Goal: Task Accomplishment & Management: Use online tool/utility

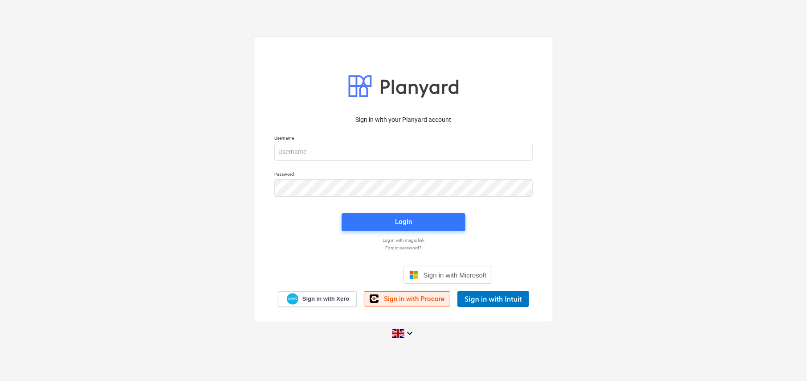
click at [430, 303] on link "Sign in with Procore" at bounding box center [407, 298] width 86 height 15
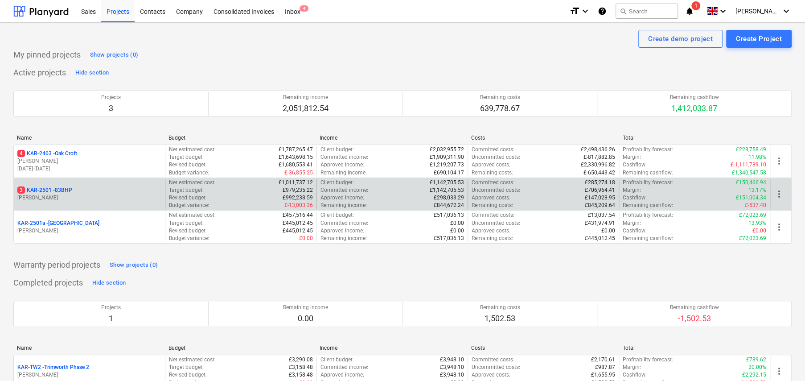
click at [70, 191] on p "3 KAR-2501 - 83BHP" at bounding box center [44, 190] width 55 height 8
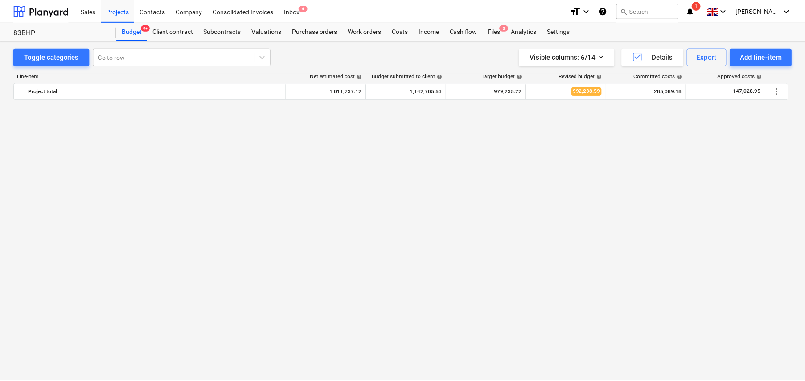
scroll to position [646, 0]
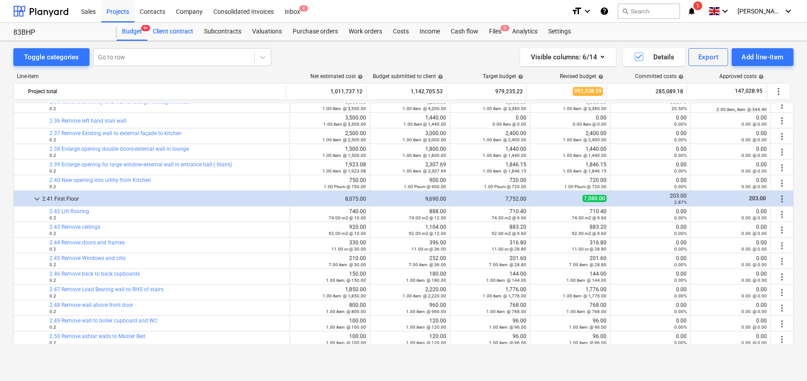
click at [176, 34] on div "Client contract" at bounding box center [172, 32] width 51 height 18
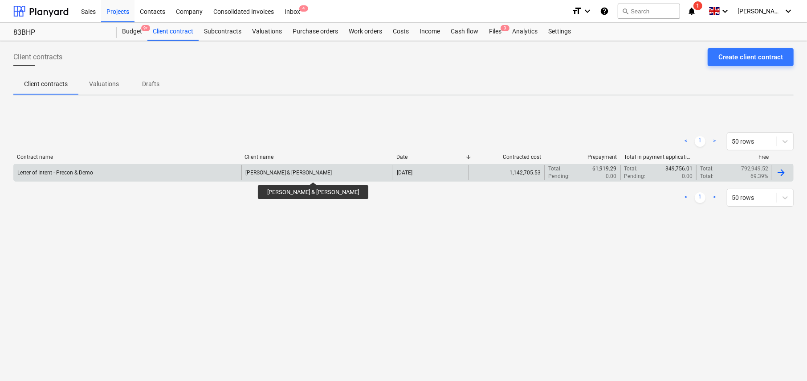
click at [303, 174] on div "Mr Woolcott & Ms Hopewell" at bounding box center [289, 172] width 87 height 6
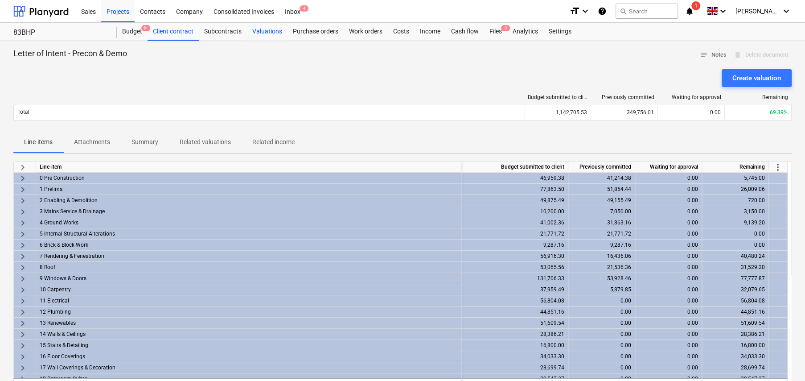
click at [262, 35] on div "Valuations" at bounding box center [267, 32] width 41 height 18
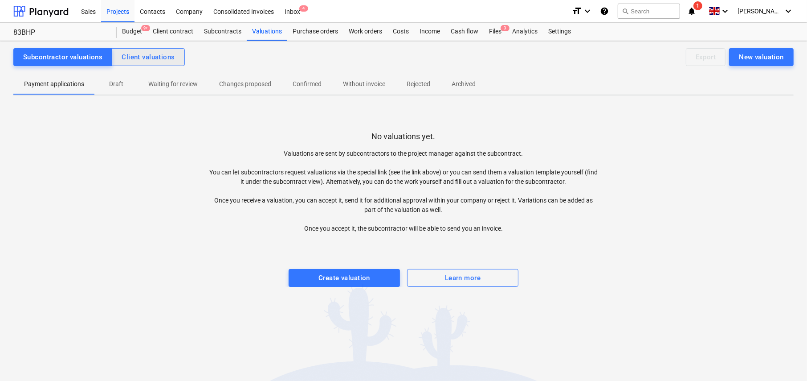
click at [141, 60] on div "Client valuations" at bounding box center [148, 57] width 53 height 12
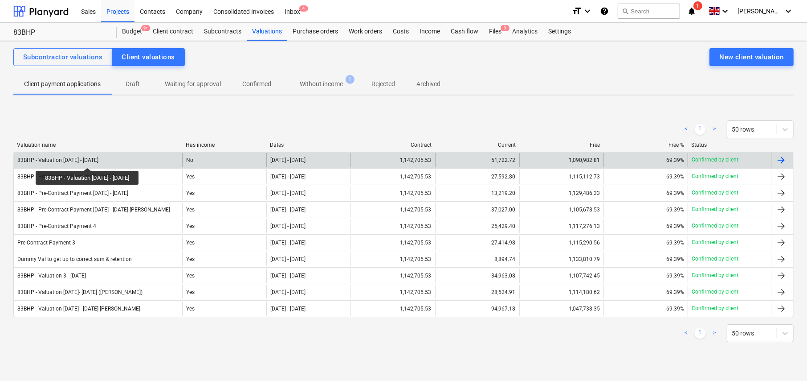
click at [85, 160] on div "83BHP - Valuation 4 - 15Aug25" at bounding box center [57, 160] width 81 height 6
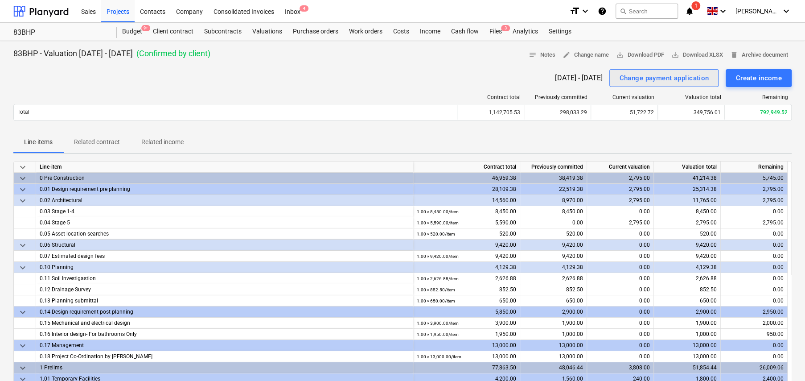
click at [633, 80] on div "Change payment application" at bounding box center [664, 78] width 90 height 12
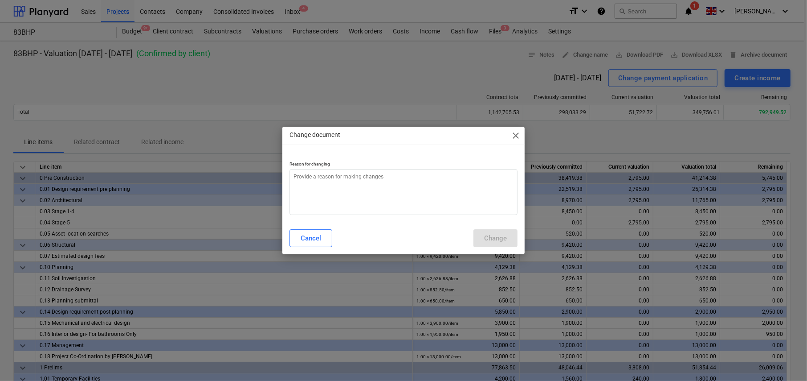
type textarea "x"
click at [394, 191] on textarea at bounding box center [404, 192] width 228 height 46
type textarea "M"
type textarea "x"
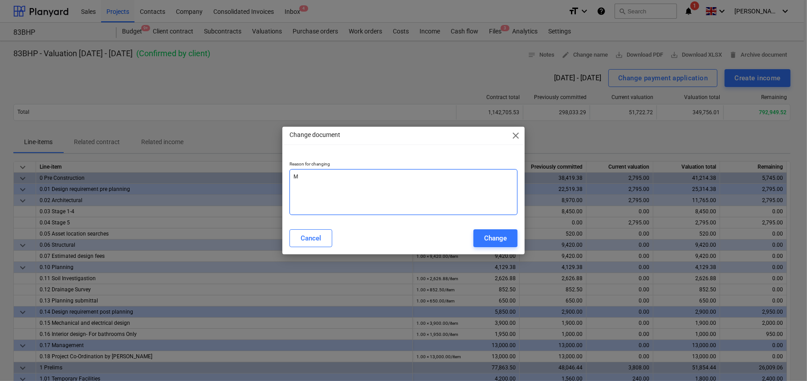
type textarea "Mo"
type textarea "x"
type textarea "Mod"
type textarea "x"
type textarea "Mode"
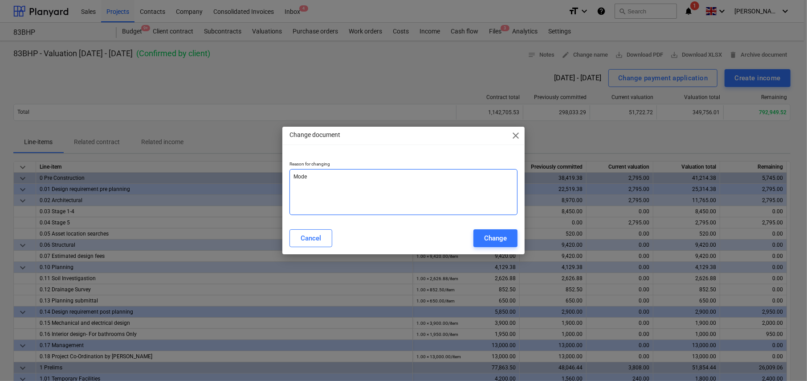
type textarea "x"
type textarea "Moder"
type textarea "x"
type textarea "Modera"
type textarea "x"
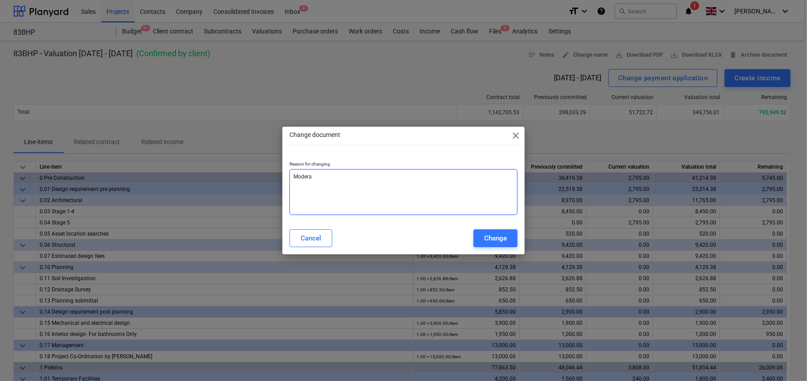
type textarea "Moderat"
type textarea "x"
type textarea "Moderate"
type textarea "x"
type textarea "Moderated"
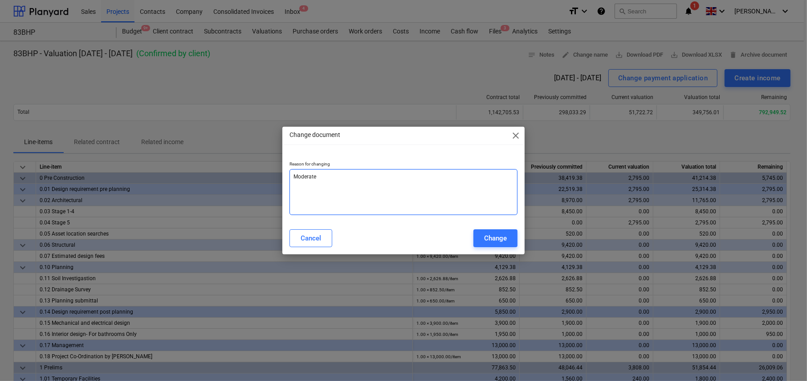
type textarea "x"
type textarea "Moderated"
type textarea "x"
type textarea "Moderated b"
type textarea "x"
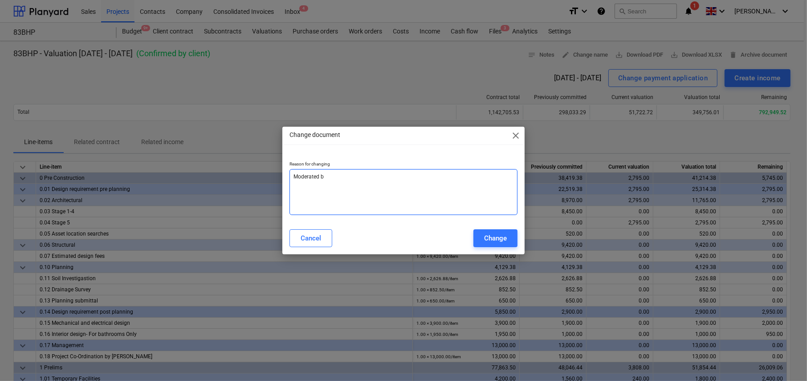
type textarea "Moderated by"
type textarea "x"
type textarea "Moderated by"
type textarea "x"
type textarea "Moderated by B"
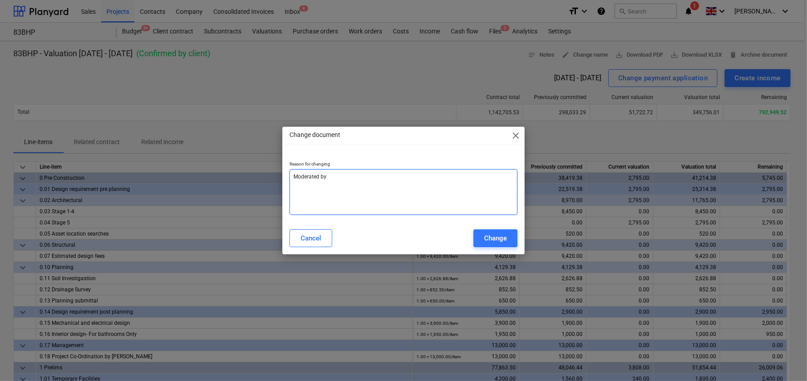
type textarea "x"
type textarea "Moderated by BW"
type textarea "x"
type textarea "Moderated by BWF"
type textarea "x"
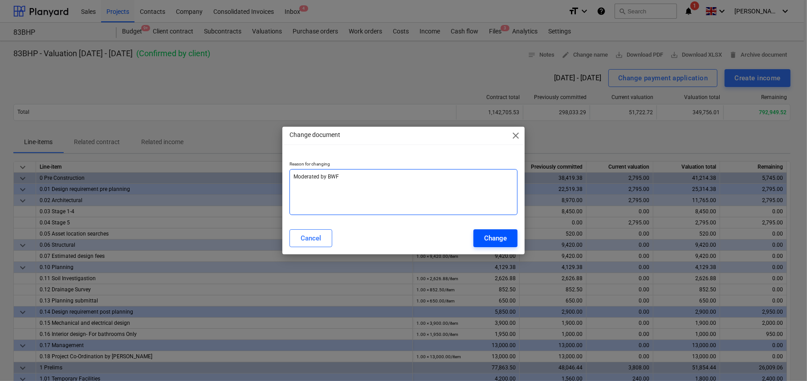
type textarea "Moderated by BWF"
click at [503, 236] on div "Change" at bounding box center [495, 238] width 23 height 12
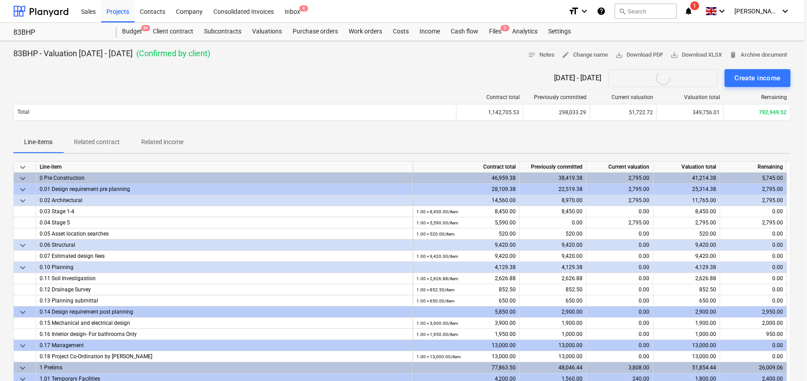
type textarea "x"
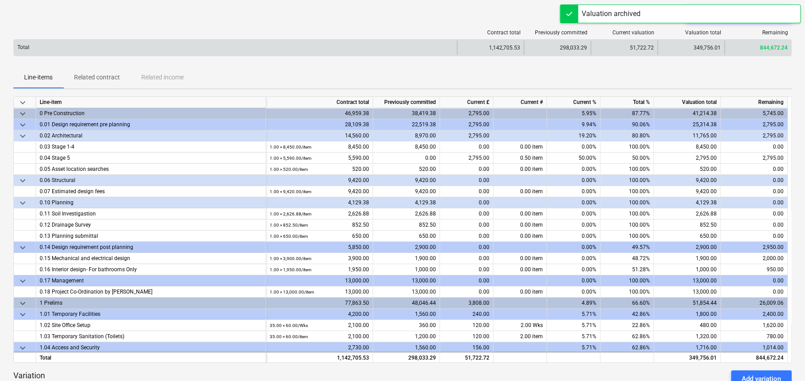
scroll to position [45, 0]
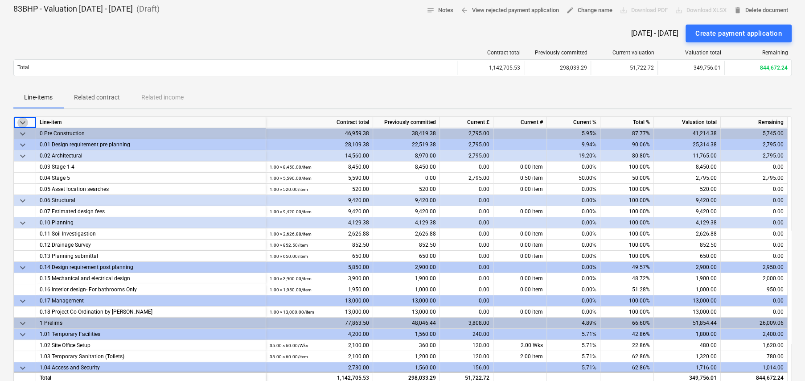
click at [22, 118] on span "keyboard_arrow_down" at bounding box center [22, 122] width 11 height 11
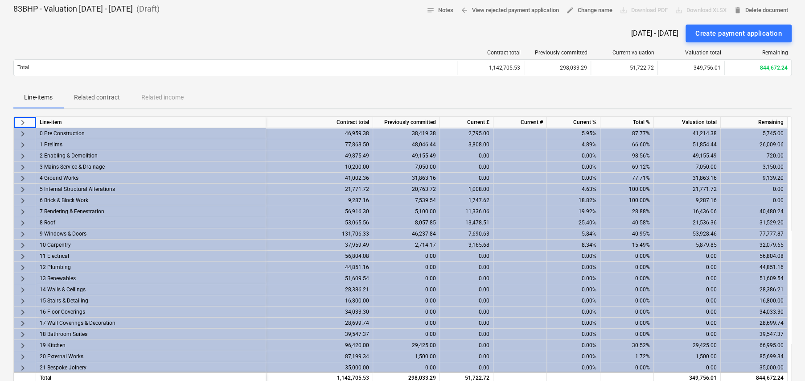
click at [22, 221] on span "keyboard_arrow_right" at bounding box center [22, 222] width 11 height 11
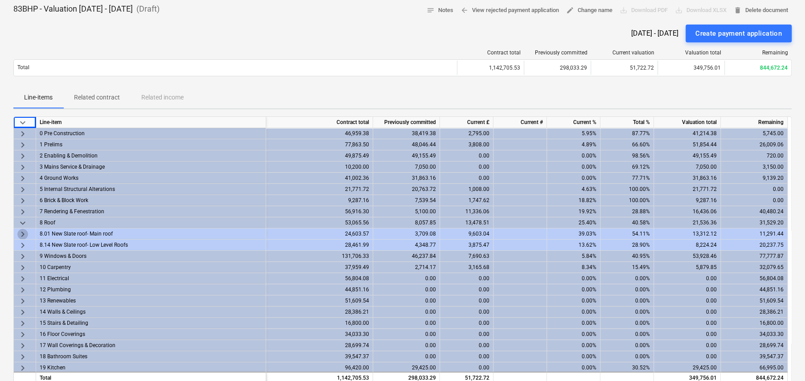
click at [22, 231] on span "keyboard_arrow_right" at bounding box center [22, 234] width 11 height 11
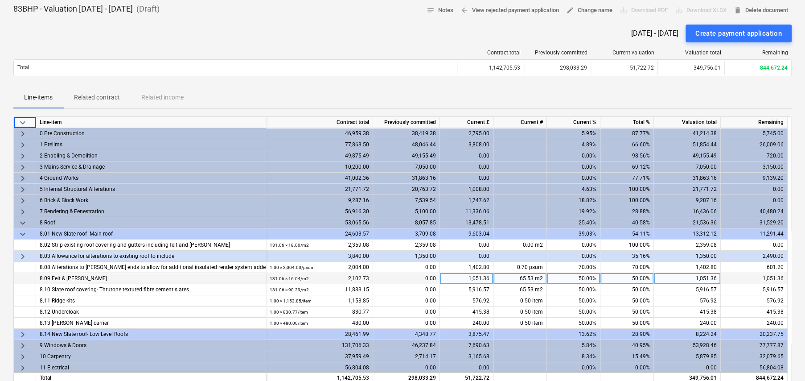
click at [481, 276] on div "1,051.36" at bounding box center [466, 278] width 53 height 11
type input "801.56"
click at [484, 280] on div "801.56" at bounding box center [466, 278] width 53 height 11
type input "801.36"
click at [21, 221] on span "keyboard_arrow_down" at bounding box center [22, 222] width 11 height 11
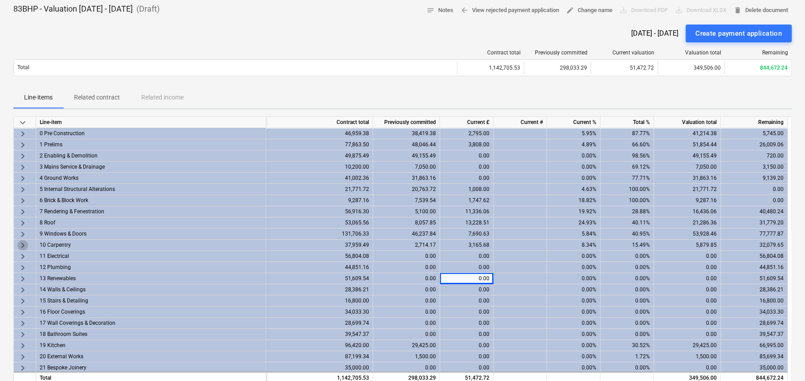
click at [23, 242] on span "keyboard_arrow_right" at bounding box center [22, 245] width 11 height 11
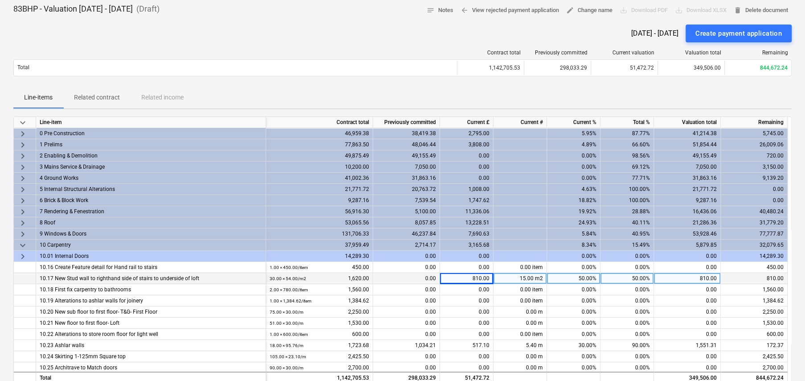
click at [478, 278] on div "810.00" at bounding box center [466, 278] width 53 height 11
type input "0"
click at [21, 245] on span "keyboard_arrow_down" at bounding box center [22, 245] width 11 height 11
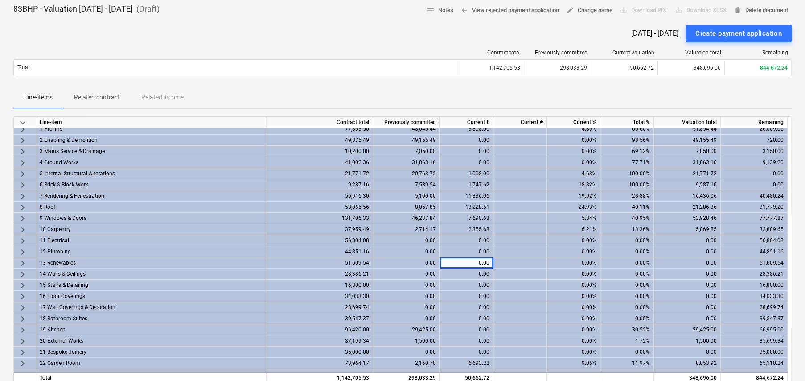
scroll to position [46, 0]
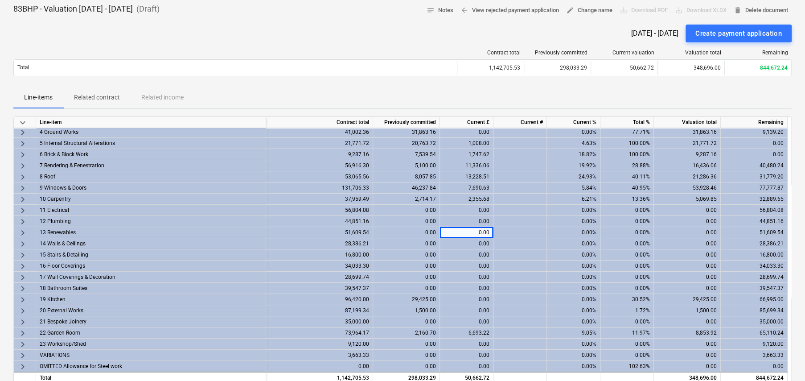
click at [22, 329] on span "keyboard_arrow_right" at bounding box center [22, 332] width 11 height 11
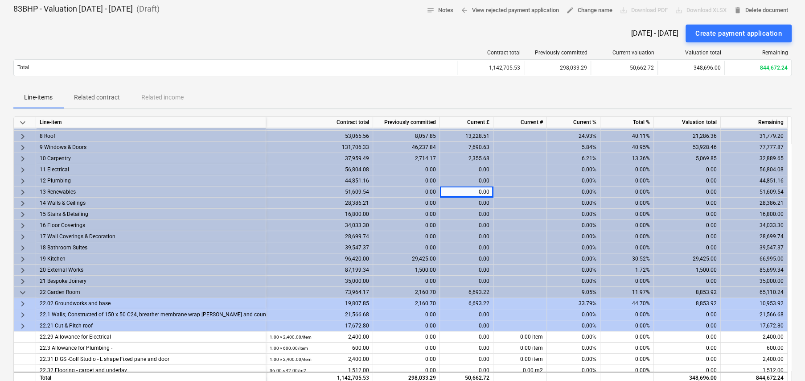
scroll to position [146, 0]
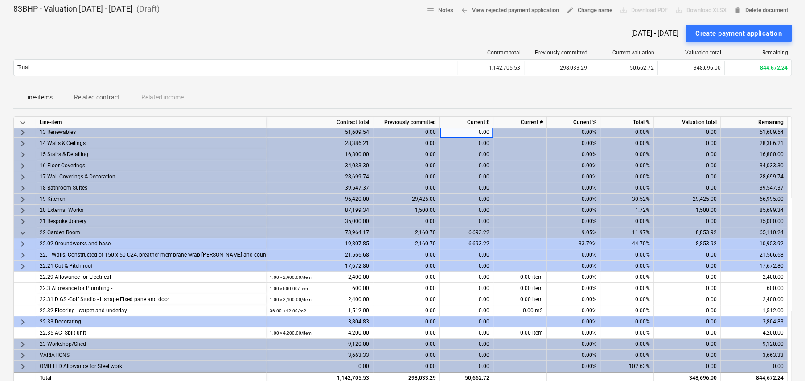
click at [22, 243] on span "keyboard_arrow_right" at bounding box center [22, 243] width 11 height 11
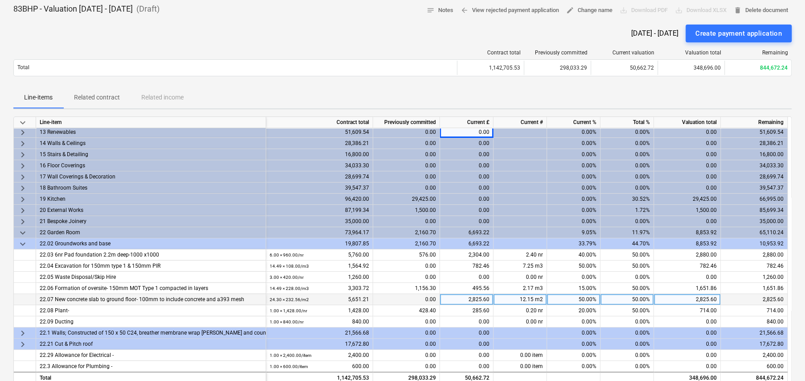
click at [476, 295] on div "2,825.60" at bounding box center [466, 299] width 53 height 11
type input "1425.60"
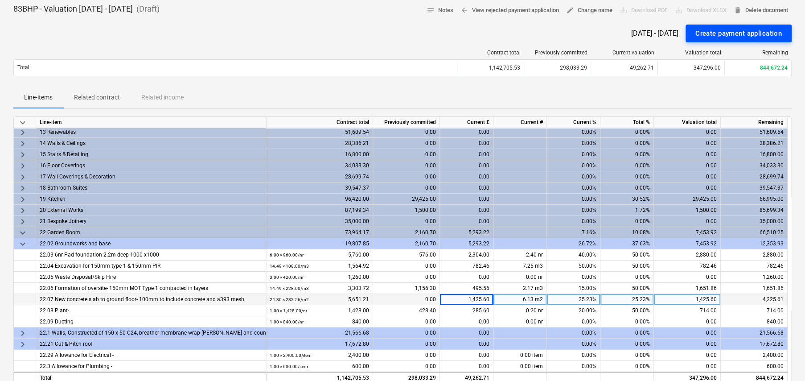
click at [710, 35] on div "Create payment application" at bounding box center [738, 34] width 86 height 12
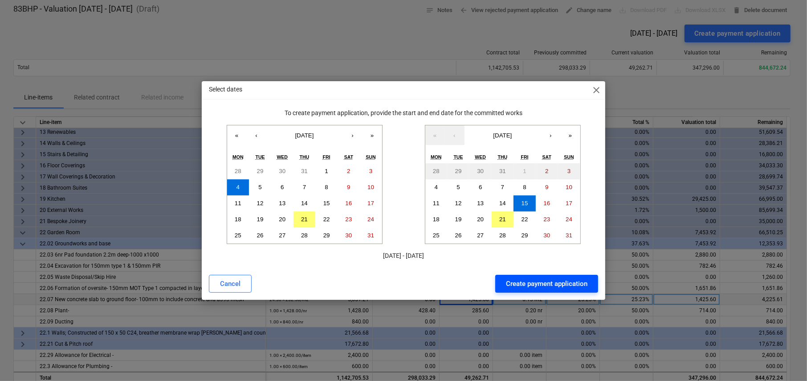
click at [549, 286] on div "Create payment application" at bounding box center [547, 284] width 82 height 12
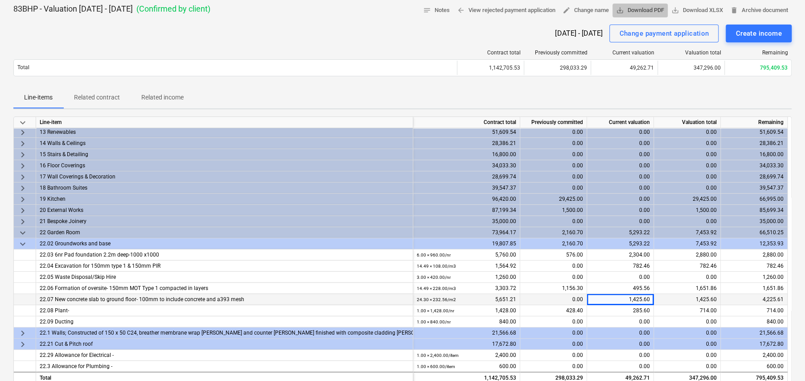
click at [638, 10] on span "save_alt Download PDF" at bounding box center [640, 10] width 48 height 10
click at [632, 12] on span "save_alt Download PDF" at bounding box center [640, 10] width 48 height 10
click at [756, 39] on div "Create income" at bounding box center [758, 34] width 46 height 12
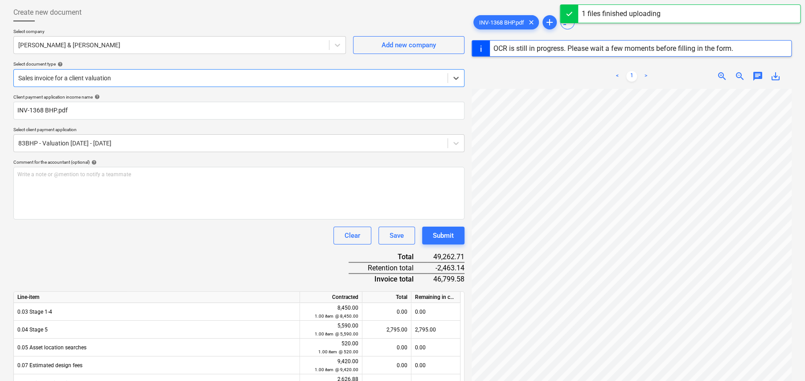
type input "1368"
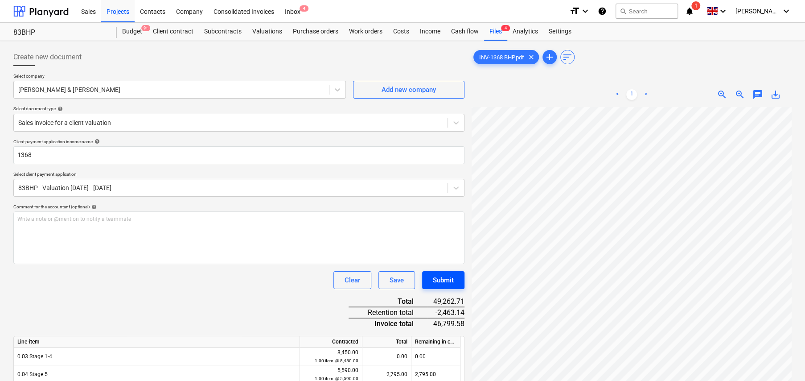
click at [446, 279] on div "Submit" at bounding box center [443, 280] width 21 height 12
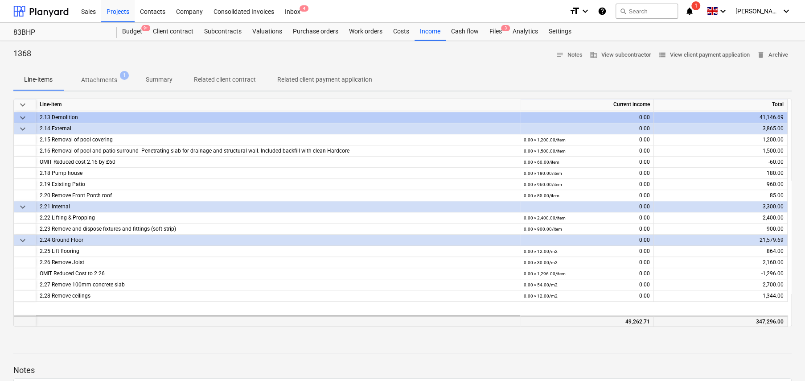
scroll to position [757, 0]
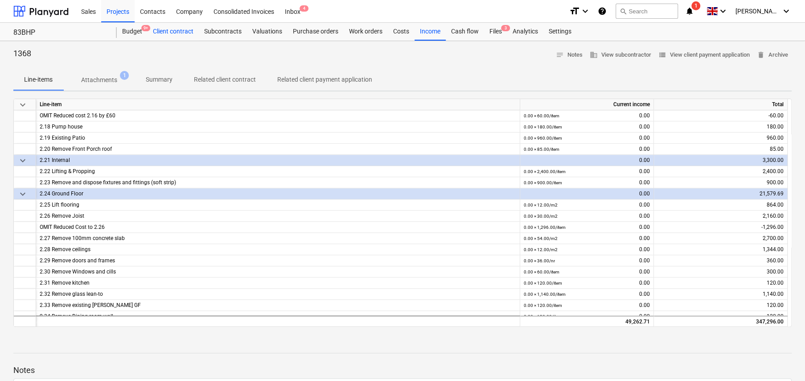
click at [165, 35] on div "Client contract" at bounding box center [172, 32] width 51 height 18
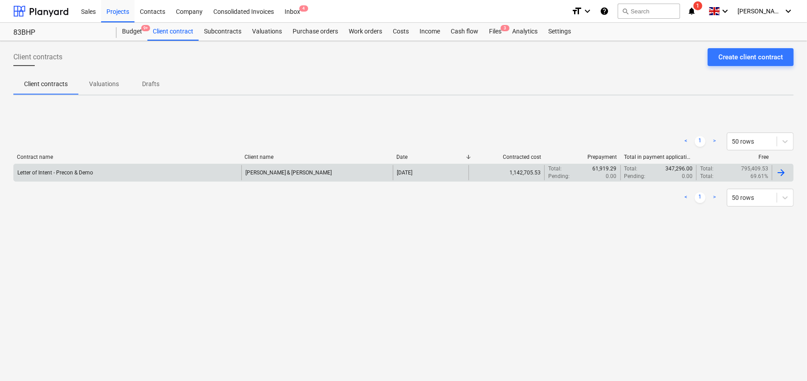
click at [238, 177] on div "Letter of Intent - Precon & Demo" at bounding box center [128, 172] width 228 height 15
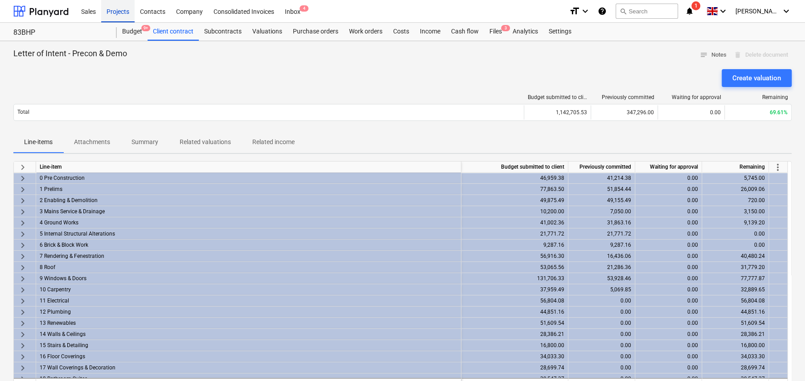
click at [121, 12] on div "Projects" at bounding box center [117, 11] width 33 height 23
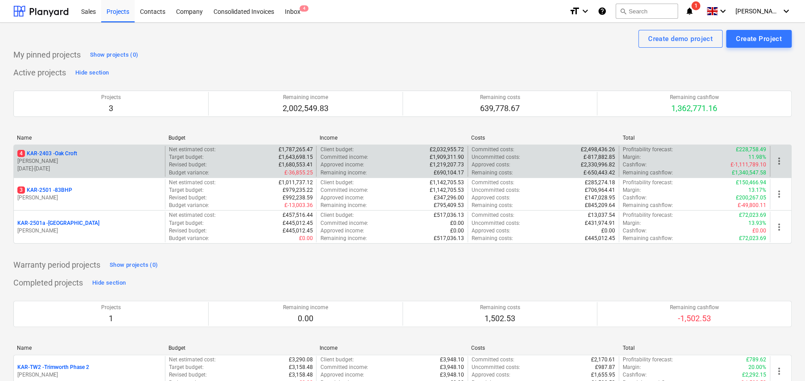
click at [67, 153] on p "4 KAR-2403 - Oak Croft" at bounding box center [47, 154] width 60 height 8
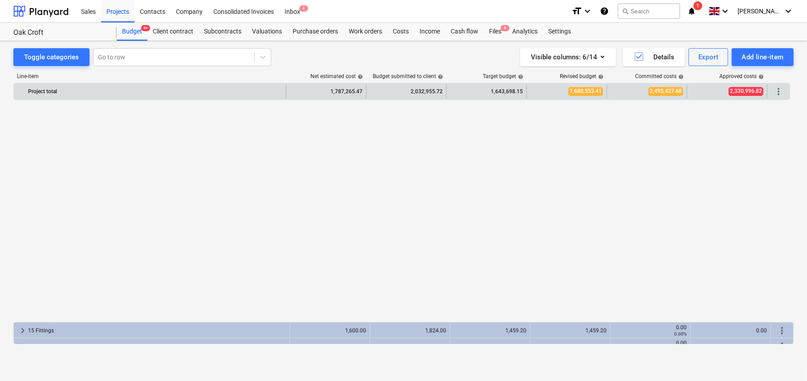
scroll to position [542, 0]
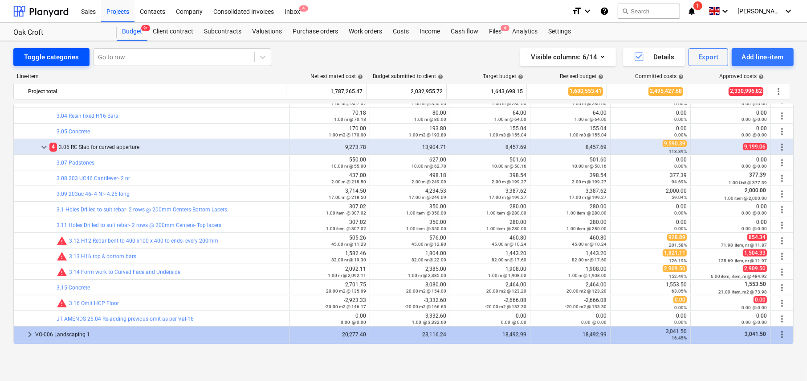
click at [45, 54] on div "Toggle categories" at bounding box center [51, 57] width 55 height 12
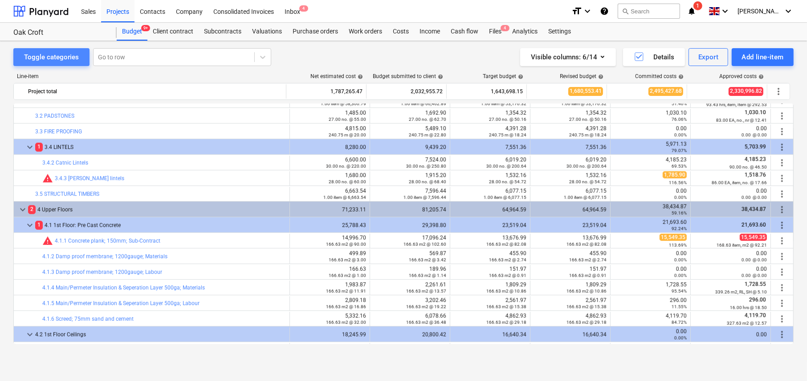
click at [57, 55] on div "Toggle categories" at bounding box center [51, 57] width 55 height 12
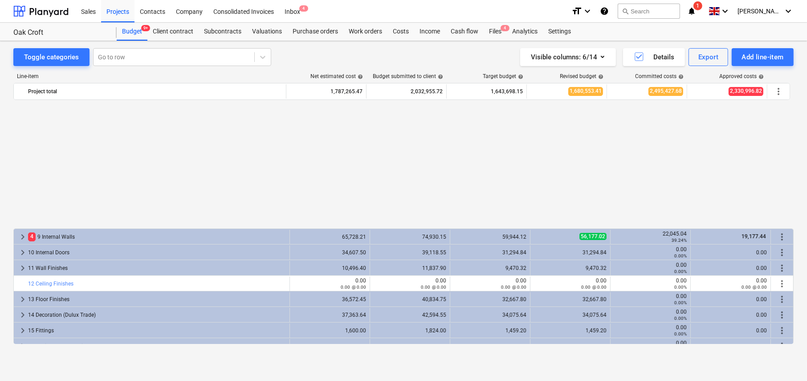
scroll to position [149, 0]
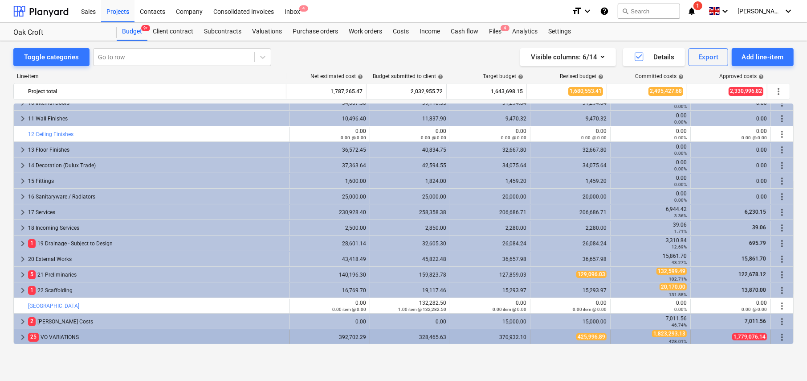
click at [21, 336] on span "keyboard_arrow_right" at bounding box center [22, 336] width 11 height 11
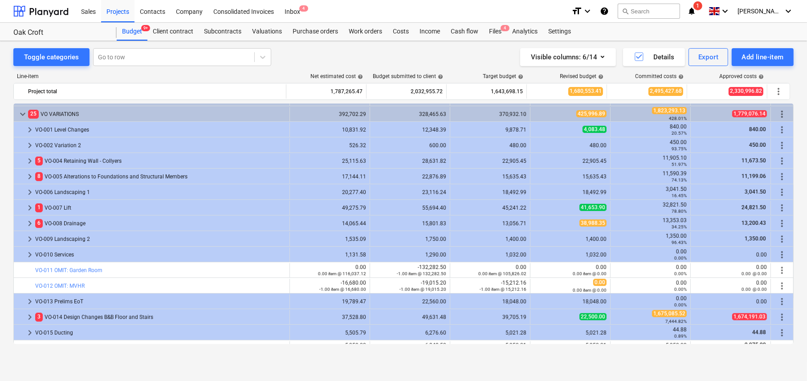
scroll to position [417, 0]
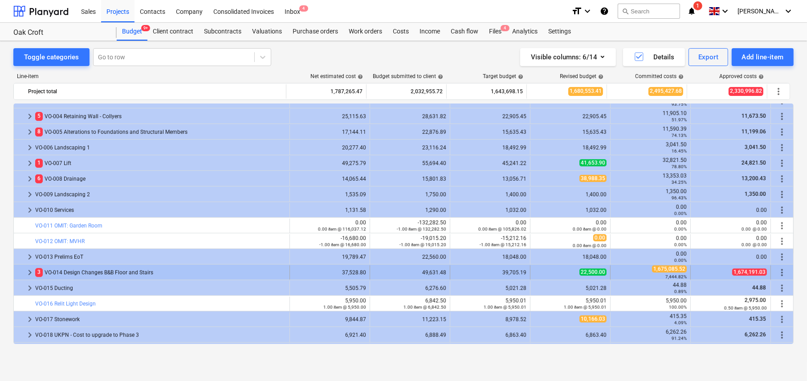
click at [26, 270] on span "keyboard_arrow_right" at bounding box center [30, 272] width 11 height 11
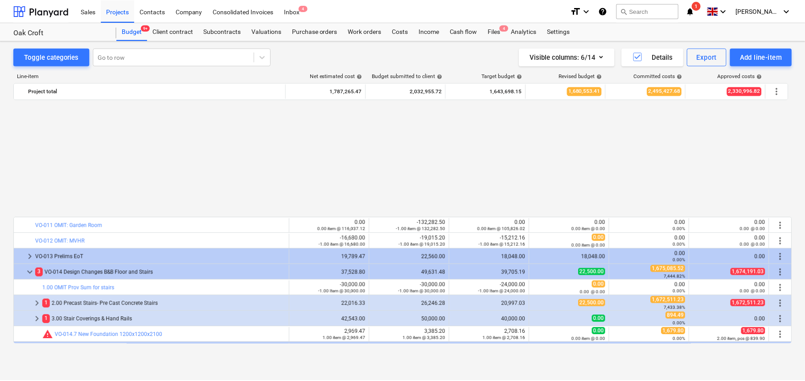
scroll to position [550, 0]
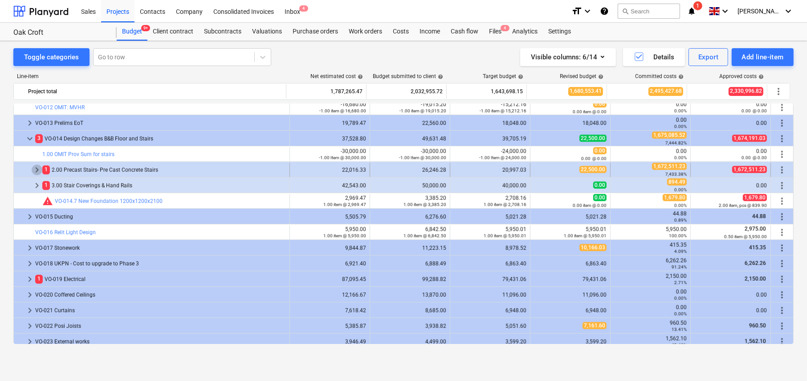
click at [37, 171] on span "keyboard_arrow_right" at bounding box center [37, 169] width 11 height 11
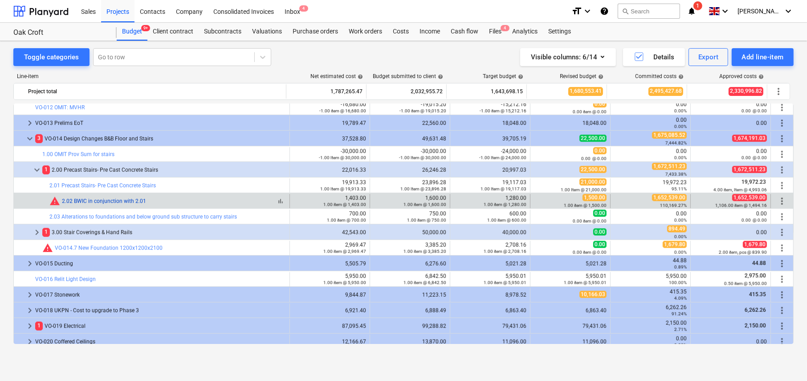
click at [130, 202] on link "2.02 BWIC in conjunction with 2.01" at bounding box center [104, 201] width 84 height 6
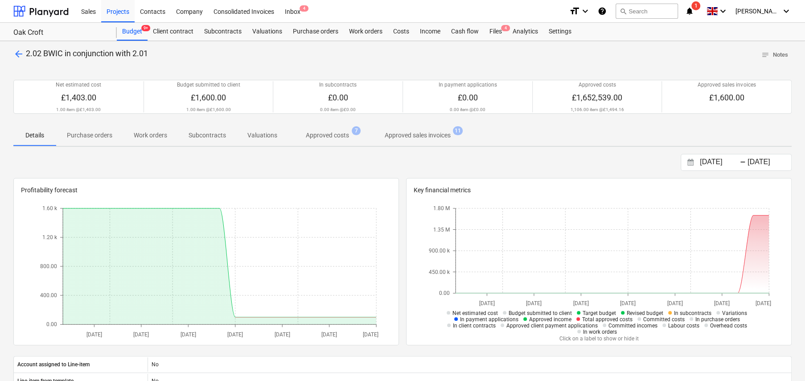
click at [334, 135] on p "Approved costs" at bounding box center [327, 135] width 43 height 9
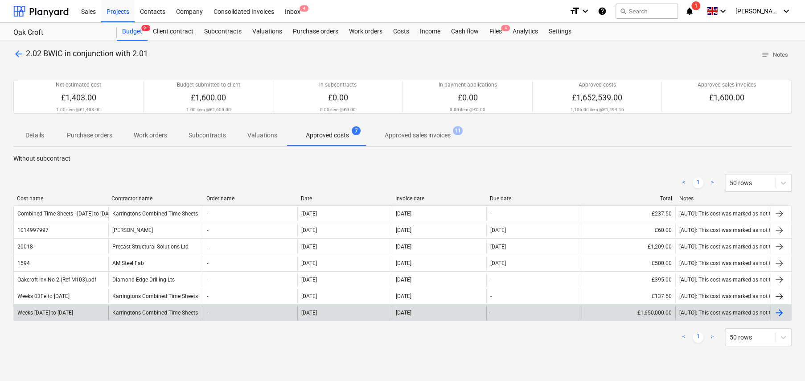
click at [134, 310] on div "Karringtons Combined Time Sheets" at bounding box center [155, 312] width 94 height 14
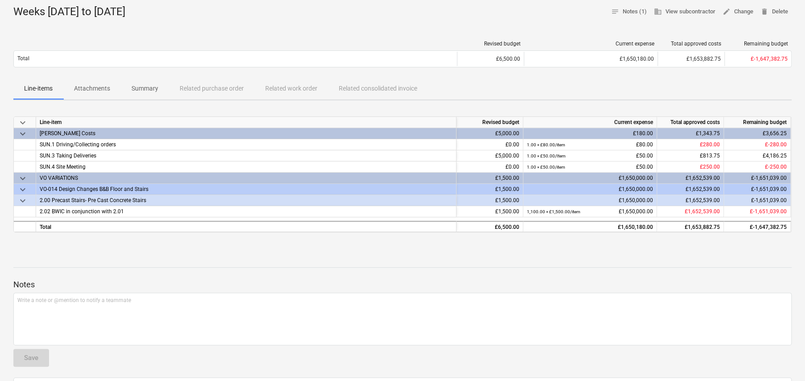
scroll to position [45, 0]
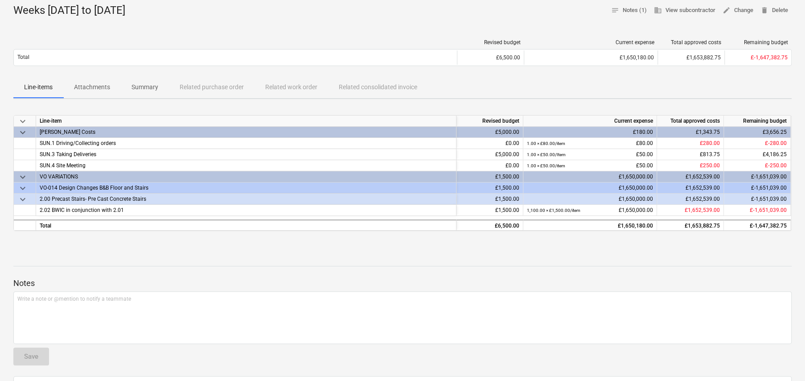
click at [99, 198] on div "2.00 Precast Stairs- Pre Cast Concrete Stairs" at bounding box center [246, 198] width 413 height 11
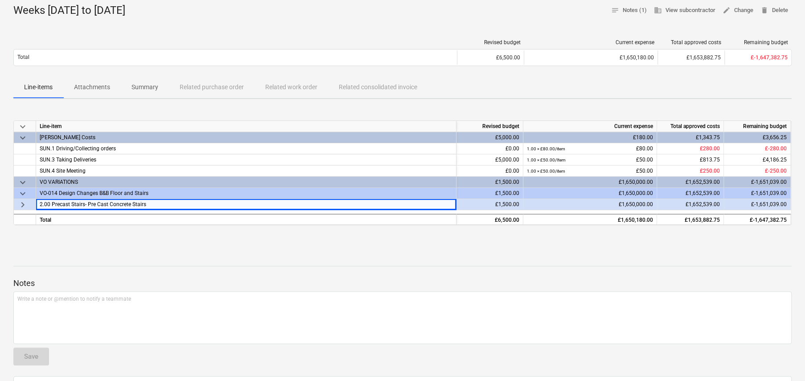
click at [23, 201] on span "keyboard_arrow_right" at bounding box center [22, 204] width 11 height 11
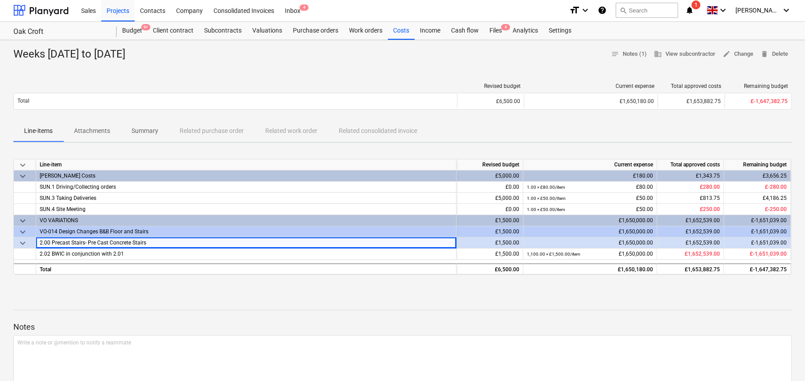
scroll to position [0, 0]
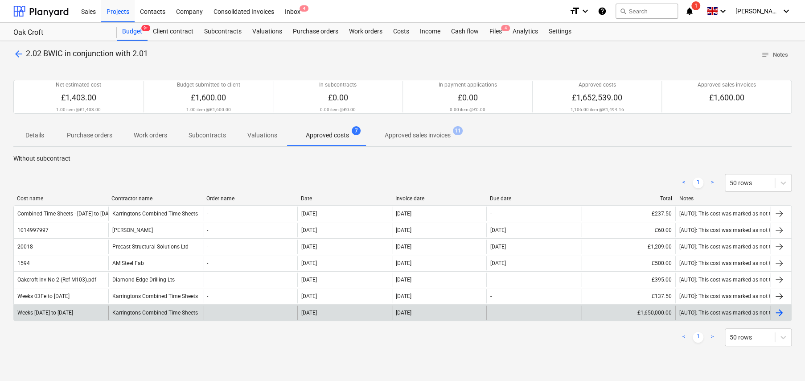
click at [49, 313] on div "Weeks [DATE] to [DATE]" at bounding box center [45, 312] width 56 height 6
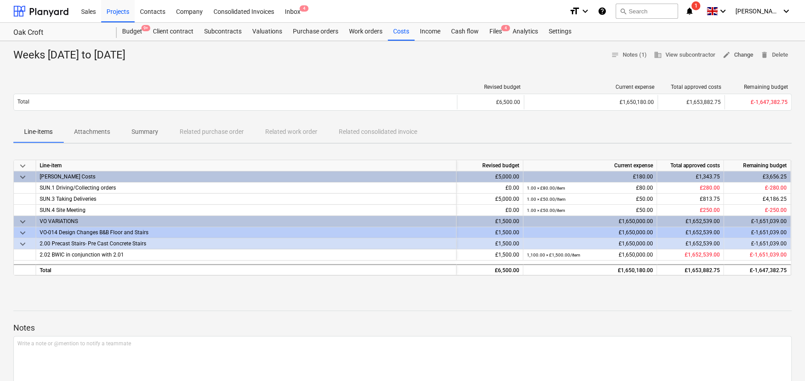
click at [738, 57] on span "edit Change" at bounding box center [737, 55] width 31 height 10
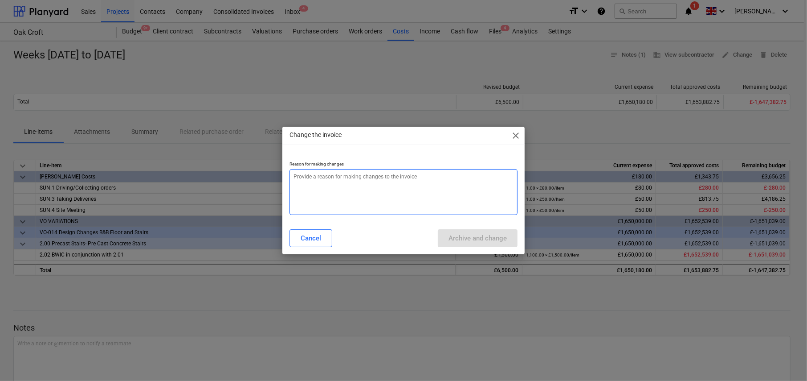
click at [372, 186] on textarea at bounding box center [404, 192] width 228 height 46
type textarea "x"
type textarea "E"
type textarea "x"
type textarea "Er"
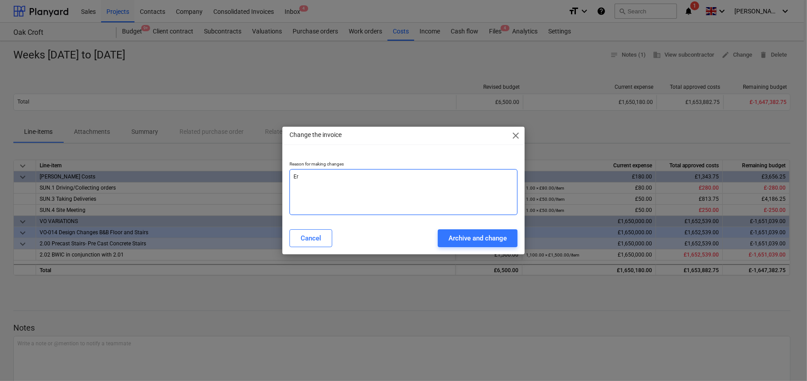
type textarea "x"
type textarea "Err"
type textarea "x"
type textarea "Erro"
type textarea "x"
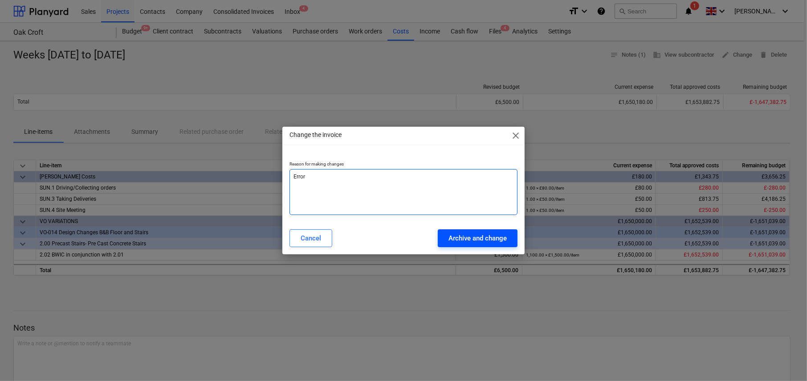
type textarea "Error"
click at [477, 237] on div "Archive and change" at bounding box center [478, 238] width 58 height 12
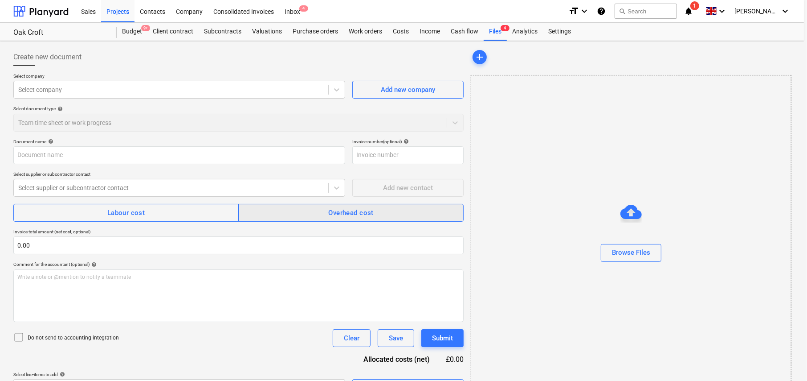
type textarea "x"
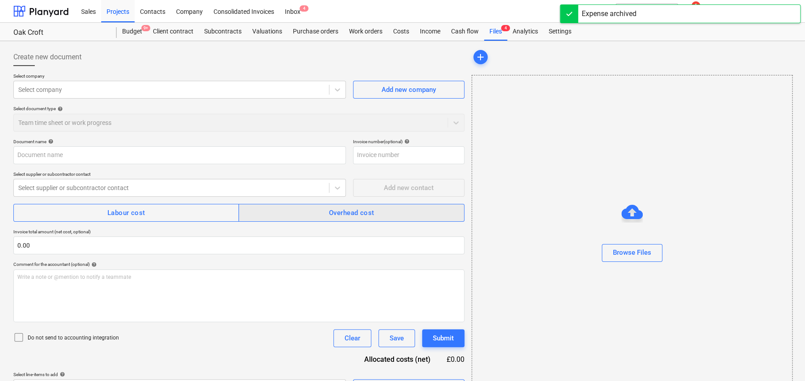
type input "Weeks 03Mar to 14 Mar"
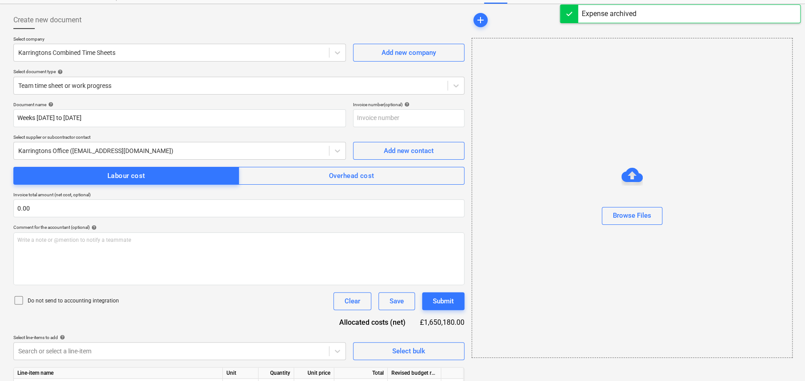
scroll to position [115, 0]
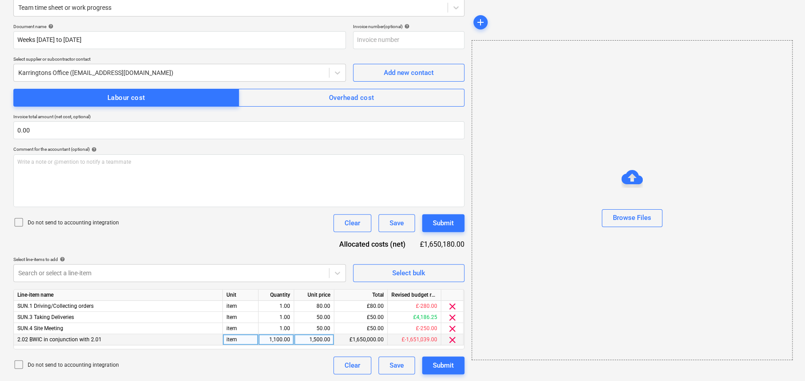
click at [278, 338] on div "1,100.00" at bounding box center [276, 339] width 28 height 11
type input "1"
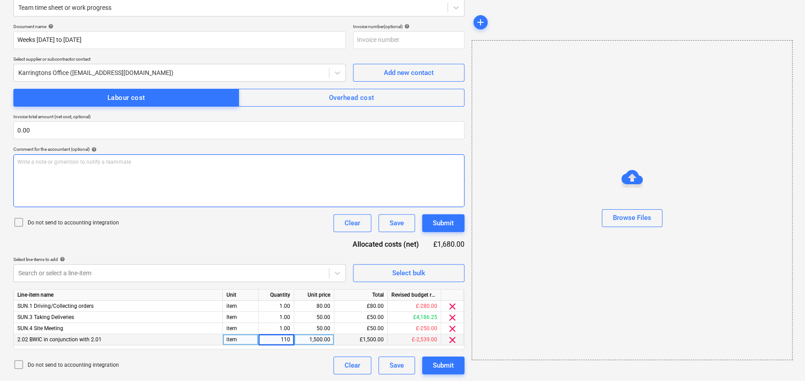
type input "1100"
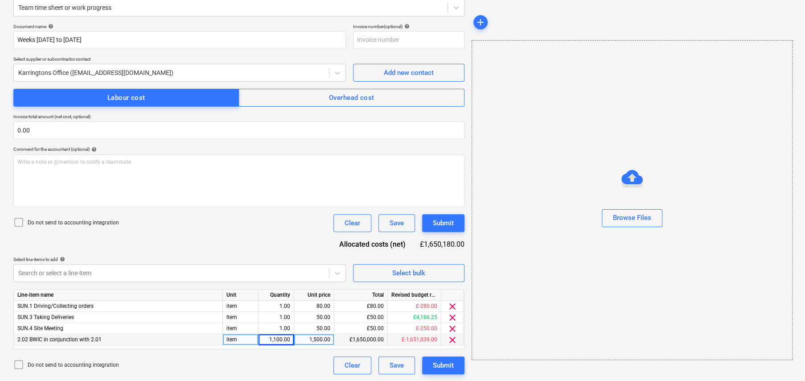
click at [282, 338] on div "1,100.00" at bounding box center [276, 339] width 28 height 11
type input "1"
type input "100"
click at [448, 362] on div "Submit" at bounding box center [443, 365] width 21 height 12
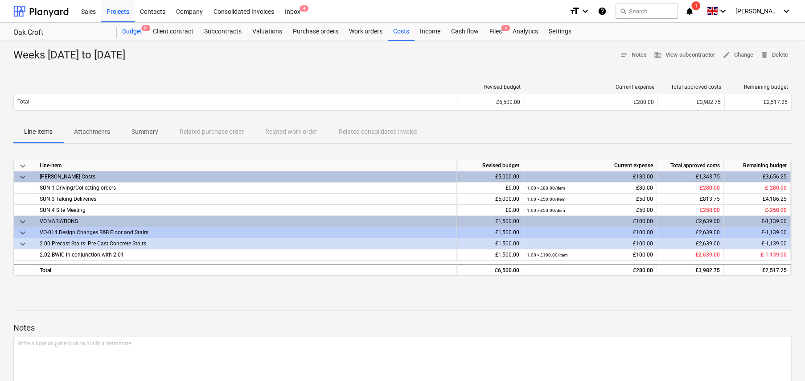
click at [139, 33] on div "Budget 9+" at bounding box center [132, 32] width 31 height 18
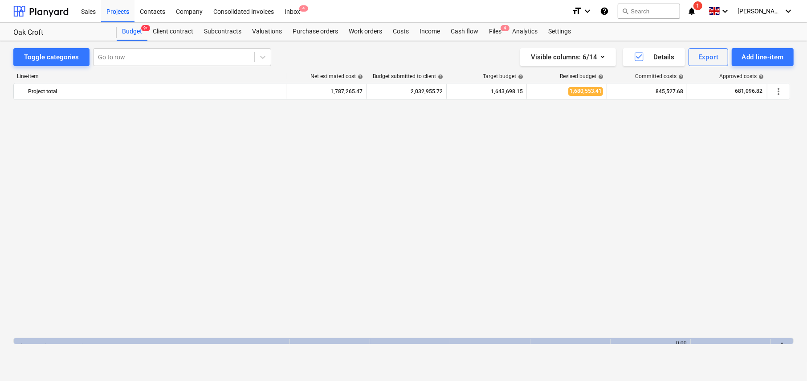
scroll to position [550, 0]
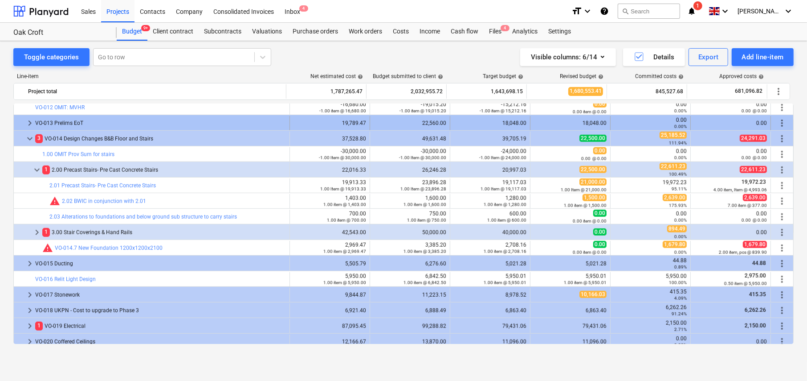
click at [29, 123] on span "keyboard_arrow_right" at bounding box center [30, 123] width 11 height 11
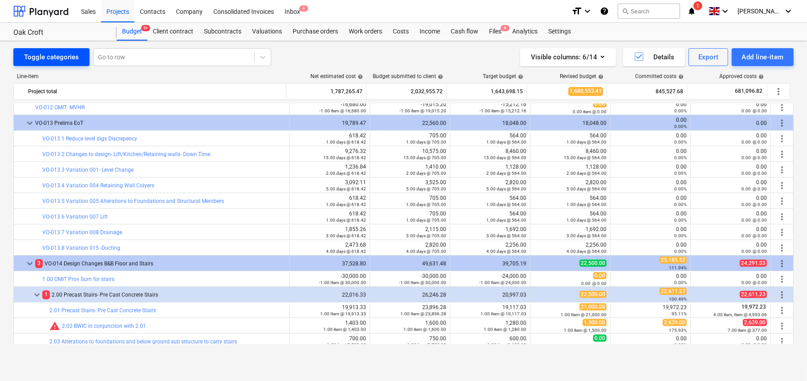
click at [57, 57] on div "Toggle categories" at bounding box center [51, 57] width 55 height 12
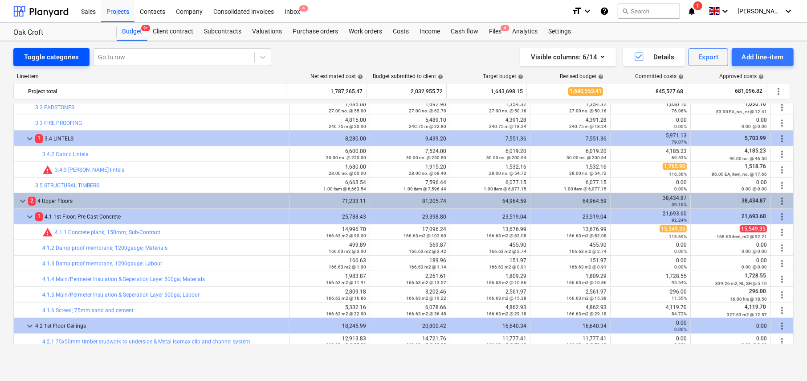
click at [55, 57] on div "Toggle categories" at bounding box center [51, 57] width 55 height 12
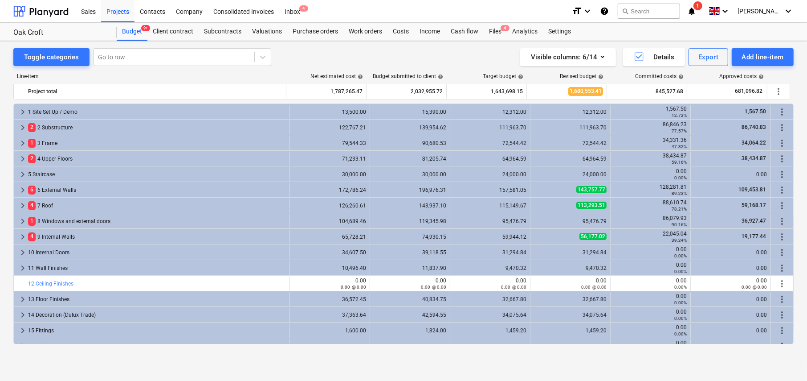
scroll to position [149, 0]
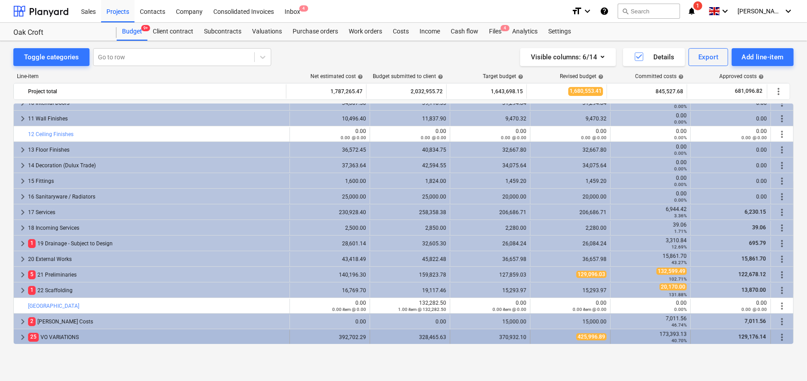
click at [22, 335] on span "keyboard_arrow_right" at bounding box center [22, 336] width 11 height 11
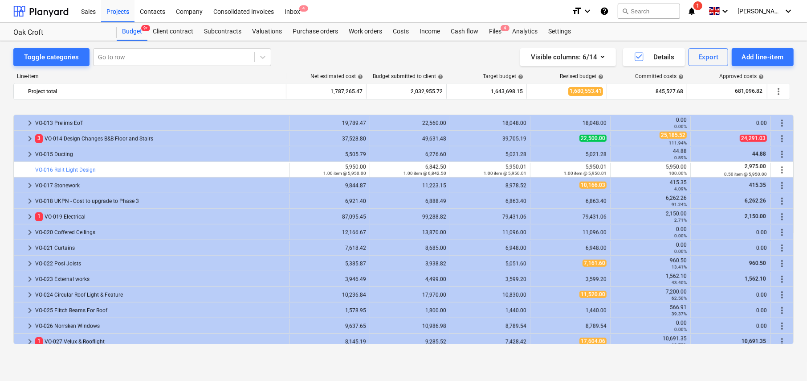
scroll to position [586, 0]
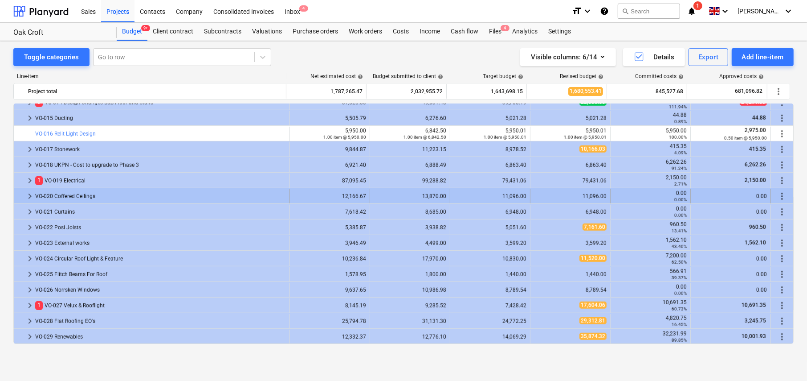
click at [29, 194] on span "keyboard_arrow_right" at bounding box center [30, 196] width 11 height 11
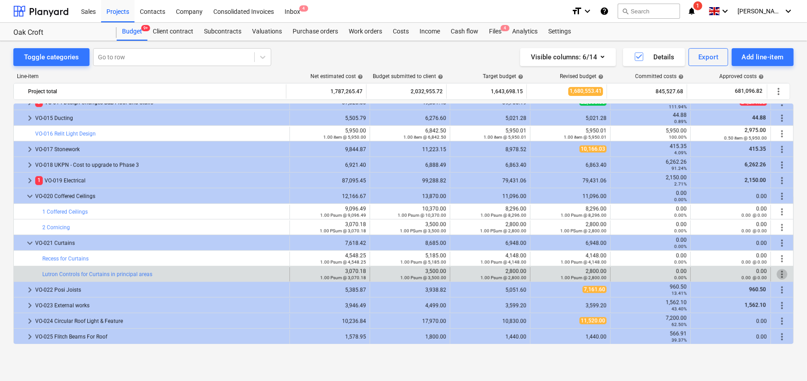
click at [780, 275] on span "more_vert" at bounding box center [782, 274] width 11 height 11
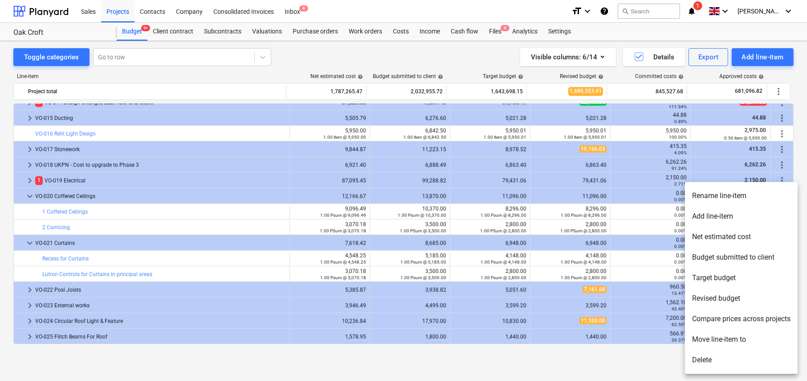
click at [705, 360] on li "Delete" at bounding box center [741, 359] width 113 height 20
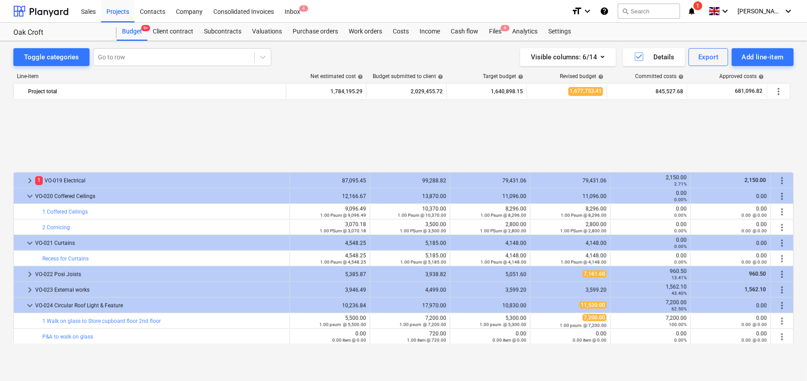
scroll to position [675, 0]
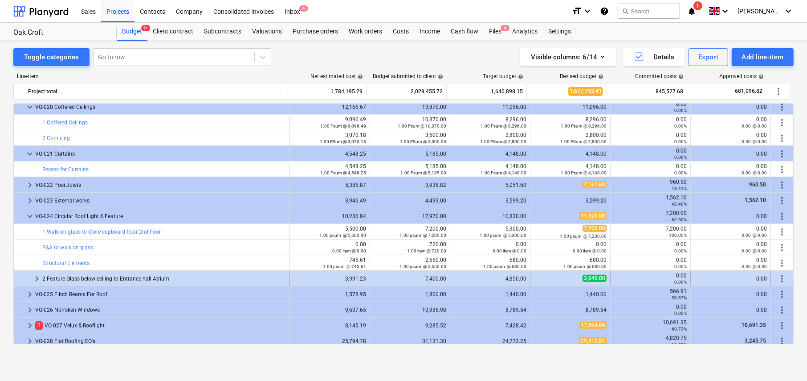
click at [34, 277] on span "keyboard_arrow_right" at bounding box center [37, 278] width 11 height 11
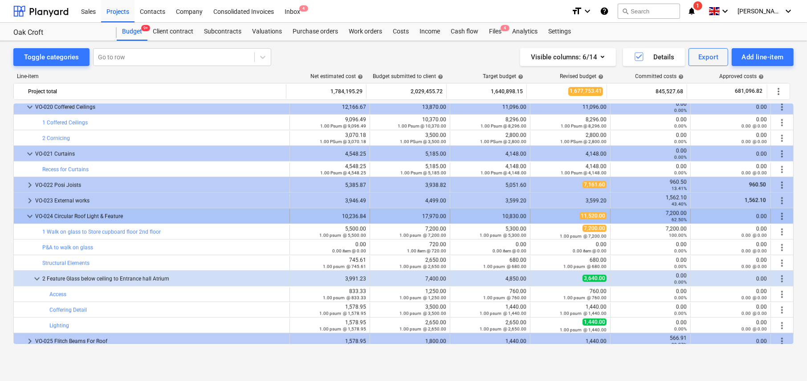
click at [28, 216] on span "keyboard_arrow_down" at bounding box center [30, 216] width 11 height 11
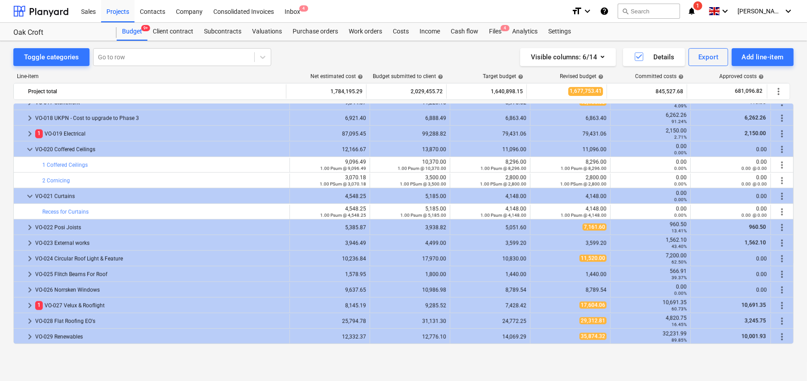
scroll to position [633, 0]
click at [755, 57] on div "Add line-item" at bounding box center [763, 57] width 42 height 12
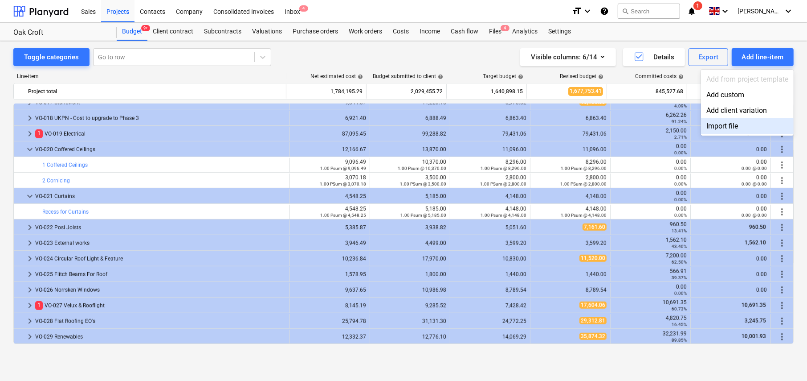
click at [307, 53] on div at bounding box center [403, 190] width 807 height 381
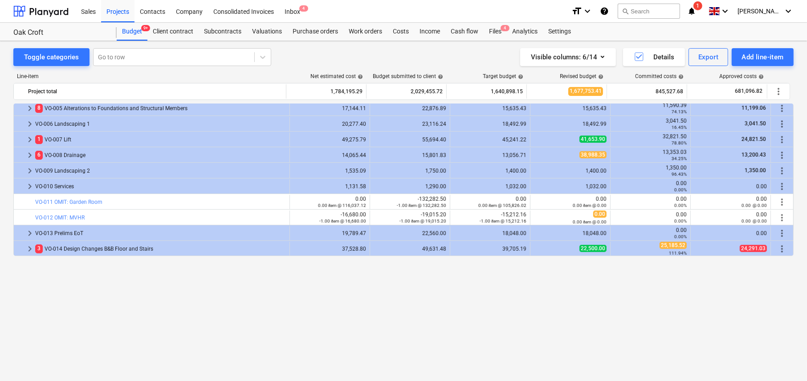
scroll to position [321, 0]
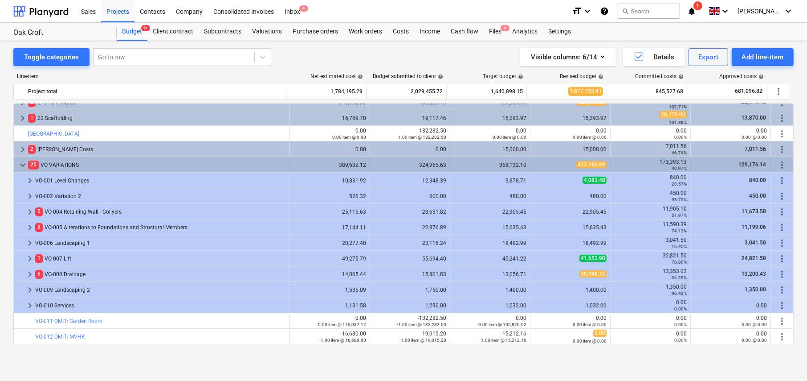
click at [781, 162] on span "more_vert" at bounding box center [782, 165] width 11 height 11
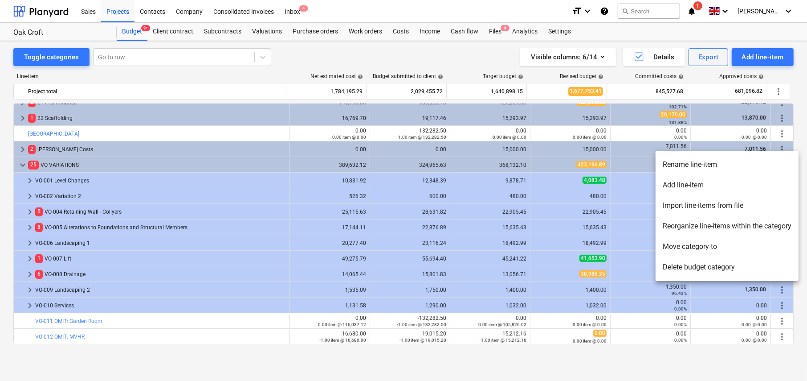
click at [712, 205] on li "Import line-items from file" at bounding box center [727, 205] width 143 height 20
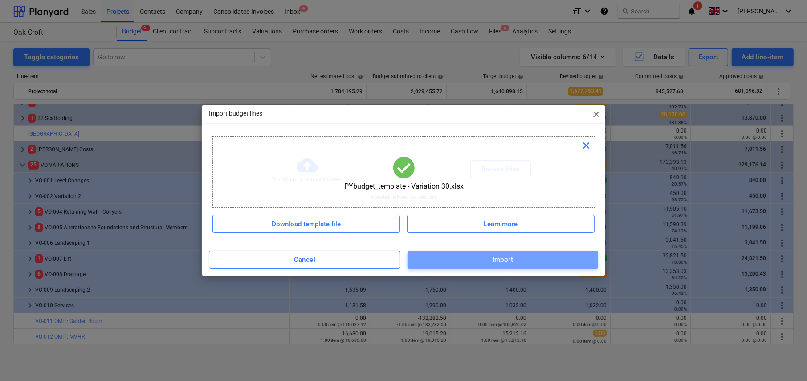
click at [519, 257] on span "Import" at bounding box center [502, 260] width 171 height 12
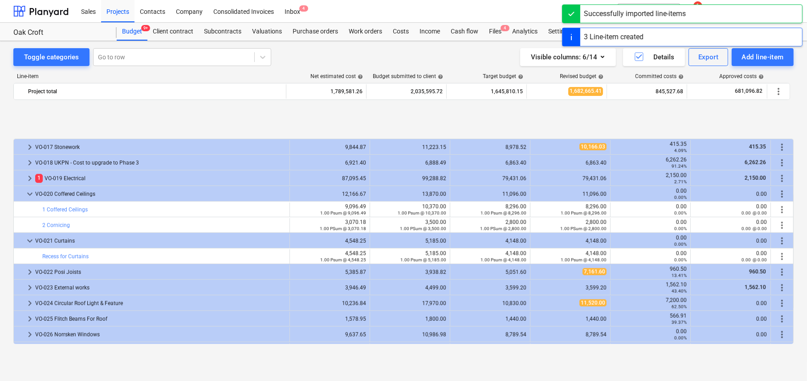
scroll to position [649, 0]
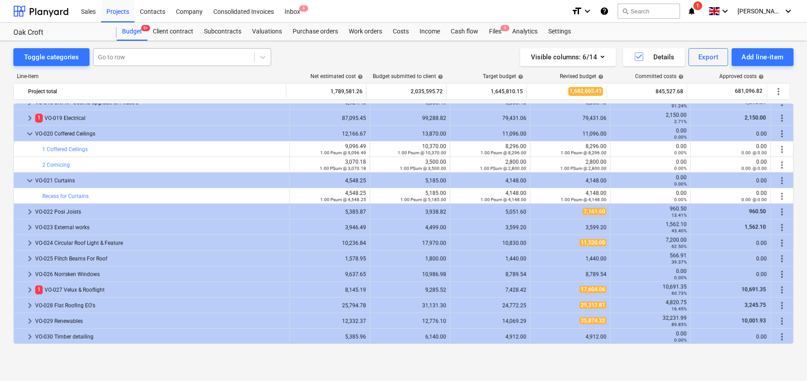
click at [148, 61] on div at bounding box center [174, 57] width 152 height 9
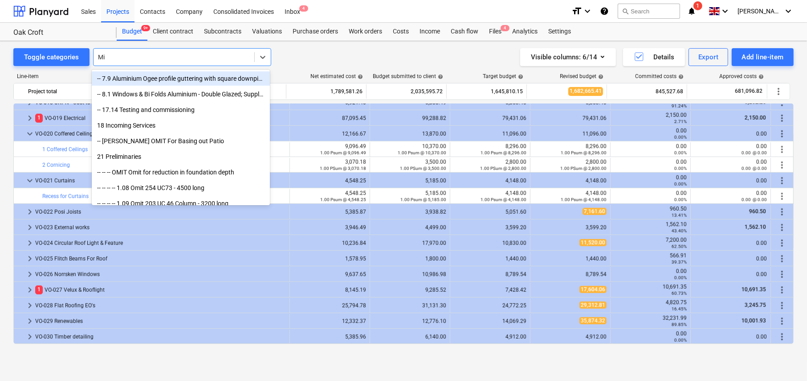
type input "M"
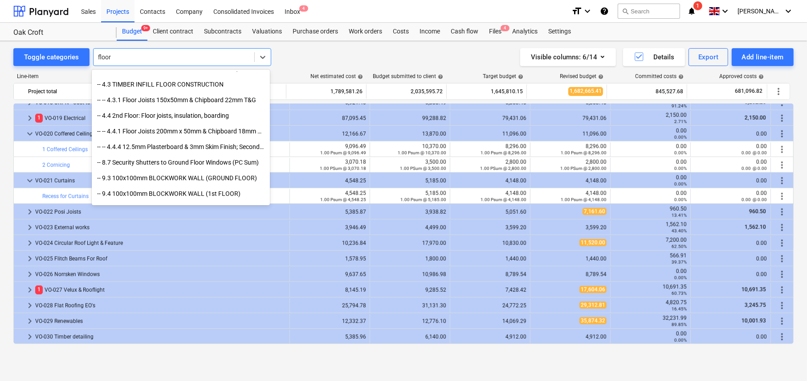
scroll to position [134, 0]
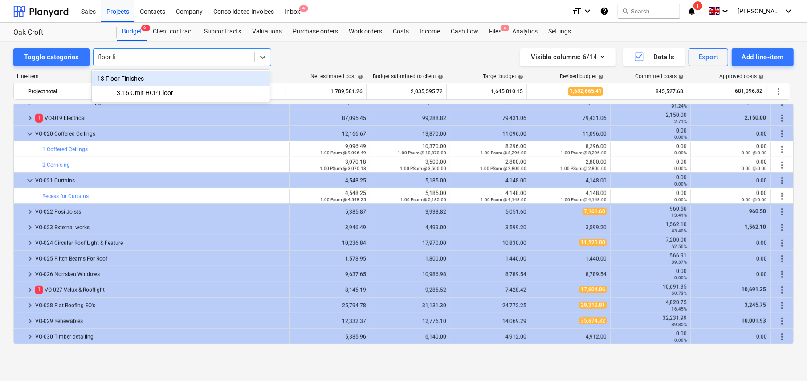
type input "floor fin"
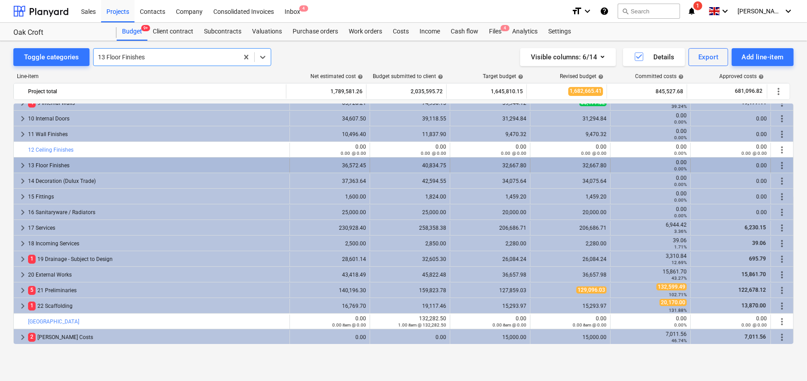
click at [24, 165] on span "keyboard_arrow_right" at bounding box center [22, 165] width 11 height 11
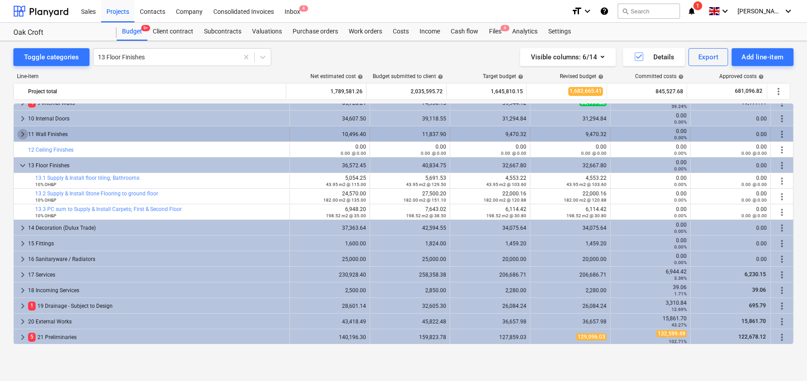
click at [23, 132] on span "keyboard_arrow_right" at bounding box center [22, 134] width 11 height 11
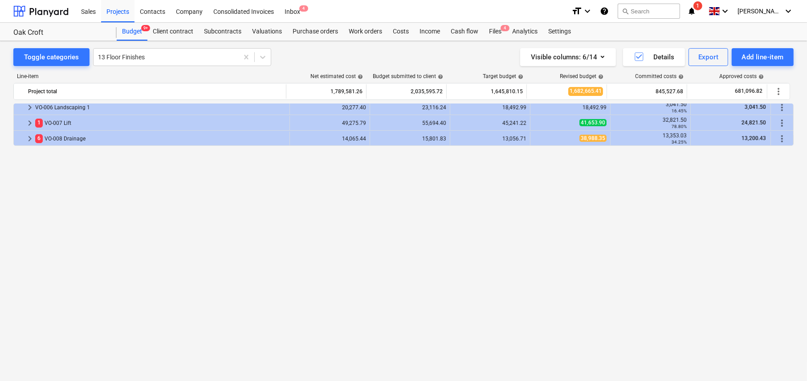
scroll to position [312, 0]
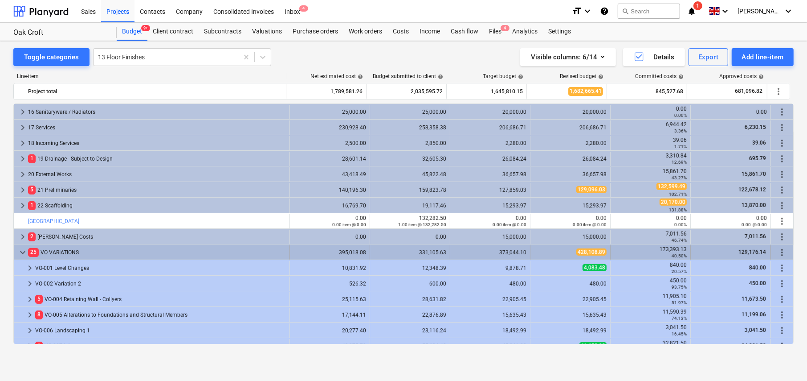
click at [780, 253] on span "more_vert" at bounding box center [782, 252] width 11 height 11
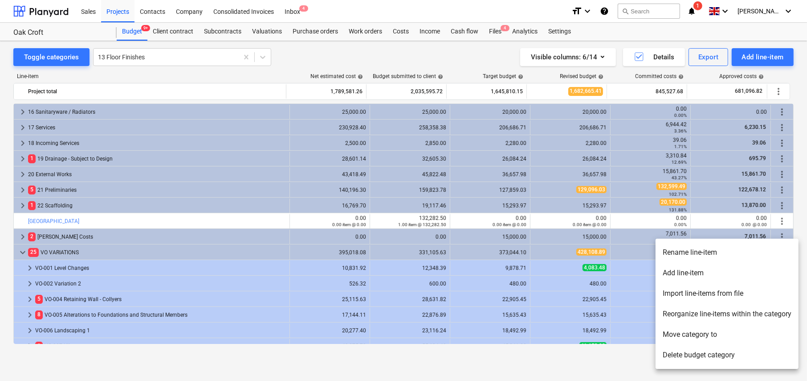
click at [694, 293] on li "Import line-items from file" at bounding box center [727, 293] width 143 height 20
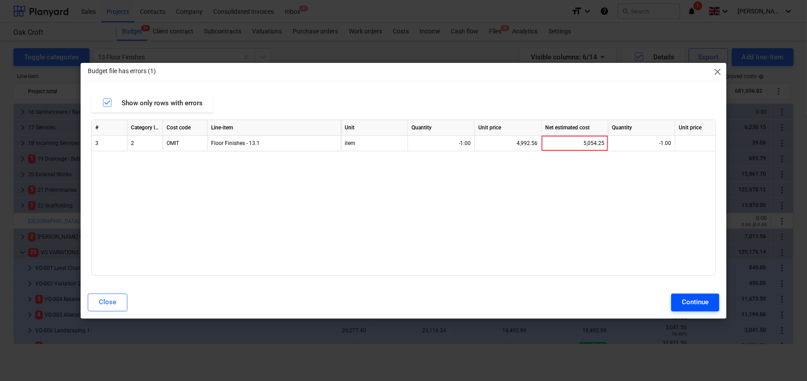
click at [691, 301] on div "Continue" at bounding box center [695, 302] width 27 height 12
click at [719, 71] on span "close" at bounding box center [717, 71] width 11 height 11
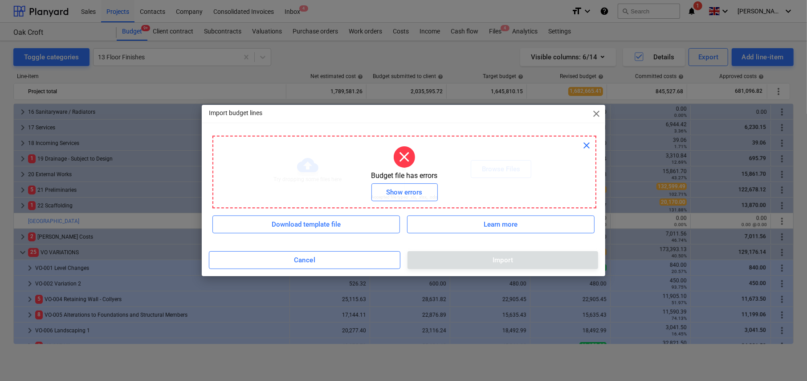
click at [585, 146] on span "close" at bounding box center [586, 145] width 11 height 11
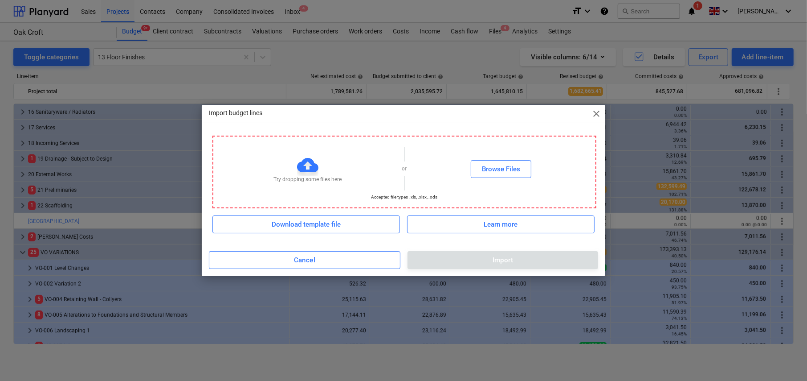
click at [596, 115] on span "close" at bounding box center [596, 113] width 11 height 11
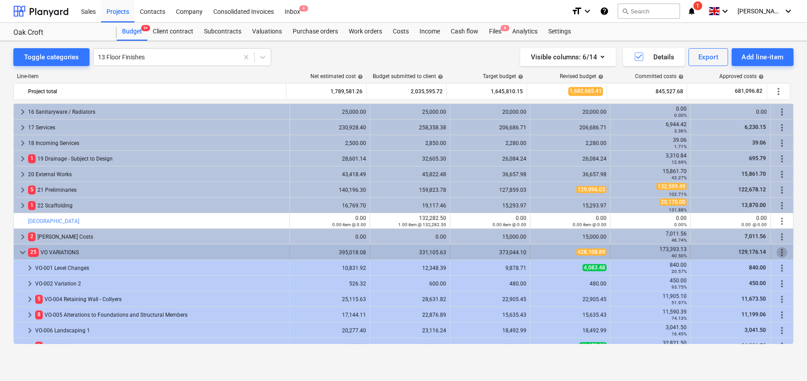
click at [780, 251] on span "more_vert" at bounding box center [782, 252] width 11 height 11
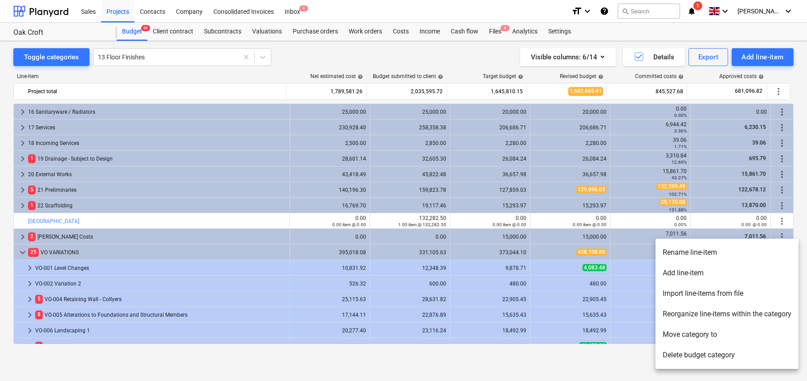
click at [694, 297] on li "Import line-items from file" at bounding box center [727, 293] width 143 height 20
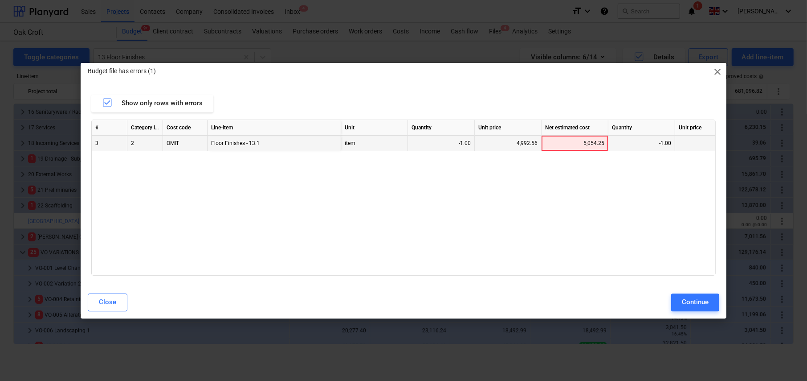
click at [597, 141] on div "5,054.25" at bounding box center [574, 143] width 59 height 16
click at [524, 143] on div "4,992.56" at bounding box center [508, 143] width 59 height 16
click at [591, 140] on div "5,054.25" at bounding box center [574, 143] width 59 height 16
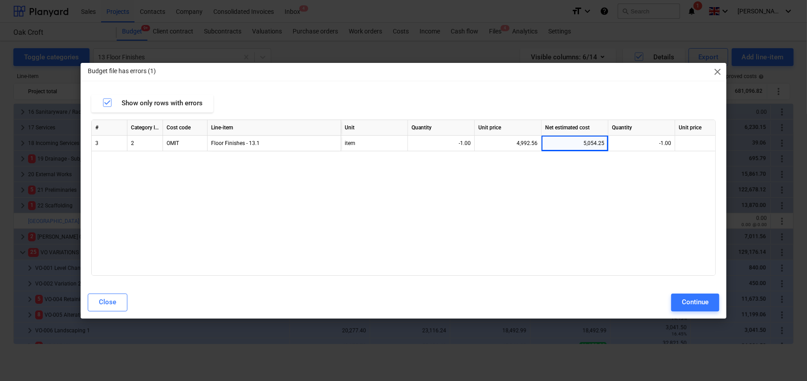
click at [716, 72] on span "close" at bounding box center [717, 71] width 11 height 11
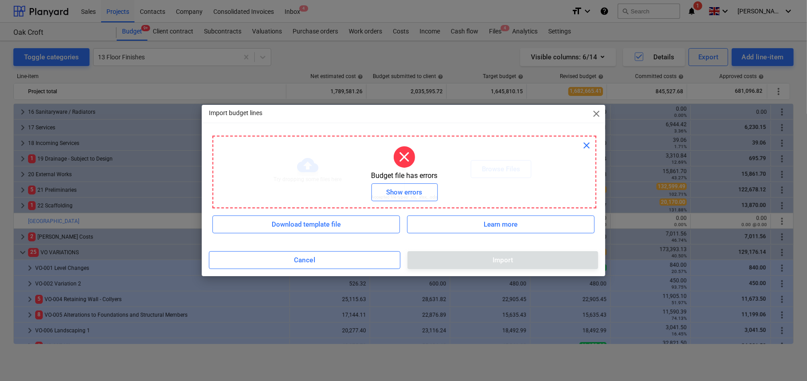
click at [586, 146] on span "close" at bounding box center [586, 145] width 11 height 11
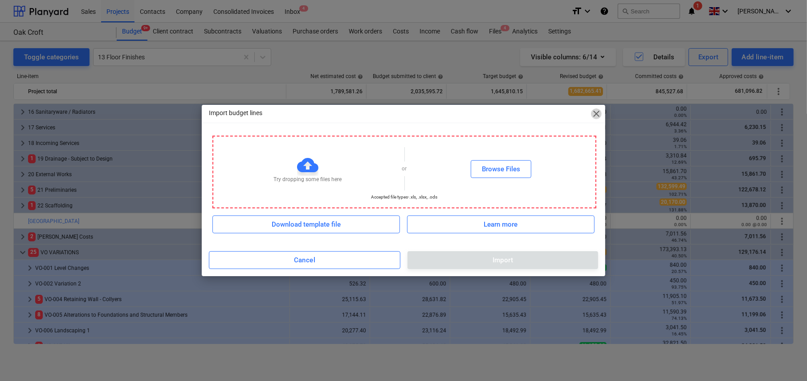
click at [597, 115] on span "close" at bounding box center [596, 113] width 11 height 11
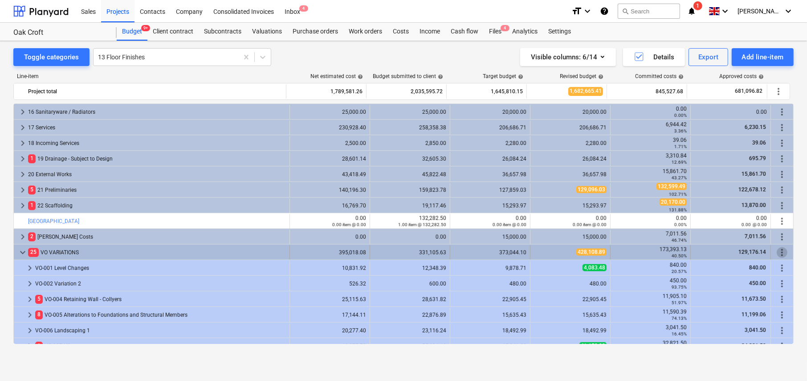
click at [779, 250] on span "more_vert" at bounding box center [782, 252] width 11 height 11
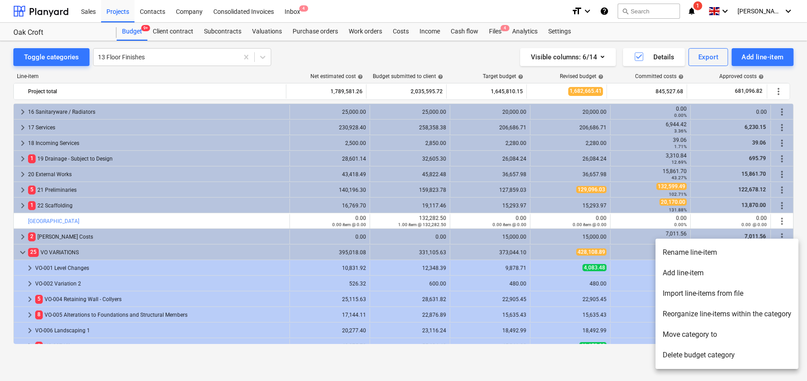
click at [714, 295] on li "Import line-items from file" at bounding box center [727, 293] width 143 height 20
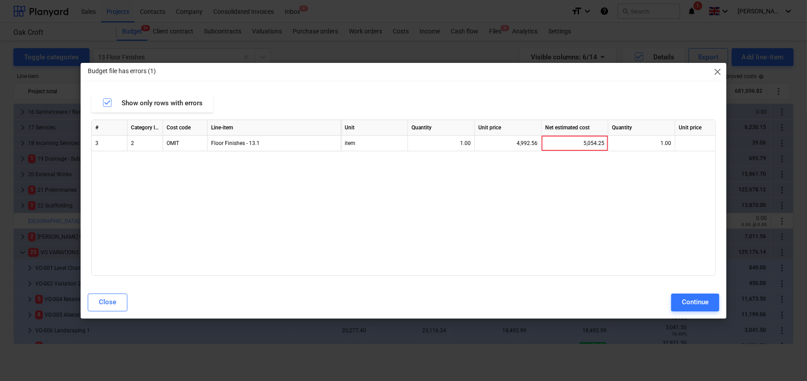
drag, startPoint x: 717, startPoint y: 69, endPoint x: 681, endPoint y: 120, distance: 62.6
click at [717, 69] on span "close" at bounding box center [717, 71] width 11 height 11
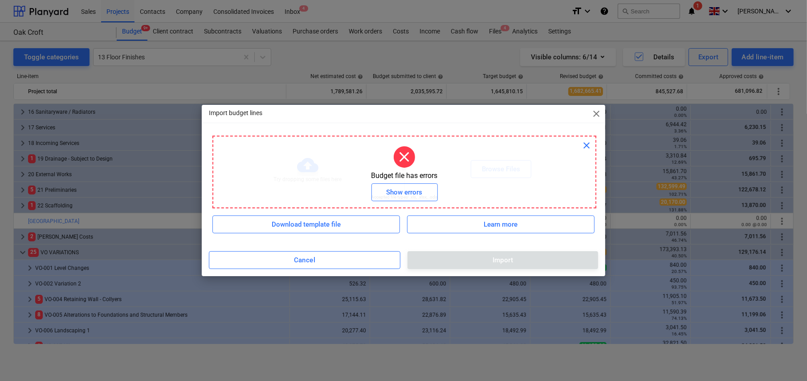
click at [585, 146] on span "close" at bounding box center [586, 145] width 11 height 11
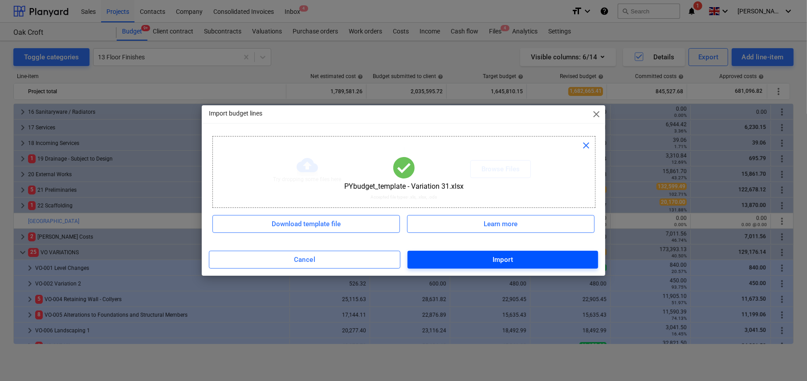
click at [508, 261] on div "Import" at bounding box center [503, 260] width 21 height 12
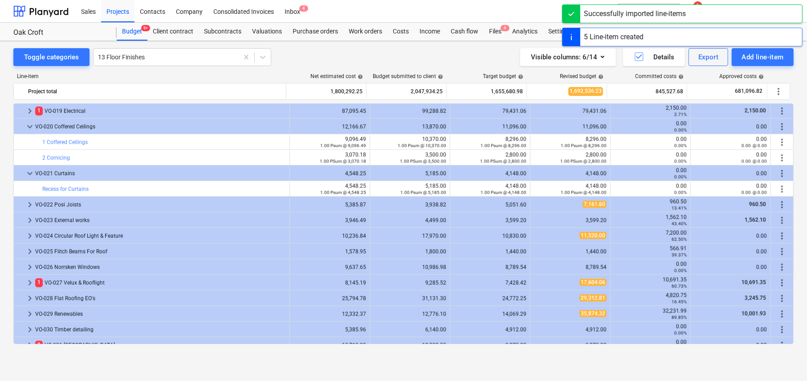
scroll to position [742, 0]
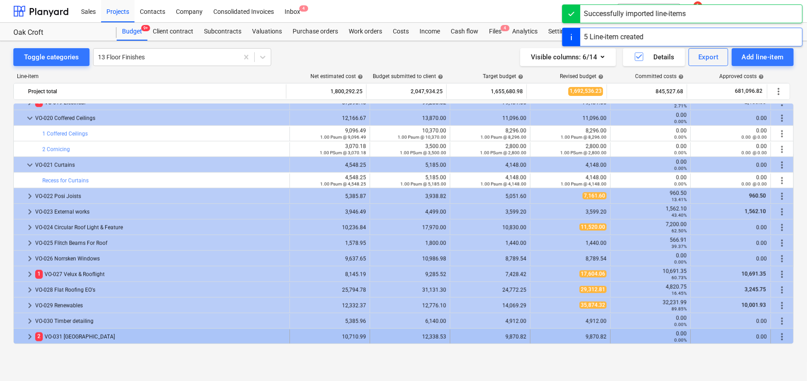
click at [27, 335] on span "keyboard_arrow_right" at bounding box center [30, 336] width 11 height 11
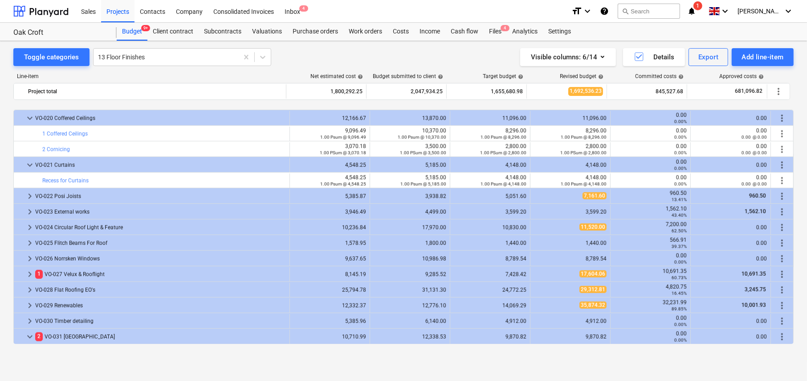
scroll to position [805, 0]
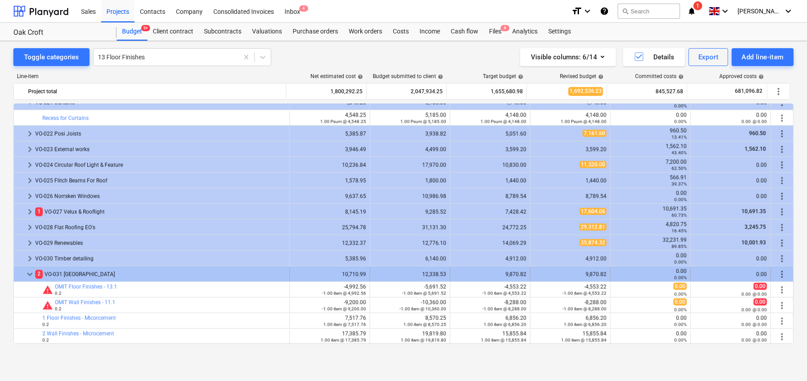
click at [30, 271] on span "keyboard_arrow_down" at bounding box center [30, 274] width 11 height 11
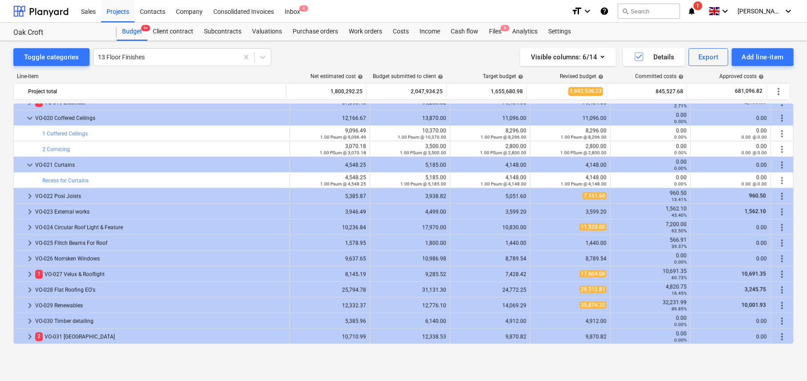
scroll to position [742, 0]
click at [779, 338] on iframe "Chat Widget" at bounding box center [785, 359] width 45 height 43
click at [780, 336] on span "more_vert" at bounding box center [782, 336] width 11 height 11
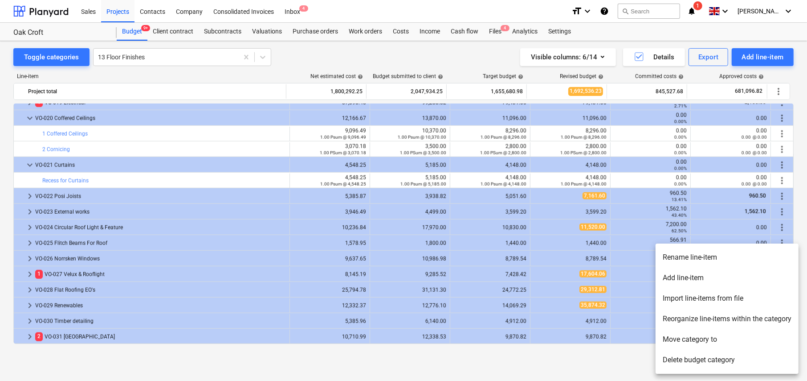
click at [688, 255] on li "Rename line-item" at bounding box center [727, 257] width 143 height 20
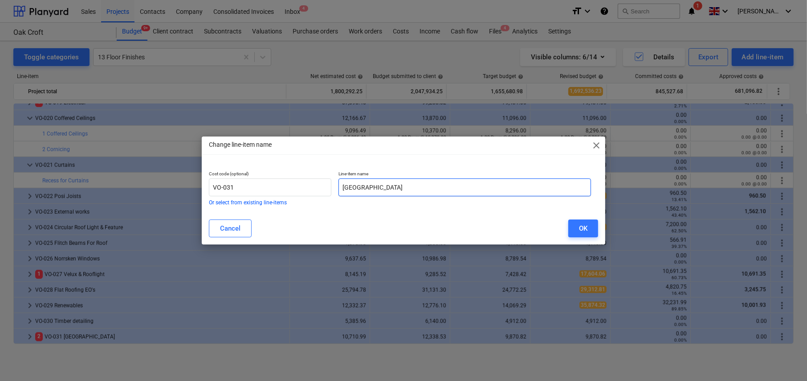
drag, startPoint x: 343, startPoint y: 186, endPoint x: 436, endPoint y: 192, distance: 93.3
click at [436, 192] on input "OMIT Garden Building" at bounding box center [465, 187] width 253 height 18
click at [387, 187] on input "OMIT Garden Building" at bounding box center [465, 187] width 253 height 18
type input "Microcement"
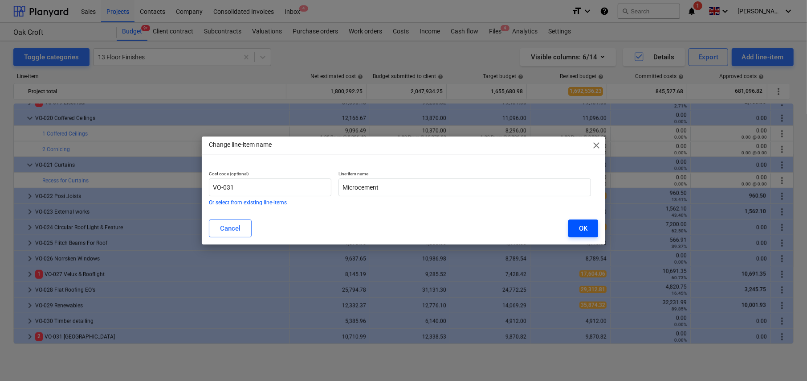
click at [589, 228] on button "OK" at bounding box center [584, 228] width 30 height 18
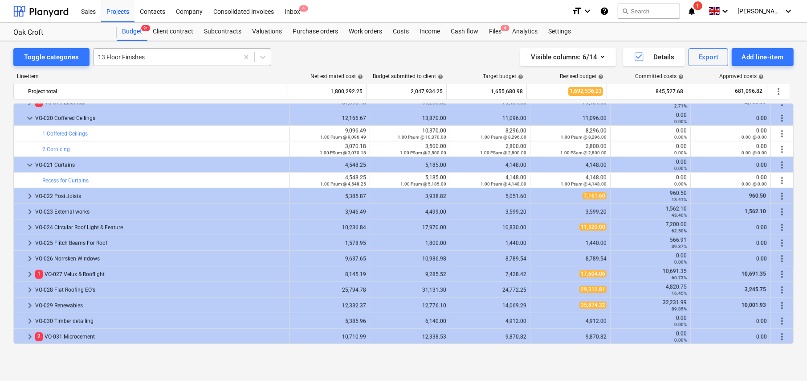
click at [140, 55] on div at bounding box center [166, 57] width 136 height 9
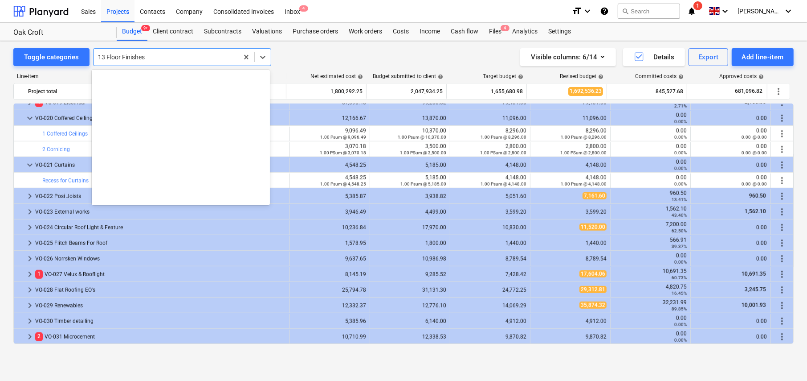
scroll to position [2308, 0]
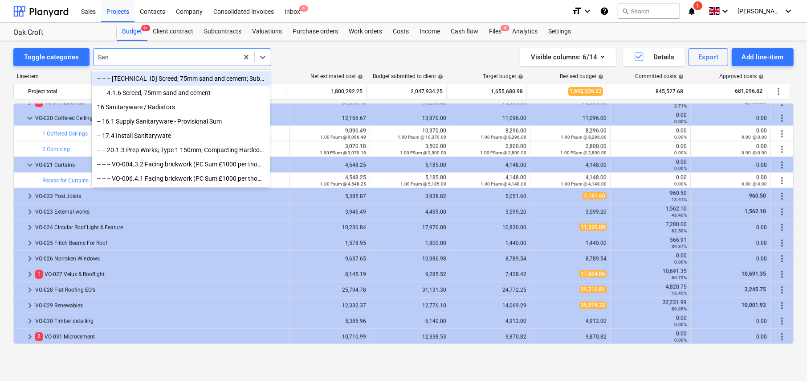
type input "Sani"
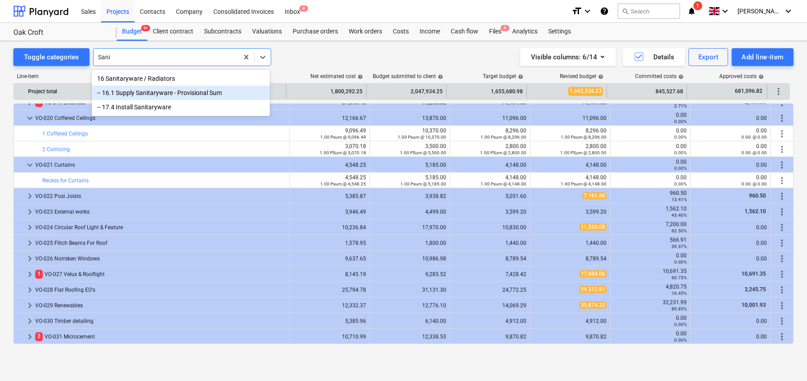
click at [152, 94] on div "-- 16.1 Supply Sanitaryware - Provisional Sum" at bounding box center [181, 93] width 178 height 14
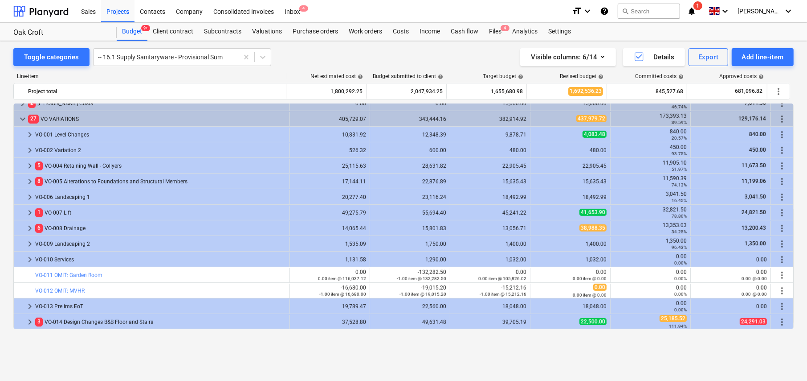
scroll to position [416, 0]
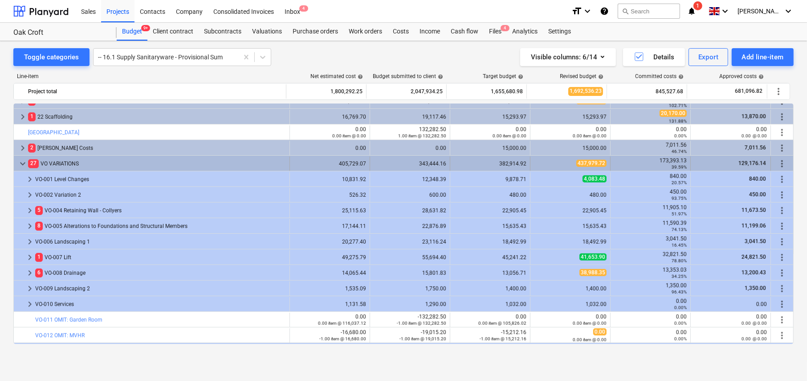
click at [780, 162] on span "more_vert" at bounding box center [782, 163] width 11 height 11
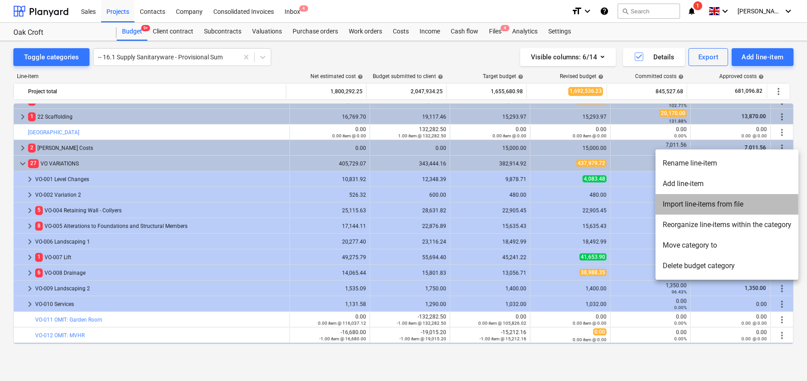
click at [694, 204] on li "Import line-items from file" at bounding box center [727, 204] width 143 height 20
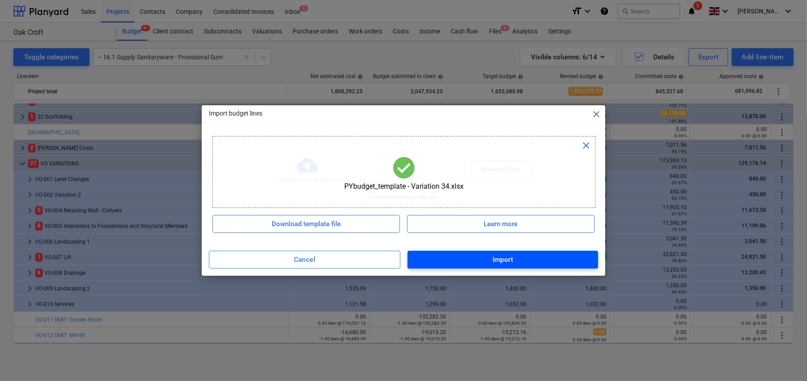
click at [509, 261] on div "Import" at bounding box center [503, 260] width 21 height 12
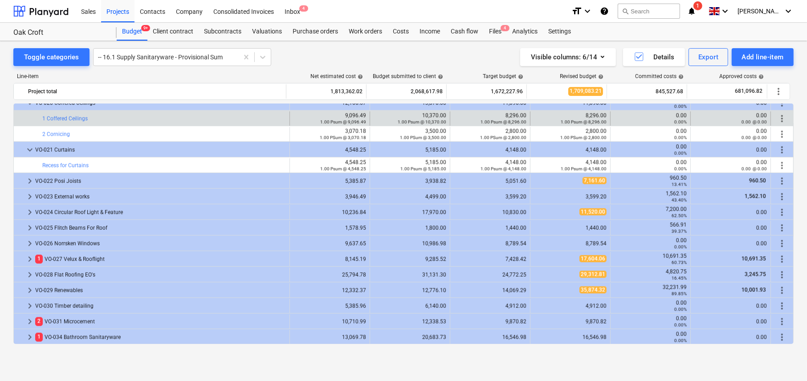
scroll to position [728, 0]
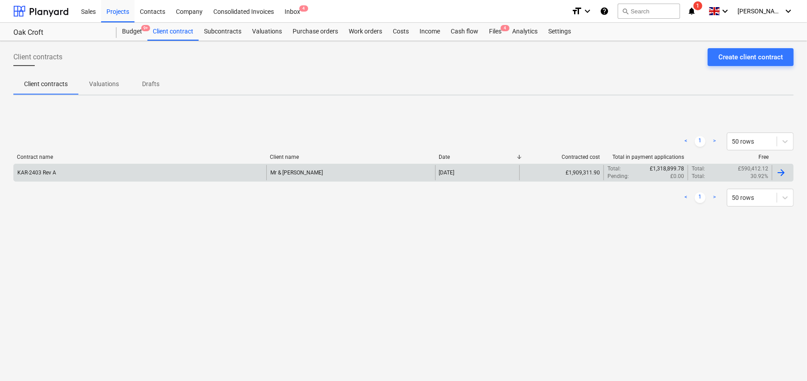
click at [131, 176] on div "KAR-2403 Rev A" at bounding box center [140, 172] width 253 height 15
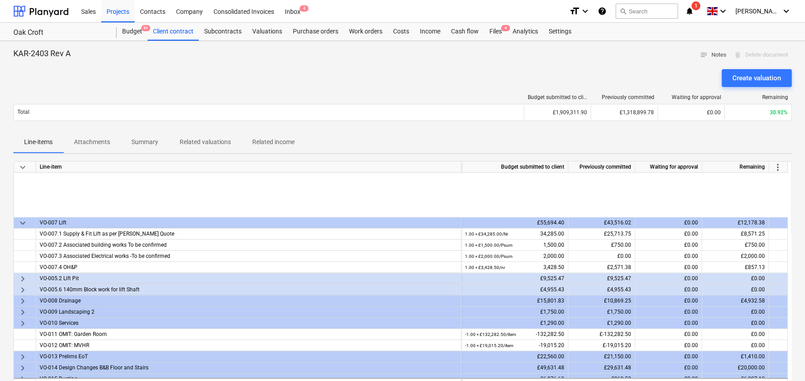
scroll to position [496, 0]
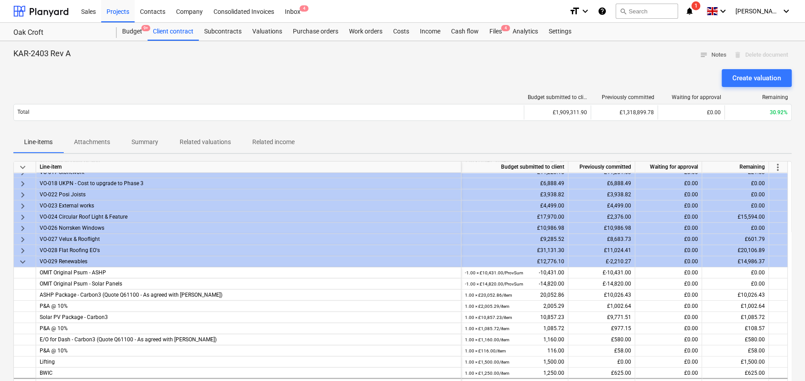
click at [22, 164] on span "keyboard_arrow_down" at bounding box center [22, 167] width 11 height 11
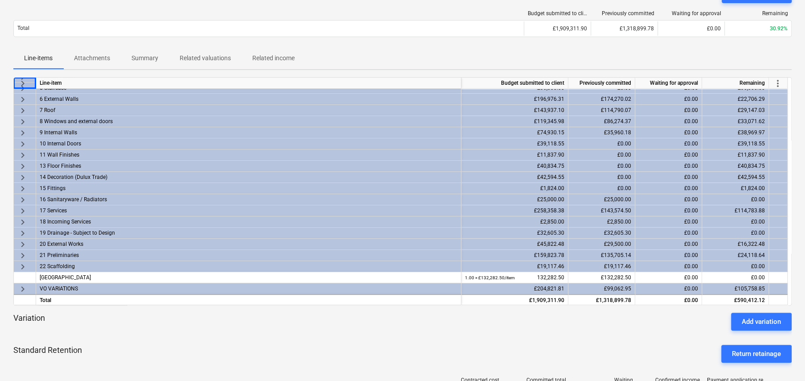
scroll to position [223, 0]
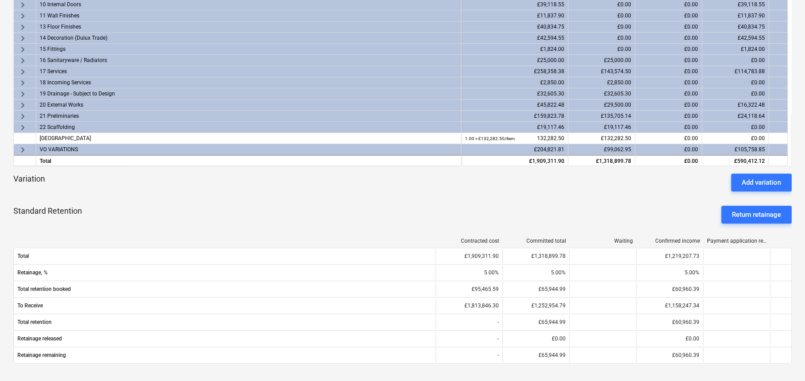
click at [23, 150] on span "keyboard_arrow_right" at bounding box center [22, 149] width 11 height 11
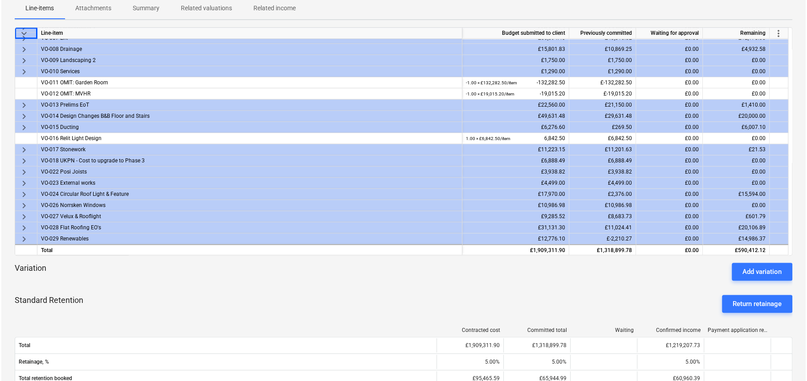
scroll to position [6, 0]
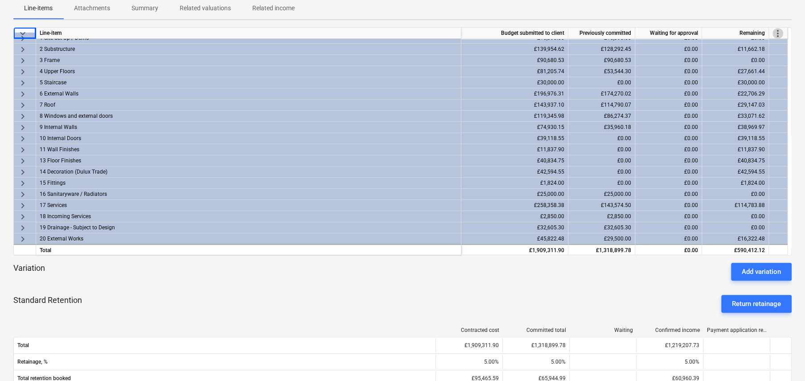
click at [779, 32] on span "more_vert" at bounding box center [777, 33] width 11 height 11
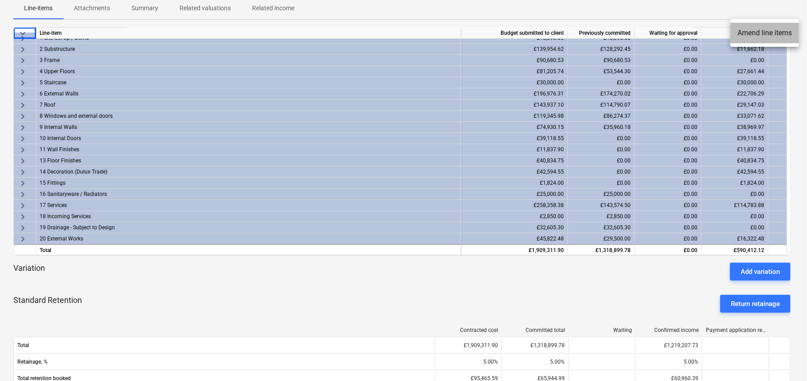
click at [763, 32] on li "Amend line items" at bounding box center [765, 33] width 69 height 20
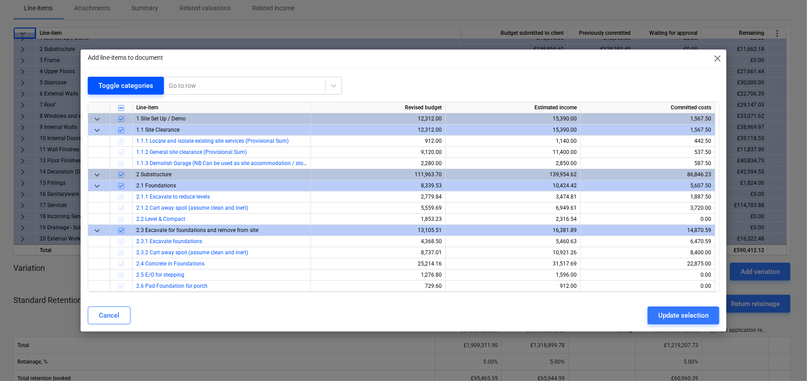
click at [112, 82] on div "Toggle categories" at bounding box center [125, 86] width 55 height 12
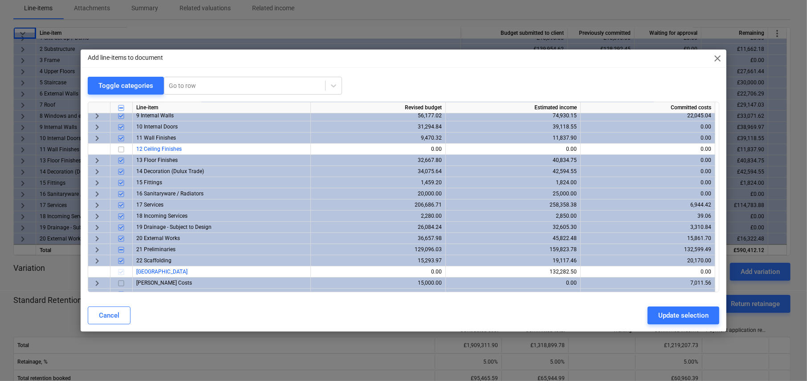
scroll to position [100, 0]
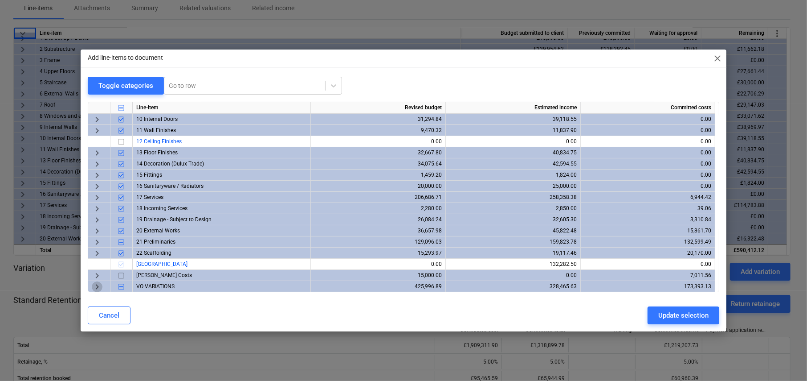
click at [97, 284] on span "keyboard_arrow_right" at bounding box center [97, 286] width 11 height 11
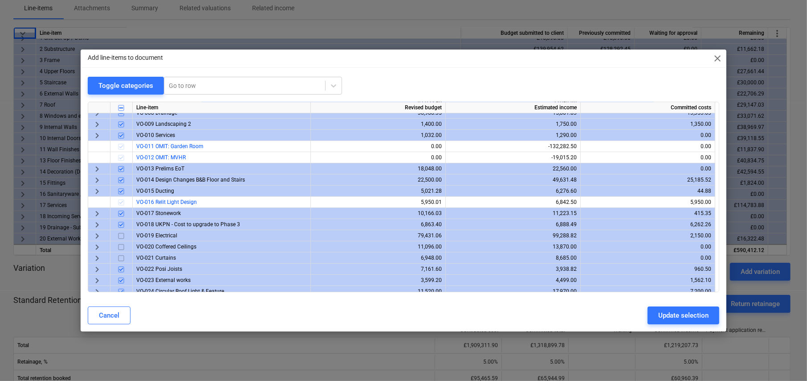
scroll to position [411, 0]
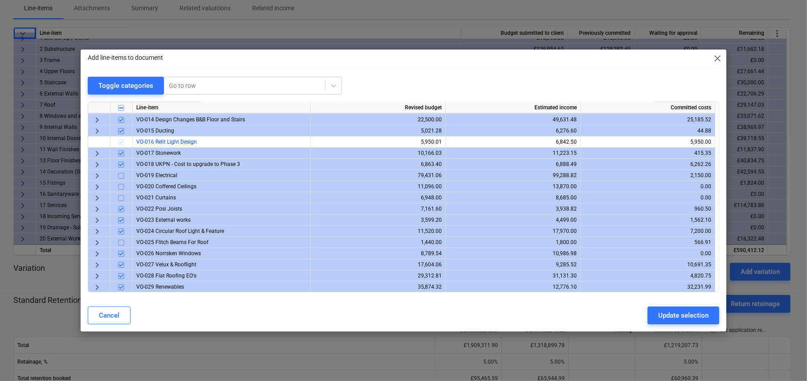
click at [120, 185] on input "checkbox" at bounding box center [121, 186] width 11 height 11
click at [96, 196] on span "keyboard_arrow_right" at bounding box center [97, 197] width 11 height 11
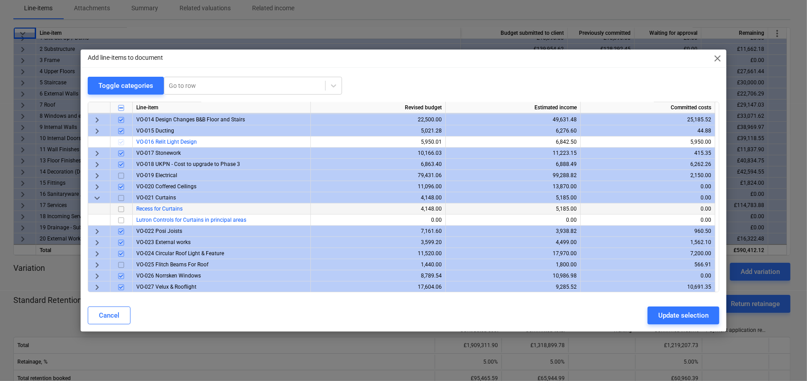
click at [120, 208] on input "checkbox" at bounding box center [121, 209] width 11 height 11
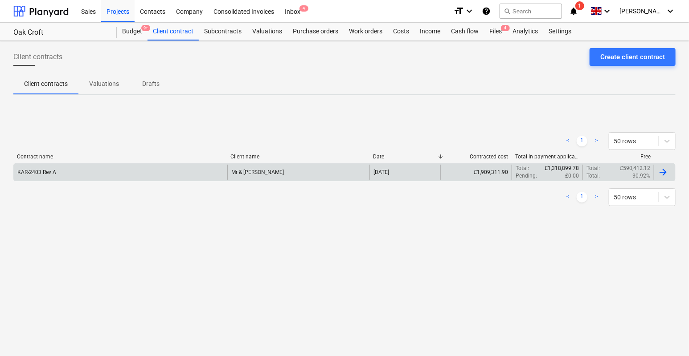
click at [605, 175] on div "Total : 30.92%" at bounding box center [618, 176] width 64 height 8
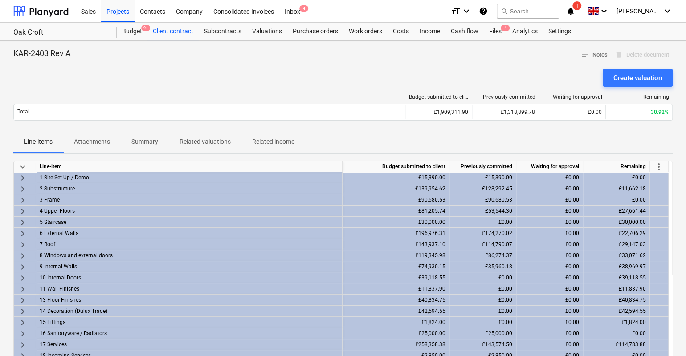
click at [661, 165] on span "more_vert" at bounding box center [659, 167] width 11 height 11
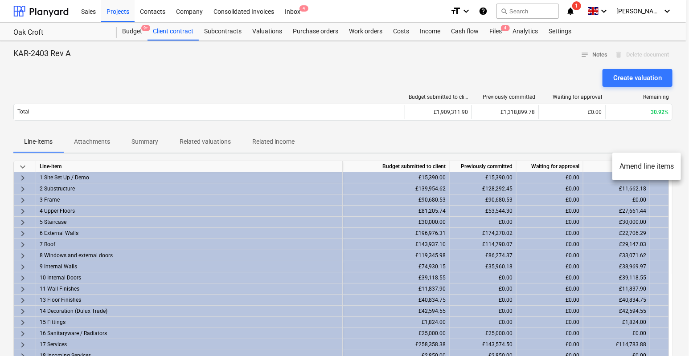
click at [647, 167] on li "Amend line items" at bounding box center [646, 166] width 69 height 20
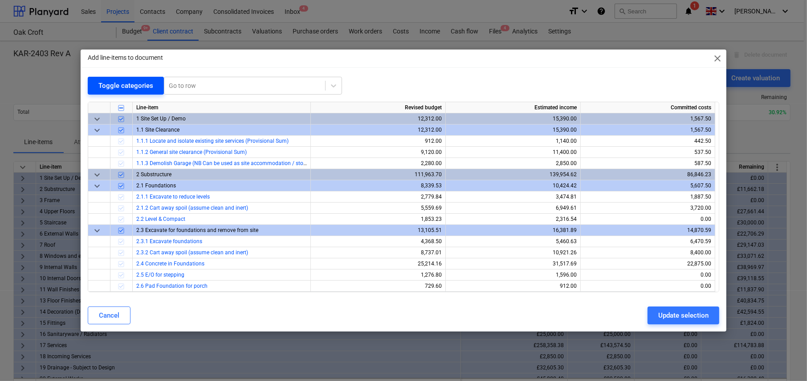
click at [108, 88] on div "Toggle categories" at bounding box center [125, 86] width 55 height 12
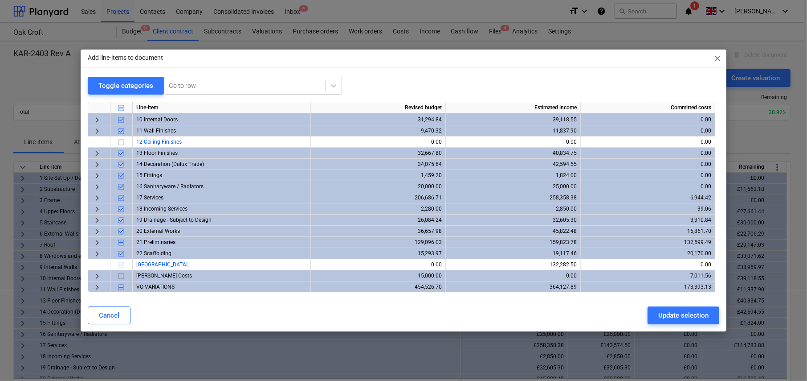
scroll to position [100, 0]
click at [95, 283] on span "keyboard_arrow_right" at bounding box center [97, 286] width 11 height 11
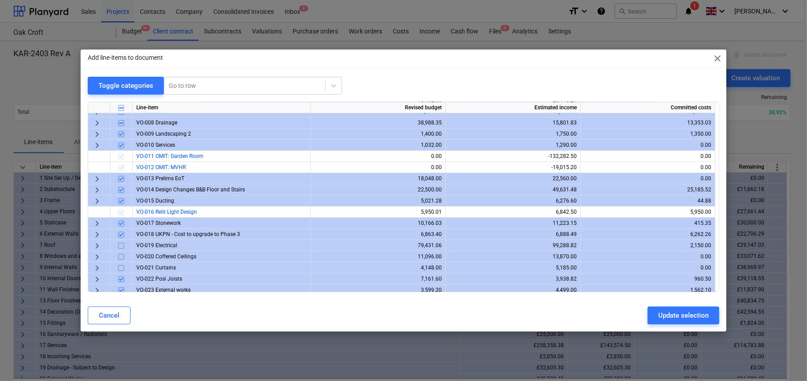
scroll to position [367, 0]
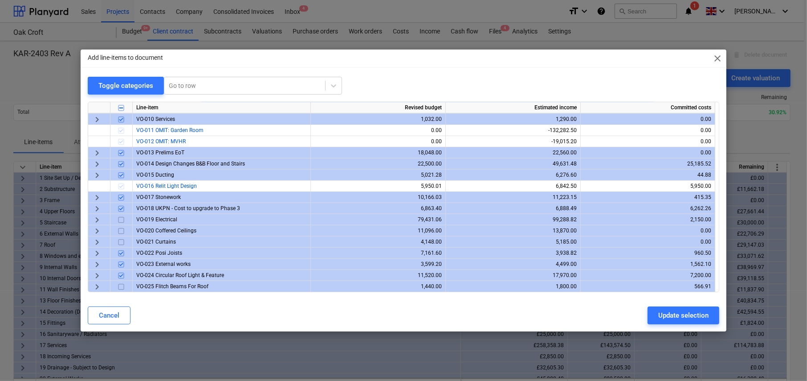
click at [96, 229] on span "keyboard_arrow_right" at bounding box center [97, 230] width 11 height 11
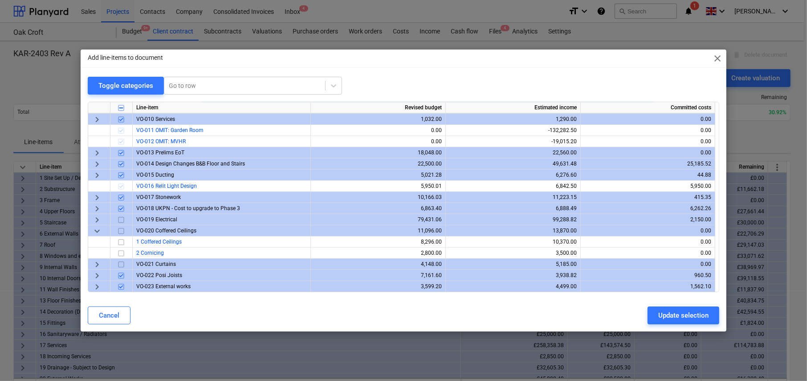
click at [121, 230] on input "checkbox" at bounding box center [121, 230] width 11 height 11
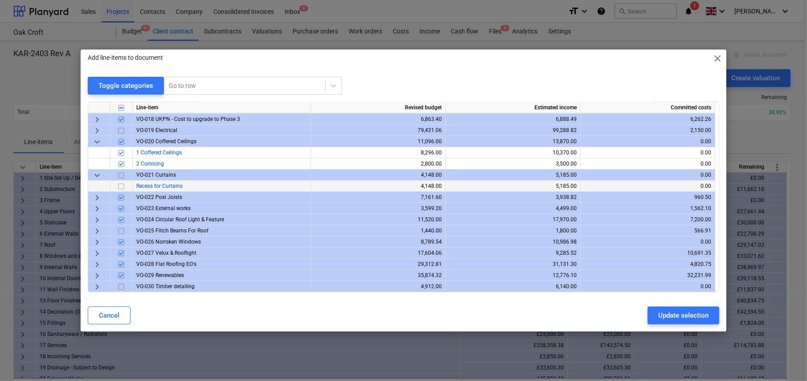
click at [120, 184] on input "checkbox" at bounding box center [121, 186] width 11 height 11
click at [96, 218] on span "keyboard_arrow_right" at bounding box center [97, 219] width 11 height 11
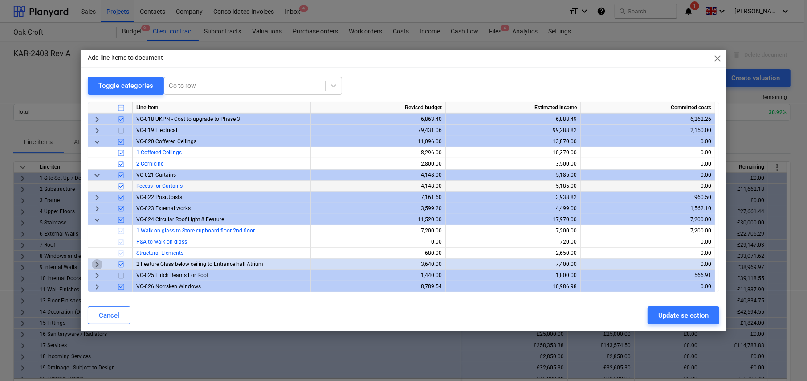
click at [96, 263] on span "keyboard_arrow_right" at bounding box center [97, 264] width 11 height 11
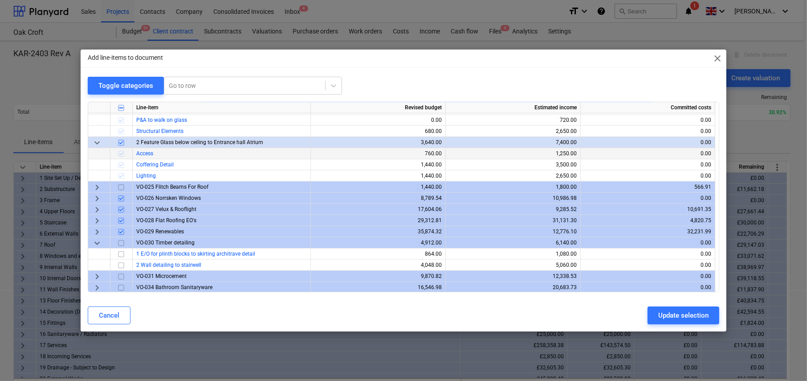
scroll to position [578, 0]
click at [122, 253] on input "checkbox" at bounding box center [121, 253] width 11 height 11
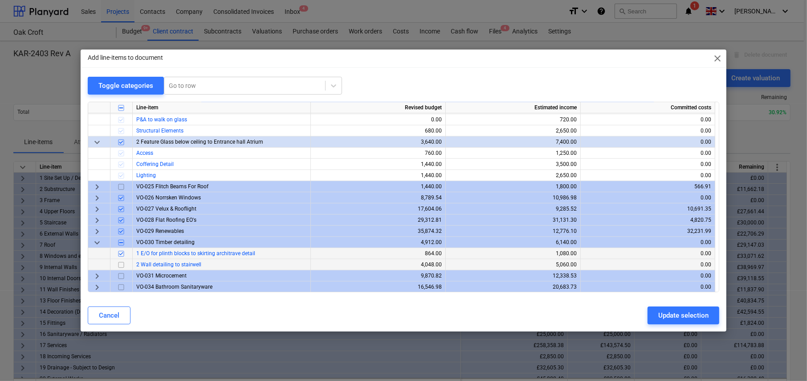
click at [121, 262] on input "checkbox" at bounding box center [121, 264] width 11 height 11
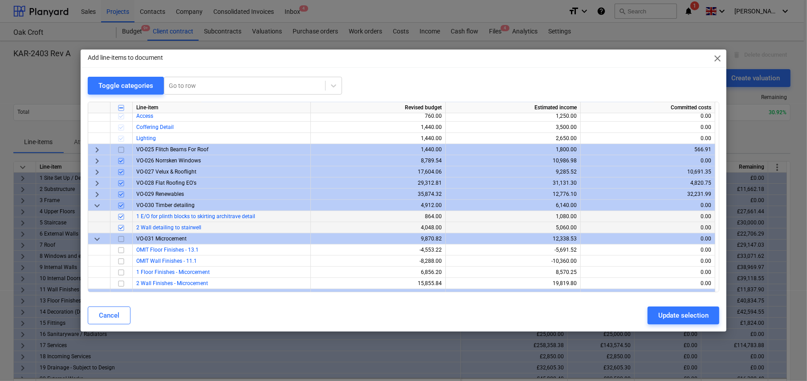
scroll to position [623, 0]
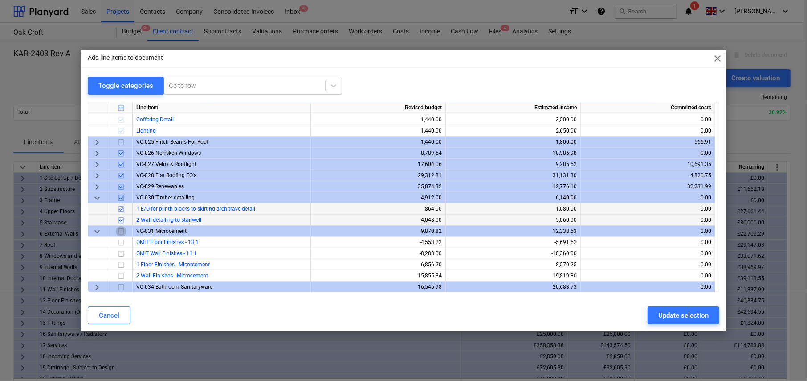
click at [121, 230] on input "checkbox" at bounding box center [121, 231] width 11 height 11
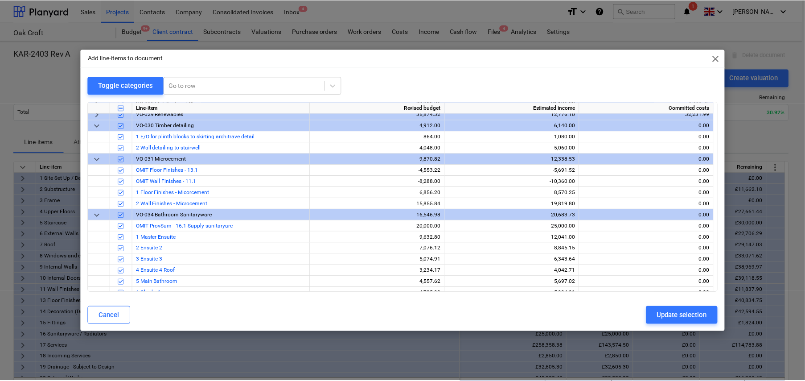
scroll to position [723, 0]
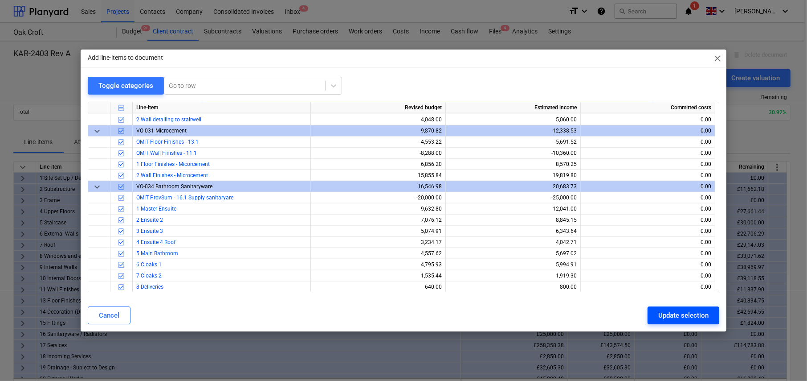
click at [692, 316] on div "Update selection" at bounding box center [684, 315] width 50 height 12
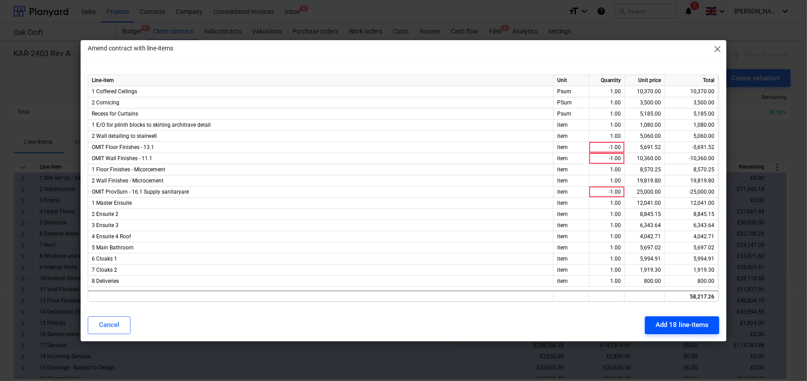
click at [681, 324] on div "Add 18 line-items" at bounding box center [682, 325] width 53 height 12
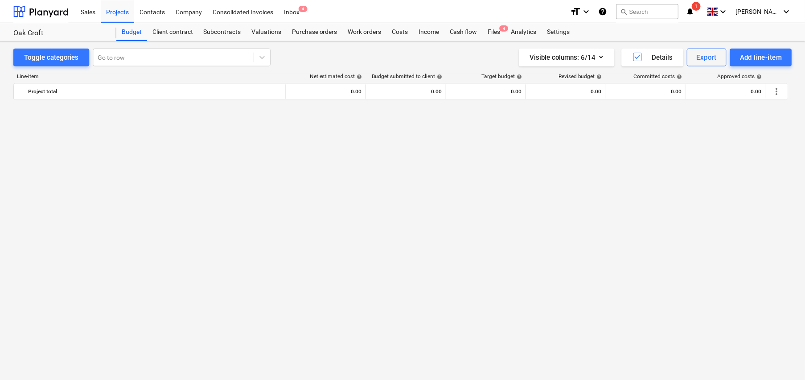
scroll to position [728, 0]
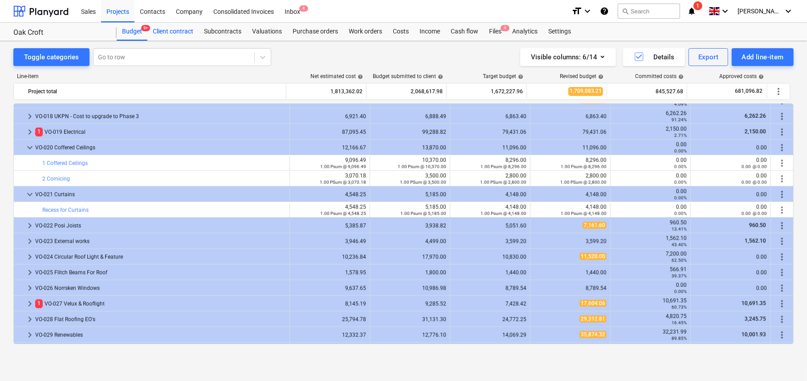
click at [178, 33] on div "Client contract" at bounding box center [172, 32] width 51 height 18
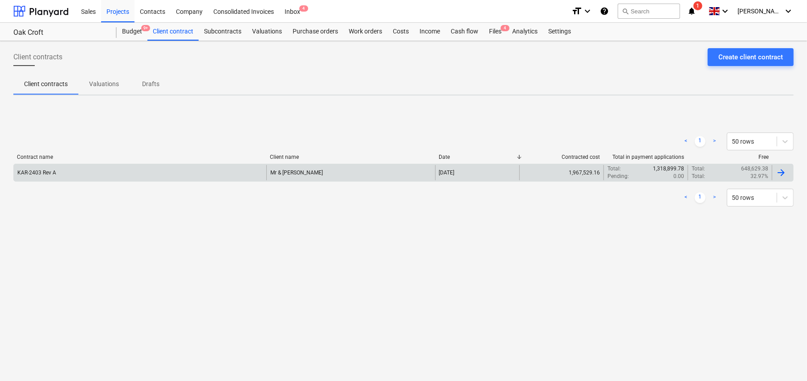
click at [334, 167] on div "Mr & Mrs Golding" at bounding box center [350, 172] width 168 height 15
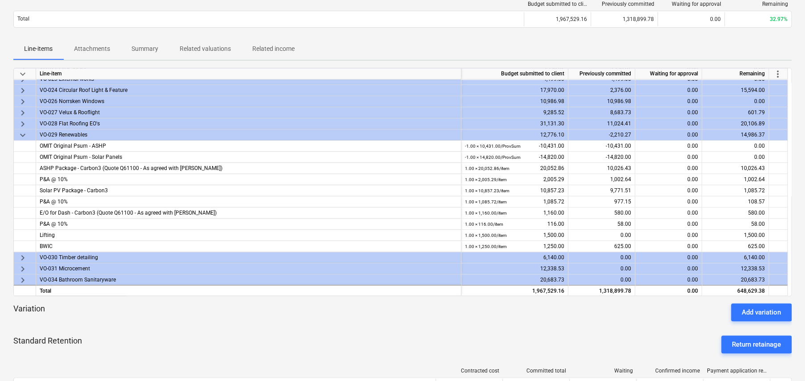
scroll to position [89, 0]
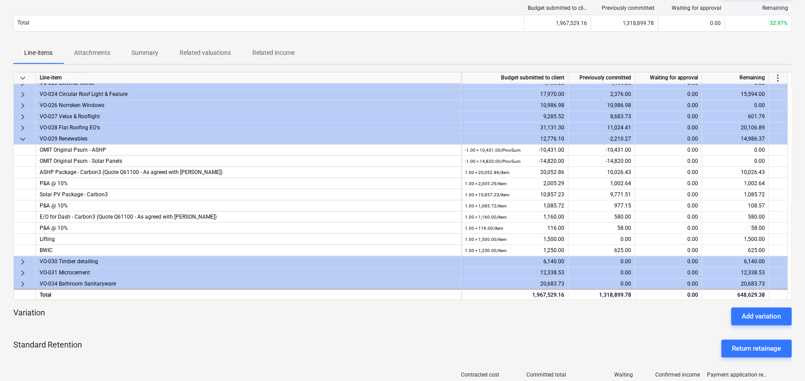
click at [25, 138] on span "keyboard_arrow_down" at bounding box center [22, 139] width 11 height 11
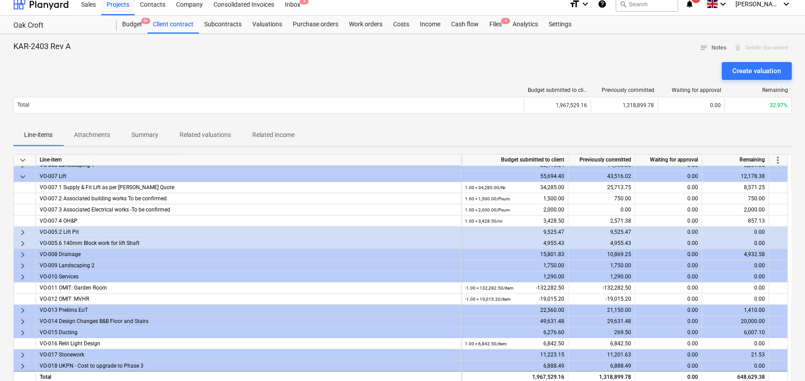
scroll to position [0, 0]
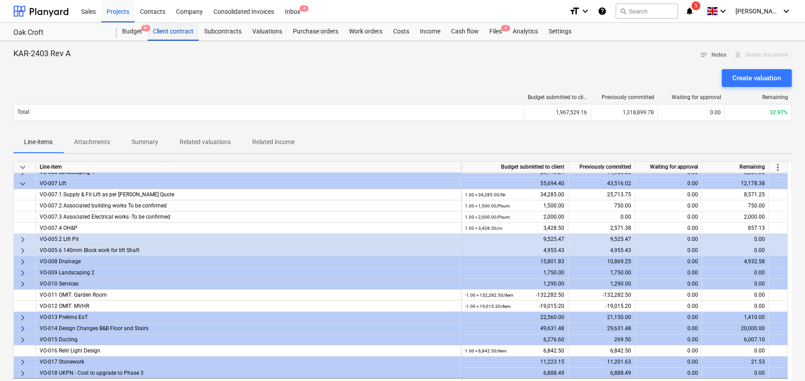
click at [173, 35] on div "Client contract" at bounding box center [172, 32] width 51 height 18
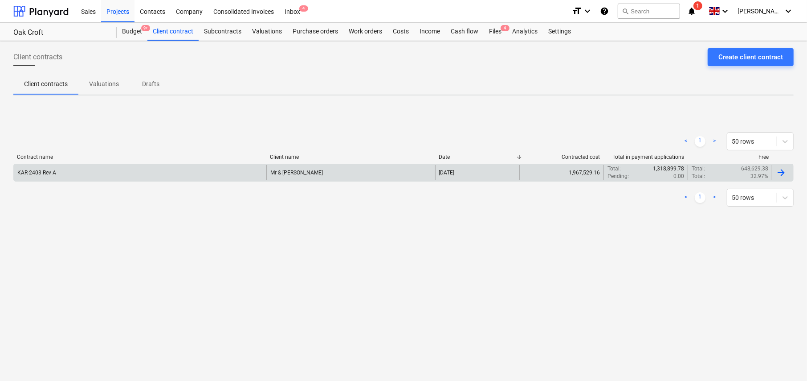
click at [312, 169] on div "Mr & Mrs Golding" at bounding box center [350, 172] width 168 height 15
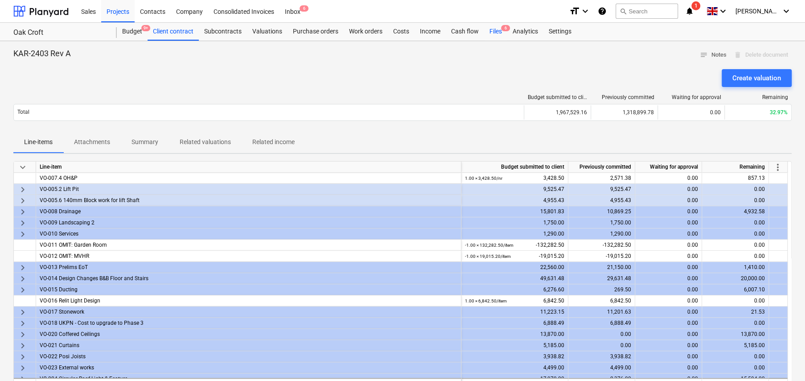
click at [493, 29] on div "Files 6" at bounding box center [495, 32] width 23 height 18
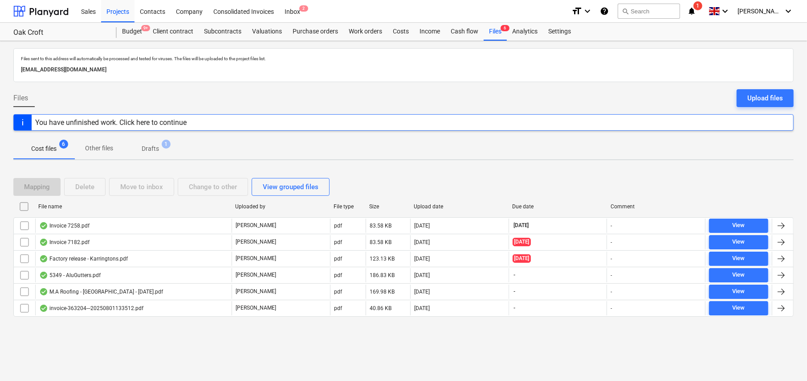
click at [151, 150] on p "Drafts" at bounding box center [150, 148] width 17 height 9
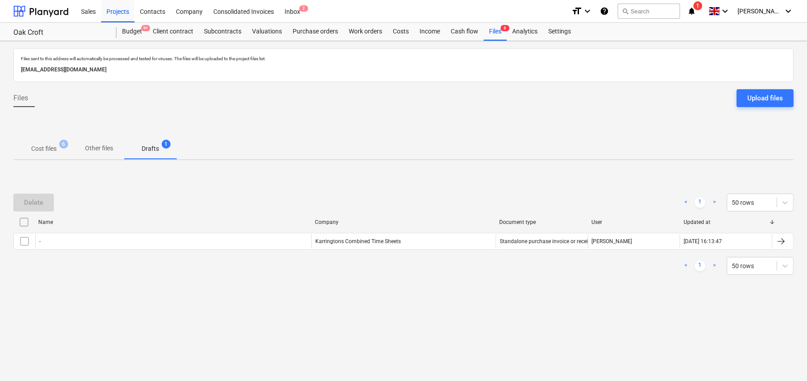
click at [48, 149] on p "Cost files" at bounding box center [43, 148] width 25 height 9
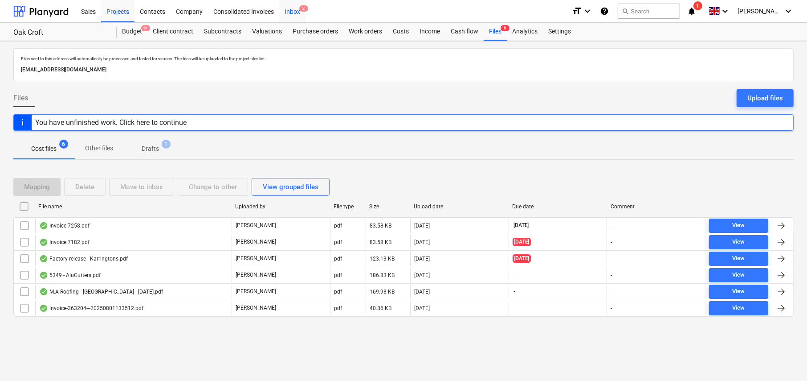
click at [295, 12] on div "Inbox 2" at bounding box center [292, 11] width 26 height 23
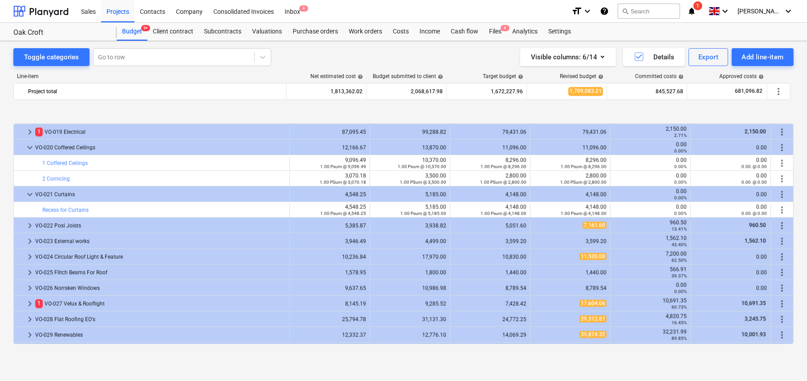
scroll to position [773, 0]
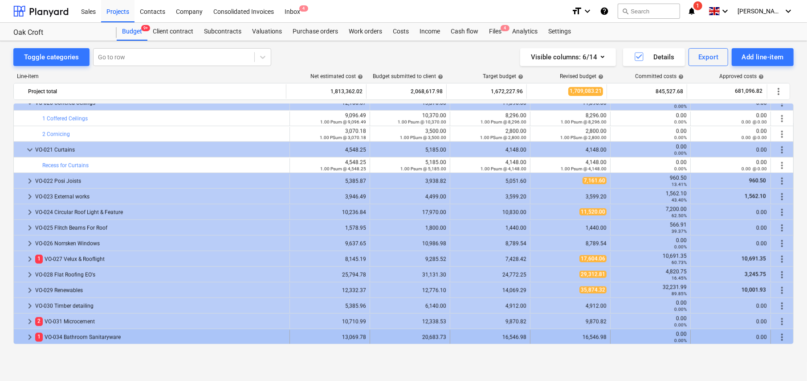
click at [29, 337] on span "keyboard_arrow_right" at bounding box center [30, 336] width 11 height 11
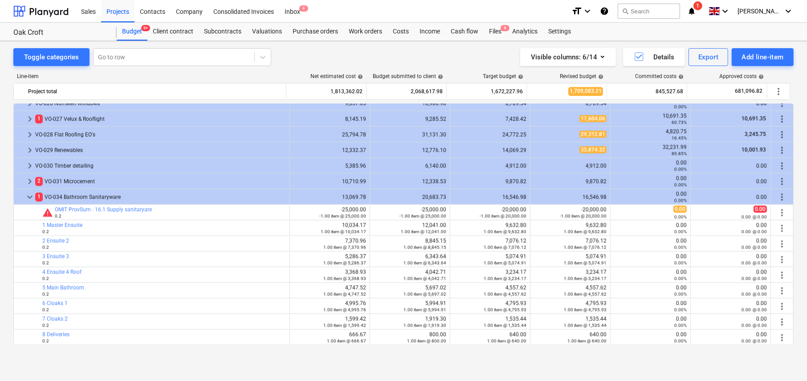
scroll to position [913, 0]
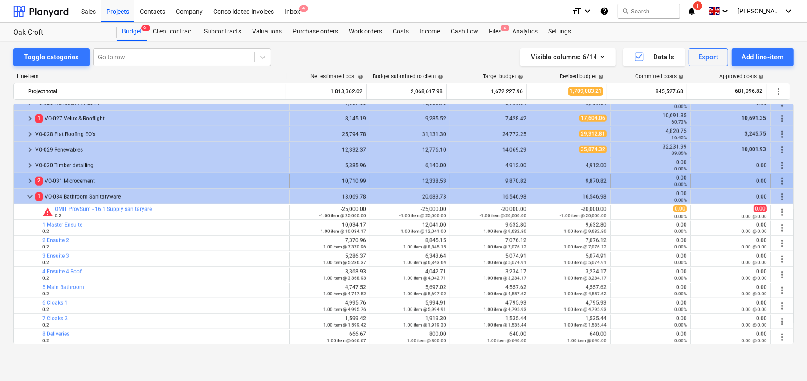
click at [29, 179] on span "keyboard_arrow_right" at bounding box center [30, 181] width 11 height 11
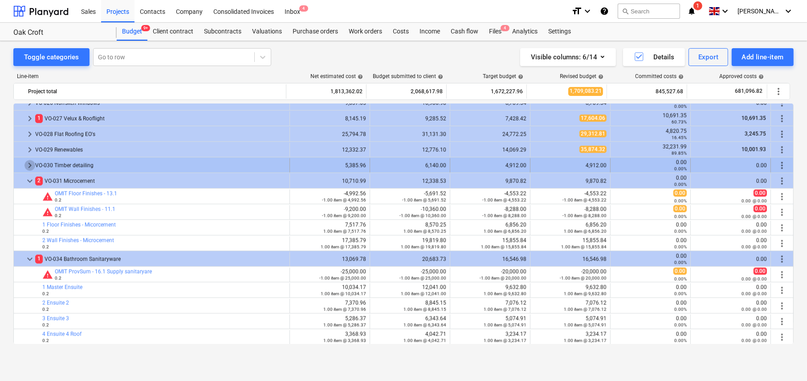
click at [29, 164] on span "keyboard_arrow_right" at bounding box center [30, 165] width 11 height 11
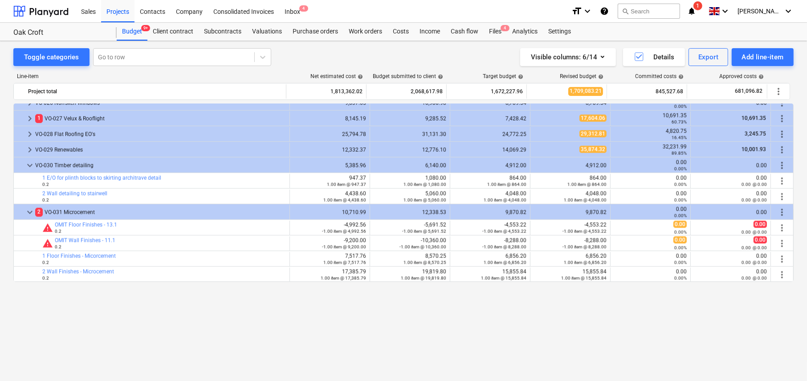
scroll to position [824, 0]
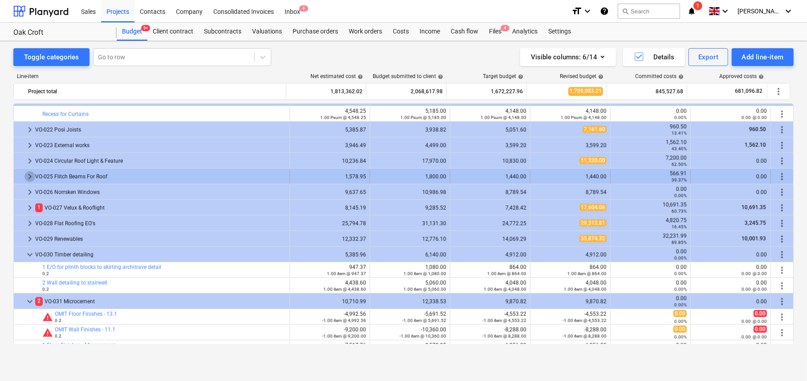
click at [29, 176] on span "keyboard_arrow_right" at bounding box center [30, 176] width 11 height 11
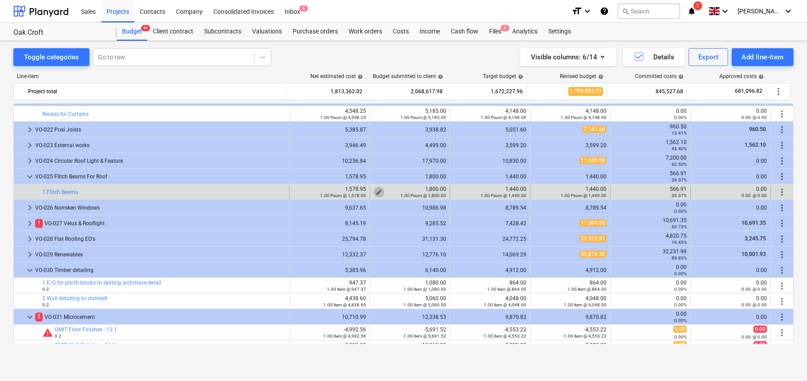
click at [376, 190] on span "edit" at bounding box center [379, 191] width 7 height 7
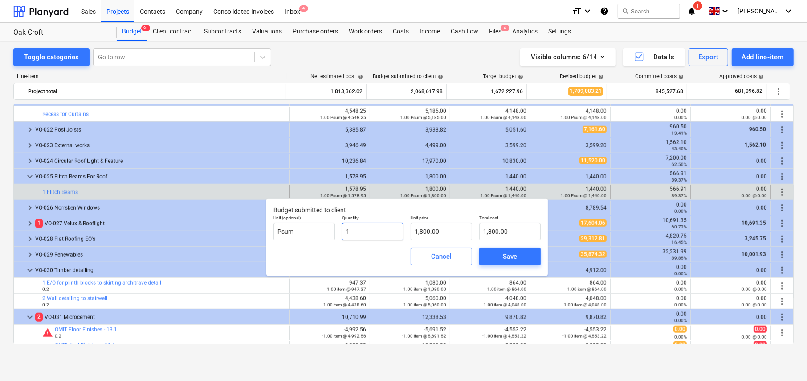
click at [352, 231] on input "1" at bounding box center [372, 231] width 61 height 18
type input "0"
type input "0.00"
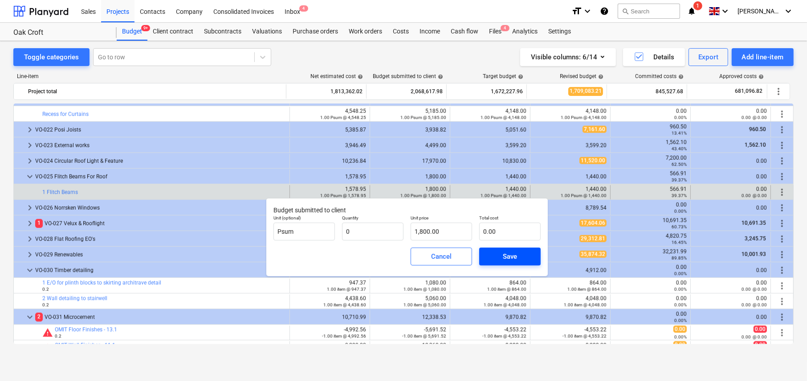
type input "0.00"
click at [523, 254] on span "Save" at bounding box center [510, 256] width 40 height 12
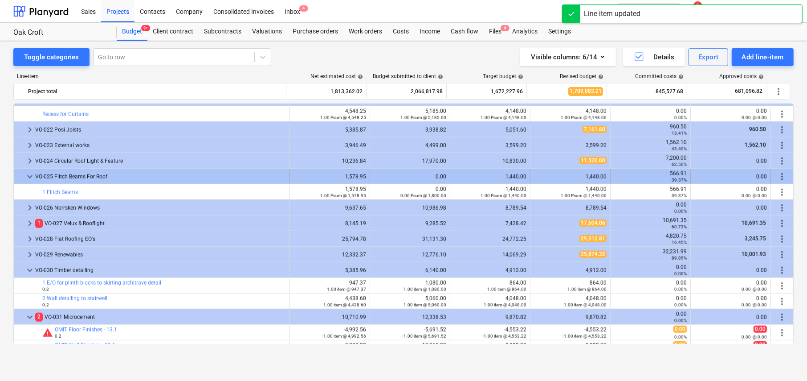
click at [779, 175] on span "more_vert" at bounding box center [782, 176] width 11 height 11
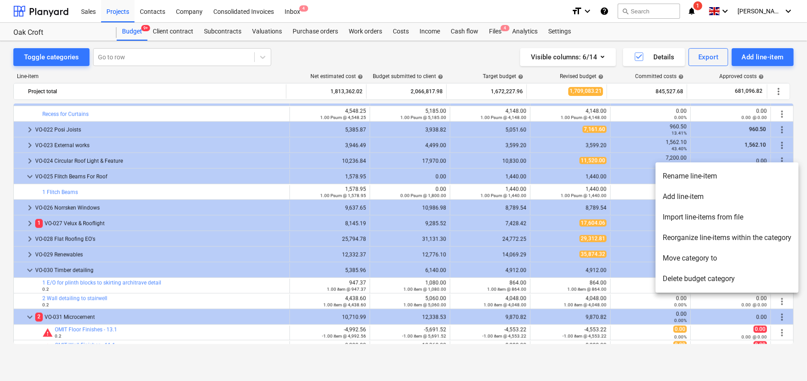
click at [688, 177] on li "Rename line-item" at bounding box center [727, 176] width 143 height 20
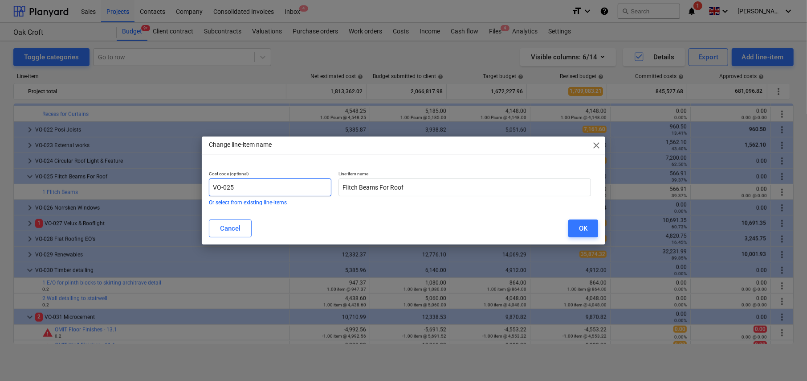
click at [259, 184] on input "VO-025" at bounding box center [270, 187] width 123 height 18
click at [453, 185] on input "Flitch Beams For Roof" at bounding box center [465, 187] width 253 height 18
type input "Flitch Beams For Roof (NOT BILLABLE)"
click at [584, 233] on div "OK" at bounding box center [583, 228] width 8 height 12
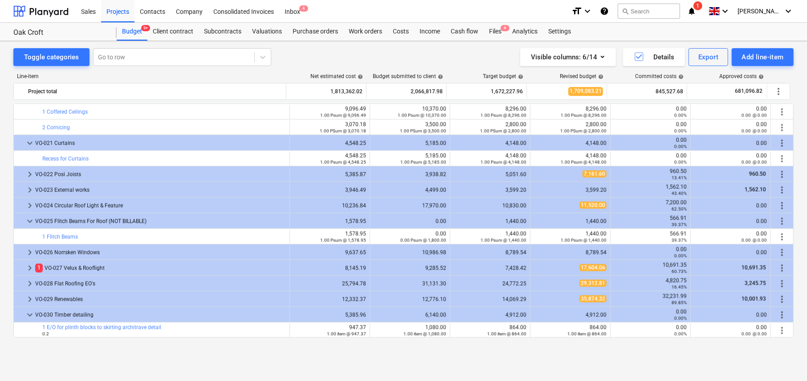
scroll to position [735, 0]
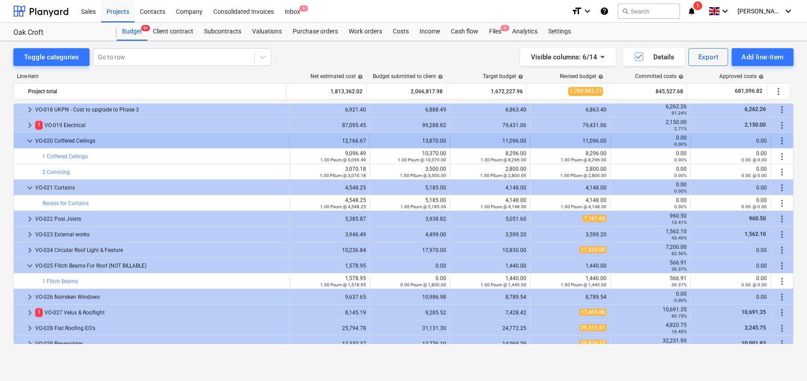
click at [30, 141] on span "keyboard_arrow_down" at bounding box center [30, 140] width 11 height 11
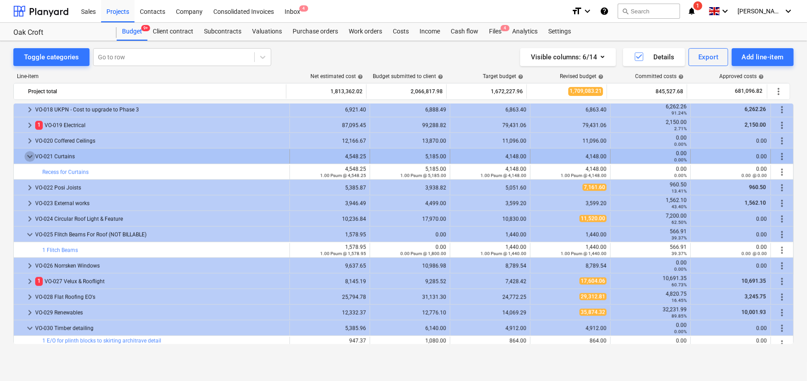
click at [30, 155] on span "keyboard_arrow_down" at bounding box center [30, 156] width 11 height 11
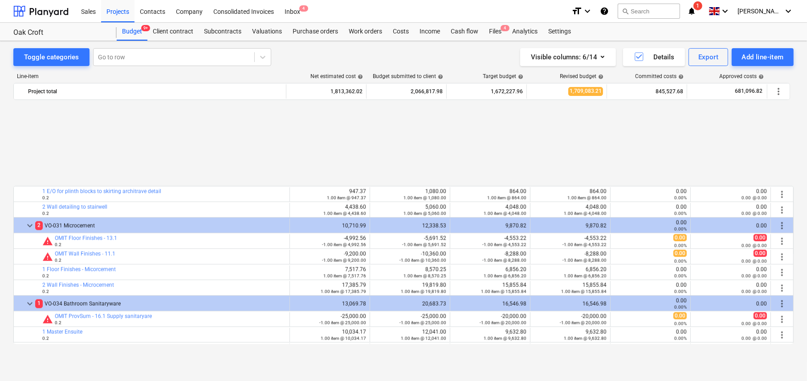
scroll to position [976, 0]
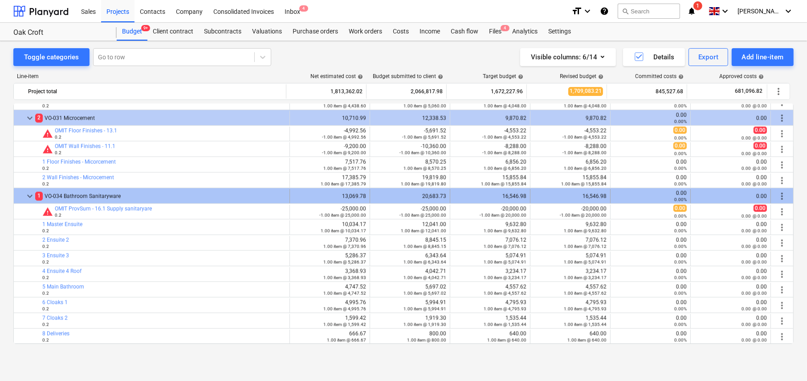
click at [29, 196] on span "keyboard_arrow_down" at bounding box center [30, 196] width 11 height 11
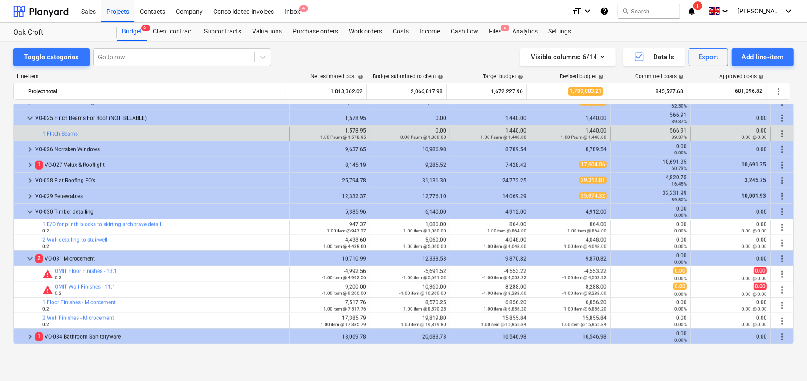
scroll to position [836, 0]
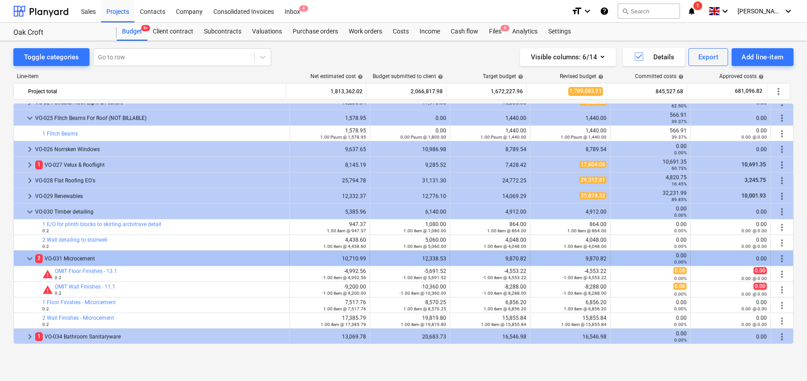
click at [29, 258] on span "keyboard_arrow_down" at bounding box center [30, 258] width 11 height 11
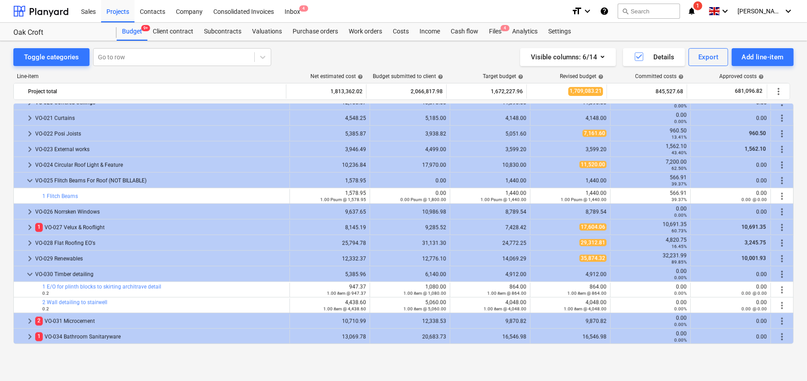
scroll to position [773, 0]
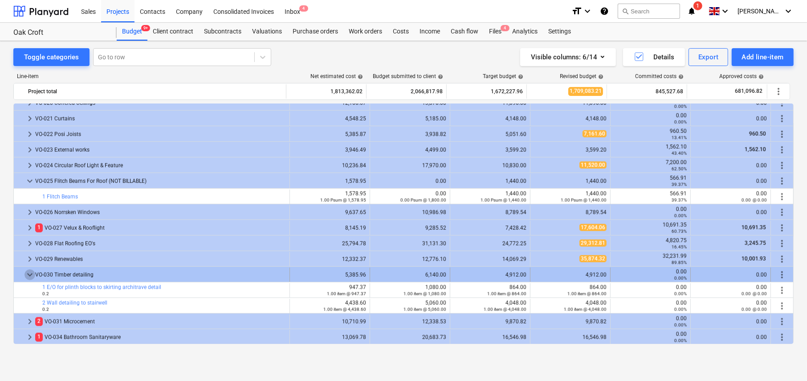
click at [30, 274] on span "keyboard_arrow_down" at bounding box center [30, 274] width 11 height 11
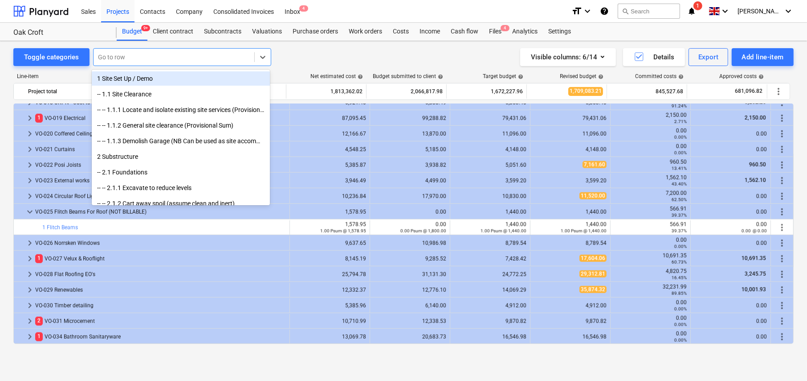
click at [180, 55] on div at bounding box center [174, 57] width 152 height 9
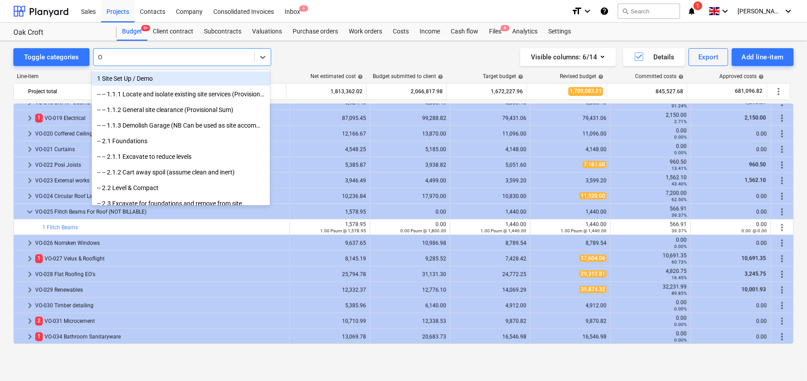
type input "OH"
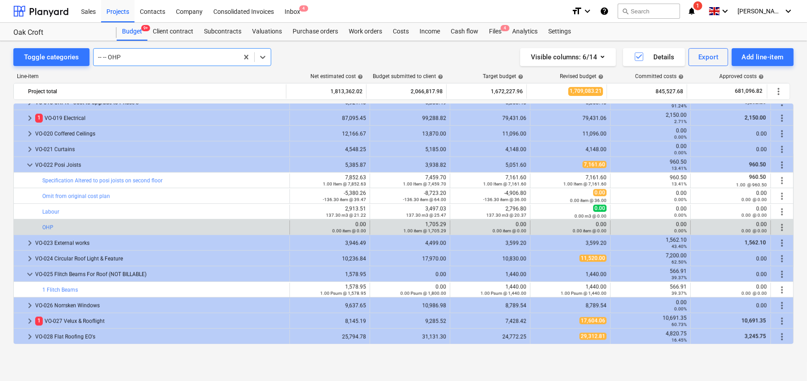
scroll to position [805, 0]
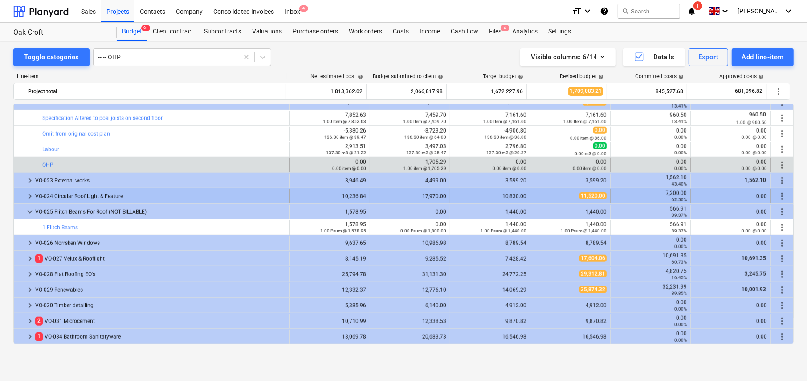
click at [27, 196] on span "keyboard_arrow_right" at bounding box center [30, 196] width 11 height 11
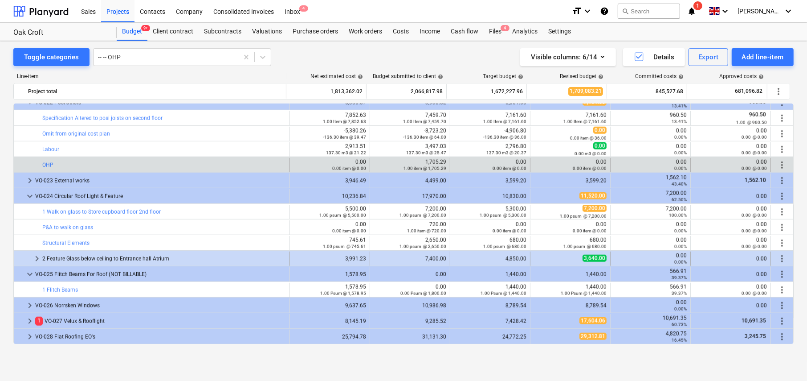
click at [37, 256] on span "keyboard_arrow_right" at bounding box center [37, 258] width 11 height 11
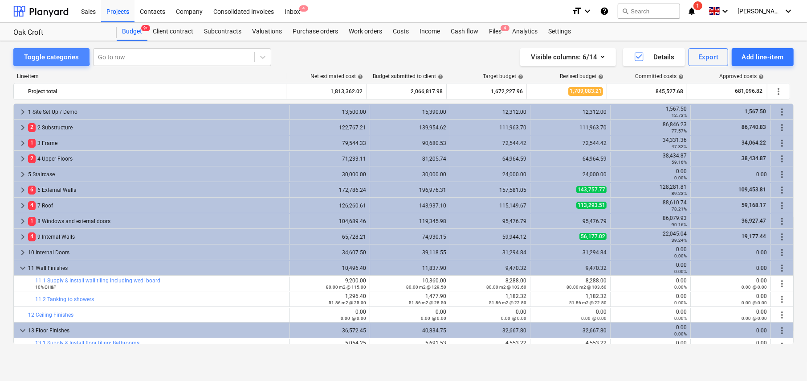
click at [47, 56] on div "Toggle categories" at bounding box center [51, 57] width 55 height 12
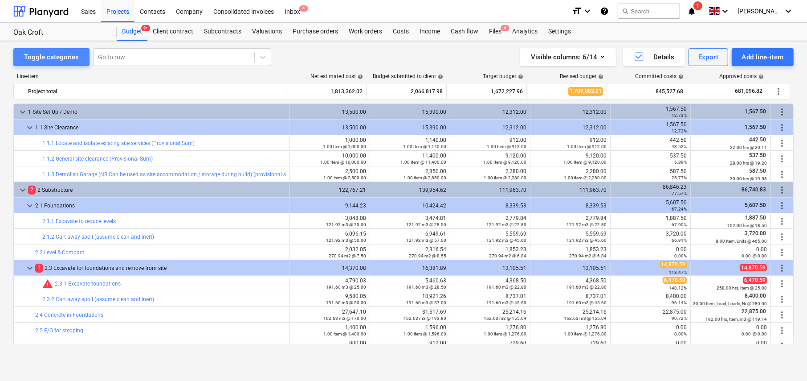
click at [57, 56] on div "Toggle categories" at bounding box center [51, 57] width 55 height 12
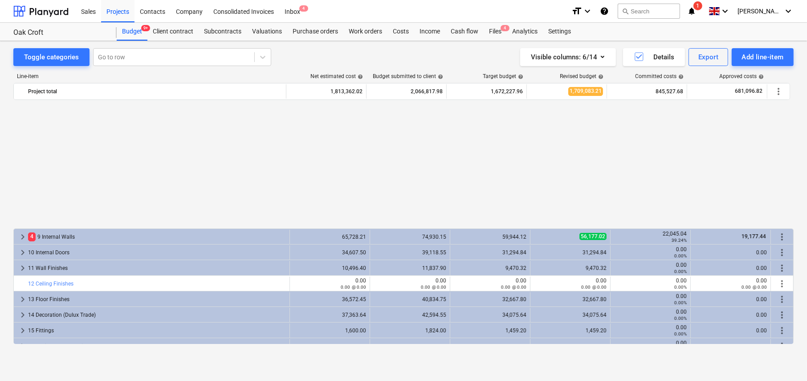
scroll to position [149, 0]
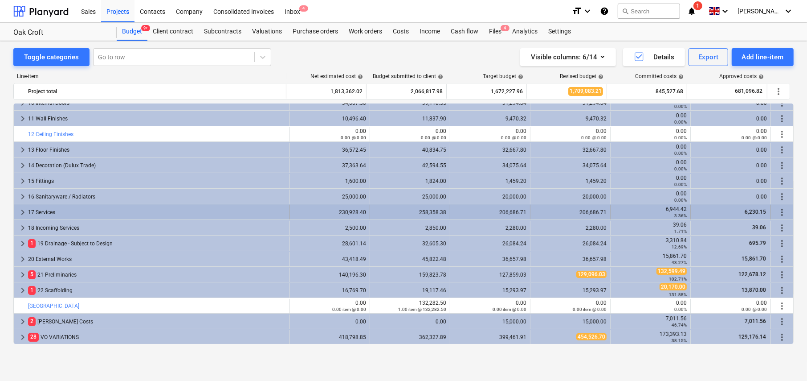
click at [24, 209] on span "keyboard_arrow_right" at bounding box center [22, 212] width 11 height 11
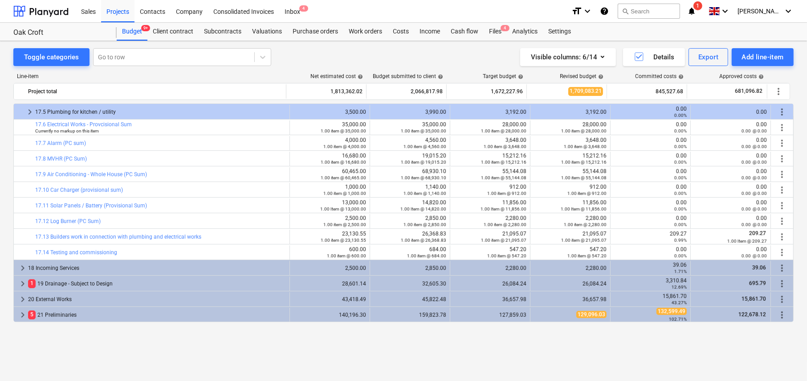
scroll to position [283, 0]
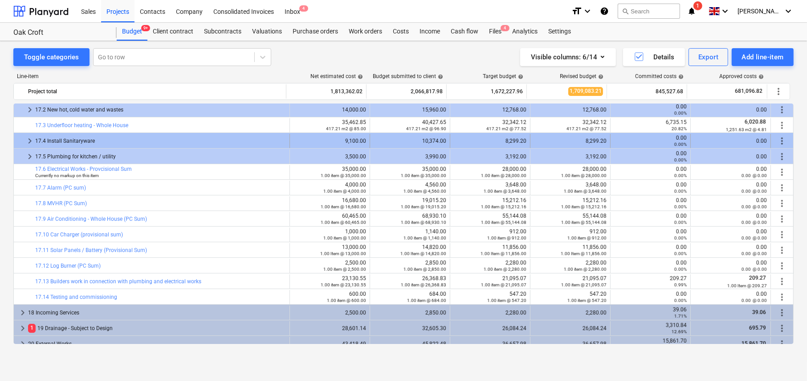
click at [32, 140] on span "keyboard_arrow_right" at bounding box center [30, 140] width 11 height 11
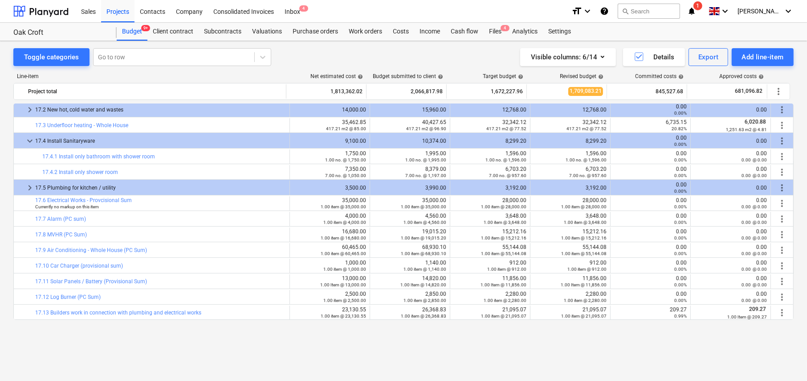
scroll to position [238, 0]
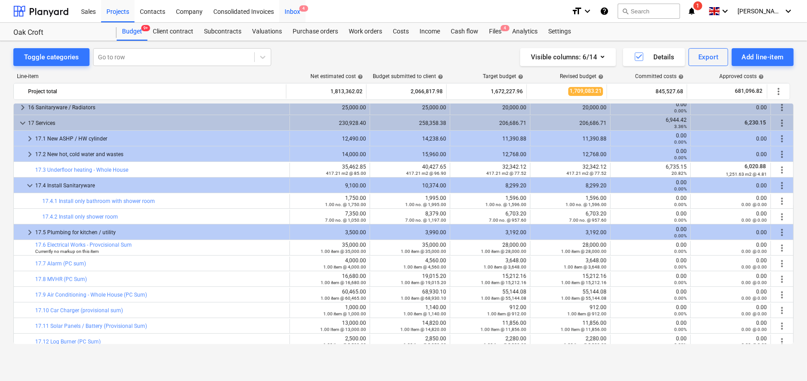
click at [295, 12] on div "Inbox 4" at bounding box center [292, 11] width 26 height 23
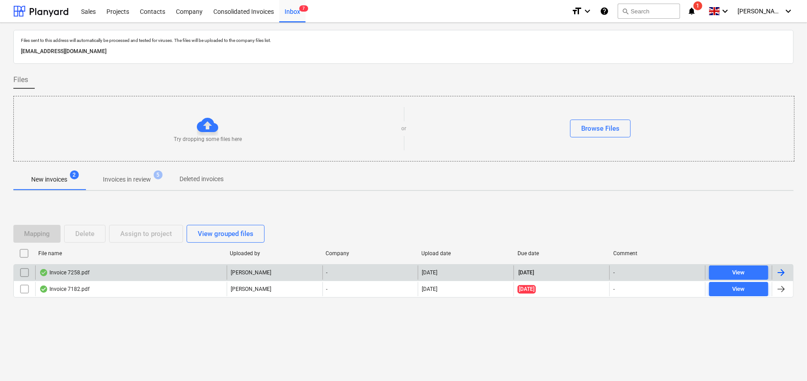
drag, startPoint x: 22, startPoint y: 272, endPoint x: 23, endPoint y: 279, distance: 7.2
click at [22, 272] on input "checkbox" at bounding box center [24, 272] width 14 height 14
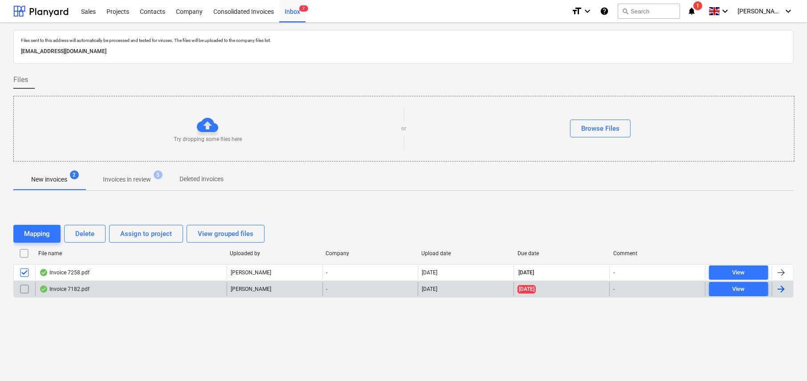
click at [23, 285] on input "checkbox" at bounding box center [24, 289] width 14 height 14
click at [150, 235] on div "Assign to project" at bounding box center [146, 234] width 52 height 12
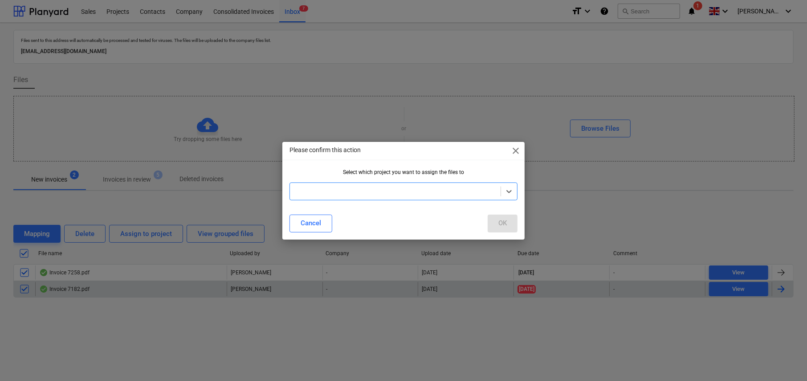
click at [392, 193] on div at bounding box center [396, 191] width 202 height 9
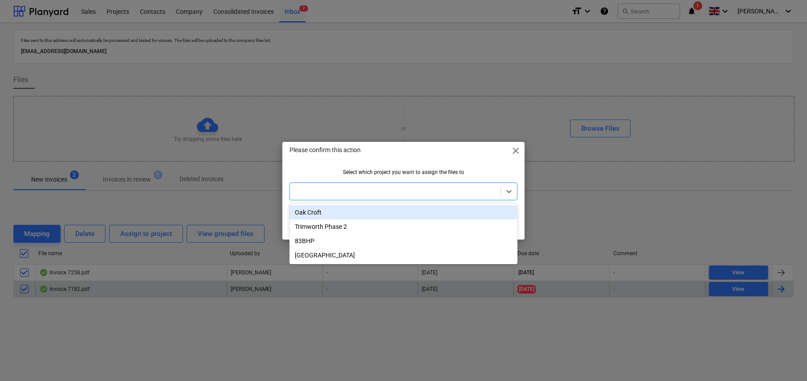
click at [317, 211] on div "Oak Croft" at bounding box center [404, 212] width 228 height 14
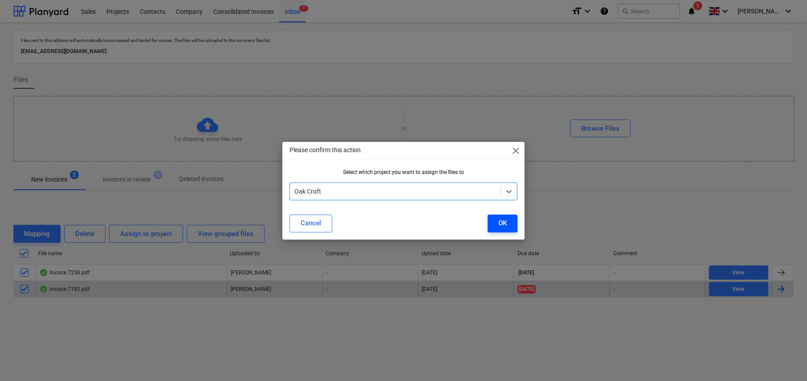
click at [509, 219] on button "OK" at bounding box center [503, 223] width 30 height 18
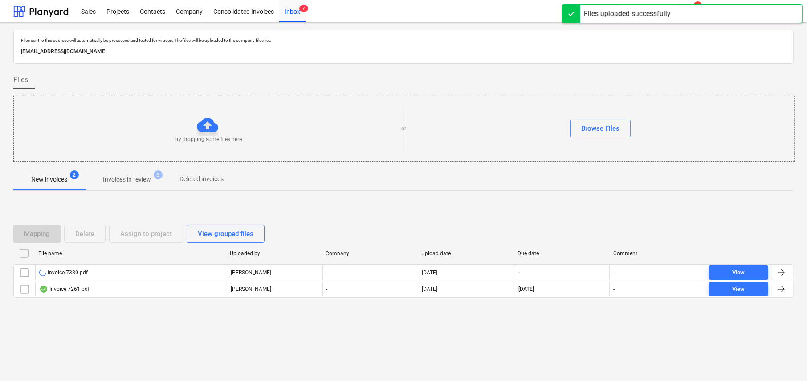
click at [25, 252] on input "checkbox" at bounding box center [24, 253] width 14 height 14
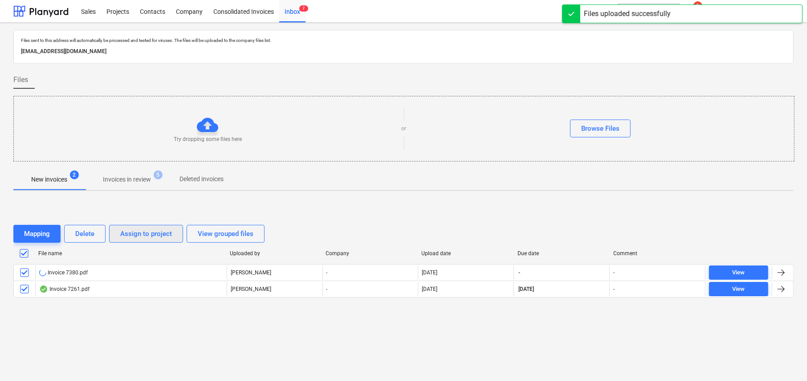
click at [145, 237] on div "Assign to project" at bounding box center [146, 234] width 52 height 12
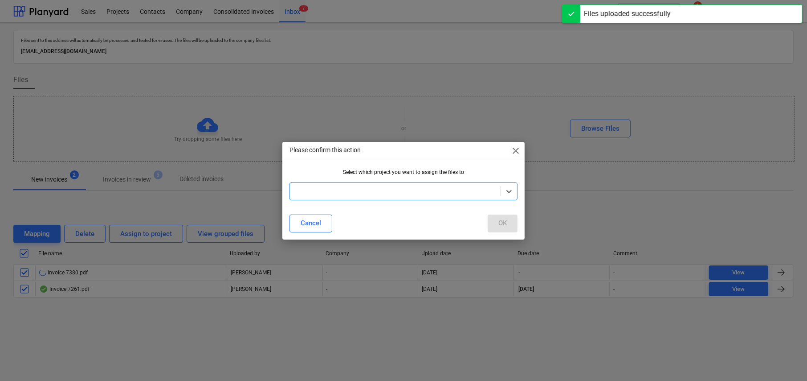
click at [356, 191] on div at bounding box center [396, 191] width 202 height 9
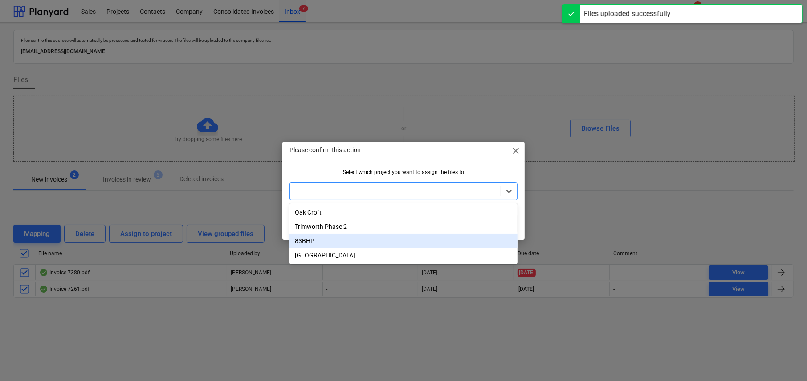
click at [318, 241] on div "83BHP" at bounding box center [404, 240] width 228 height 14
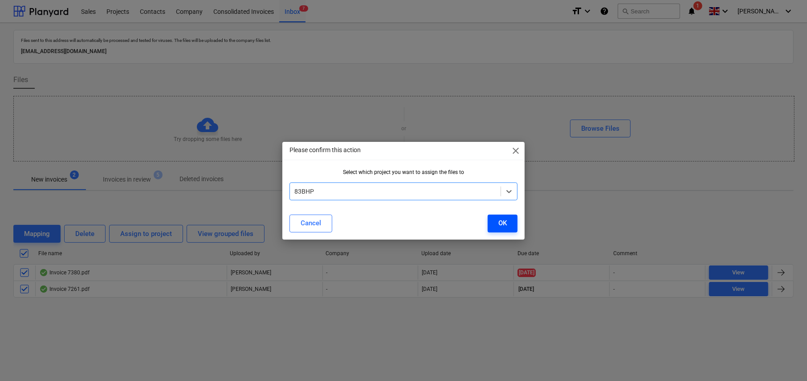
click at [508, 222] on button "OK" at bounding box center [503, 223] width 30 height 18
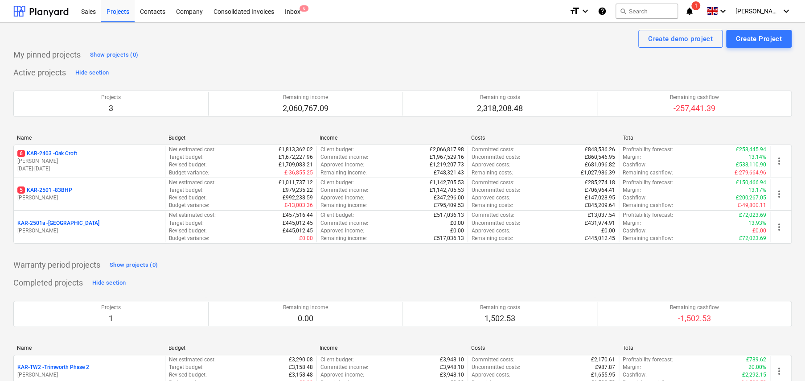
drag, startPoint x: 58, startPoint y: 188, endPoint x: 76, endPoint y: 182, distance: 18.3
click at [58, 188] on p "5 KAR-2501 - 83BHP" at bounding box center [44, 190] width 55 height 8
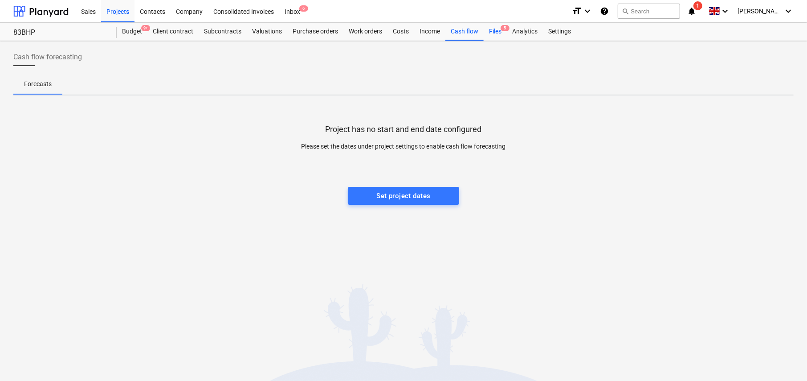
click at [495, 31] on div "Files 5" at bounding box center [495, 32] width 23 height 18
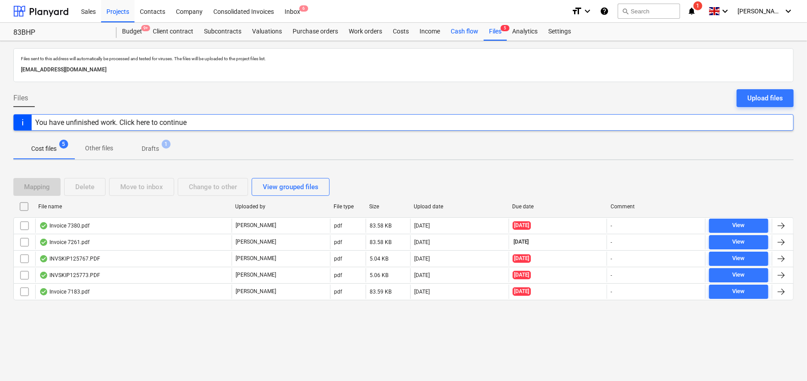
click at [469, 32] on div "Cash flow" at bounding box center [465, 32] width 38 height 18
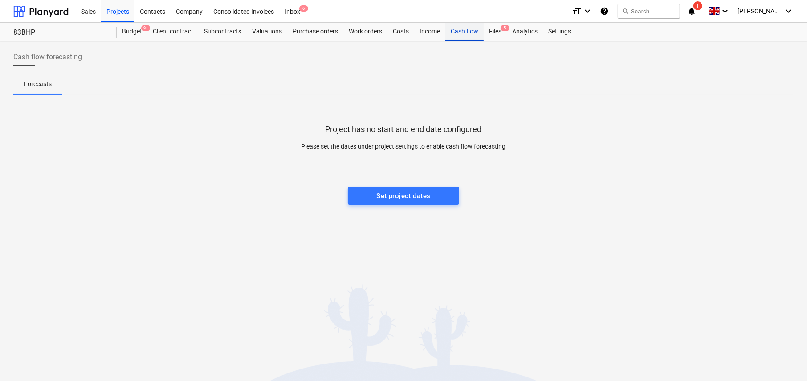
drag, startPoint x: 495, startPoint y: 29, endPoint x: 479, endPoint y: 30, distance: 16.1
click at [495, 29] on div "Files 5" at bounding box center [495, 32] width 23 height 18
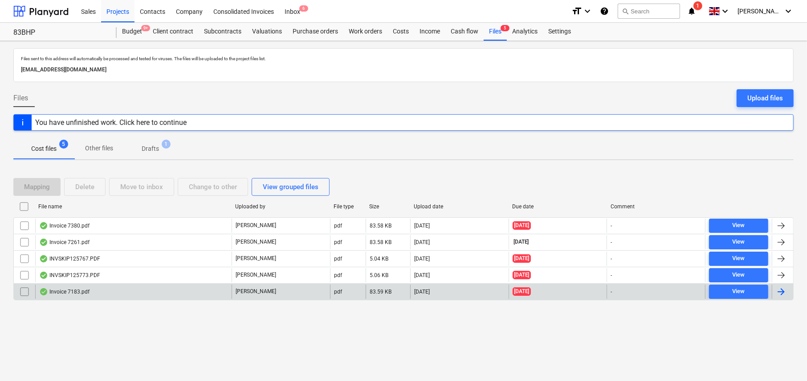
click at [75, 294] on div "Invoice 7183.pdf" at bounding box center [64, 291] width 50 height 7
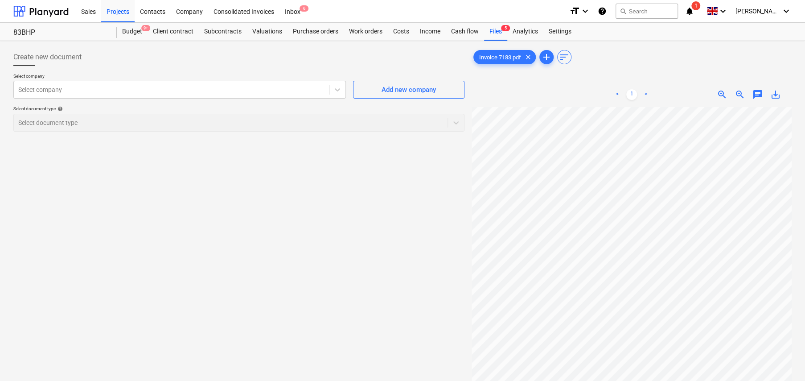
scroll to position [134, 0]
click at [740, 94] on span "zoom_out" at bounding box center [739, 94] width 11 height 11
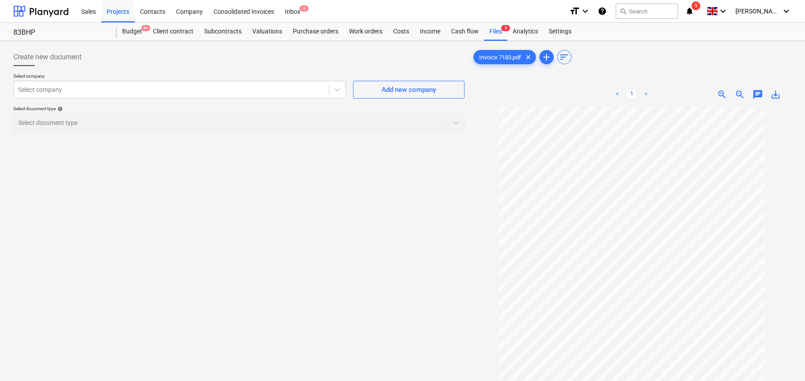
click at [721, 94] on span "zoom_in" at bounding box center [721, 94] width 11 height 11
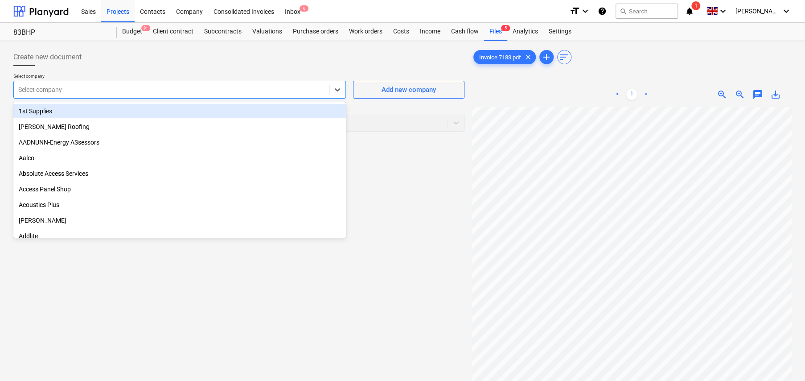
click at [83, 91] on div at bounding box center [171, 89] width 306 height 9
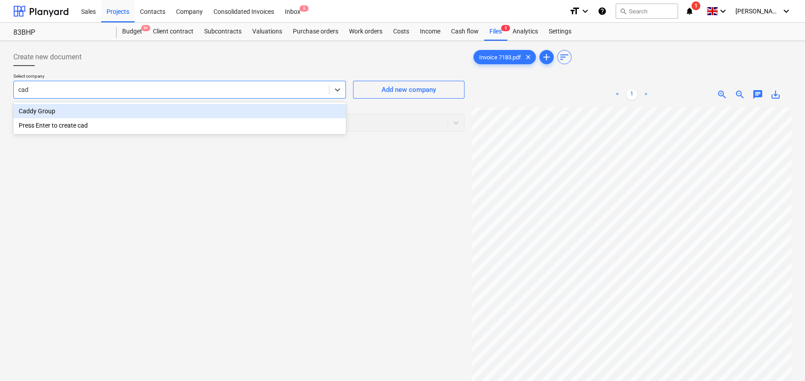
type input "cadd"
click at [49, 109] on div "Caddy Group" at bounding box center [179, 111] width 332 height 14
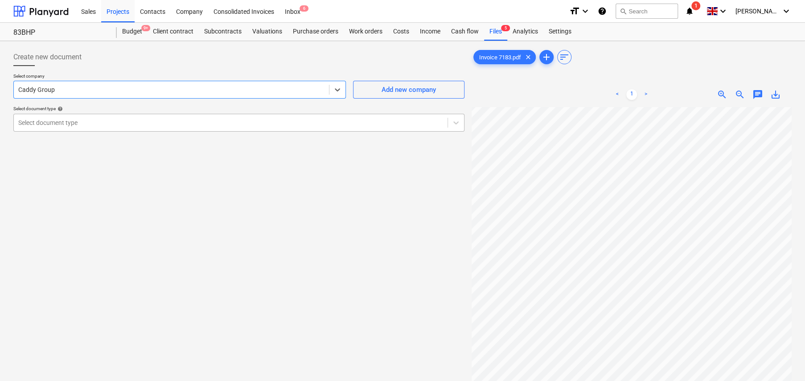
click at [71, 124] on div at bounding box center [230, 122] width 425 height 9
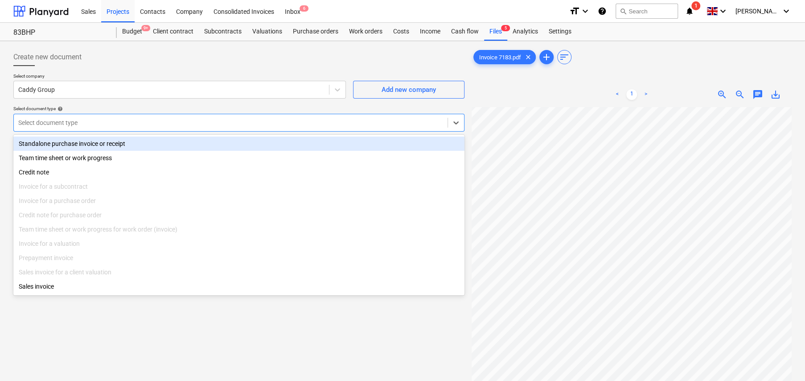
click at [84, 145] on div "Standalone purchase invoice or receipt" at bounding box center [238, 143] width 451 height 14
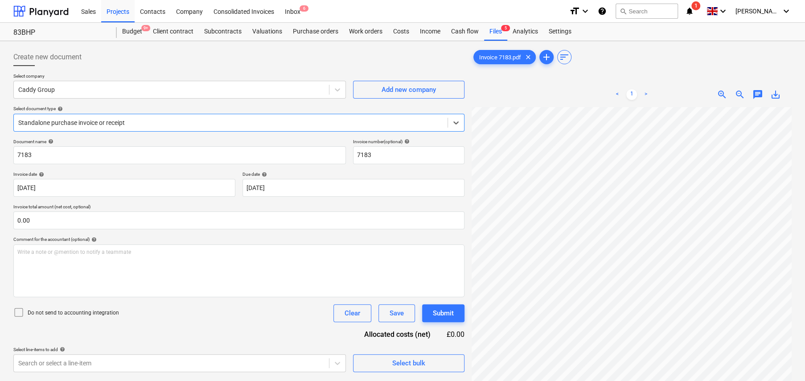
click at [19, 311] on icon at bounding box center [18, 312] width 11 height 11
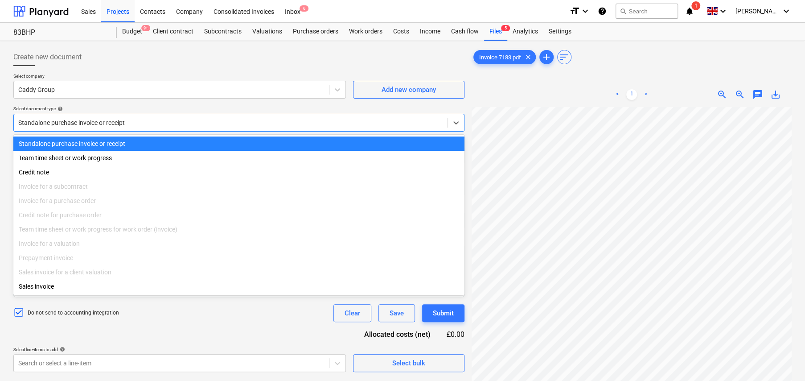
click at [80, 121] on div at bounding box center [230, 122] width 425 height 9
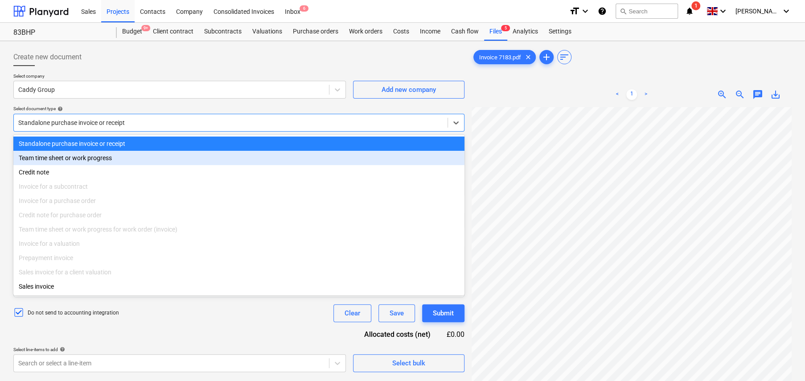
click at [76, 159] on div "Team time sheet or work progress" at bounding box center [238, 158] width 451 height 14
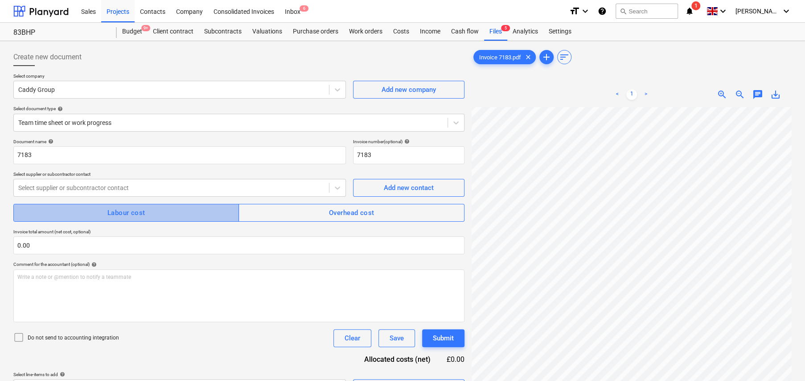
click at [116, 213] on div "Labour cost" at bounding box center [126, 213] width 38 height 12
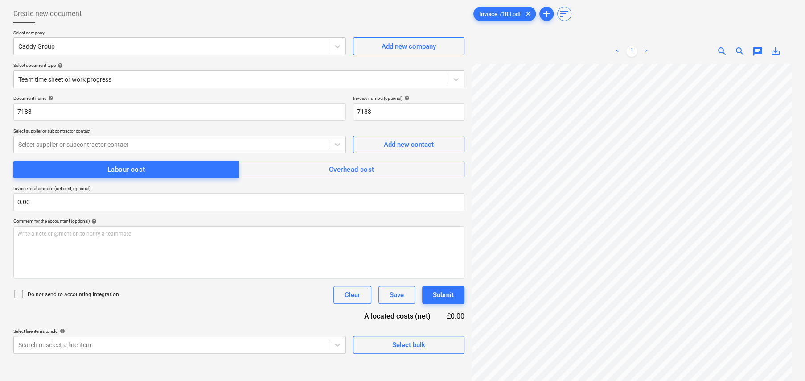
scroll to position [45, 0]
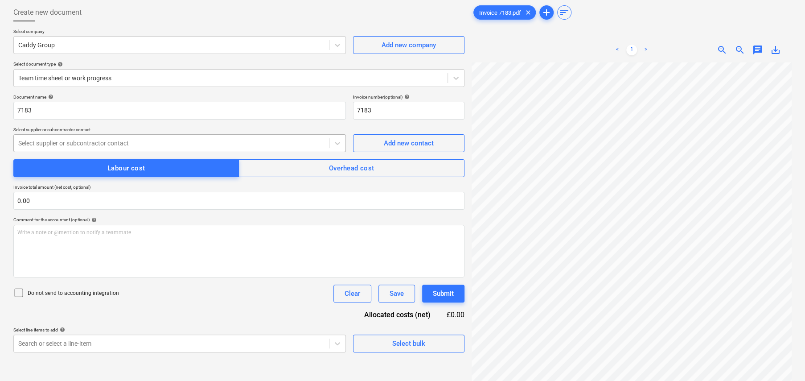
click at [78, 144] on div at bounding box center [171, 143] width 306 height 9
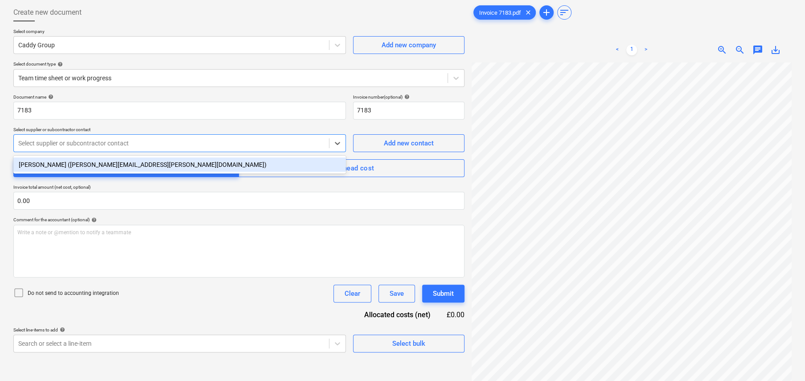
click at [71, 168] on div "[PERSON_NAME] ([PERSON_NAME][EMAIL_ADDRESS][PERSON_NAME][DOMAIN_NAME])" at bounding box center [179, 164] width 332 height 14
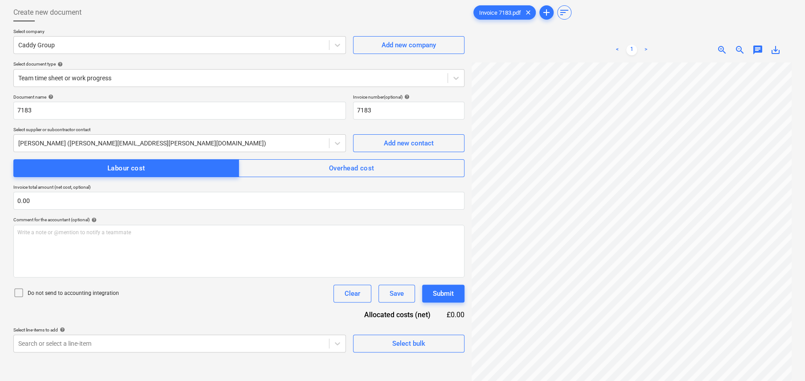
click at [20, 291] on icon at bounding box center [18, 292] width 11 height 11
click at [402, 343] on div "Select bulk" at bounding box center [408, 343] width 33 height 12
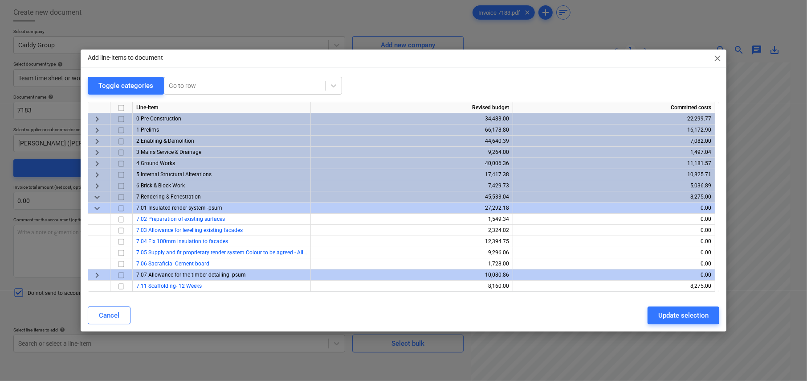
click at [719, 59] on span "close" at bounding box center [717, 58] width 11 height 11
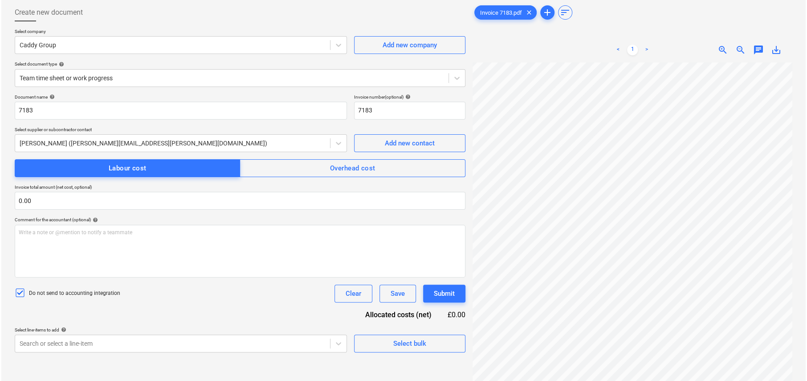
scroll to position [0, 15]
click at [408, 345] on div "Select bulk" at bounding box center [408, 343] width 33 height 12
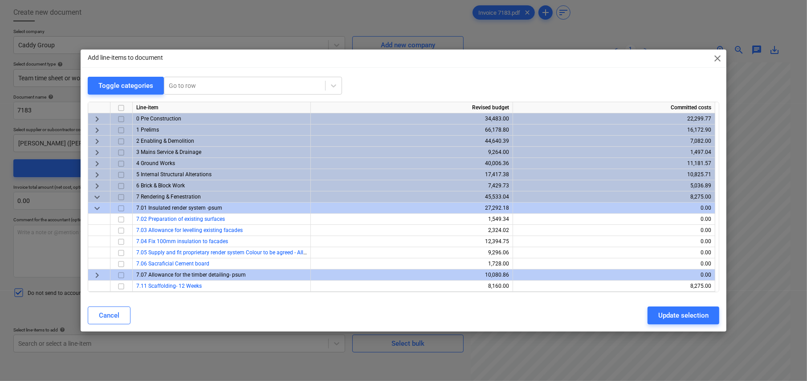
click at [96, 207] on span "keyboard_arrow_down" at bounding box center [97, 208] width 11 height 11
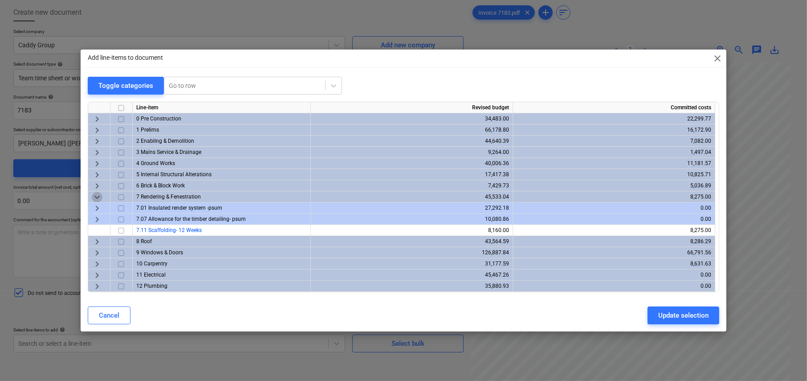
click at [97, 198] on span "keyboard_arrow_down" at bounding box center [97, 197] width 11 height 11
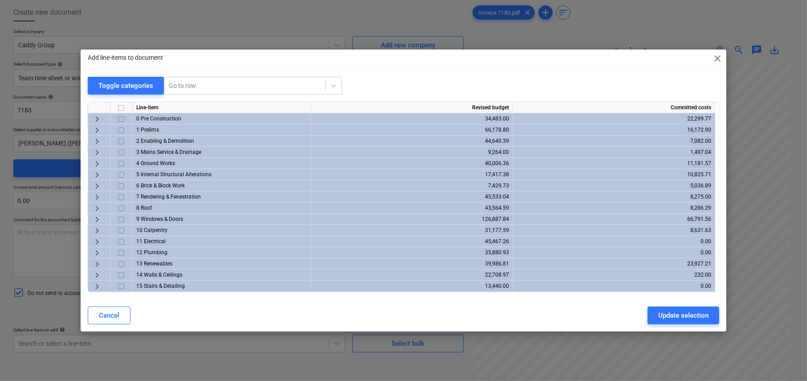
click at [98, 207] on span "keyboard_arrow_right" at bounding box center [97, 208] width 11 height 11
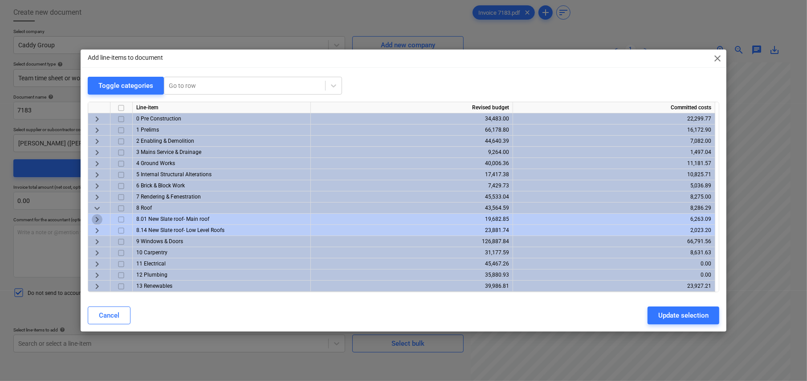
click at [99, 215] on span "keyboard_arrow_right" at bounding box center [97, 219] width 11 height 11
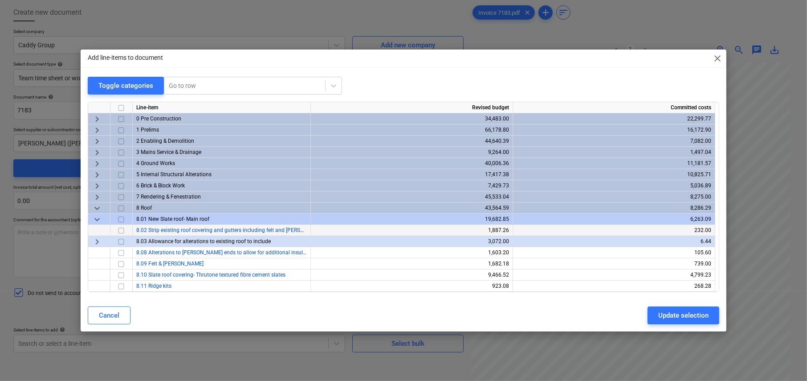
click at [122, 229] on input "checkbox" at bounding box center [121, 230] width 11 height 11
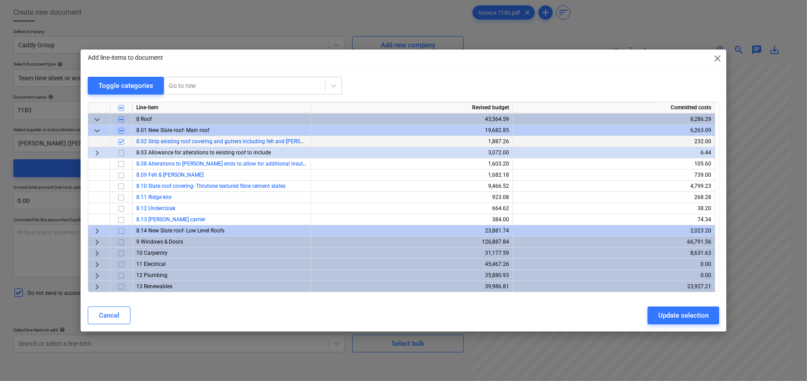
scroll to position [89, 0]
click at [99, 229] on span "keyboard_arrow_right" at bounding box center [97, 230] width 11 height 11
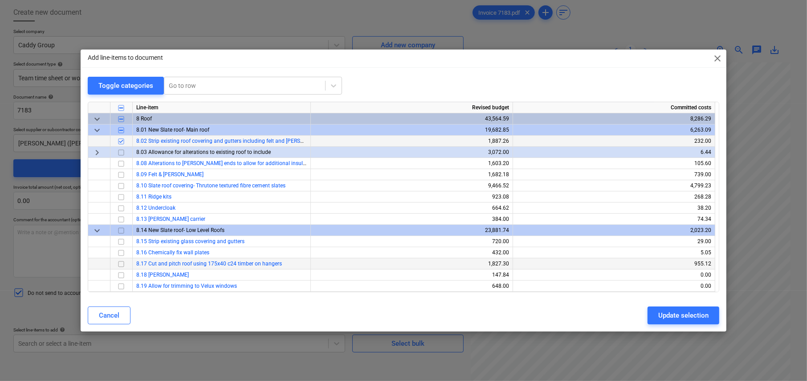
click at [121, 262] on input "checkbox" at bounding box center [121, 263] width 11 height 11
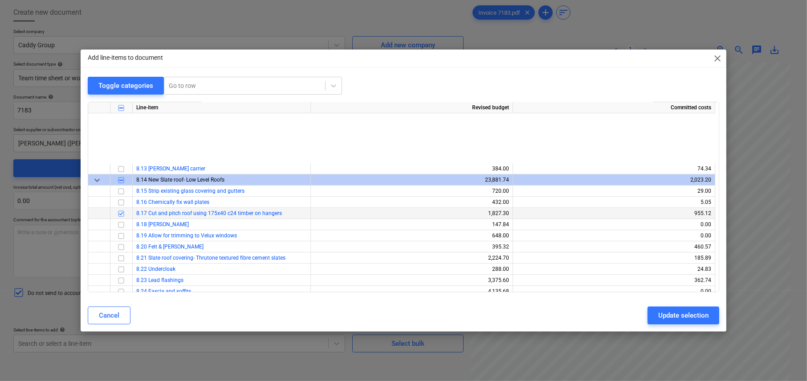
scroll to position [267, 0]
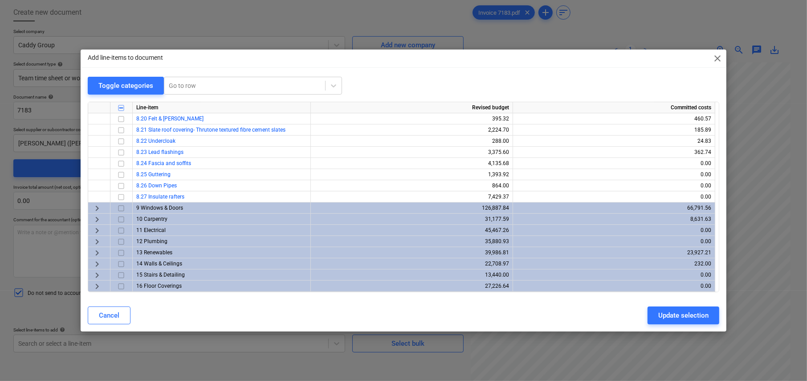
click at [98, 217] on span "keyboard_arrow_right" at bounding box center [97, 219] width 11 height 11
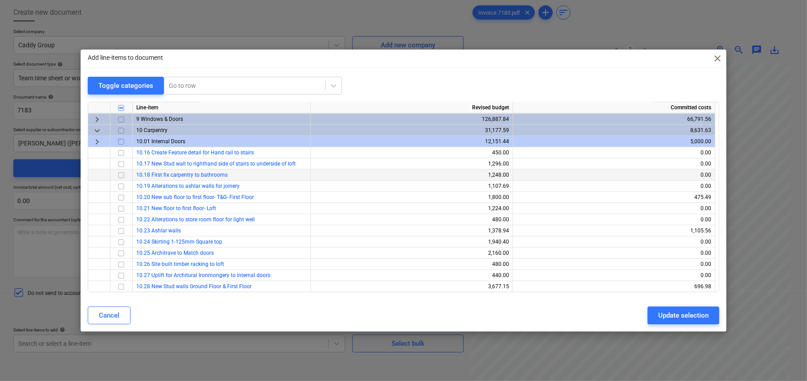
scroll to position [356, 0]
click at [122, 284] on input "checkbox" at bounding box center [121, 286] width 11 height 11
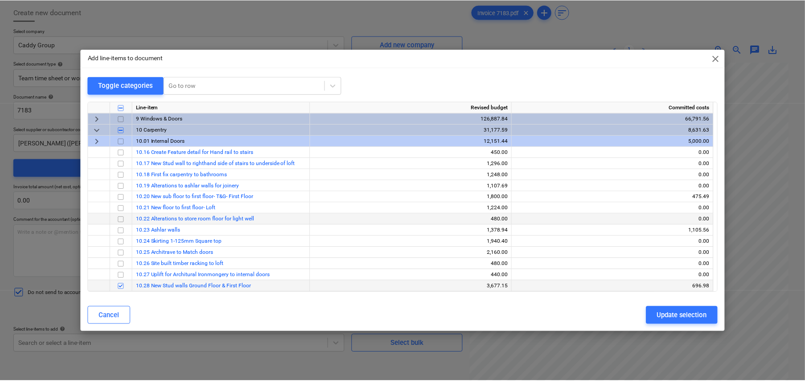
scroll to position [401, 0]
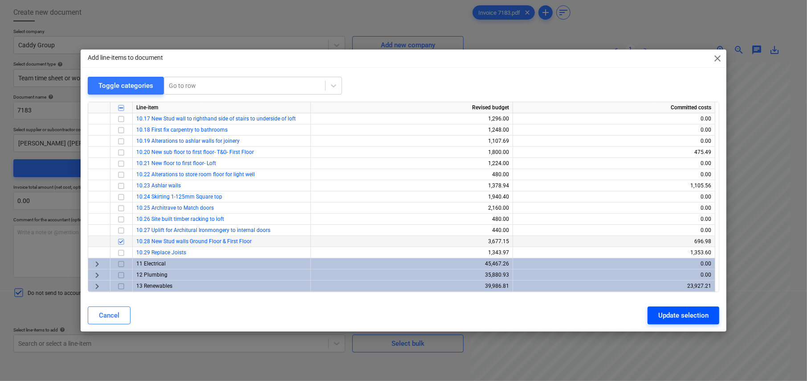
click at [672, 316] on div "Update selection" at bounding box center [684, 315] width 50 height 12
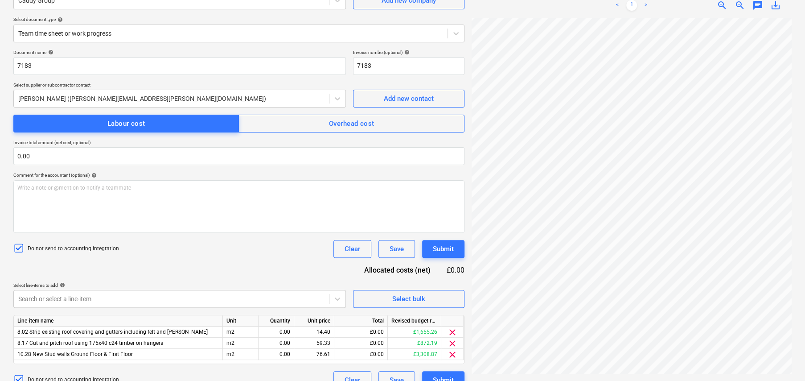
scroll to position [104, 0]
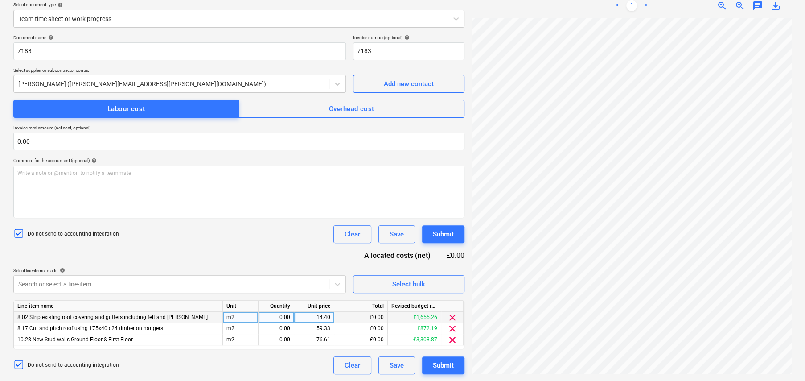
click at [230, 317] on div "m2" at bounding box center [241, 316] width 36 height 11
type input "hrs"
click at [281, 315] on div "0.00" at bounding box center [276, 316] width 28 height 11
type input "3"
click at [319, 317] on div "14.40" at bounding box center [314, 316] width 33 height 11
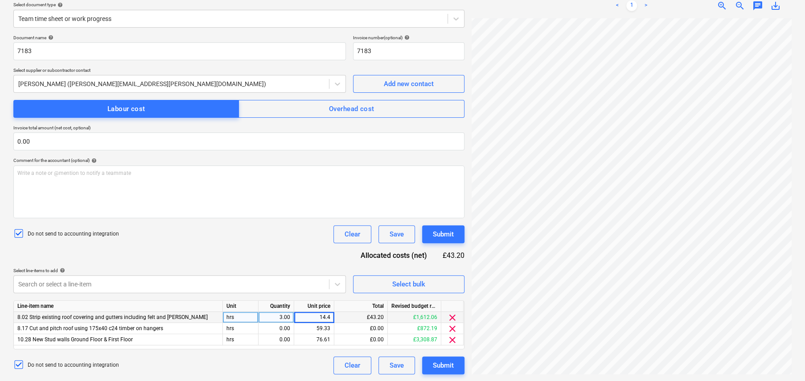
click at [319, 317] on input "14.4" at bounding box center [314, 316] width 40 height 11
type input "29"
click at [284, 327] on div "0.00" at bounding box center [276, 328] width 28 height 11
type input "21"
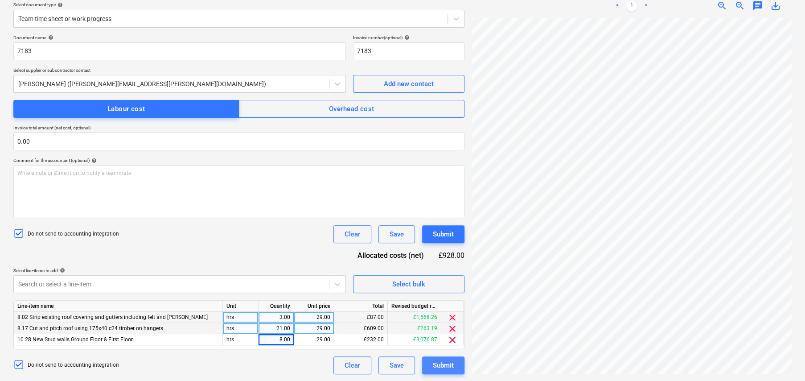
click at [438, 365] on div "Submit" at bounding box center [443, 365] width 21 height 12
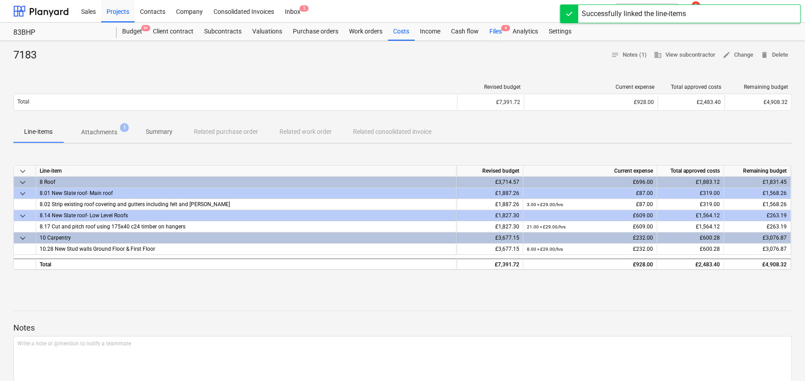
click at [495, 33] on div "Files 4" at bounding box center [495, 32] width 23 height 18
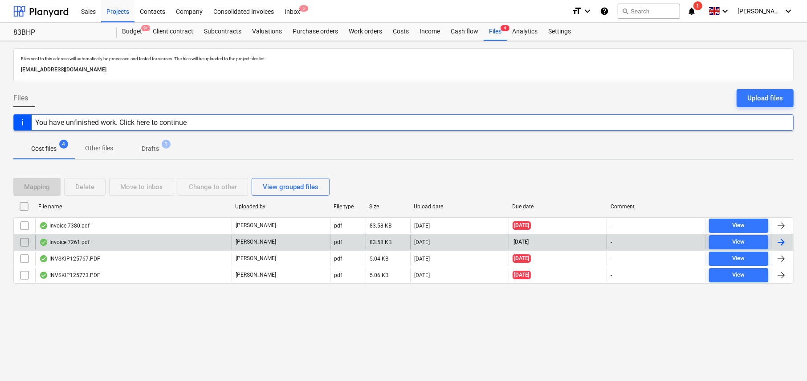
click at [83, 241] on div "Invoice 7261.pdf" at bounding box center [64, 241] width 50 height 7
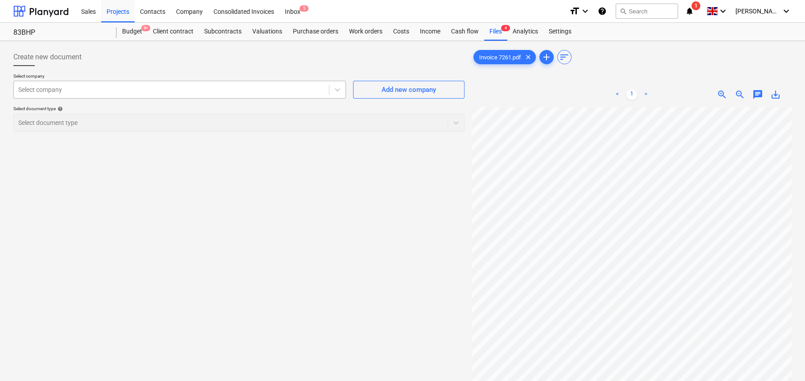
click at [125, 90] on div at bounding box center [171, 89] width 306 height 9
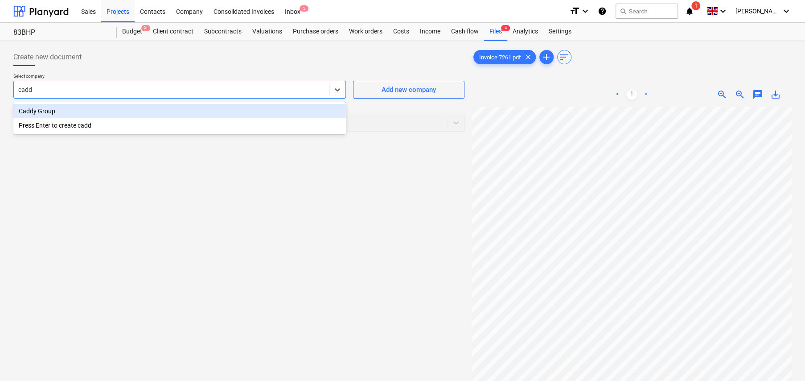
type input "caddy"
click at [59, 117] on div "Caddy Group" at bounding box center [179, 111] width 332 height 14
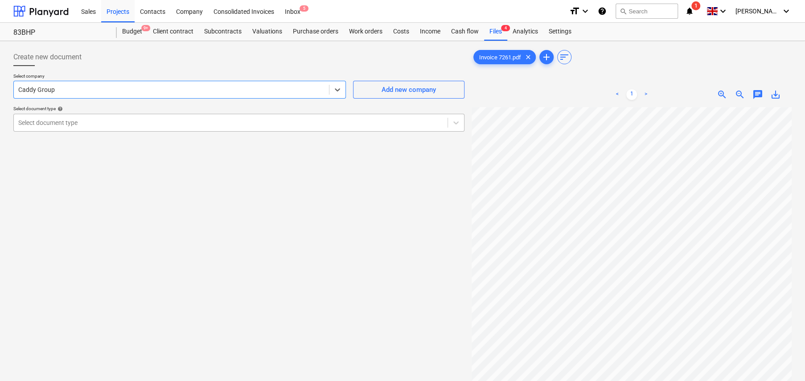
click at [73, 121] on div at bounding box center [230, 122] width 425 height 9
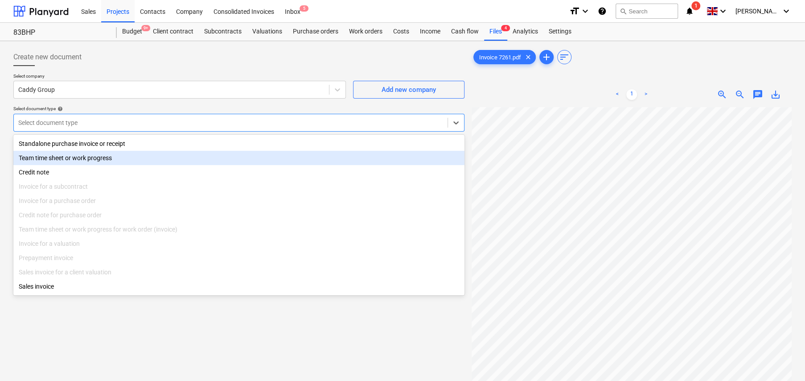
click at [78, 157] on div "Team time sheet or work progress" at bounding box center [238, 158] width 451 height 14
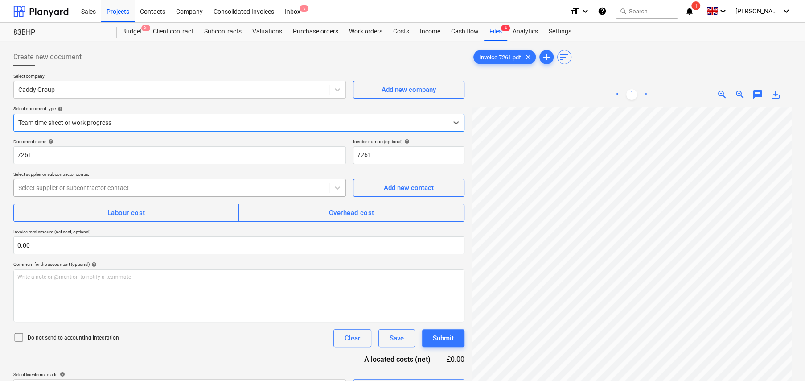
click at [78, 186] on div at bounding box center [171, 187] width 306 height 9
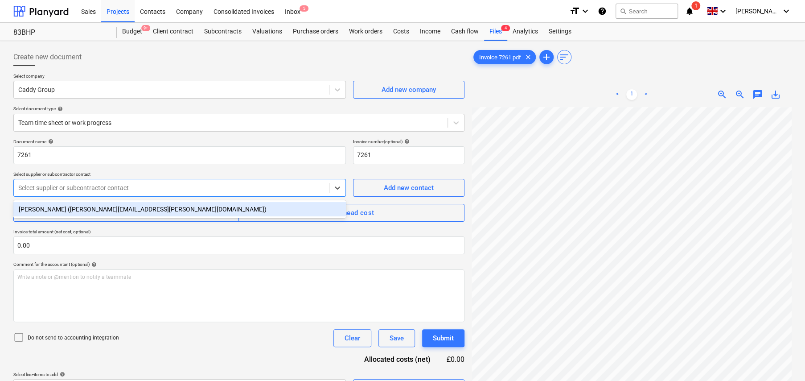
click at [80, 207] on div "Andrew Harvey (andrew.harvey@caddy-group.com)" at bounding box center [179, 209] width 332 height 14
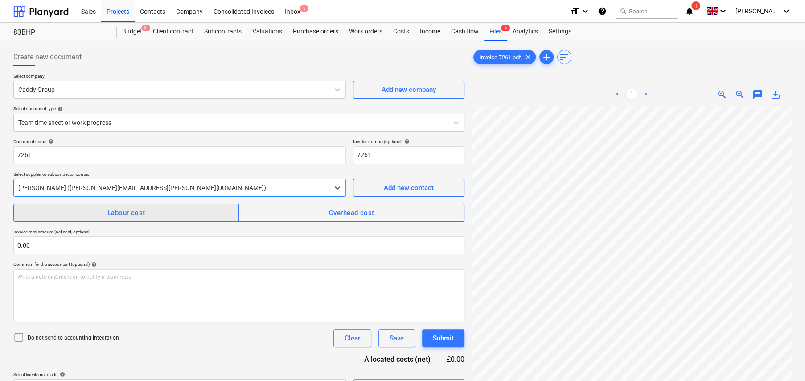
click at [84, 213] on span "Labour cost" at bounding box center [126, 213] width 206 height 12
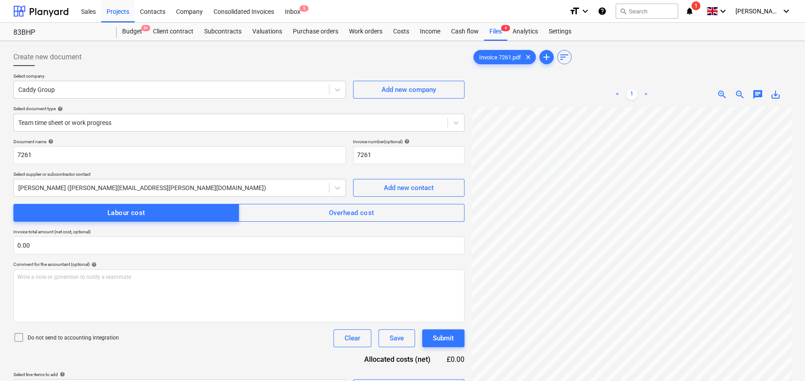
click at [22, 335] on icon at bounding box center [19, 337] width 8 height 8
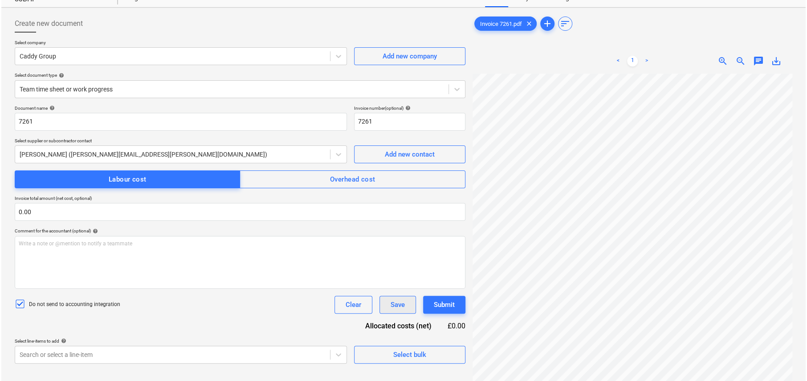
scroll to position [89, 0]
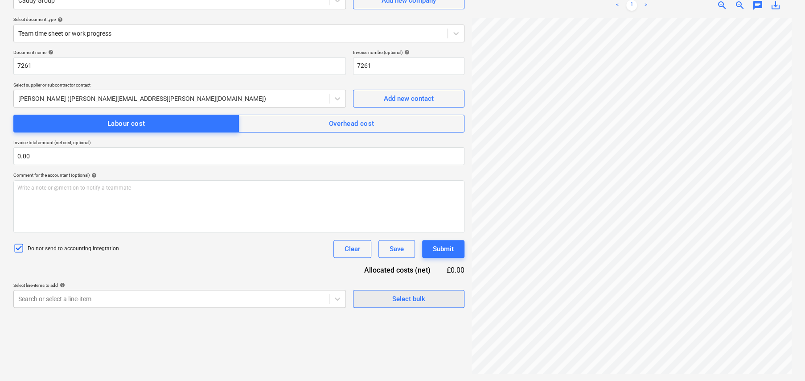
click at [408, 298] on div "Select bulk" at bounding box center [408, 299] width 33 height 12
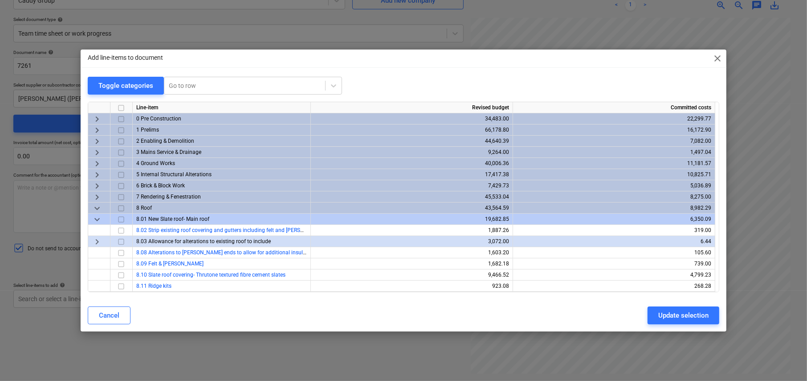
click at [95, 208] on span "keyboard_arrow_down" at bounding box center [97, 208] width 11 height 11
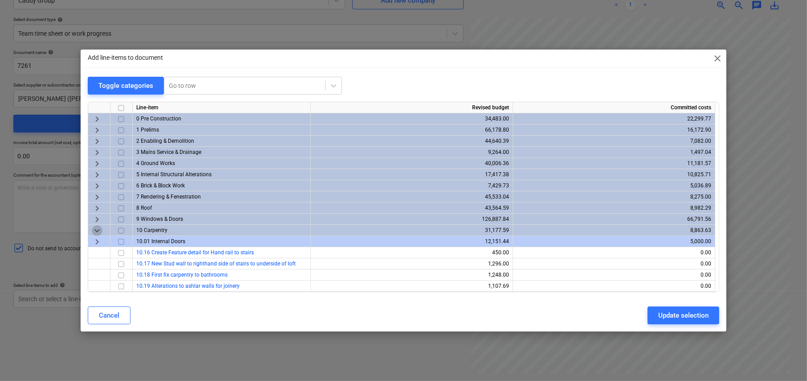
click at [97, 232] on span "keyboard_arrow_down" at bounding box center [97, 230] width 11 height 11
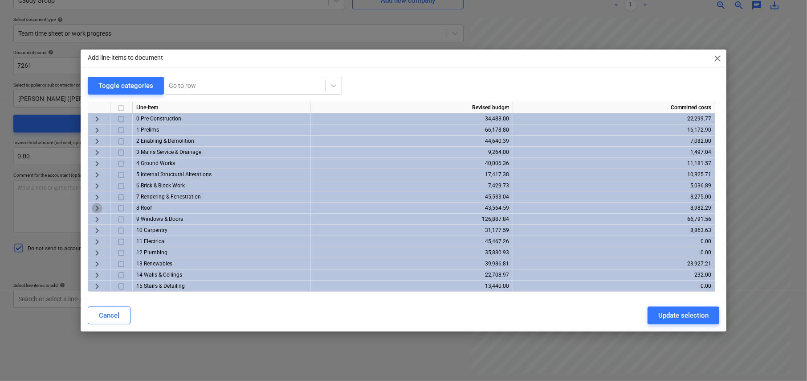
click at [95, 206] on span "keyboard_arrow_right" at bounding box center [97, 208] width 11 height 11
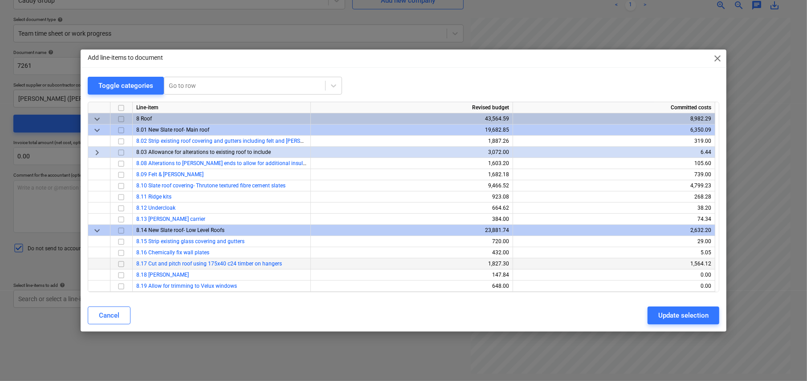
click at [122, 263] on input "checkbox" at bounding box center [121, 263] width 11 height 11
click at [96, 149] on span "keyboard_arrow_right" at bounding box center [97, 152] width 11 height 11
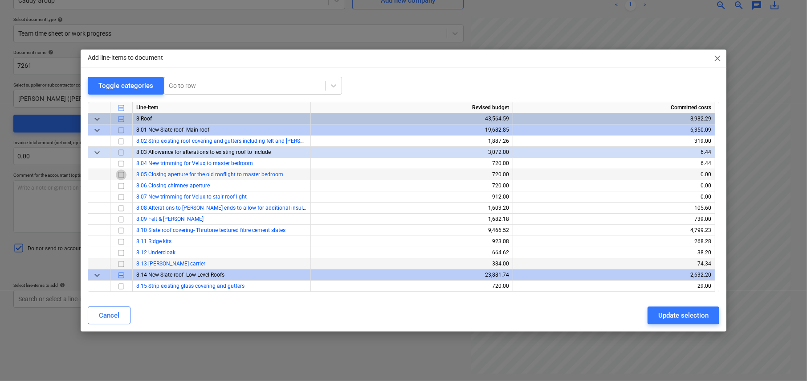
click at [121, 175] on input "checkbox" at bounding box center [121, 174] width 11 height 11
click at [121, 207] on input "checkbox" at bounding box center [121, 208] width 11 height 11
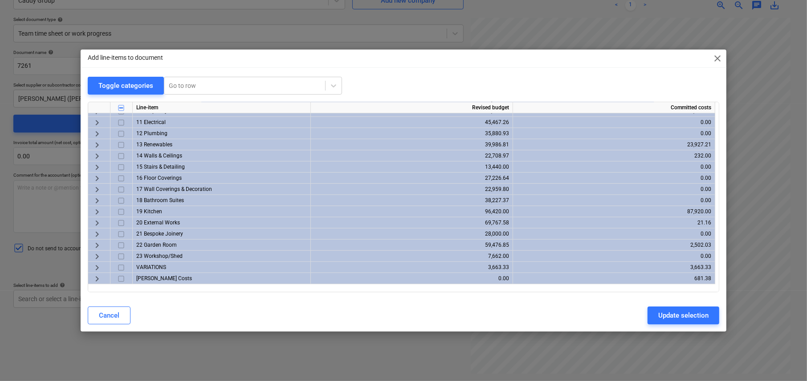
scroll to position [423, 0]
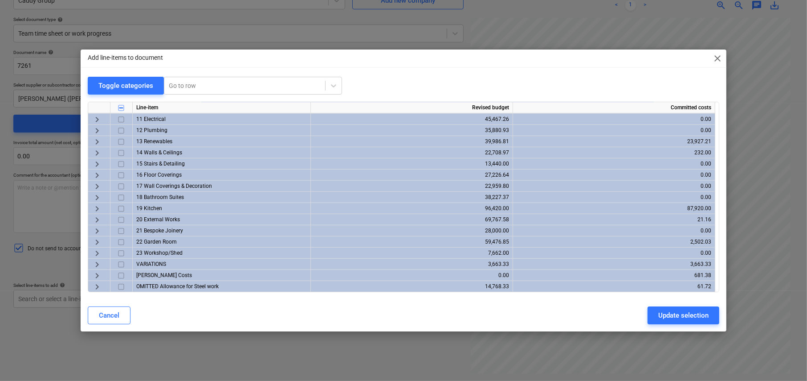
click at [96, 273] on span "keyboard_arrow_right" at bounding box center [97, 275] width 11 height 11
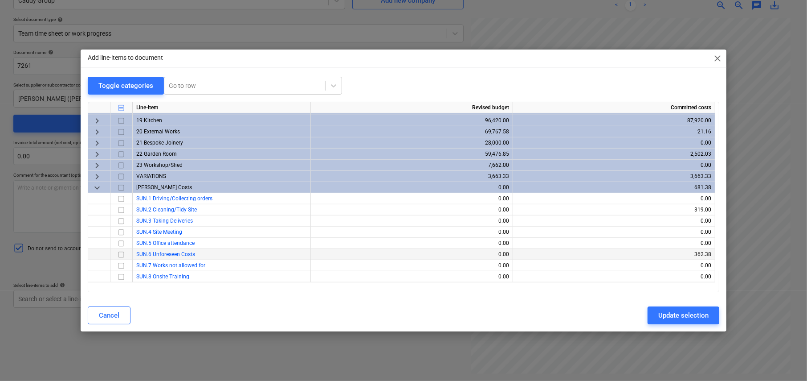
scroll to position [512, 0]
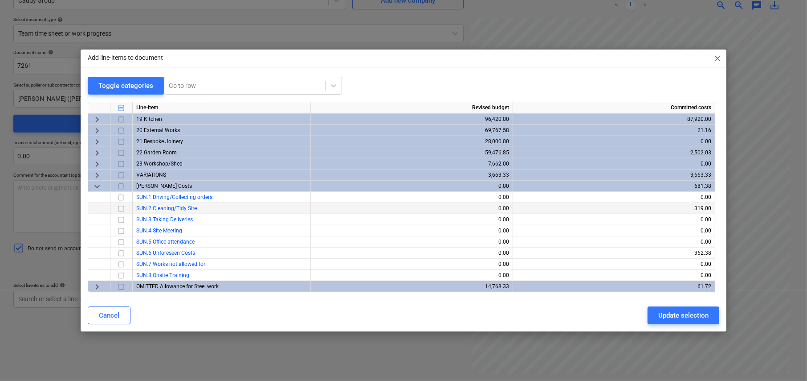
click at [121, 209] on input "checkbox" at bounding box center [121, 208] width 11 height 11
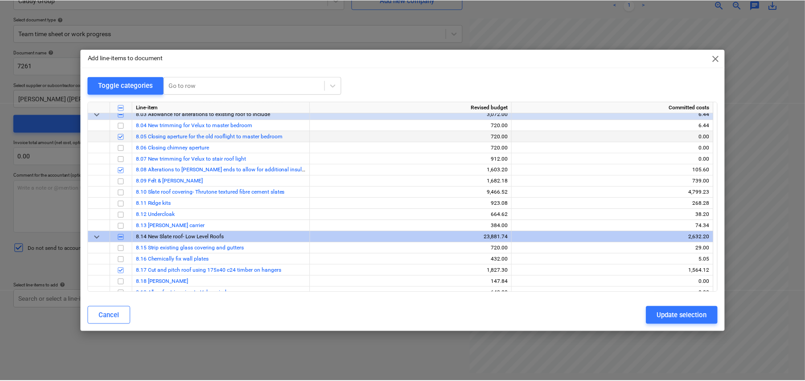
scroll to position [111, 0]
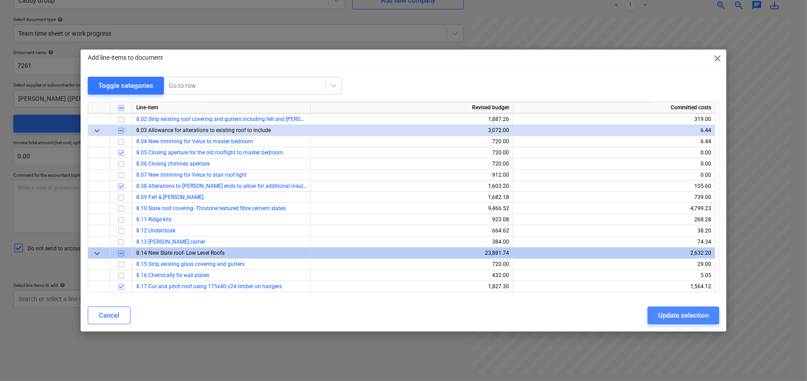
click at [689, 311] on div "Update selection" at bounding box center [684, 315] width 50 height 12
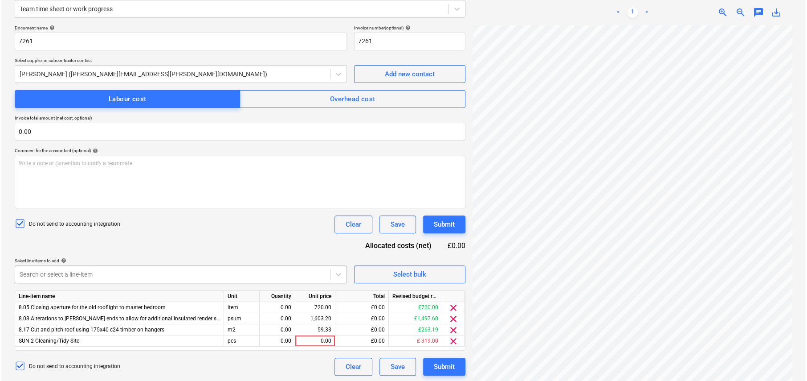
scroll to position [115, 0]
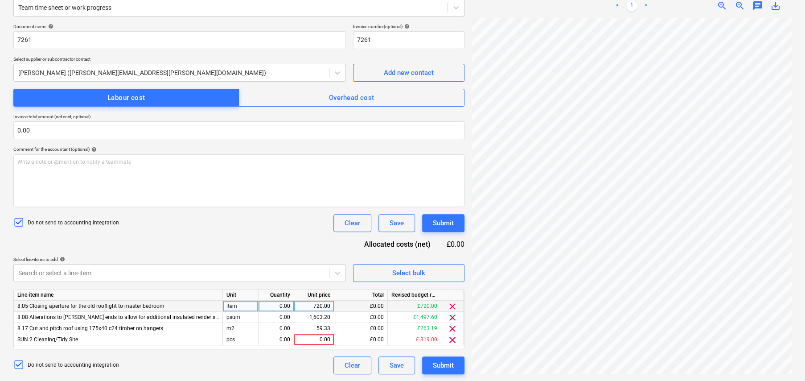
click at [237, 304] on div "item" at bounding box center [241, 305] width 36 height 11
type input "hrs"
type input "29"
click at [282, 301] on div "0.00" at bounding box center [276, 305] width 28 height 11
type input "8"
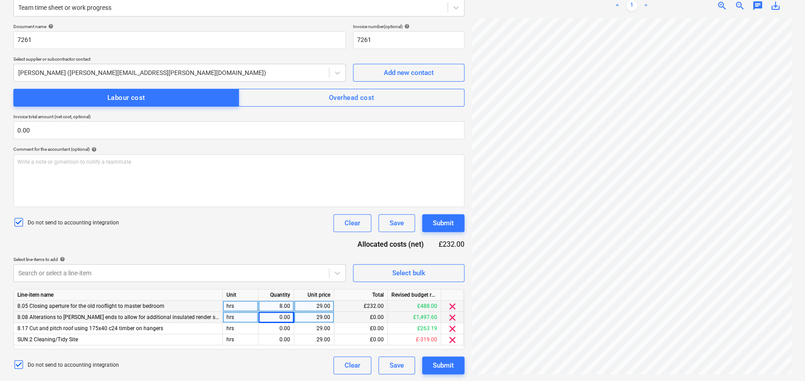
click at [274, 315] on div "0.00" at bounding box center [276, 316] width 28 height 11
type input "2"
click at [285, 326] on div "0.00" at bounding box center [276, 328] width 28 height 11
click at [278, 326] on div "0.00" at bounding box center [276, 328] width 28 height 11
type input "27"
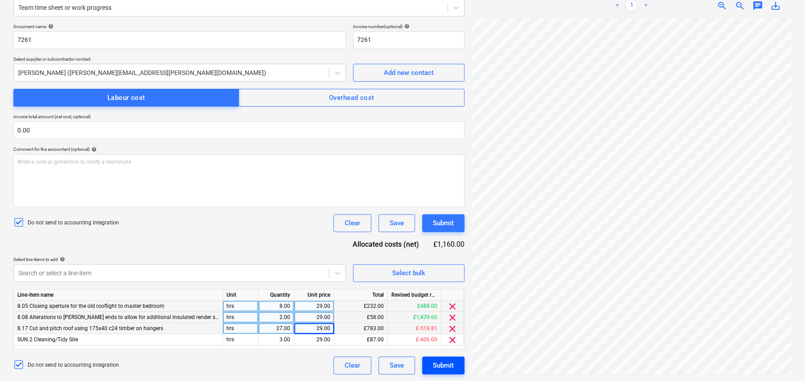
click at [446, 364] on div "Submit" at bounding box center [443, 365] width 21 height 12
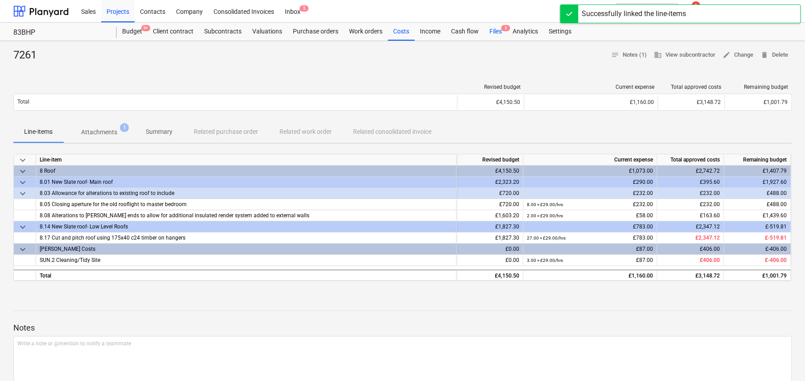
click at [495, 30] on div "Files 3" at bounding box center [495, 32] width 23 height 18
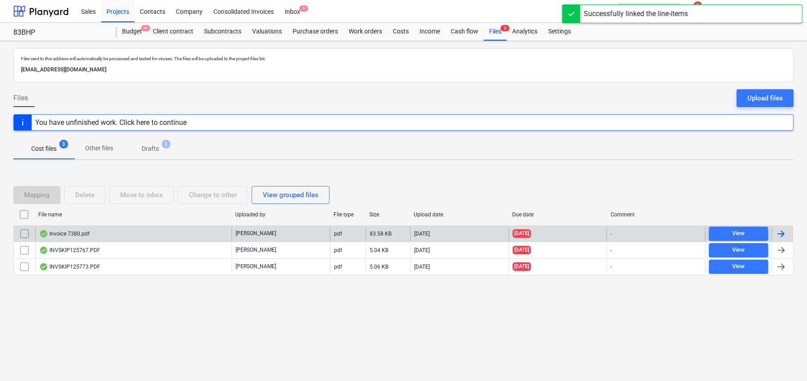
click at [100, 233] on div "Invoice 7380.pdf" at bounding box center [133, 233] width 196 height 14
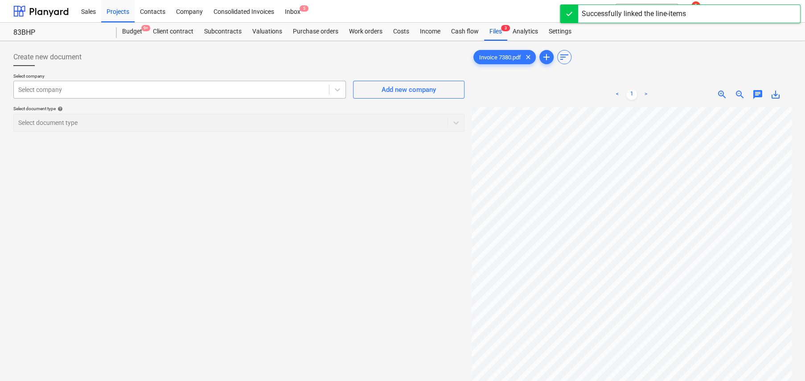
click at [98, 85] on div at bounding box center [171, 89] width 306 height 9
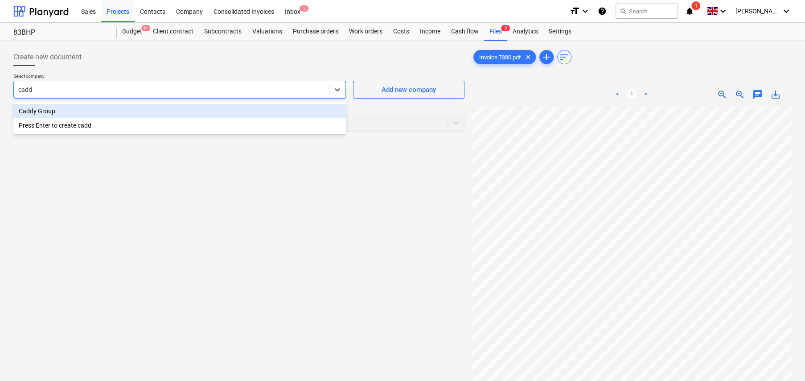
type input "caddy"
click at [49, 110] on div "Caddy Group" at bounding box center [179, 111] width 332 height 14
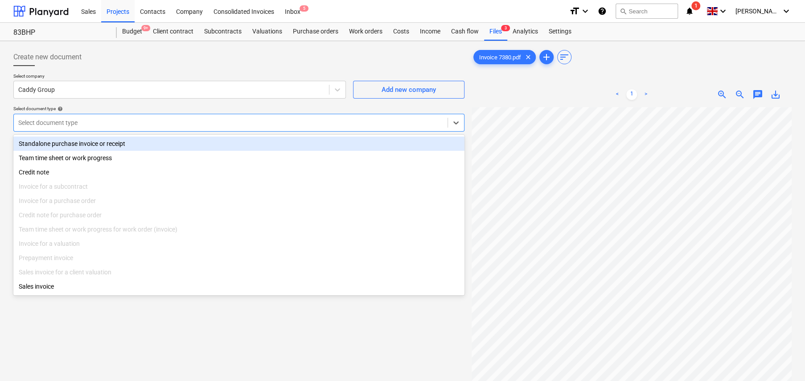
click at [112, 122] on div at bounding box center [230, 122] width 425 height 9
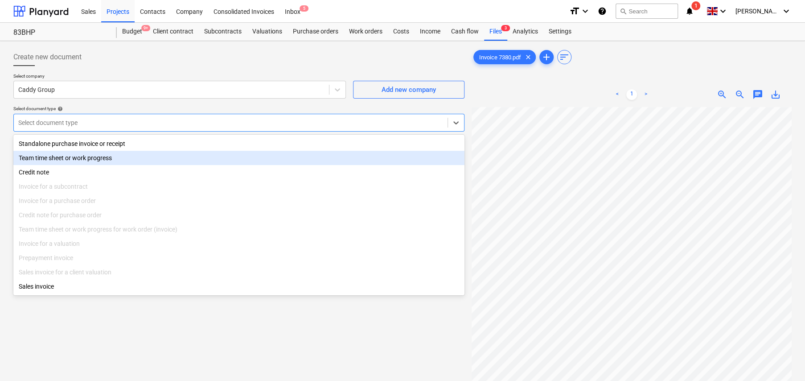
click at [100, 159] on div "Team time sheet or work progress" at bounding box center [238, 158] width 451 height 14
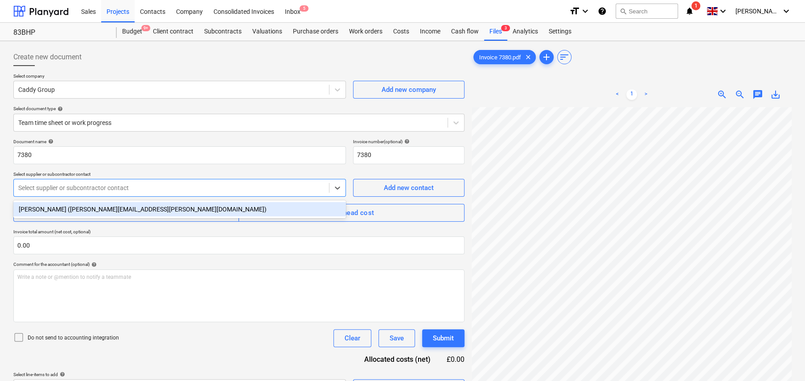
click at [74, 191] on div at bounding box center [171, 187] width 306 height 9
click at [67, 210] on div "Andrew Harvey (andrew.harvey@caddy-group.com)" at bounding box center [179, 209] width 332 height 14
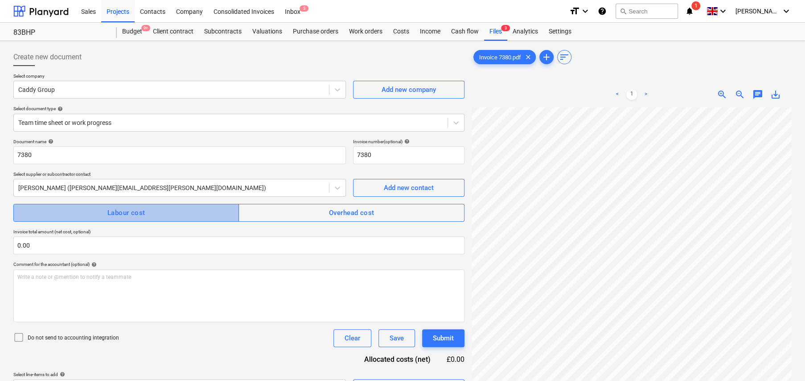
click at [78, 213] on span "Labour cost" at bounding box center [126, 213] width 206 height 12
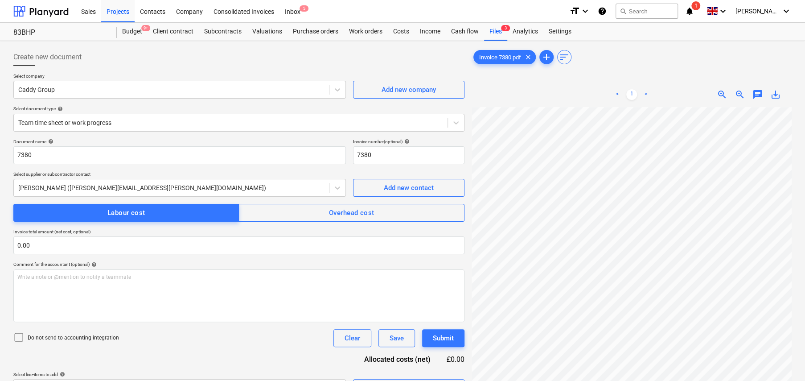
drag, startPoint x: 17, startPoint y: 337, endPoint x: 38, endPoint y: 329, distance: 22.4
click at [17, 337] on icon at bounding box center [18, 336] width 11 height 11
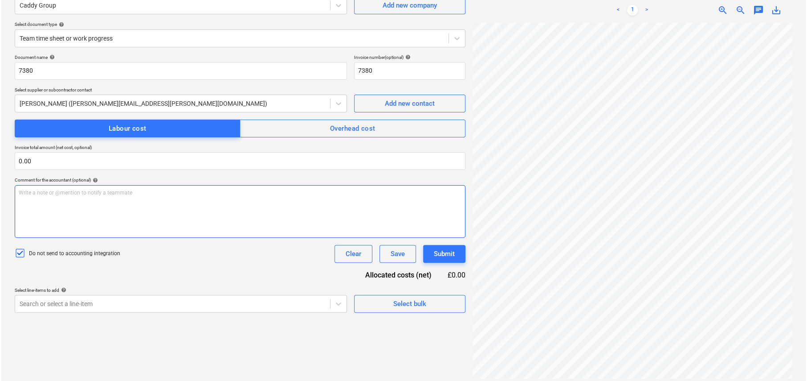
scroll to position [89, 0]
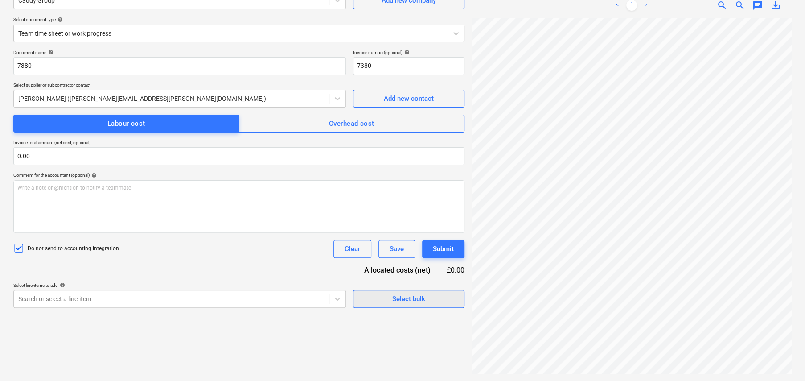
click at [434, 297] on span "Select bulk" at bounding box center [408, 299] width 89 height 12
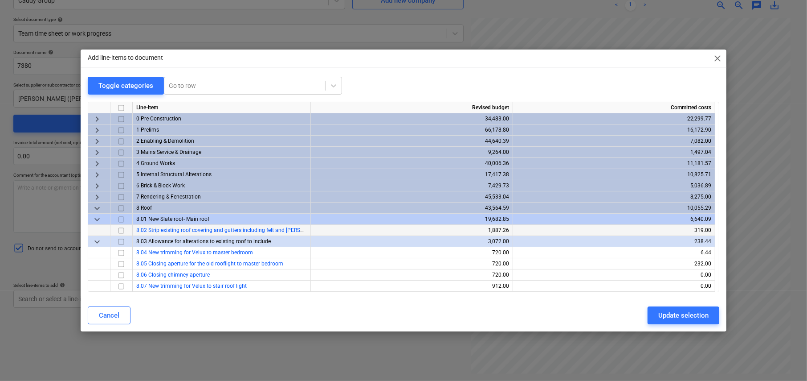
click at [121, 229] on input "checkbox" at bounding box center [121, 230] width 11 height 11
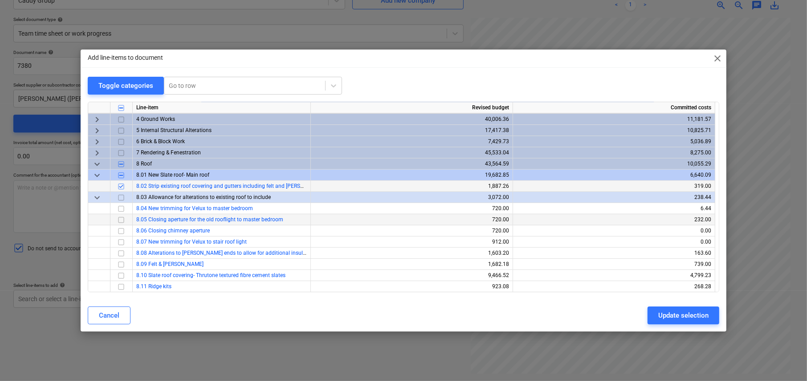
scroll to position [45, 0]
click at [121, 254] on input "checkbox" at bounding box center [121, 252] width 11 height 11
click at [123, 262] on input "checkbox" at bounding box center [121, 263] width 11 height 11
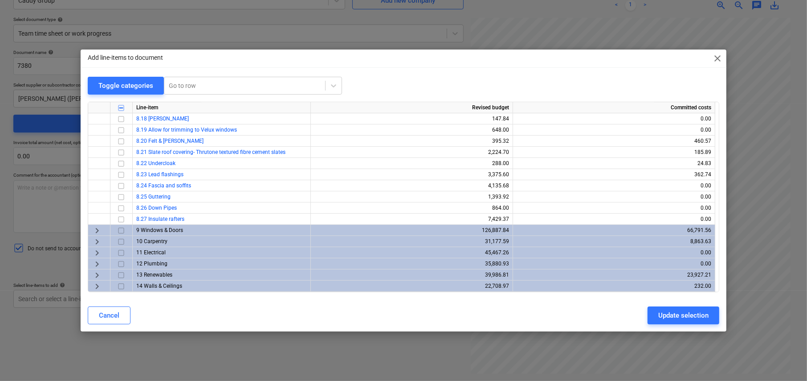
scroll to position [289, 0]
click at [98, 241] on span "keyboard_arrow_right" at bounding box center [97, 242] width 11 height 11
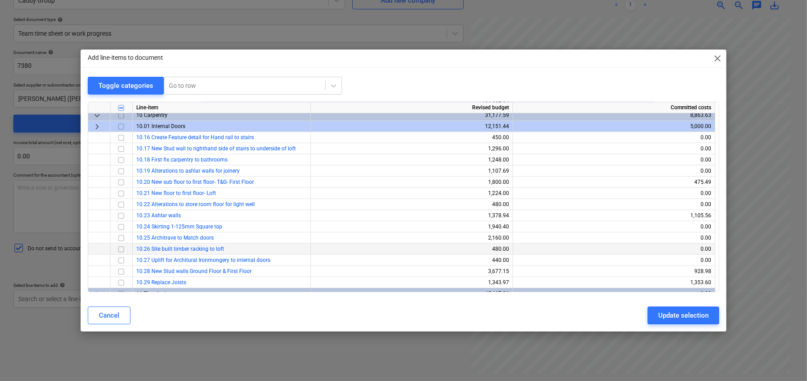
scroll to position [423, 0]
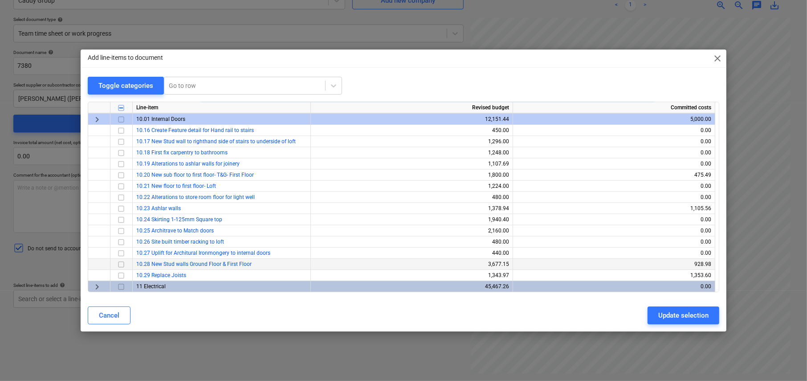
click at [122, 264] on input "checkbox" at bounding box center [121, 264] width 11 height 11
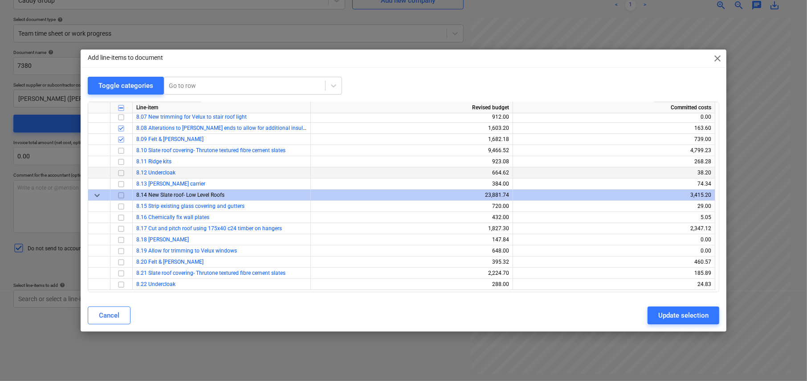
scroll to position [245, 0]
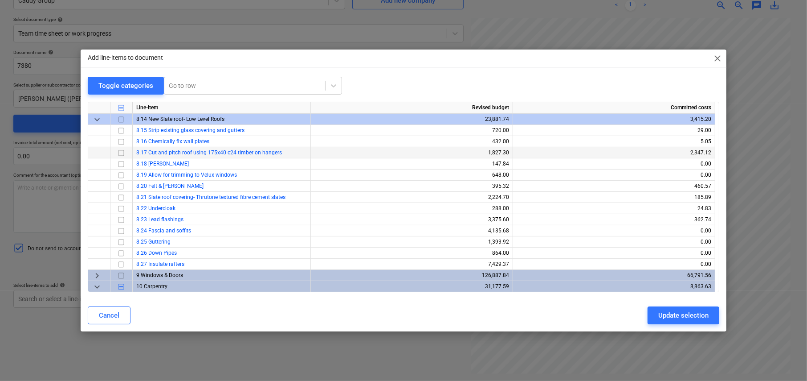
click at [120, 153] on input "checkbox" at bounding box center [121, 152] width 11 height 11
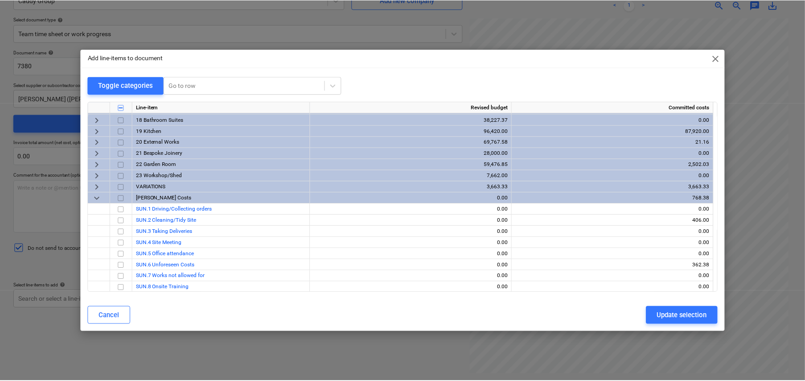
scroll to position [679, 0]
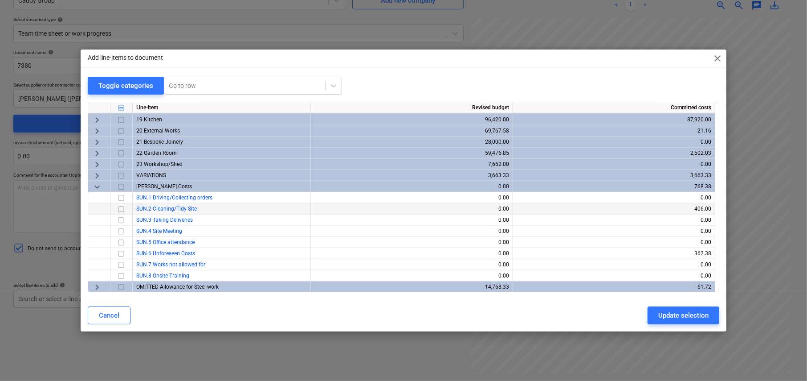
click at [121, 207] on input "checkbox" at bounding box center [121, 209] width 11 height 11
click at [120, 218] on input "checkbox" at bounding box center [121, 220] width 11 height 11
click at [699, 314] on div "Update selection" at bounding box center [684, 315] width 50 height 12
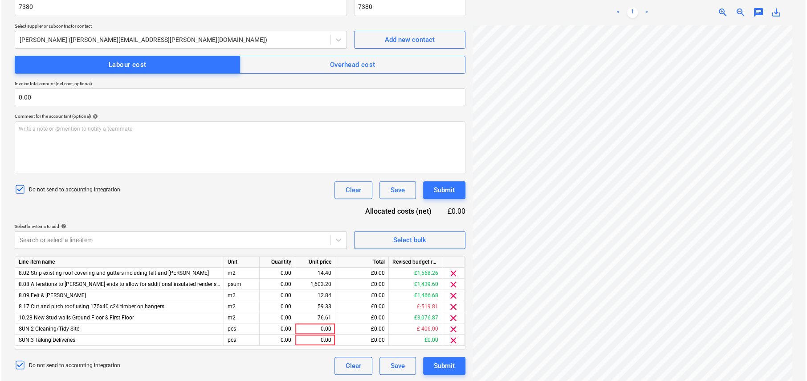
scroll to position [148, 0]
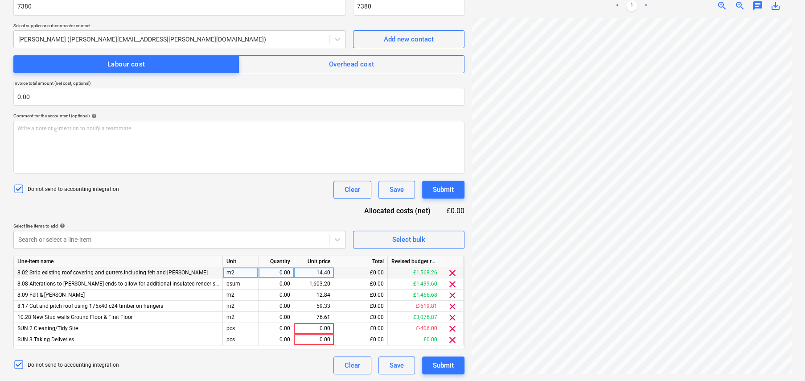
click at [231, 271] on div "m2" at bounding box center [241, 272] width 36 height 11
type input "hrs"
click at [282, 270] on div "0.00" at bounding box center [276, 272] width 28 height 11
type input "2"
click at [285, 282] on div "0.00" at bounding box center [276, 283] width 28 height 11
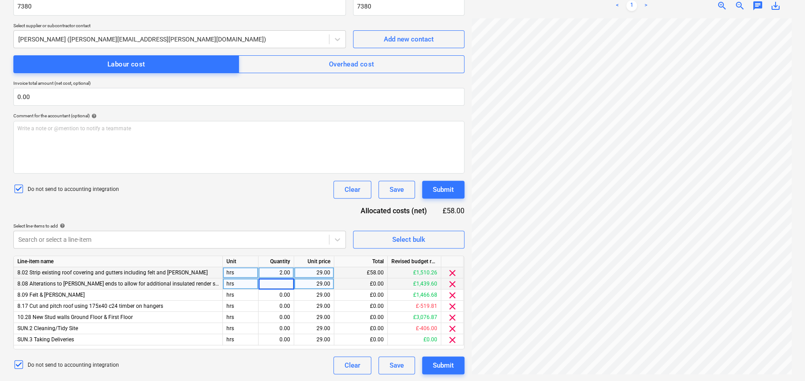
type input "6"
click at [282, 293] on div "0.00" at bounding box center [276, 294] width 28 height 11
type input "4"
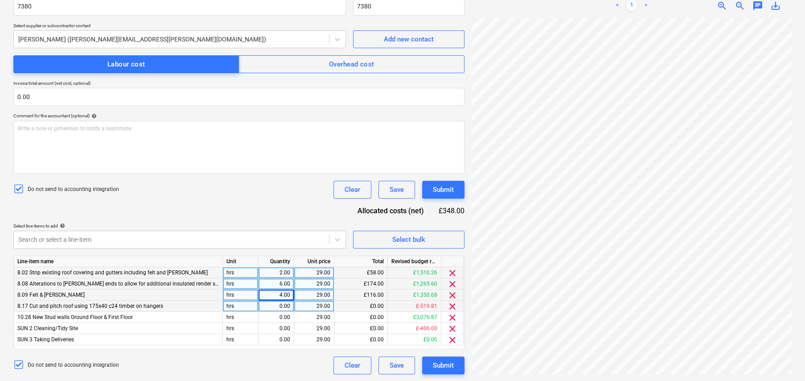
click at [285, 306] on div "0.00" at bounding box center [276, 305] width 28 height 11
type input "5"
click at [282, 314] on div "0.00" at bounding box center [276, 316] width 28 height 11
click at [282, 314] on input at bounding box center [275, 316] width 35 height 11
type input "18"
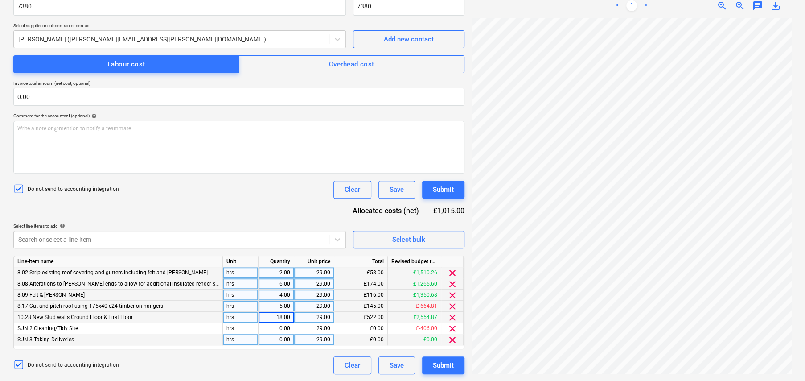
click at [282, 336] on div "0.00" at bounding box center [276, 339] width 28 height 11
type input "2"
click at [413, 241] on div "Select bulk" at bounding box center [408, 239] width 33 height 12
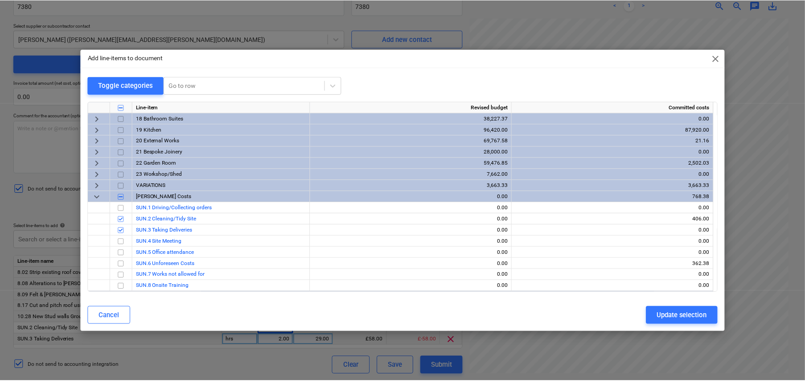
scroll to position [679, 0]
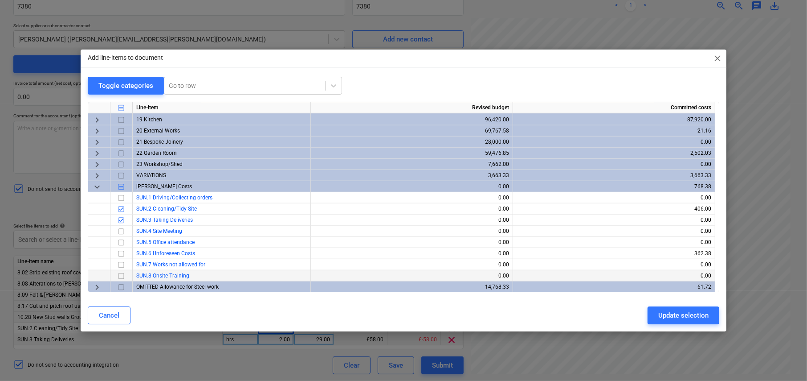
click at [121, 276] on input "checkbox" at bounding box center [121, 275] width 11 height 11
click at [678, 313] on div "Update selection" at bounding box center [684, 315] width 50 height 12
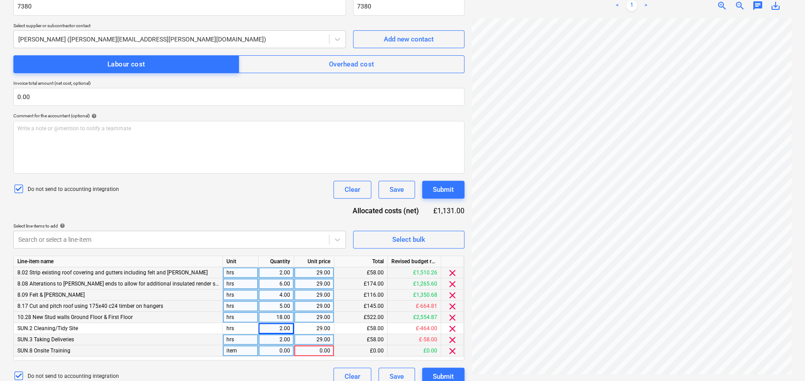
click at [283, 347] on div "0.00" at bounding box center [276, 350] width 28 height 11
type input "1"
click at [320, 348] on div "0.00" at bounding box center [314, 350] width 33 height 11
type input "29"
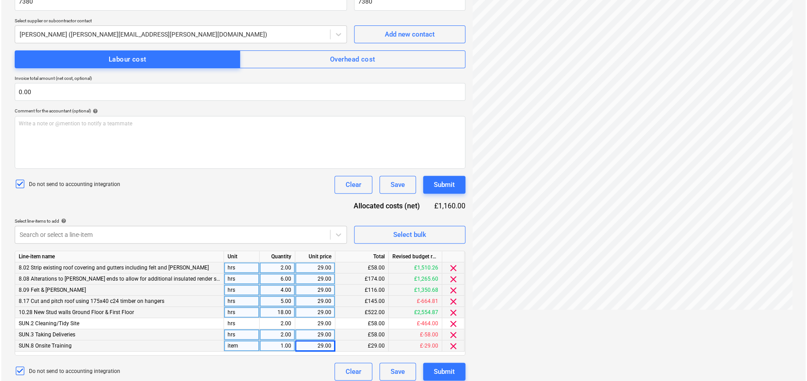
scroll to position [160, 0]
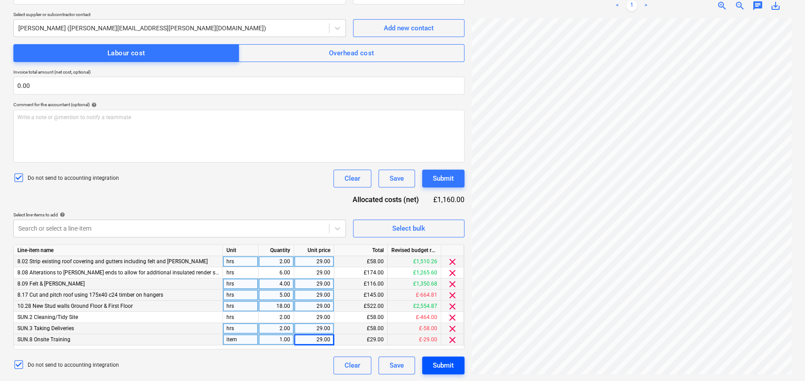
click at [450, 366] on div "Submit" at bounding box center [443, 365] width 21 height 12
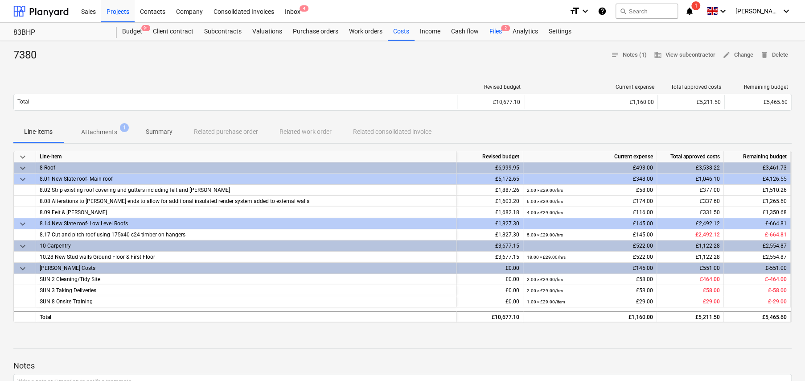
drag, startPoint x: 499, startPoint y: 31, endPoint x: 492, endPoint y: 39, distance: 10.2
click at [499, 31] on div "Files 2" at bounding box center [495, 32] width 23 height 18
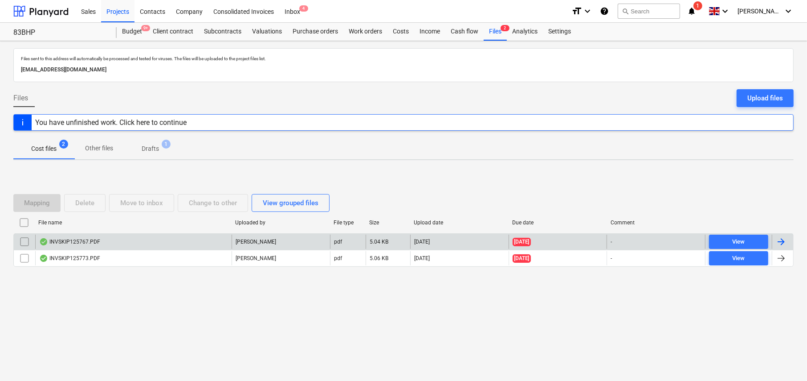
click at [95, 239] on div "INVSKIP125767.PDF" at bounding box center [69, 241] width 61 height 7
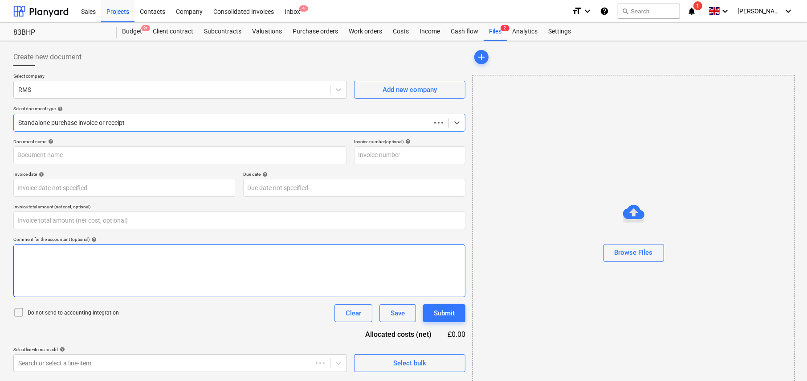
type input "0.00"
type input "SKIP125767"
type input "31 Jul 2025"
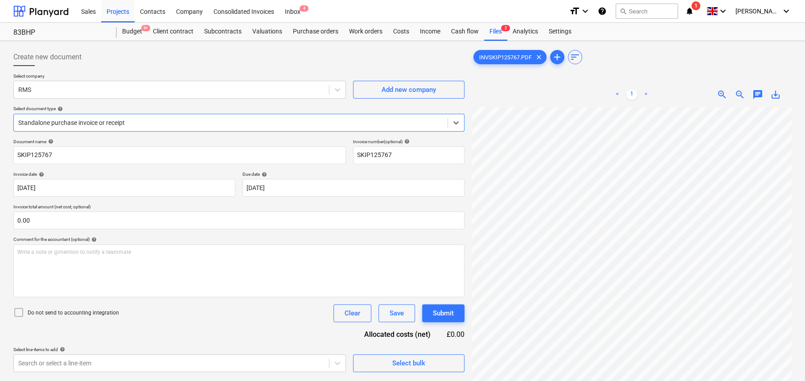
click at [18, 312] on icon at bounding box center [18, 312] width 11 height 11
click at [268, 360] on body "Sales Projects Contacts Company Consolidated Invoices Inbox 4 format_size keybo…" at bounding box center [402, 190] width 805 height 381
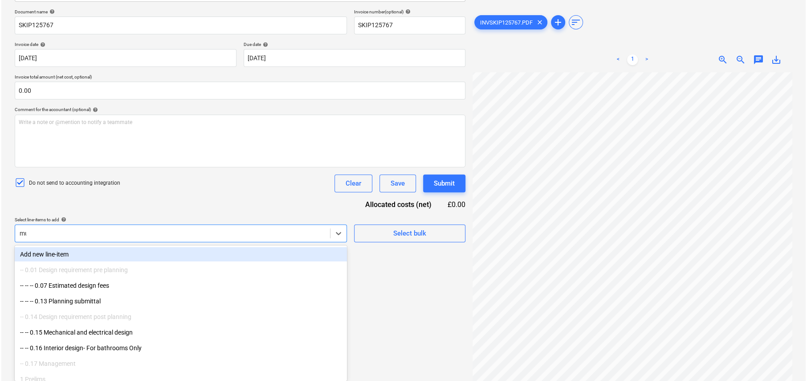
scroll to position [89, 0]
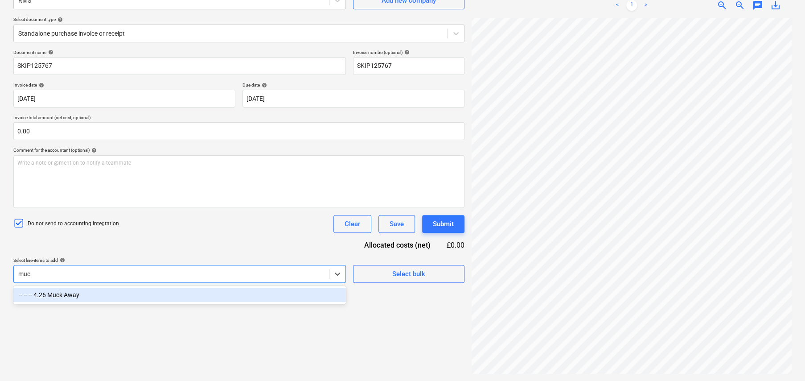
type input "muck"
click at [62, 295] on div "-- -- -- 4.26 Muck Away" at bounding box center [179, 294] width 332 height 14
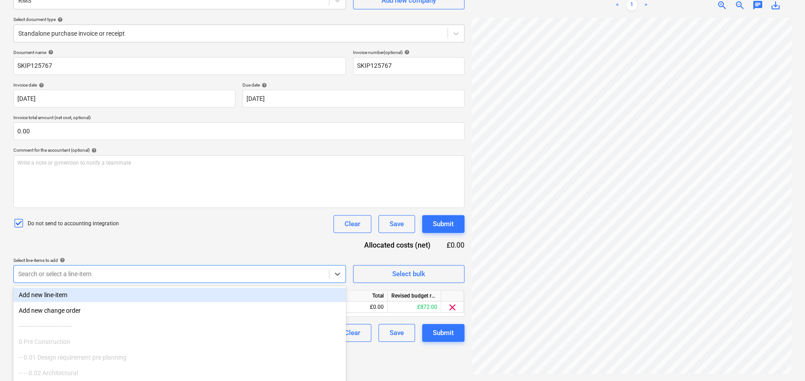
click at [305, 237] on div "Document name help SKIP125767 Invoice number (optional) help SKIP125767 Invoice…" at bounding box center [238, 195] width 451 height 292
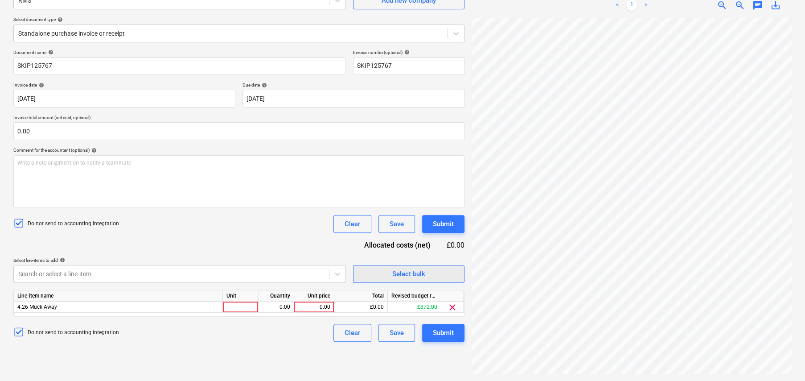
click at [405, 271] on div "Select bulk" at bounding box center [408, 274] width 33 height 12
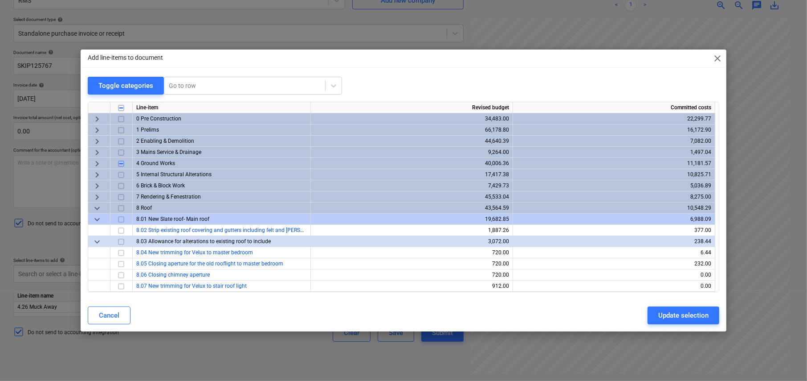
click at [95, 161] on span "keyboard_arrow_right" at bounding box center [97, 163] width 11 height 11
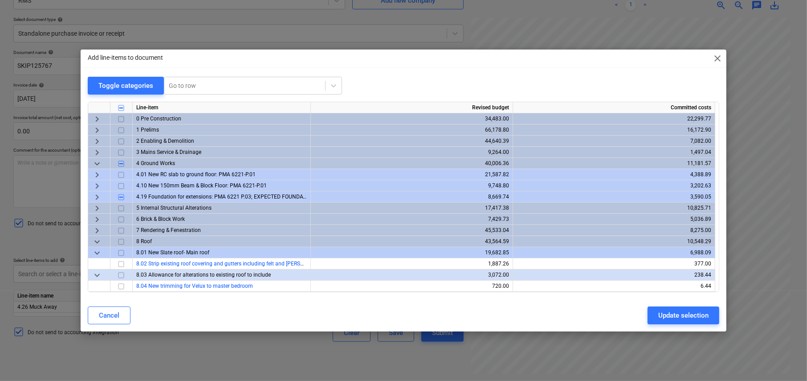
click at [96, 194] on span "keyboard_arrow_right" at bounding box center [97, 197] width 11 height 11
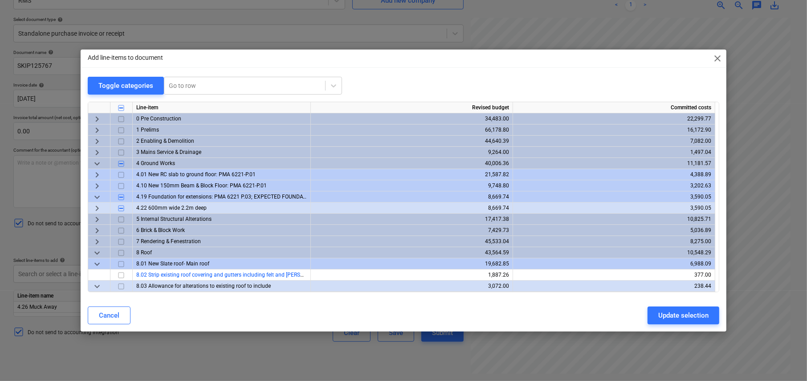
click at [96, 206] on span "keyboard_arrow_right" at bounding box center [97, 208] width 11 height 11
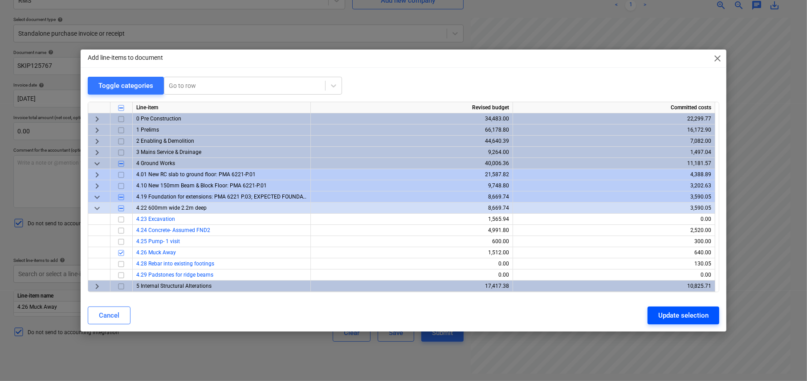
click at [686, 315] on div "Update selection" at bounding box center [684, 315] width 50 height 12
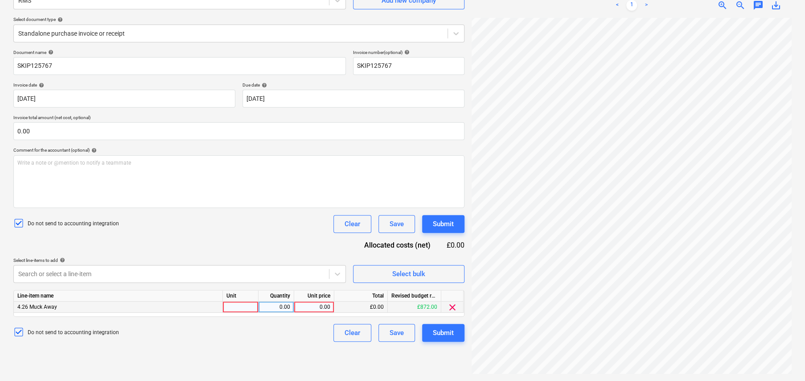
click at [240, 306] on div at bounding box center [241, 306] width 36 height 11
type input "item"
type input "220"
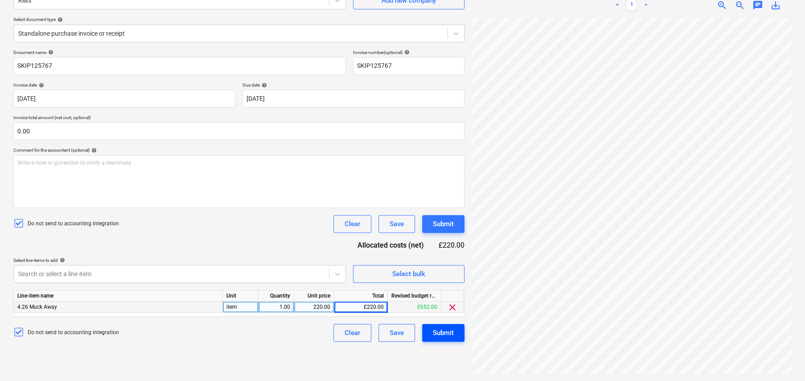
click at [447, 338] on button "Submit" at bounding box center [443, 332] width 42 height 18
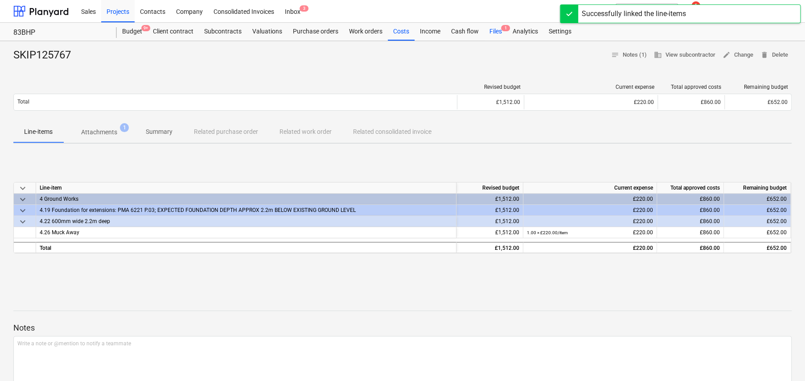
drag, startPoint x: 494, startPoint y: 30, endPoint x: 488, endPoint y: 39, distance: 10.6
click at [494, 30] on div "Files 1" at bounding box center [495, 32] width 23 height 18
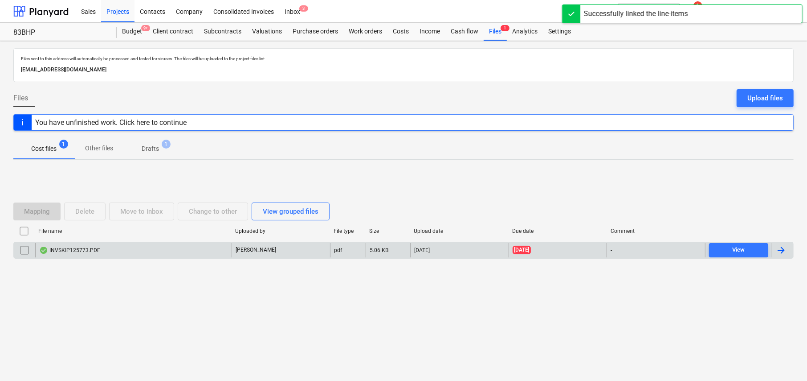
click at [95, 252] on div "INVSKIP125773.PDF" at bounding box center [69, 249] width 61 height 7
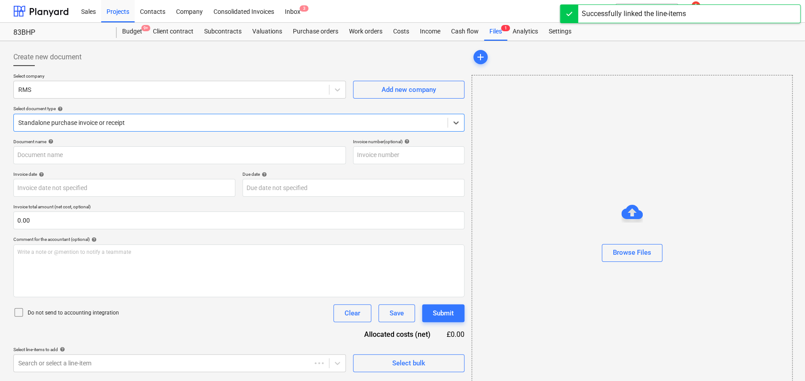
type input "SKIP125773"
type input "[DATE]"
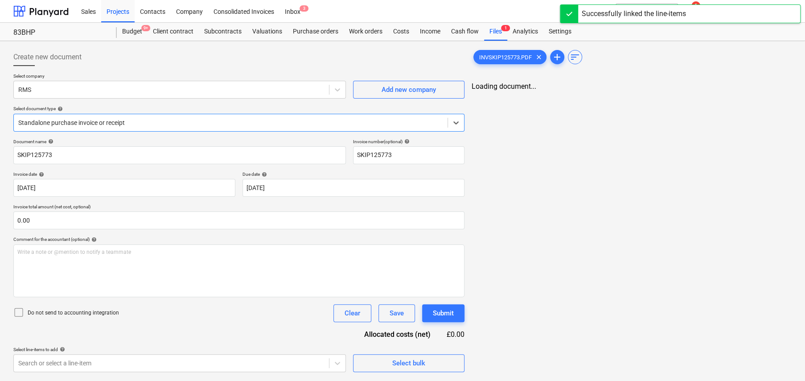
click at [21, 311] on icon at bounding box center [18, 312] width 11 height 11
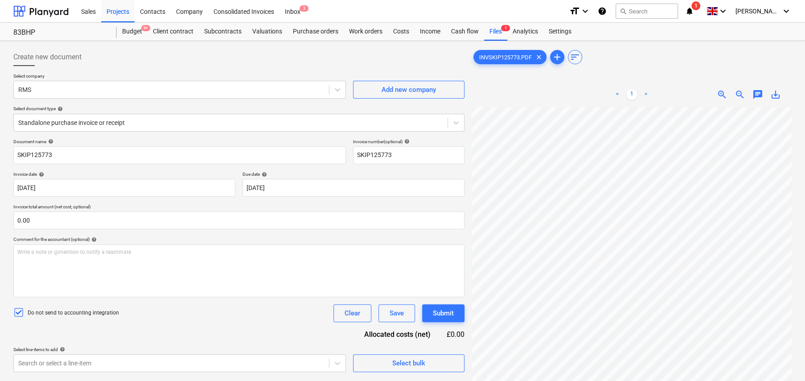
scroll to position [66, 0]
click at [128, 363] on body "Sales Projects Contacts Company Consolidated Invoices Inbox 3 format_size keybo…" at bounding box center [402, 190] width 805 height 381
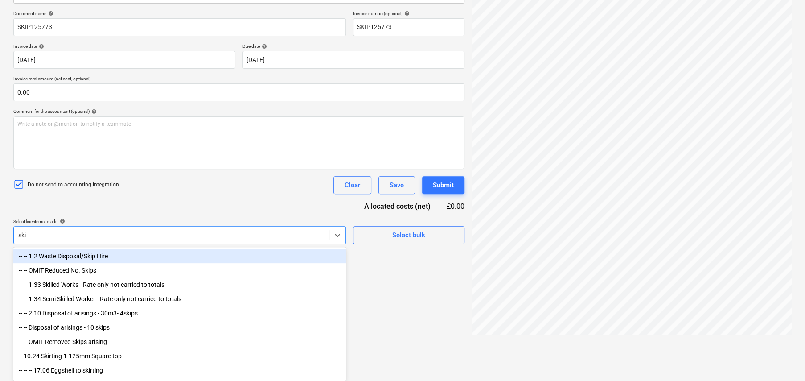
type input "skip"
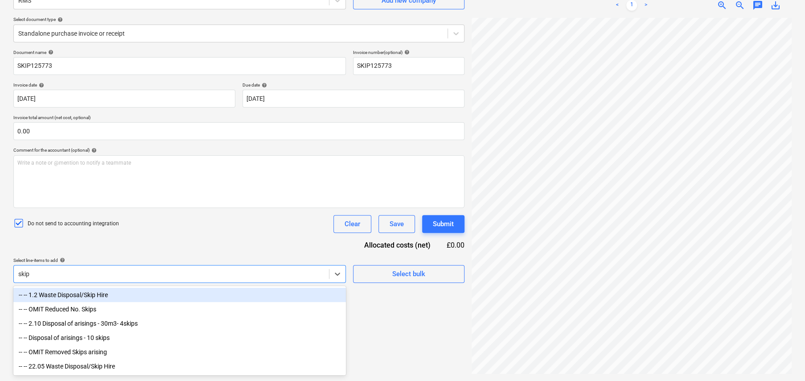
click at [92, 295] on div "-- -- 1.2 Waste Disposal/Skip Hire" at bounding box center [179, 294] width 332 height 14
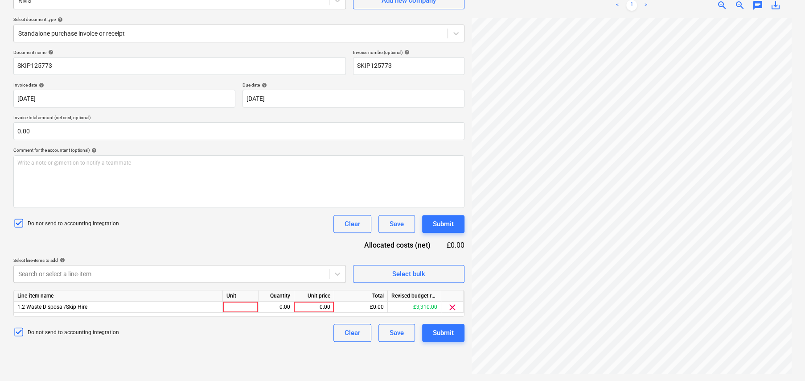
click at [216, 238] on div "Document name help SKIP125773 Invoice number (optional) help SKIP125773 Invoice…" at bounding box center [238, 195] width 451 height 292
click at [241, 304] on div at bounding box center [241, 306] width 36 height 11
type input "item"
type input "325"
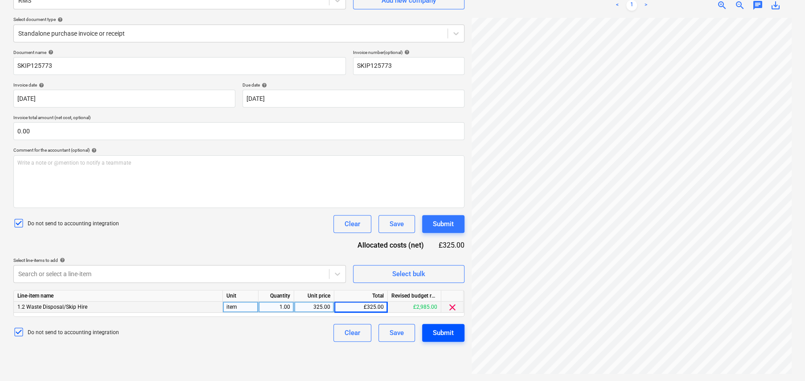
click at [457, 333] on button "Submit" at bounding box center [443, 332] width 42 height 18
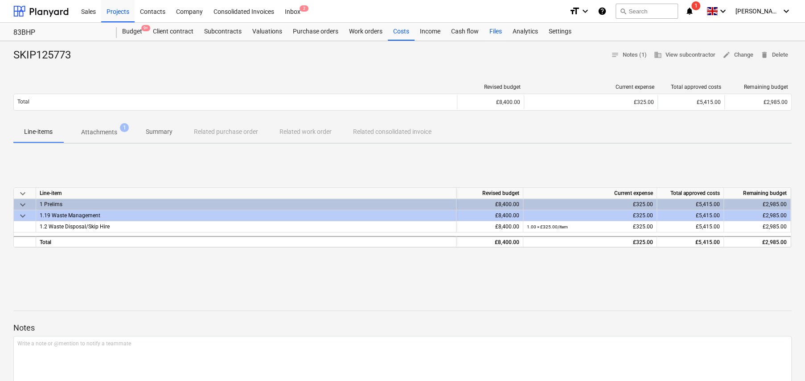
click at [496, 30] on div "Files" at bounding box center [495, 32] width 23 height 18
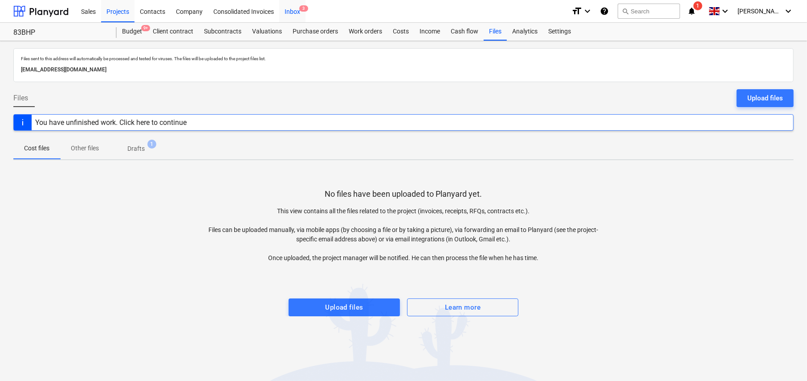
click at [295, 11] on div "Inbox 3" at bounding box center [292, 11] width 26 height 23
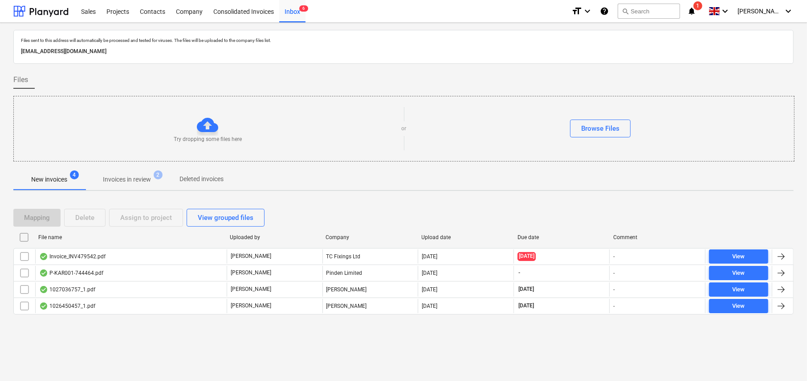
click at [20, 237] on input "checkbox" at bounding box center [24, 237] width 14 height 14
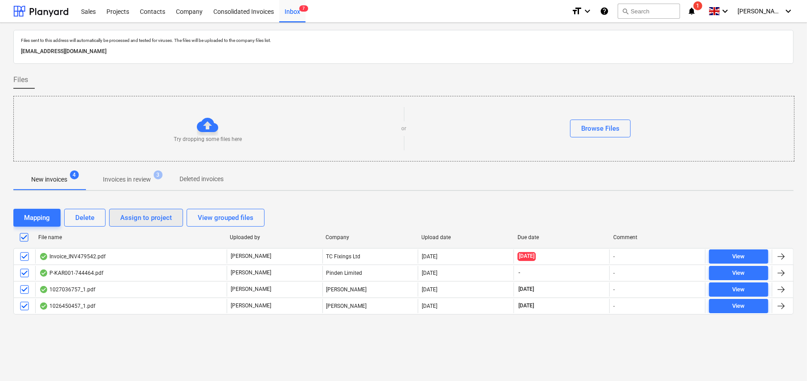
click at [147, 216] on div "Assign to project" at bounding box center [146, 218] width 52 height 12
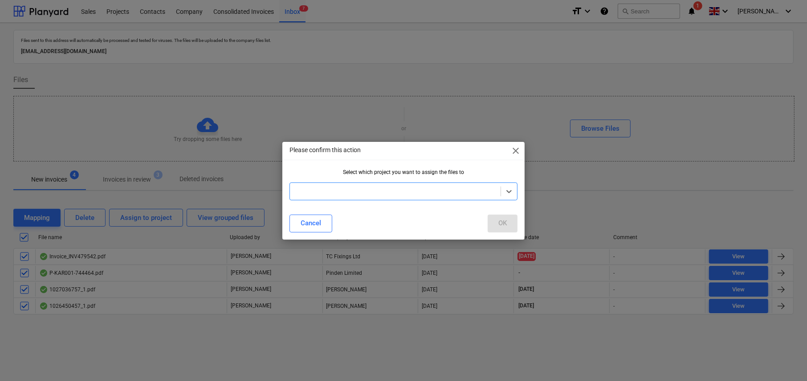
click at [379, 191] on div at bounding box center [396, 191] width 202 height 9
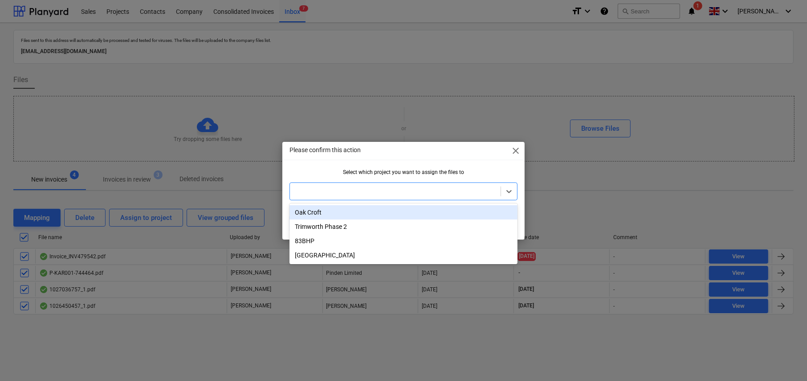
click at [315, 207] on div "Oak Croft" at bounding box center [404, 212] width 228 height 14
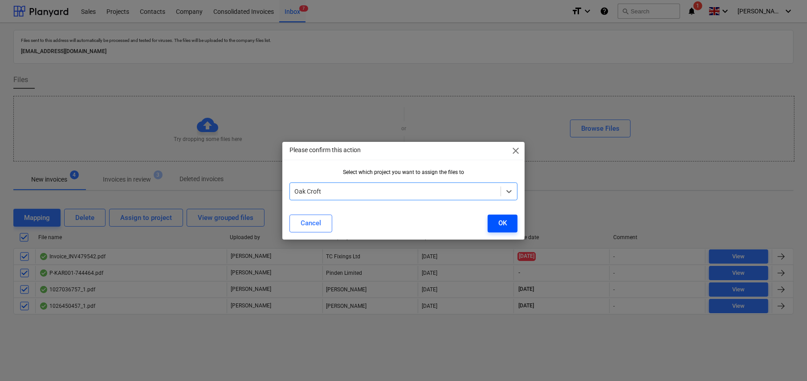
click at [503, 221] on div "OK" at bounding box center [503, 223] width 8 height 12
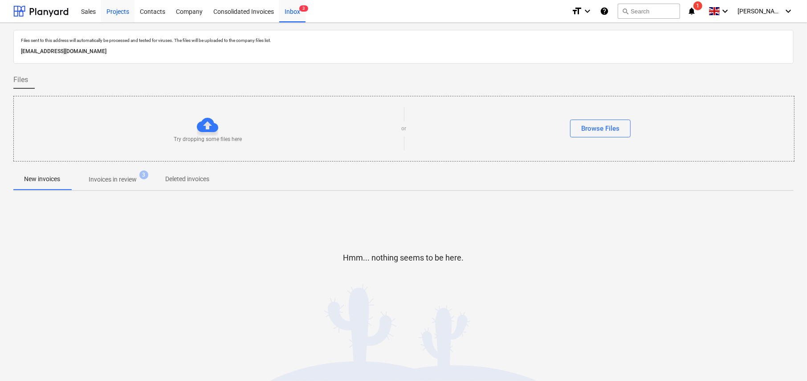
click at [118, 13] on div "Projects" at bounding box center [117, 11] width 33 height 23
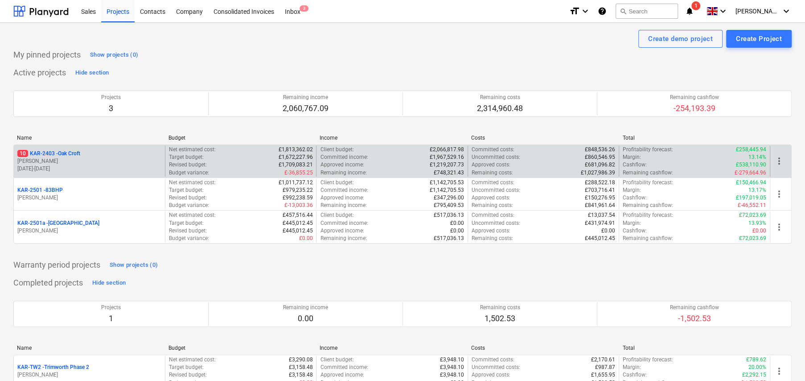
click at [74, 150] on p "10 KAR-2403 - Oak Croft" at bounding box center [48, 154] width 63 height 8
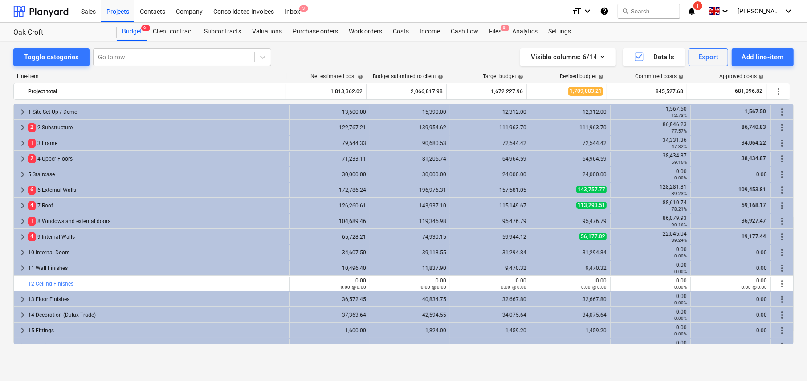
scroll to position [238, 0]
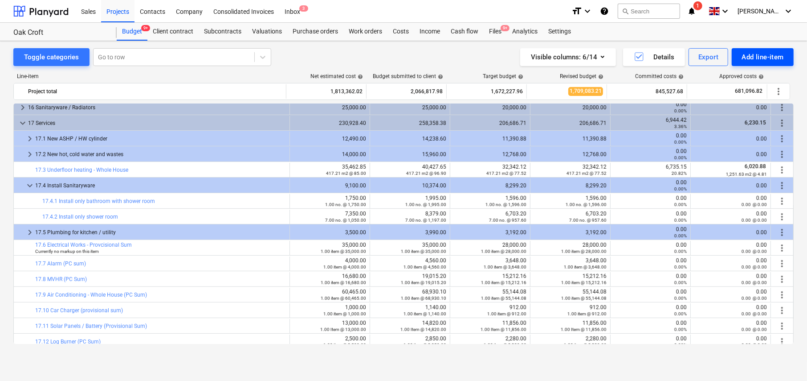
click at [759, 57] on div "Add line-item" at bounding box center [763, 57] width 42 height 12
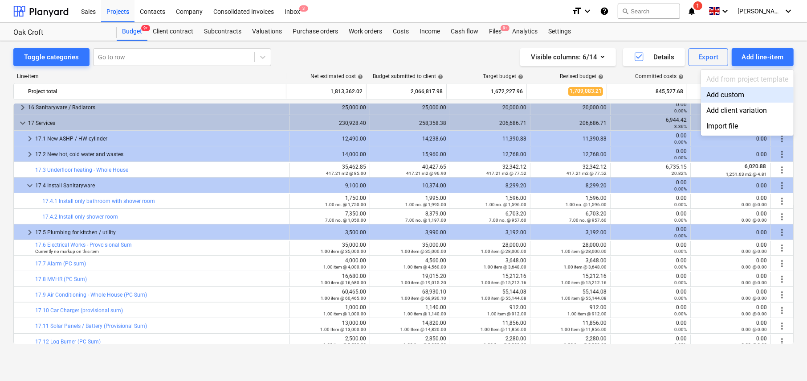
click at [725, 94] on div "Add custom" at bounding box center [747, 95] width 93 height 16
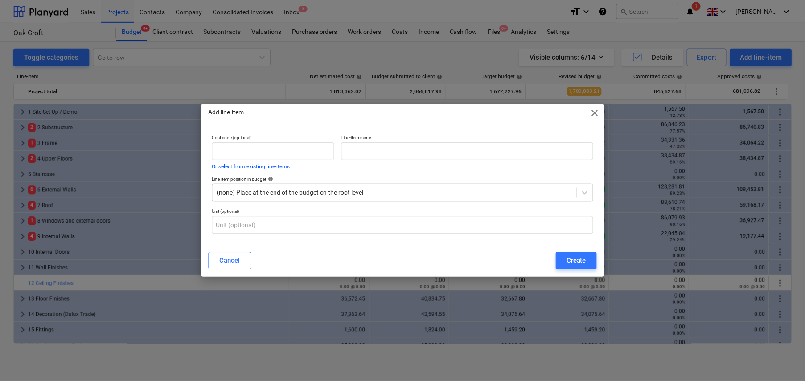
scroll to position [238, 0]
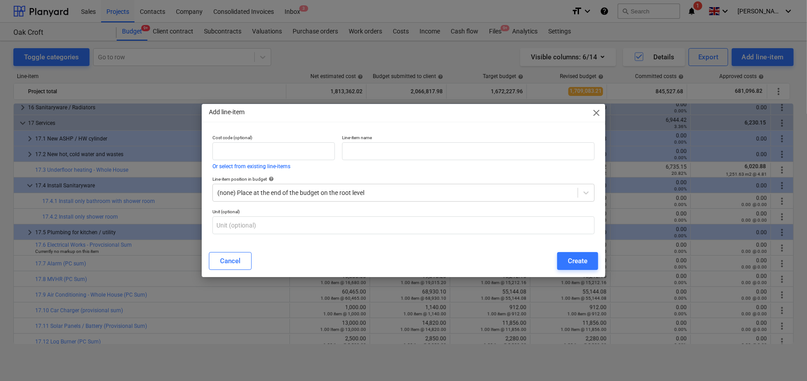
click at [596, 110] on span "close" at bounding box center [596, 112] width 11 height 11
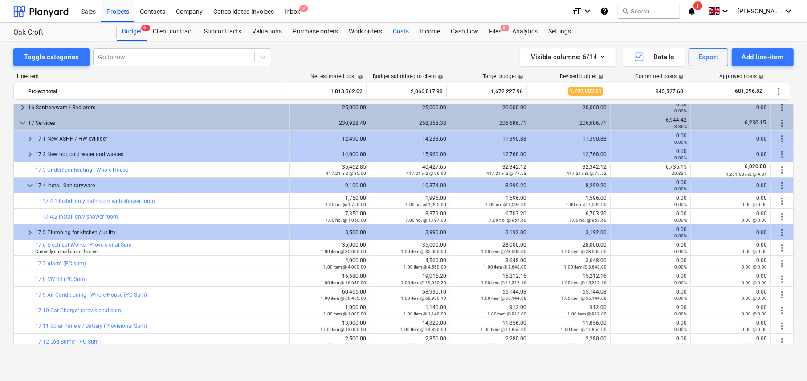
click at [395, 32] on div "Costs" at bounding box center [401, 32] width 27 height 18
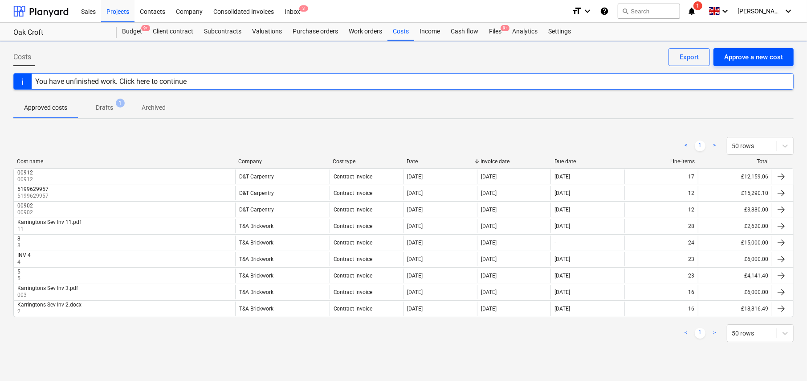
click at [758, 56] on div "Approve a new cost" at bounding box center [753, 57] width 59 height 12
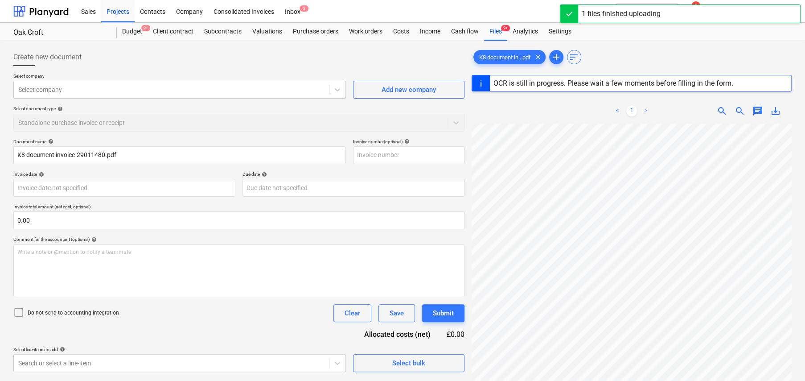
type input "36672"
type input "[DATE]"
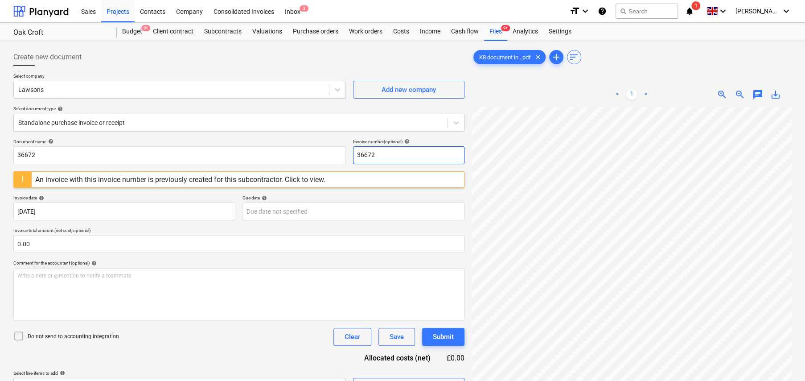
scroll to position [13, 16]
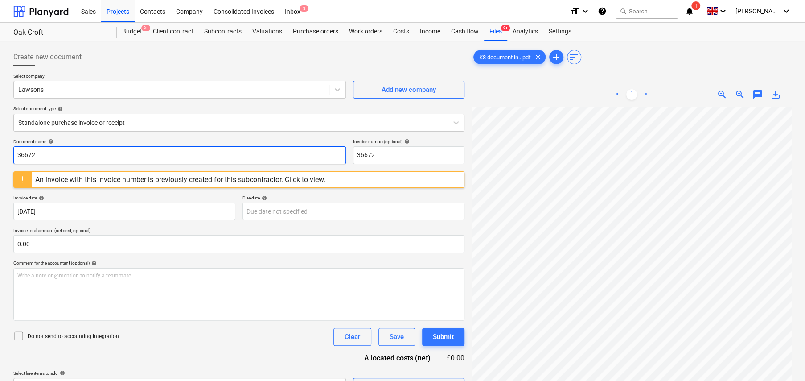
click at [58, 148] on input "36672" at bounding box center [179, 155] width 332 height 18
type input "29011480"
paste input "29011480"
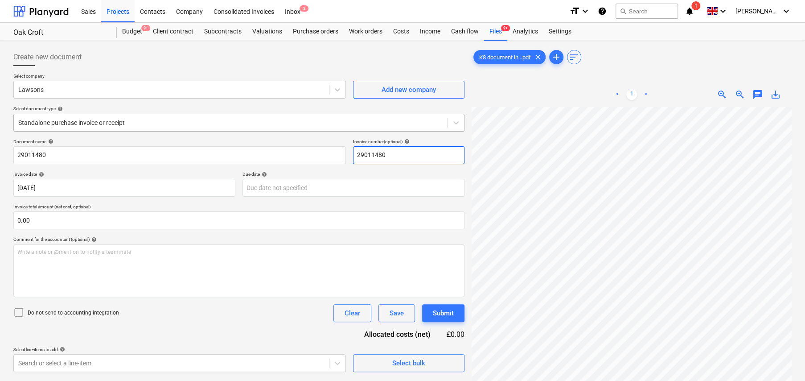
type input "29011480"
click at [110, 126] on div at bounding box center [230, 122] width 425 height 9
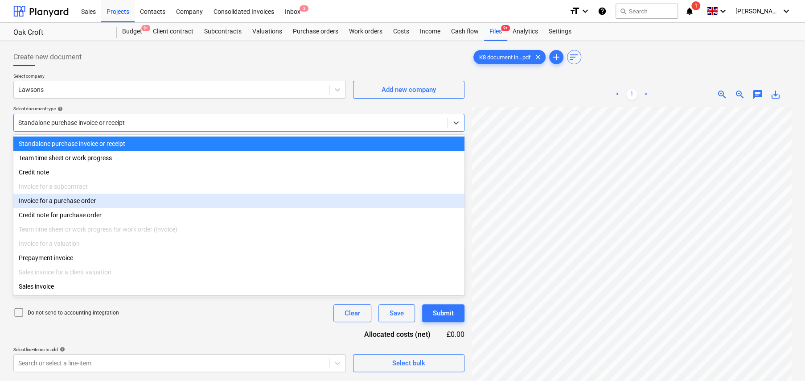
click at [108, 199] on div "Invoice for a purchase order" at bounding box center [238, 200] width 451 height 14
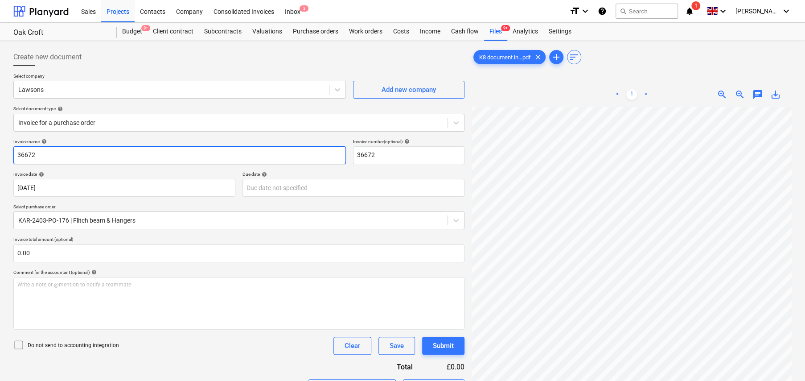
click at [56, 152] on input "36672" at bounding box center [179, 155] width 332 height 18
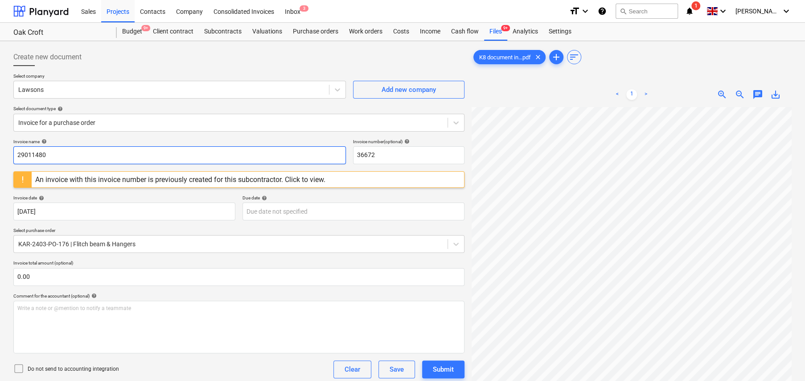
type input "29011480"
paste input "29011480"
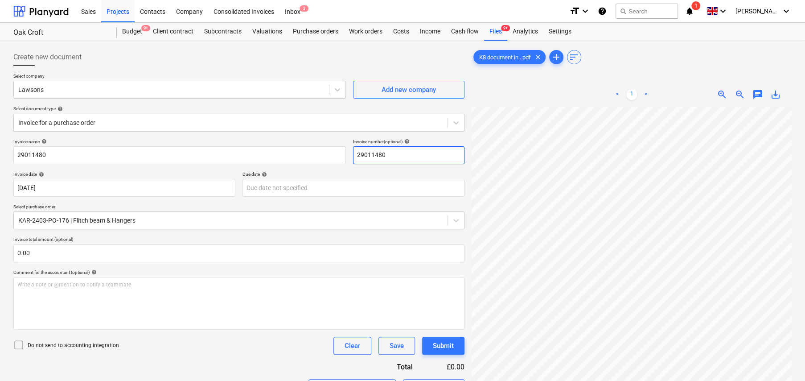
type input "29011480"
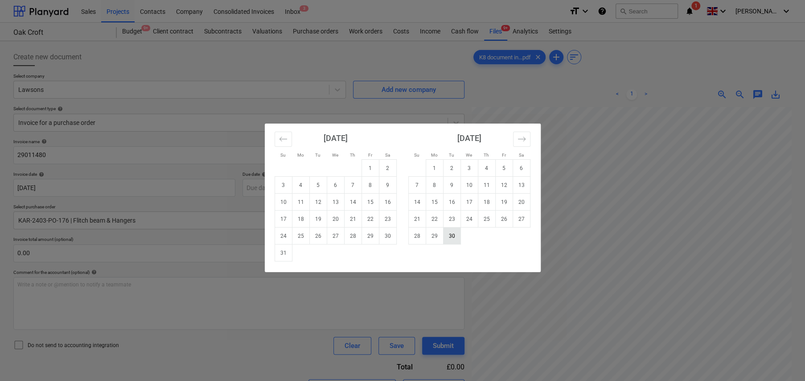
click at [451, 236] on td "30" at bounding box center [451, 235] width 17 height 17
type input "[DATE]"
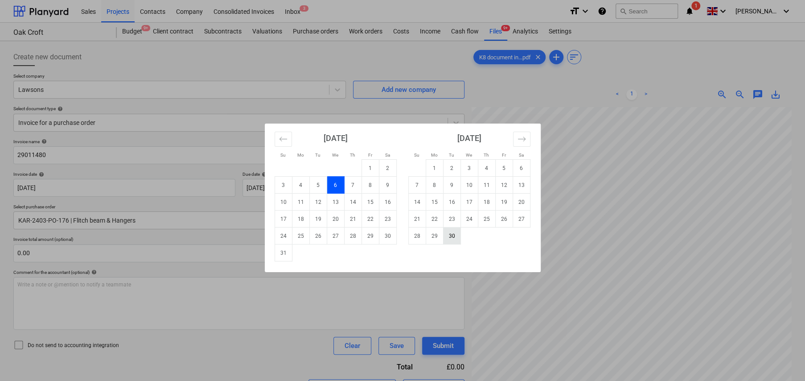
click at [454, 239] on td "30" at bounding box center [451, 235] width 17 height 17
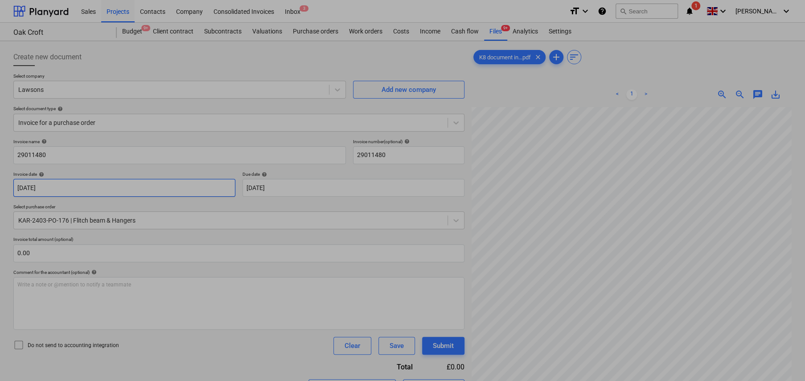
click at [71, 189] on body "Sales Projects Contacts Company Consolidated Invoices Inbox 3 format_size keybo…" at bounding box center [402, 190] width 805 height 381
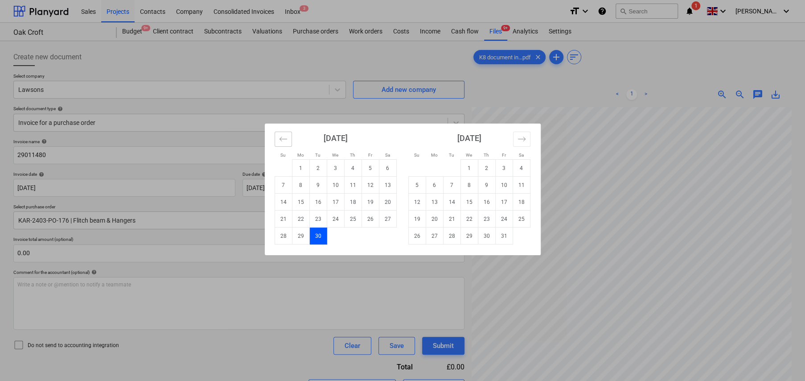
click at [282, 140] on icon "Move backward to switch to the previous month." at bounding box center [283, 139] width 8 height 8
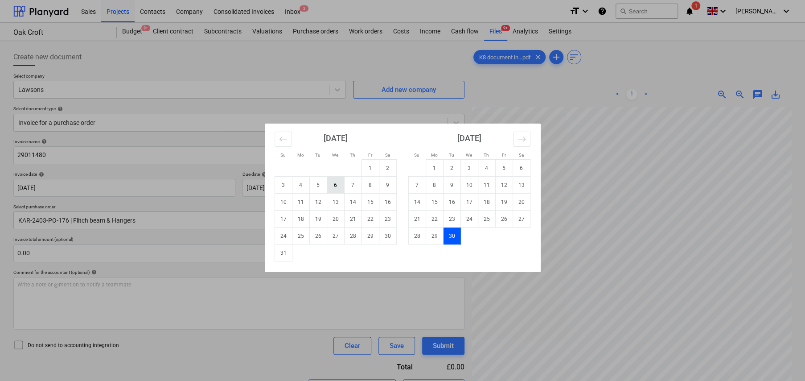
click at [337, 187] on td "6" at bounding box center [335, 184] width 17 height 17
type input "[DATE]"
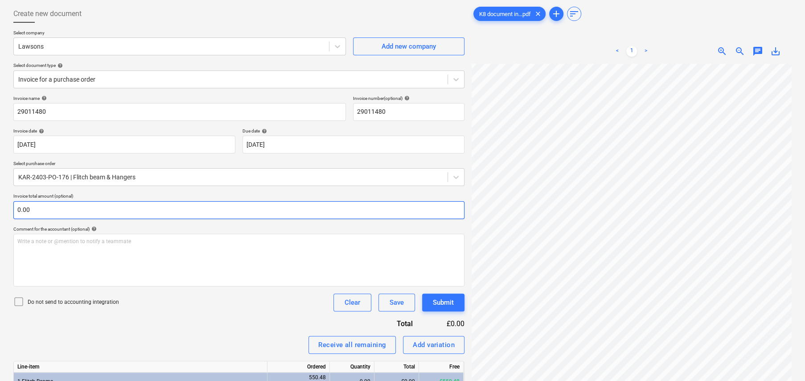
scroll to position [45, 0]
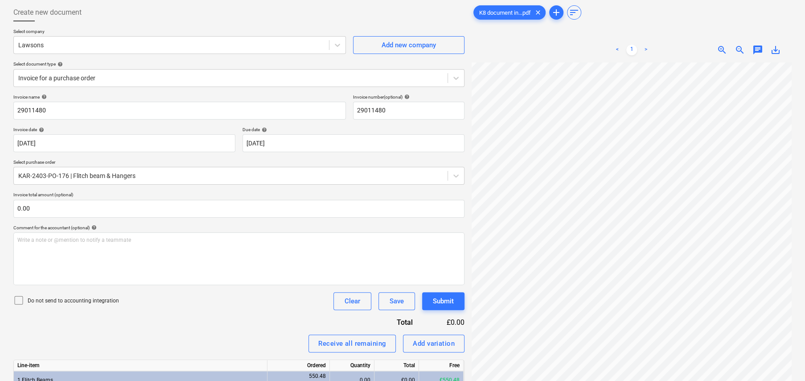
click at [20, 297] on icon at bounding box center [18, 300] width 11 height 11
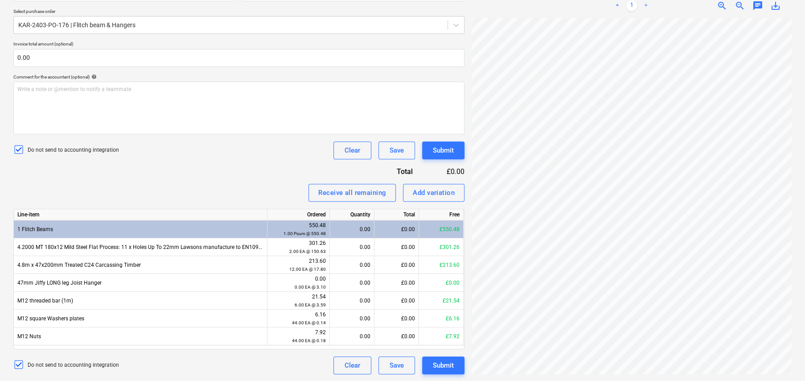
scroll to position [30, 16]
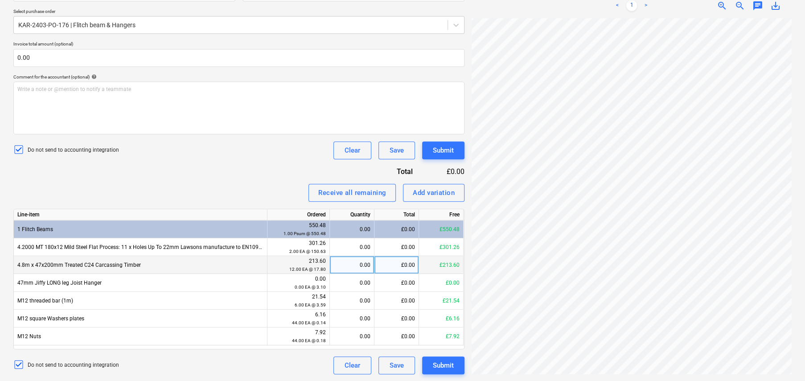
click at [360, 264] on div "0.00" at bounding box center [351, 265] width 37 height 18
type input "12"
type input "44"
click at [444, 363] on div "Submit" at bounding box center [443, 365] width 21 height 12
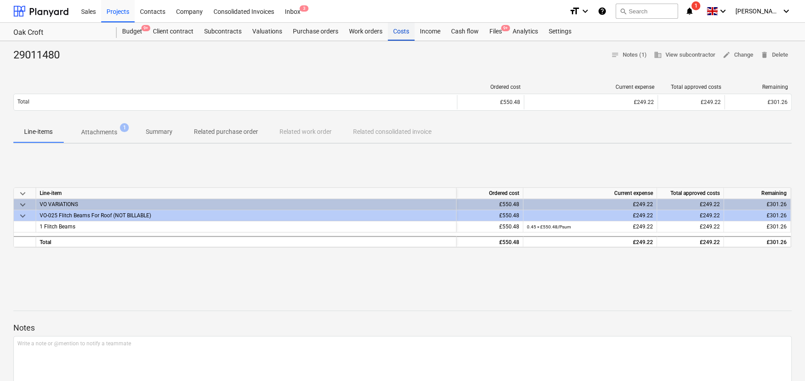
click at [400, 31] on div "Costs" at bounding box center [401, 32] width 27 height 18
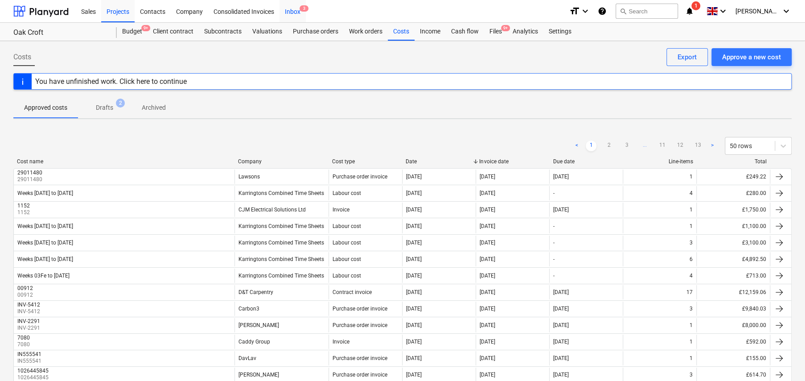
drag, startPoint x: 295, startPoint y: 8, endPoint x: 302, endPoint y: 13, distance: 8.8
click at [296, 8] on div "Inbox 3" at bounding box center [292, 11] width 26 height 23
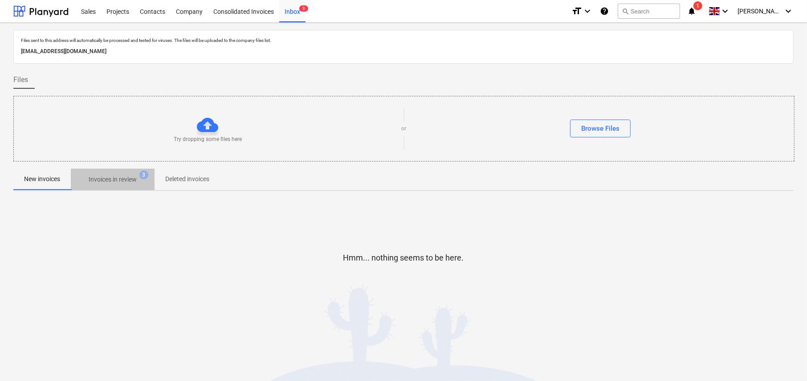
click at [108, 179] on p "Invoices in review" at bounding box center [113, 179] width 48 height 9
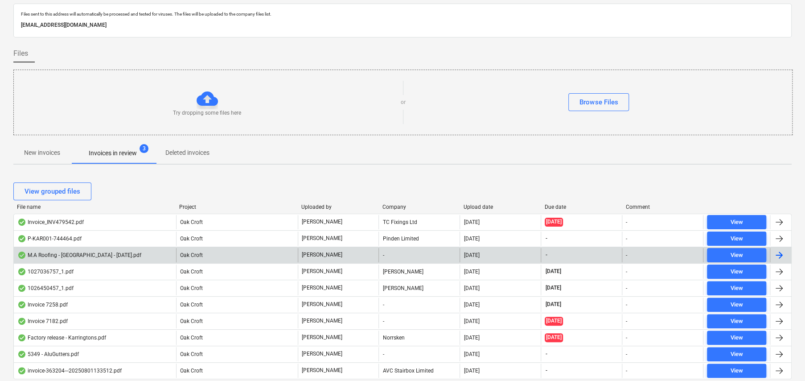
scroll to position [56, 0]
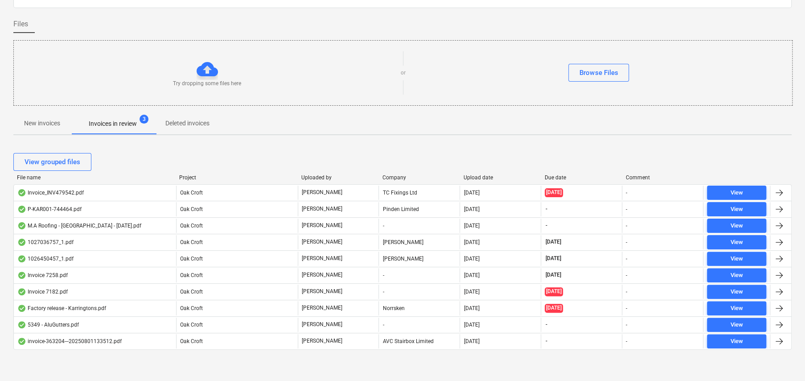
click at [35, 123] on p "New invoices" at bounding box center [42, 123] width 36 height 9
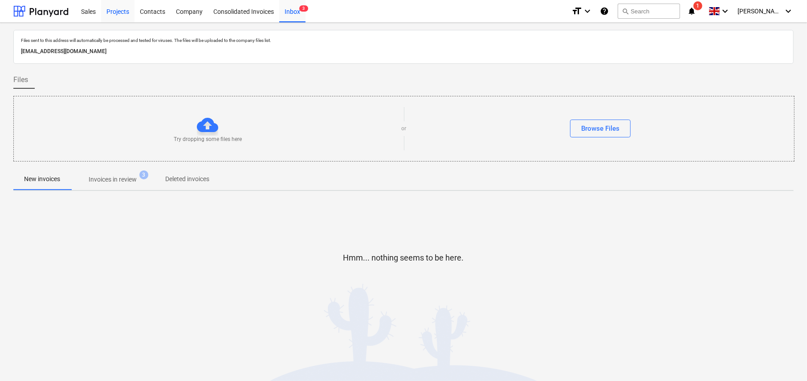
click at [109, 10] on div "Projects" at bounding box center [117, 11] width 33 height 23
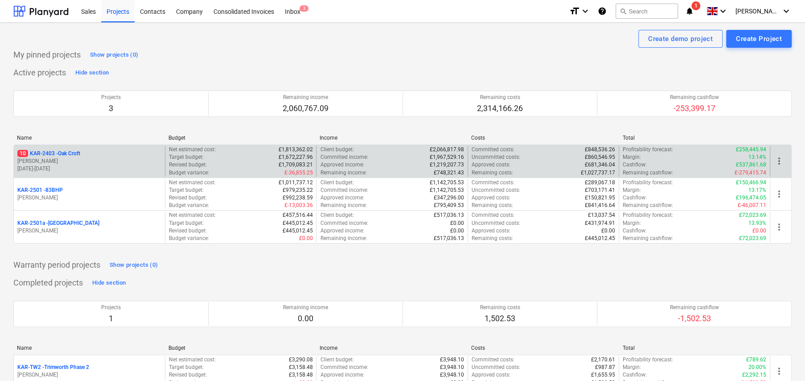
click at [69, 152] on p "10 KAR-2403 - Oak Croft" at bounding box center [48, 154] width 63 height 8
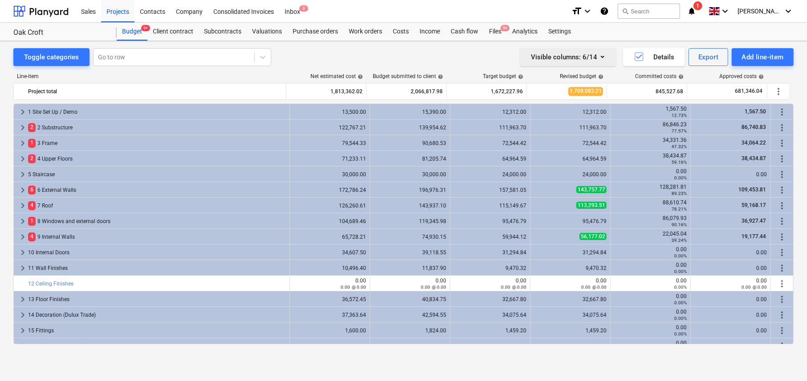
scroll to position [238, 0]
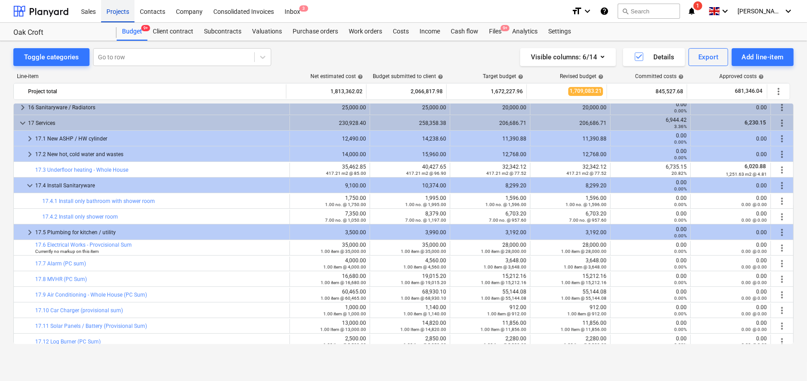
click at [118, 13] on div "Projects" at bounding box center [117, 11] width 33 height 23
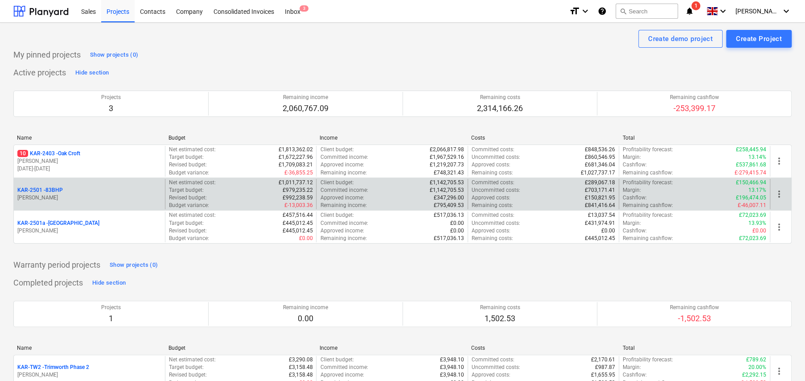
click at [57, 187] on p "KAR-2501 - 83BHP" at bounding box center [39, 190] width 45 height 8
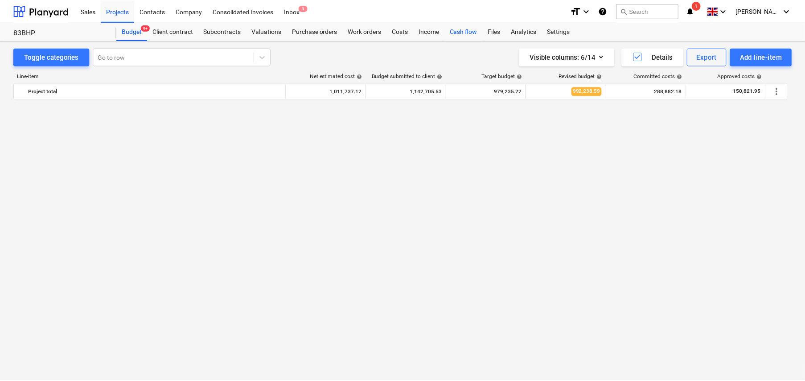
scroll to position [334, 0]
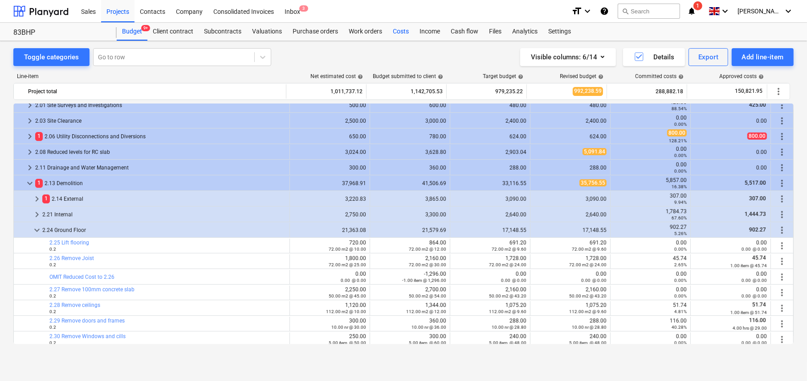
click at [402, 29] on div "Costs" at bounding box center [401, 32] width 27 height 18
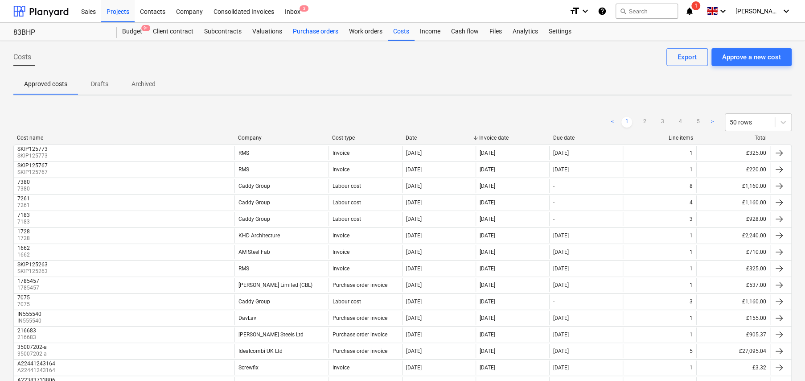
click at [314, 31] on div "Purchase orders" at bounding box center [315, 32] width 56 height 18
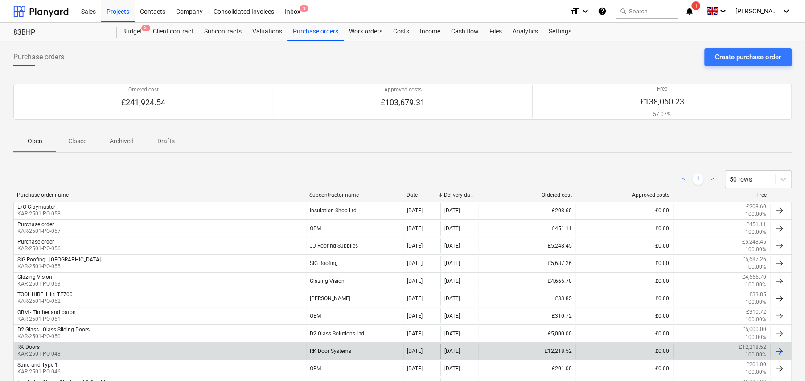
click at [345, 347] on div "RK Door Systems" at bounding box center [354, 350] width 97 height 15
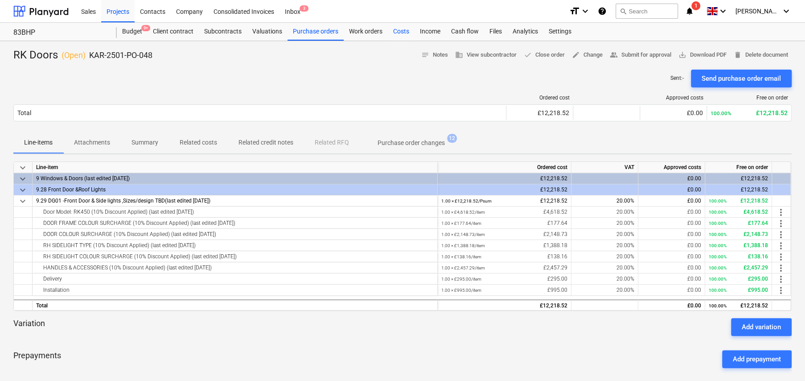
click at [401, 33] on div "Costs" at bounding box center [401, 32] width 27 height 18
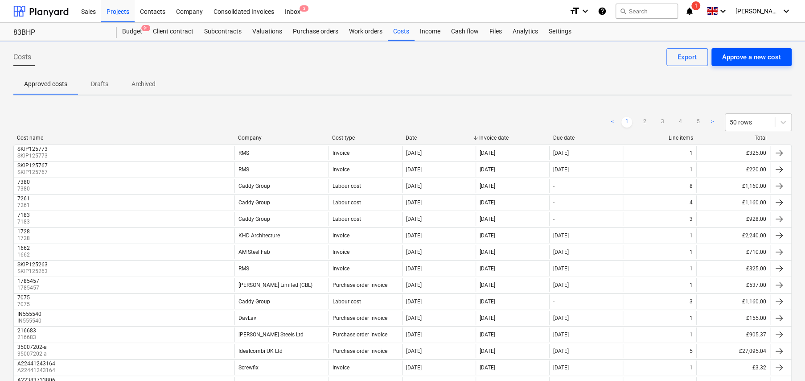
click at [742, 58] on div "Approve a new cost" at bounding box center [751, 57] width 59 height 12
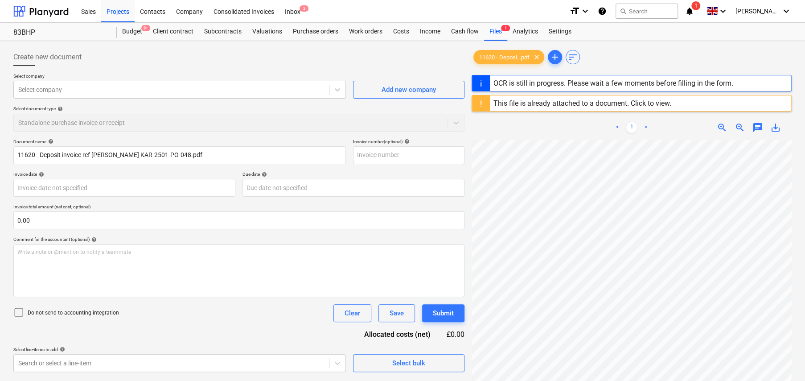
type input "11620"
type input "[DATE]"
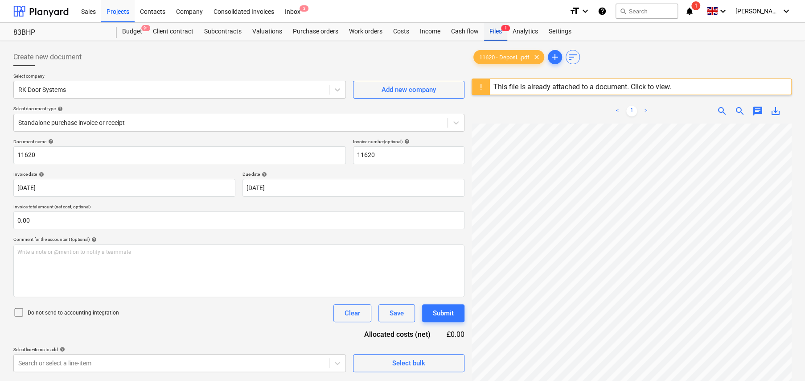
click at [496, 29] on div "Files 1" at bounding box center [495, 32] width 23 height 18
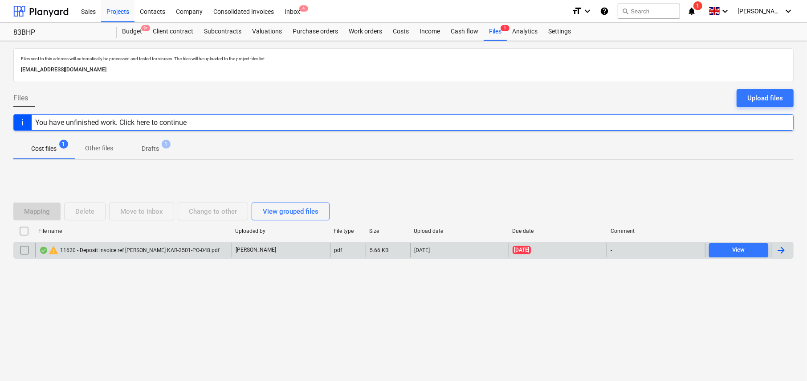
click at [25, 250] on input "checkbox" at bounding box center [24, 250] width 14 height 14
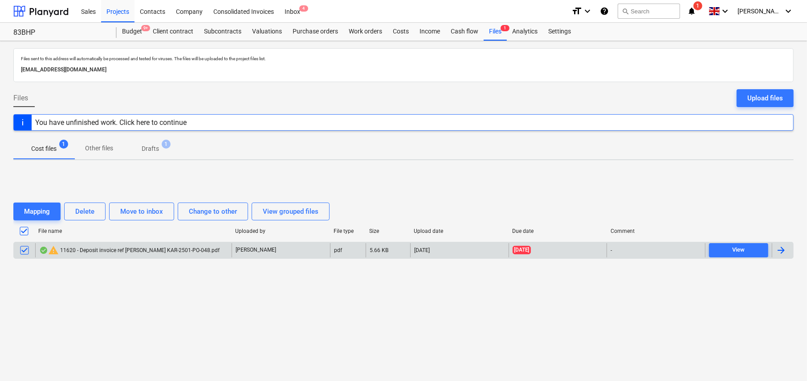
click at [105, 250] on div "warning 11620 - Deposit invoice ref Nick Woolcott KAR-2501-PO-048.pdf" at bounding box center [129, 250] width 180 height 11
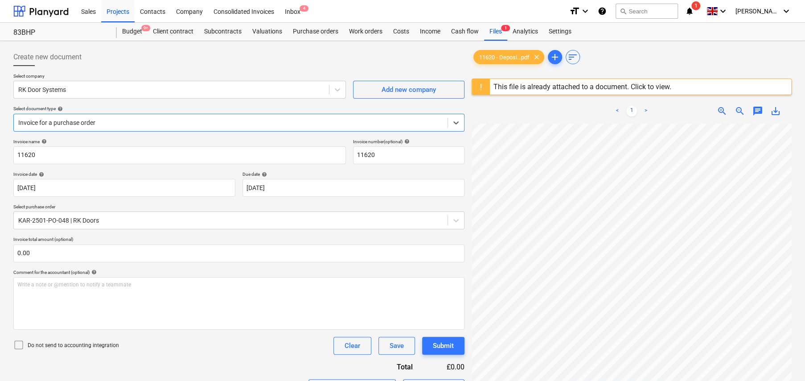
click at [518, 86] on div "This file is already attached to a document. Click to view." at bounding box center [582, 86] width 178 height 8
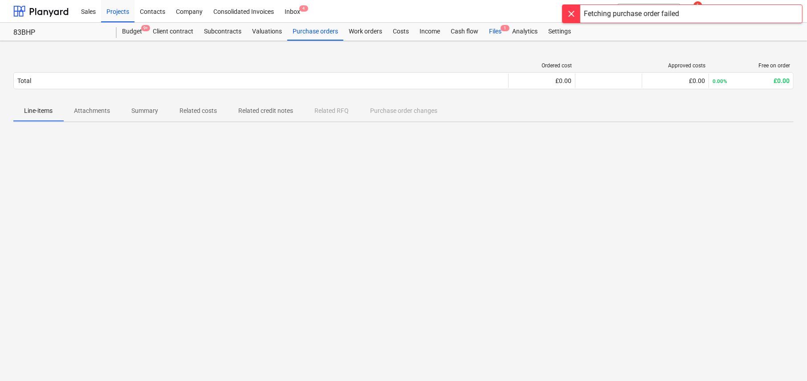
drag, startPoint x: 499, startPoint y: 26, endPoint x: 499, endPoint y: 38, distance: 11.6
click at [499, 26] on div "Files 1" at bounding box center [495, 32] width 23 height 18
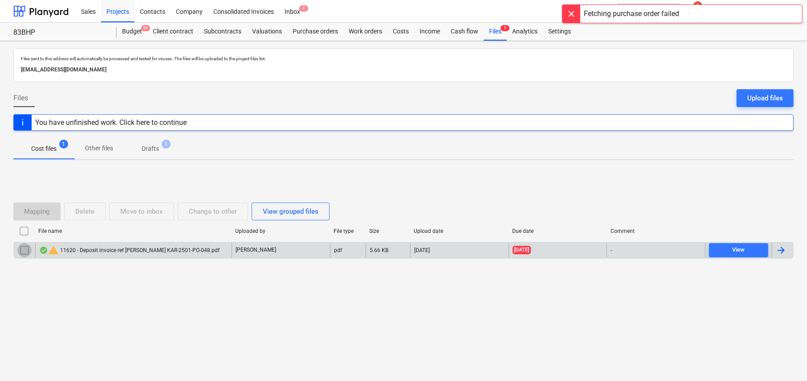
click at [25, 252] on input "checkbox" at bounding box center [24, 250] width 14 height 14
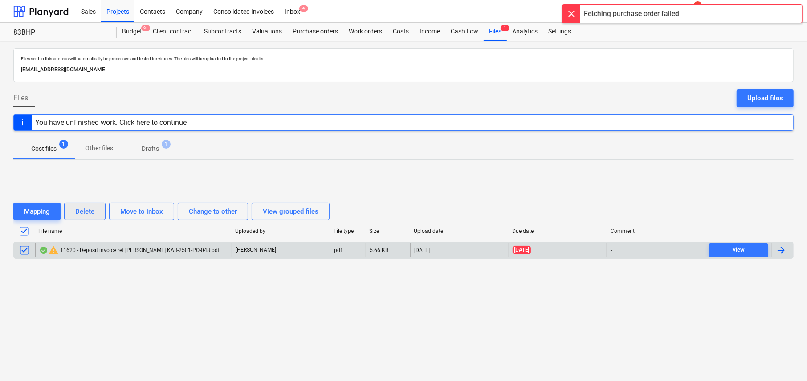
click at [94, 217] on button "Delete" at bounding box center [84, 211] width 41 height 18
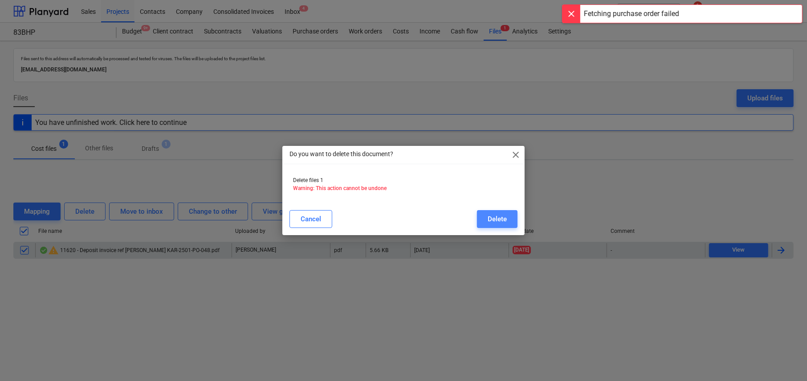
click at [498, 221] on div "Delete" at bounding box center [497, 219] width 19 height 12
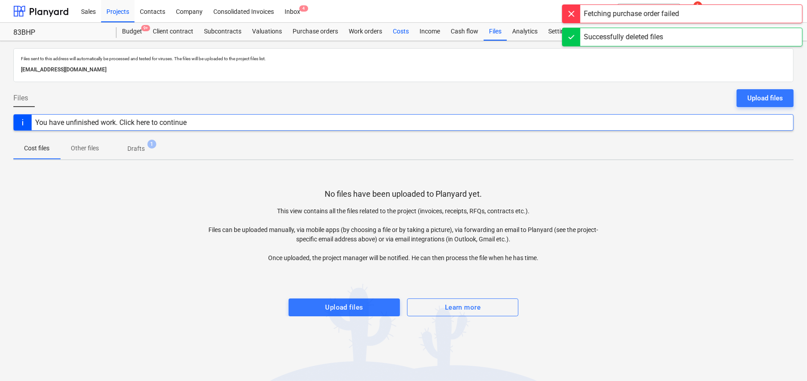
click at [399, 32] on div "Costs" at bounding box center [401, 32] width 27 height 18
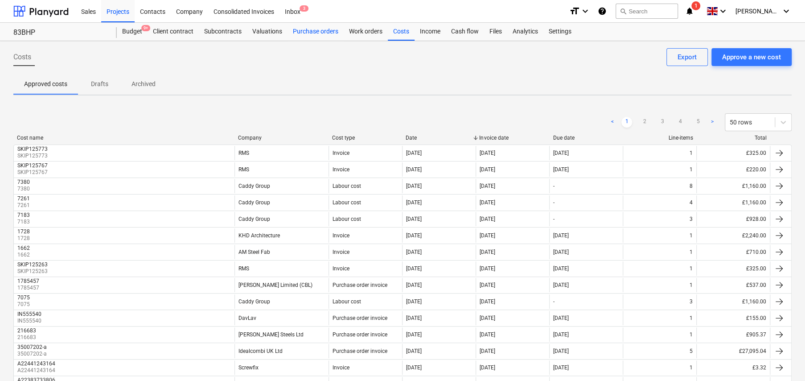
click at [310, 33] on div "Purchase orders" at bounding box center [315, 32] width 56 height 18
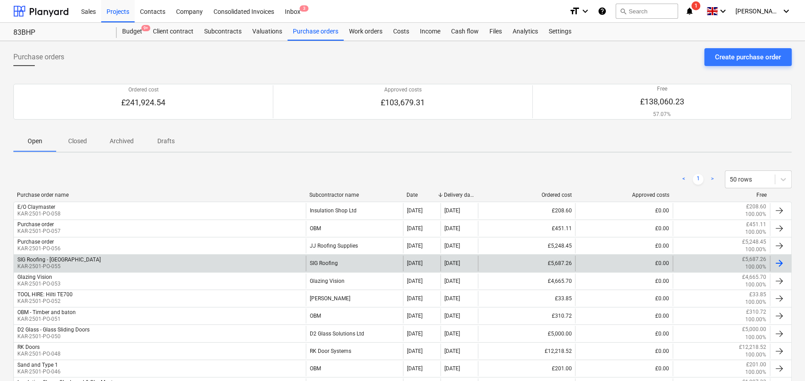
scroll to position [45, 0]
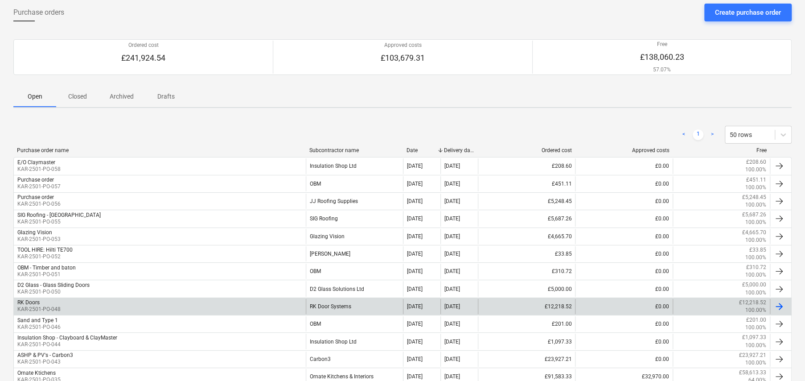
click at [348, 303] on div "RK Door Systems" at bounding box center [354, 306] width 97 height 15
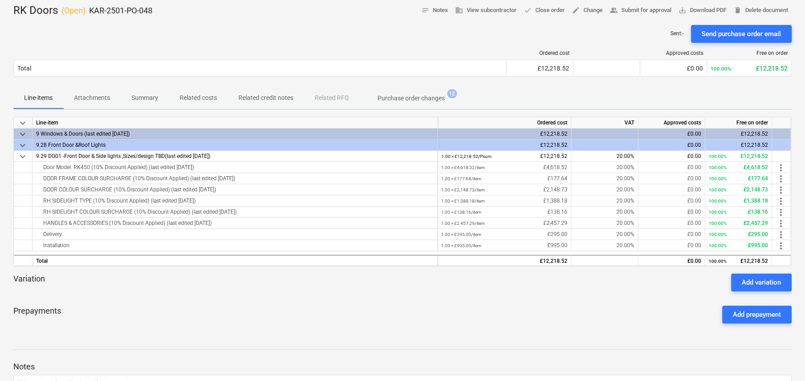
click at [190, 101] on p "Related costs" at bounding box center [198, 97] width 37 height 9
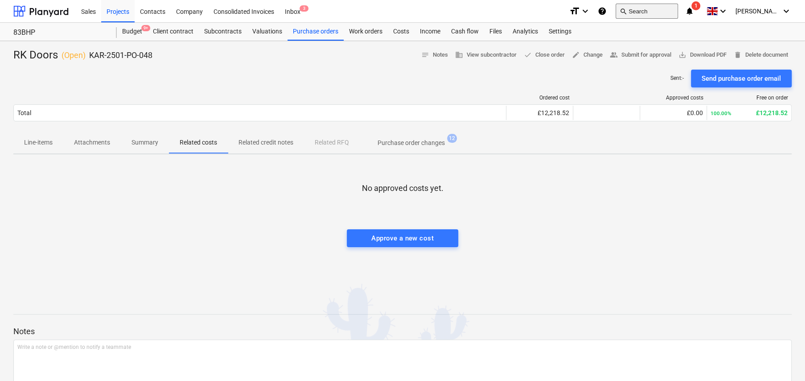
click at [653, 8] on button "search Search" at bounding box center [646, 11] width 62 height 15
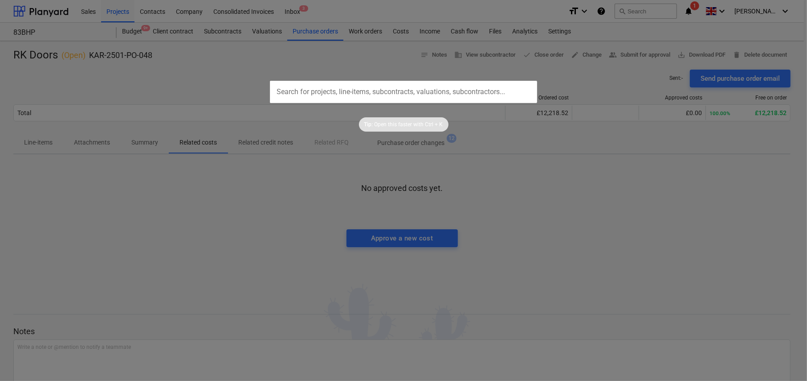
click at [387, 91] on input "text" at bounding box center [403, 92] width 267 height 22
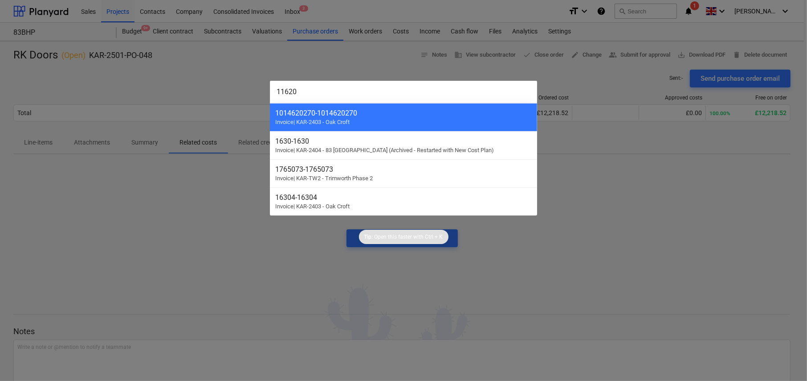
type input "11620"
click at [397, 30] on div at bounding box center [403, 190] width 807 height 381
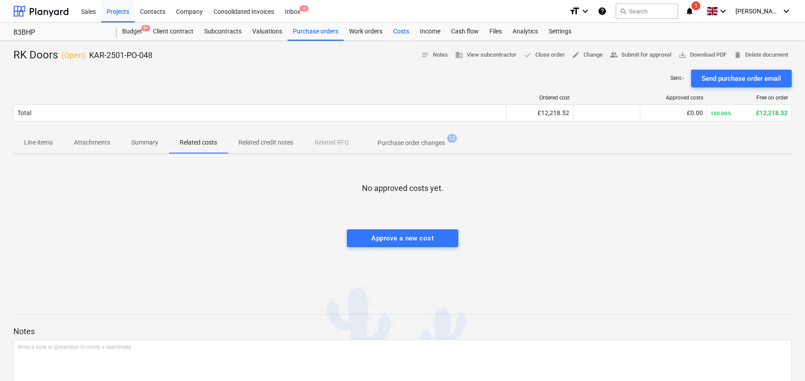
click at [399, 32] on div "Costs" at bounding box center [401, 32] width 27 height 18
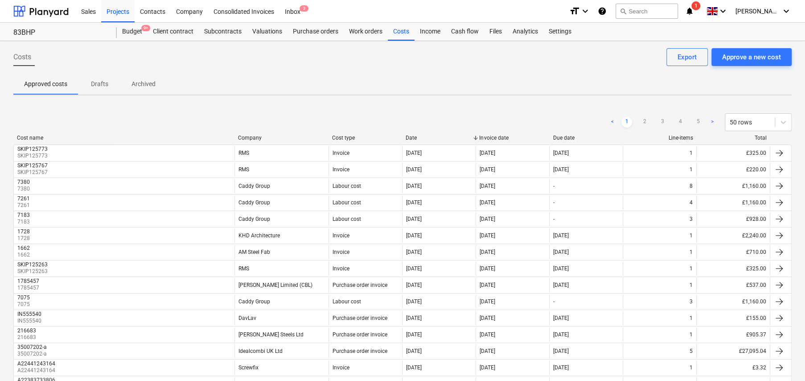
click at [256, 138] on div "Company" at bounding box center [281, 138] width 87 height 6
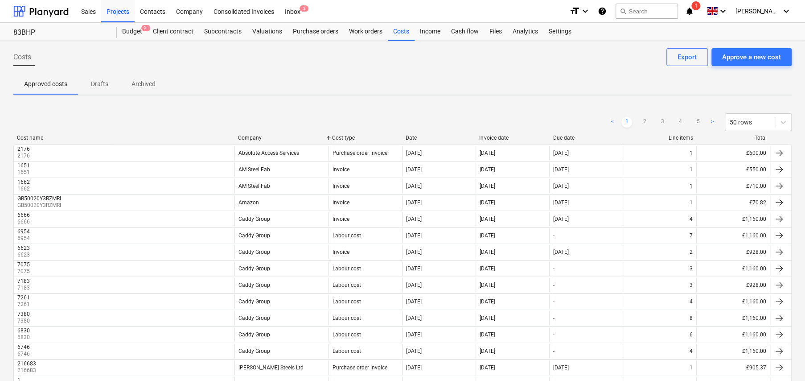
click at [254, 137] on div "Company" at bounding box center [281, 138] width 87 height 6
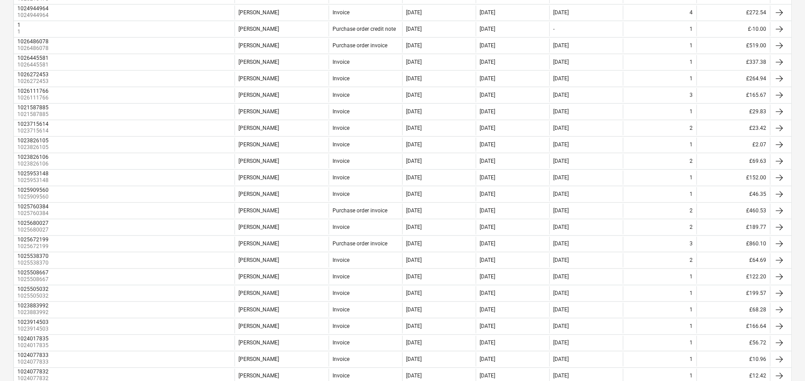
scroll to position [636, 0]
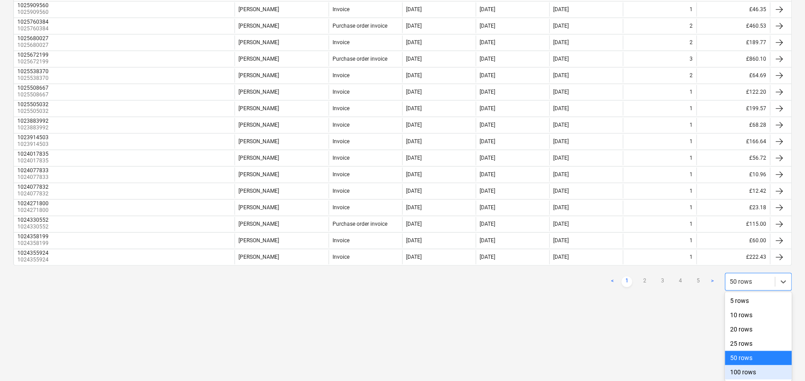
click at [742, 373] on div "100 rows" at bounding box center [757, 371] width 67 height 14
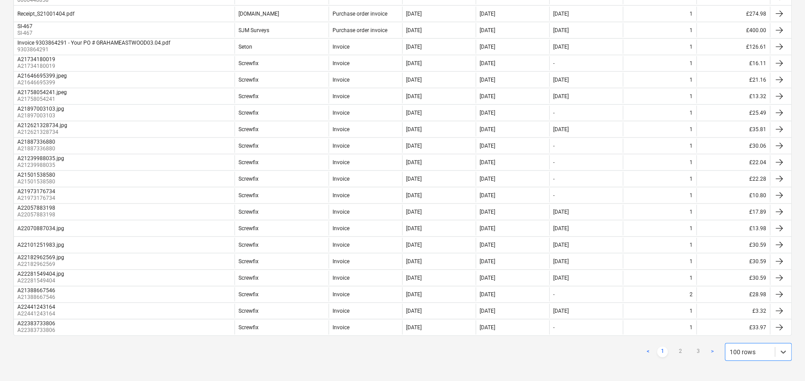
scroll to position [1458, 0]
click at [681, 346] on link "2" at bounding box center [680, 351] width 11 height 11
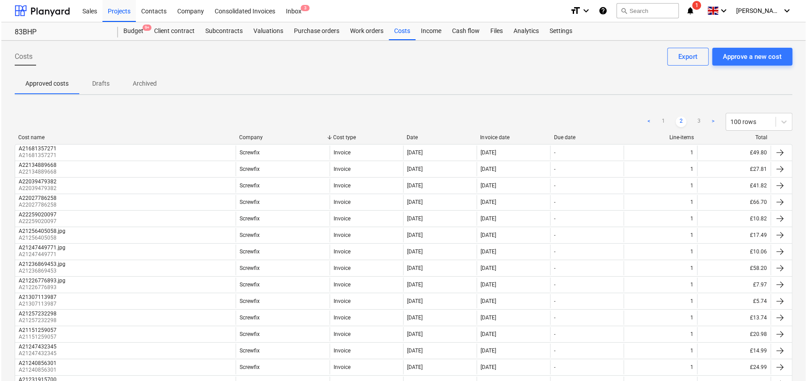
scroll to position [0, 0]
click at [153, 10] on div "Contacts" at bounding box center [153, 11] width 36 height 23
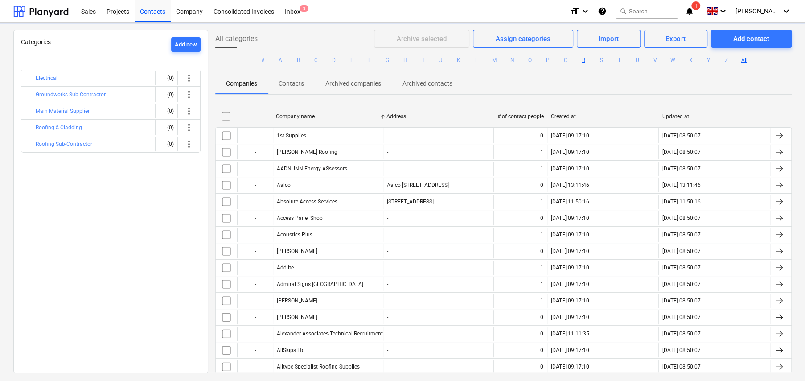
click at [584, 60] on button "R" at bounding box center [583, 60] width 11 height 11
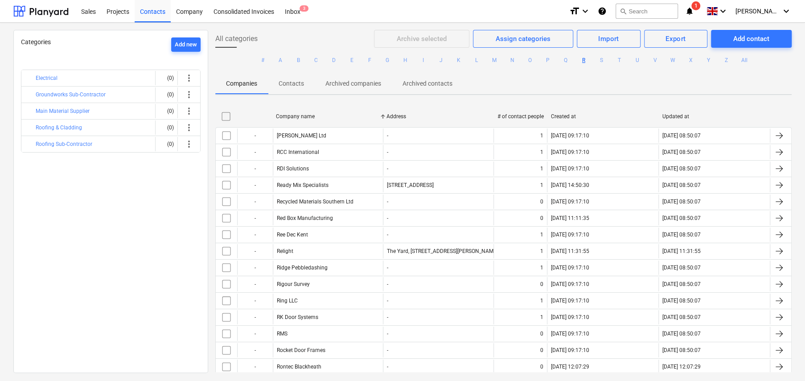
click at [585, 60] on button "R" at bounding box center [583, 60] width 11 height 11
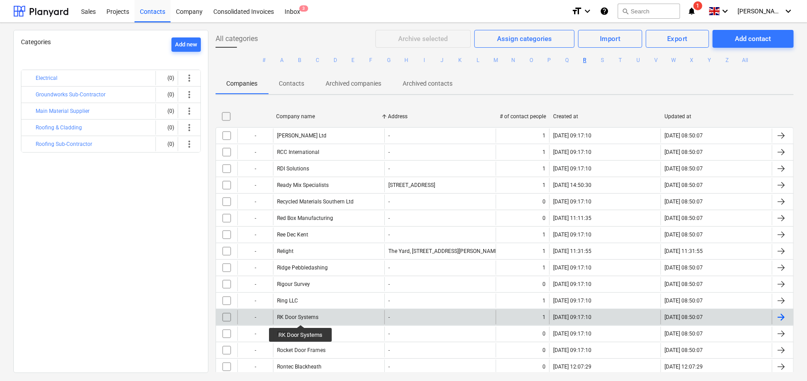
click at [301, 316] on div "RK Door Systems" at bounding box center [297, 317] width 41 height 6
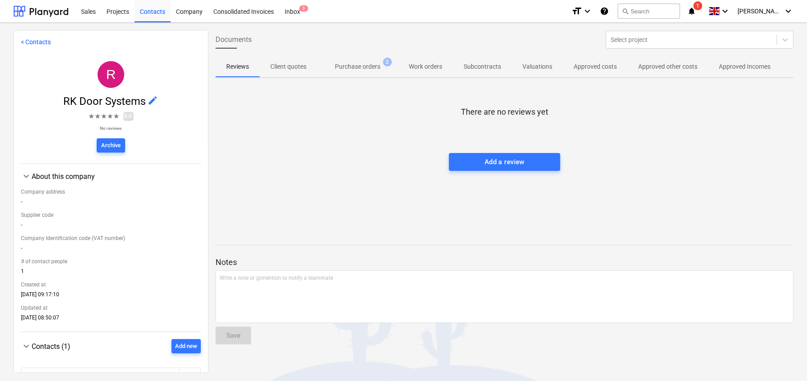
click at [604, 68] on p "Approved costs" at bounding box center [595, 66] width 43 height 9
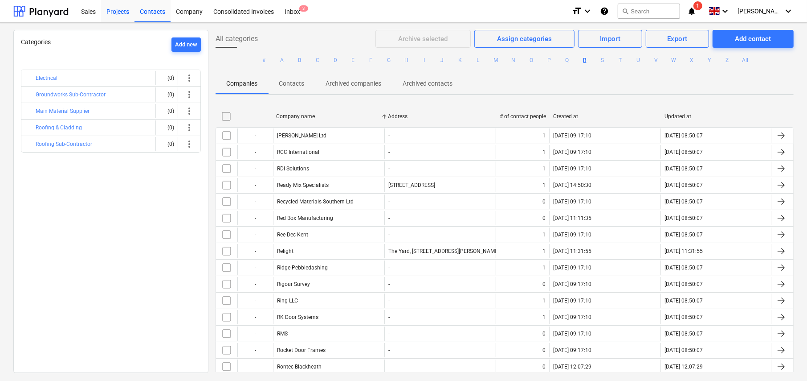
click at [119, 11] on div "Projects" at bounding box center [117, 11] width 33 height 23
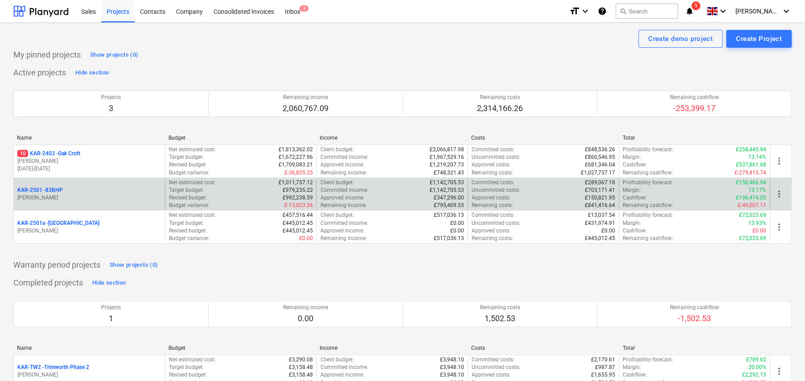
click at [58, 186] on p "KAR-2501 - 83BHP" at bounding box center [39, 190] width 45 height 8
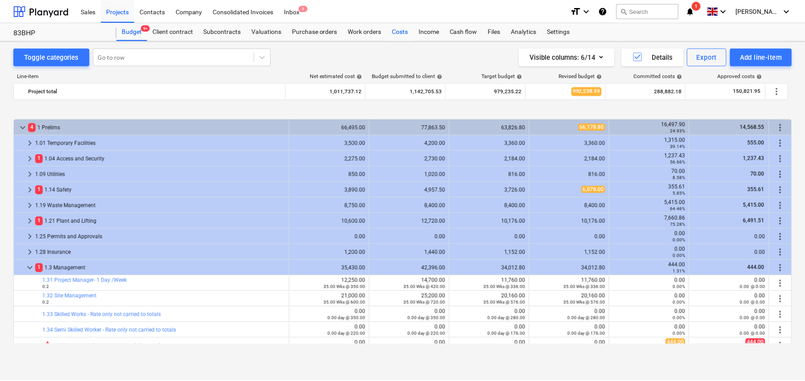
scroll to position [334, 0]
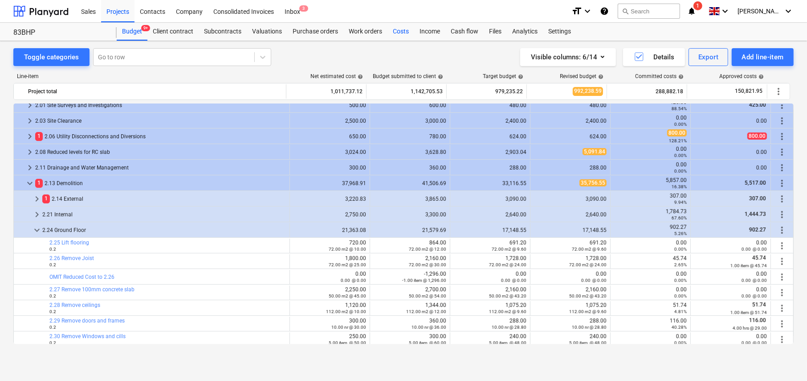
click at [402, 30] on div "Costs" at bounding box center [401, 32] width 27 height 18
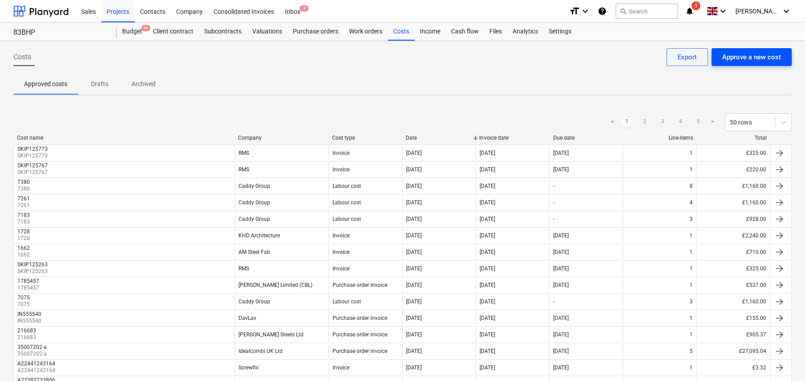
click at [756, 57] on div "Approve a new cost" at bounding box center [751, 57] width 59 height 12
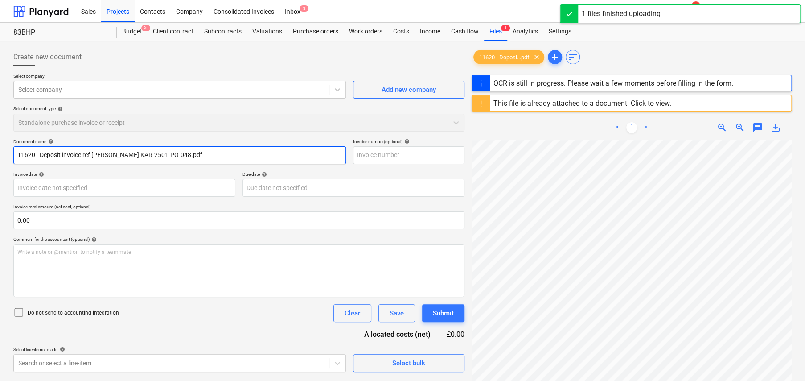
type input "11620"
type input "[DATE]"
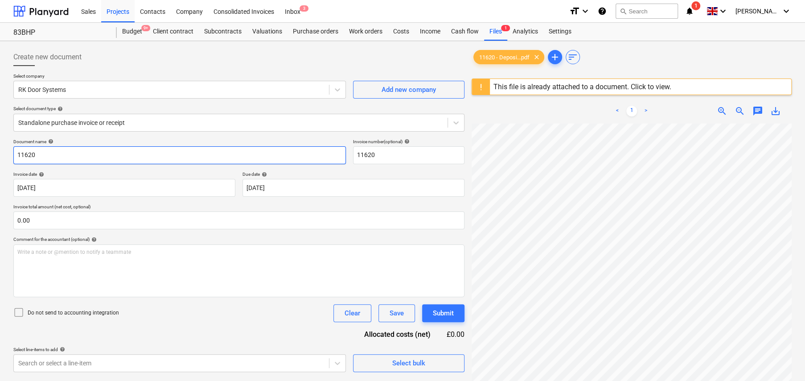
click at [29, 153] on input "11620" at bounding box center [179, 155] width 332 height 18
click at [45, 155] on input "text" at bounding box center [179, 155] width 332 height 18
type input "Deposit Invoice 83BHP"
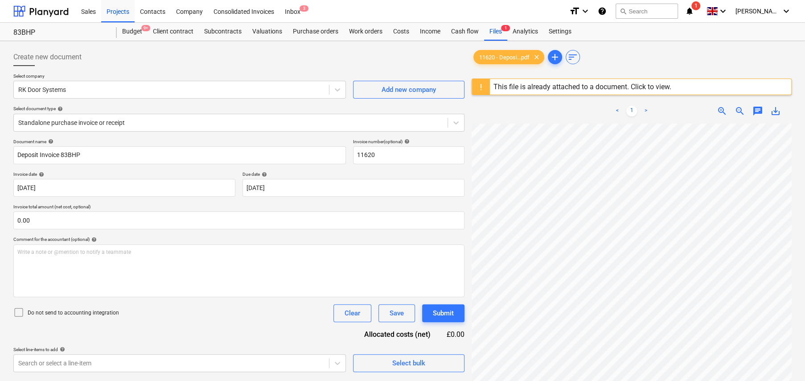
click at [17, 313] on icon at bounding box center [18, 312] width 11 height 11
click at [98, 121] on div at bounding box center [230, 122] width 425 height 9
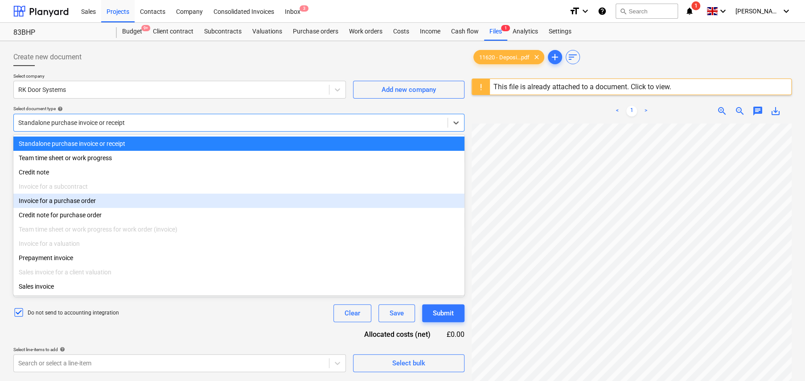
click at [89, 201] on div "Invoice for a purchase order" at bounding box center [238, 200] width 451 height 14
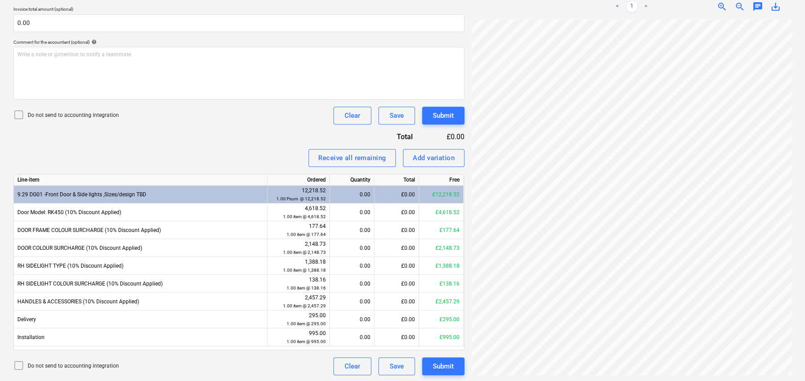
scroll to position [231, 0]
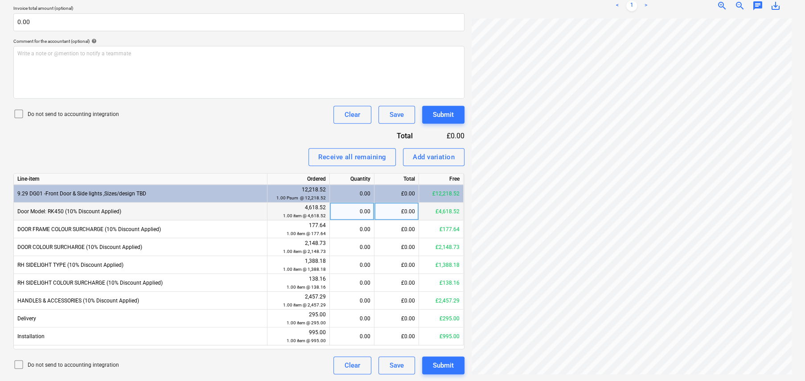
click at [363, 211] on div "0.00" at bounding box center [351, 211] width 37 height 18
type input ".5"
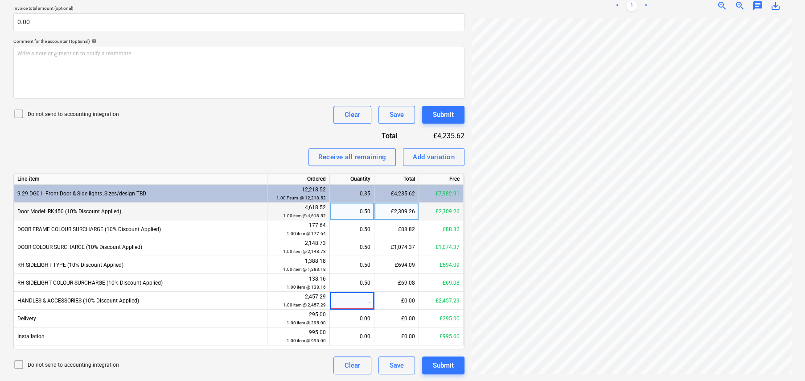
type input ".5"
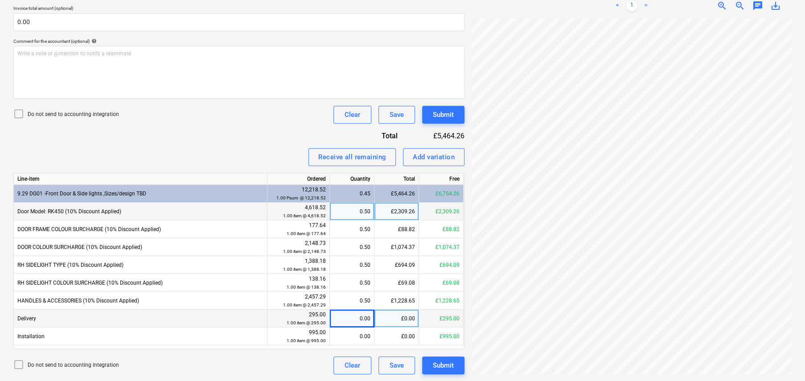
scroll to position [119, 16]
click at [360, 311] on div "0.00" at bounding box center [351, 318] width 37 height 18
type input ".5"
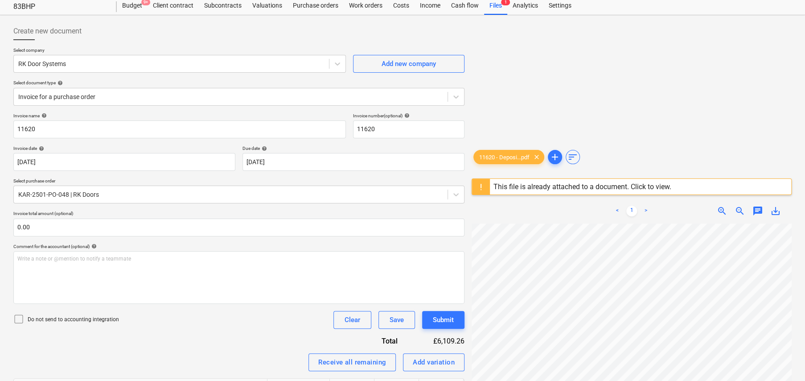
scroll to position [8, 0]
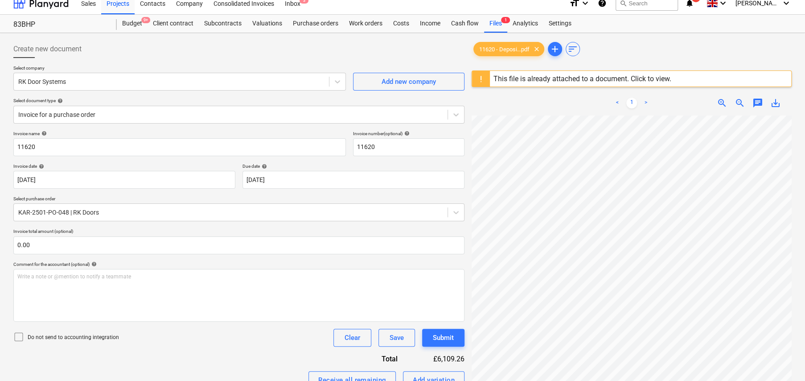
click at [643, 92] on div "< 1 > zoom_in zoom_out chat 0 save_alt" at bounding box center [631, 280] width 320 height 381
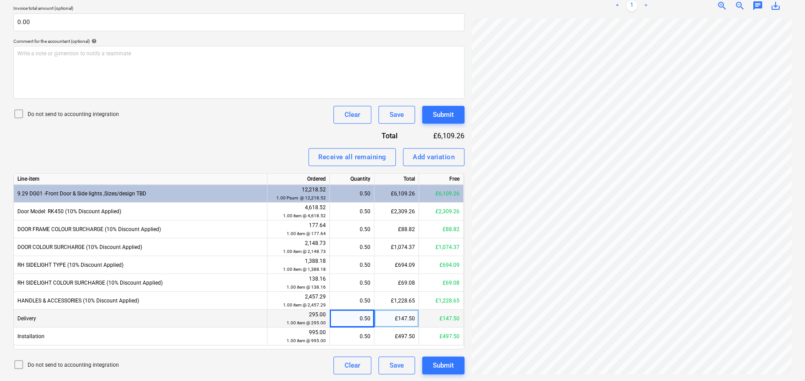
scroll to position [75, 16]
click at [368, 209] on div "0.50" at bounding box center [351, 211] width 37 height 18
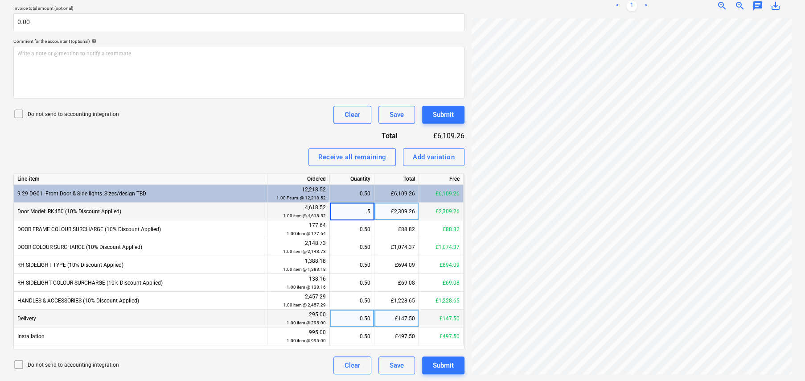
type input ".55"
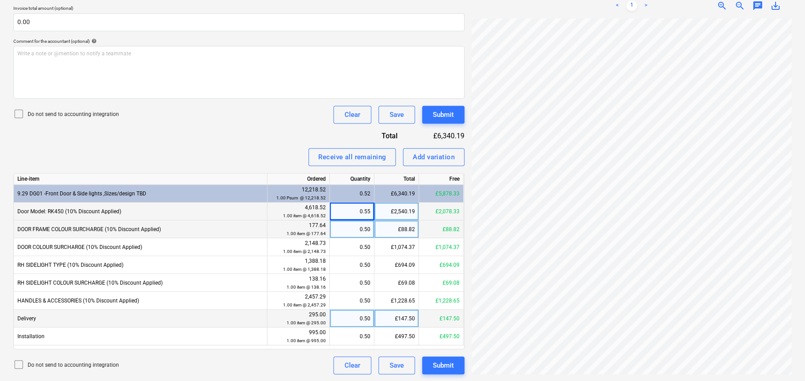
click at [362, 226] on div "0.50" at bounding box center [351, 229] width 37 height 18
type input ".55"
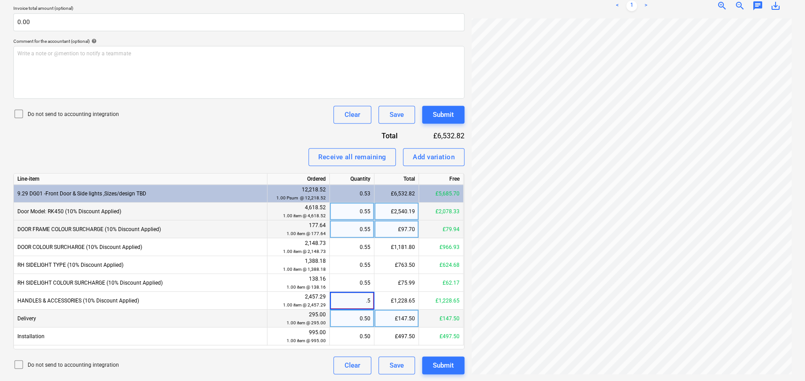
type input ".55"
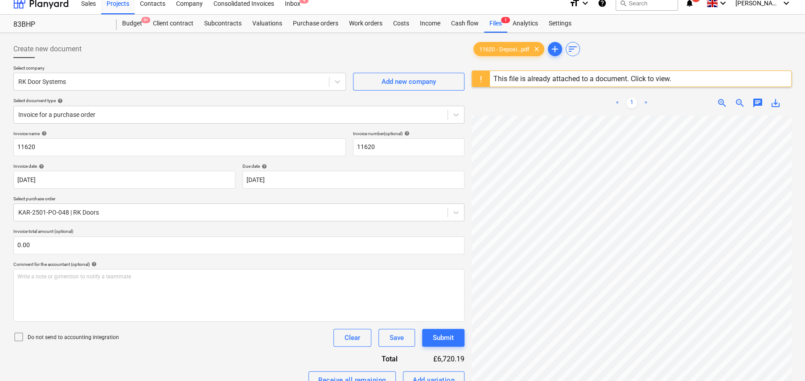
scroll to position [186, 0]
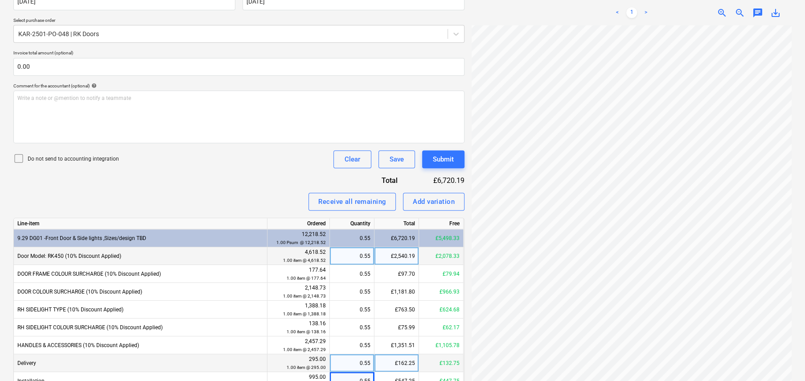
click at [356, 254] on div "0.55" at bounding box center [351, 256] width 37 height 18
type input ".6"
type input "0.6"
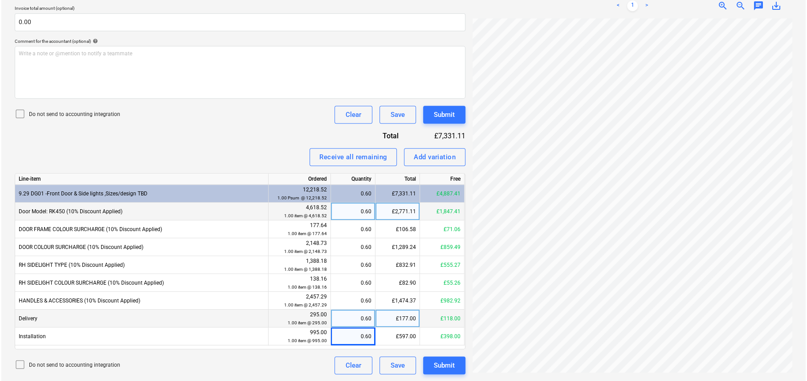
scroll to position [119, 16]
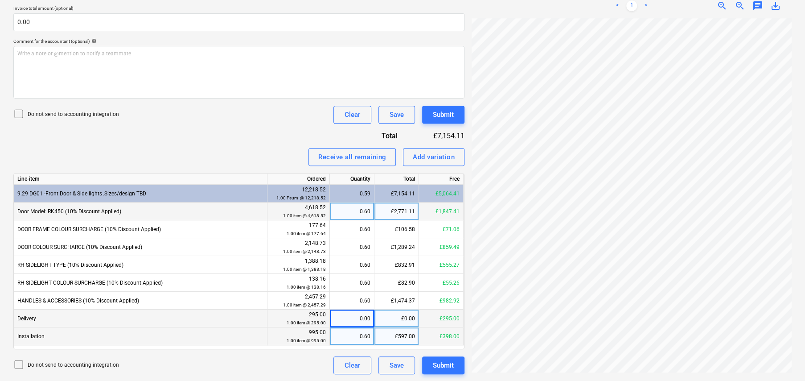
click at [359, 333] on div "0.60" at bounding box center [351, 336] width 37 height 18
type input "0.5"
click at [446, 362] on div "Submit" at bounding box center [443, 365] width 21 height 12
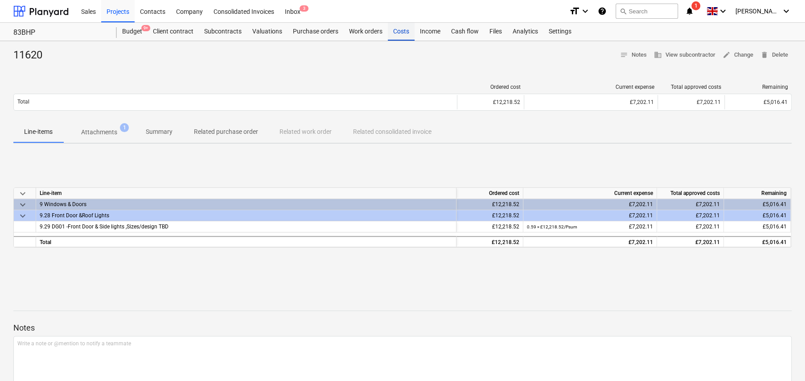
click at [398, 29] on div "Costs" at bounding box center [401, 32] width 27 height 18
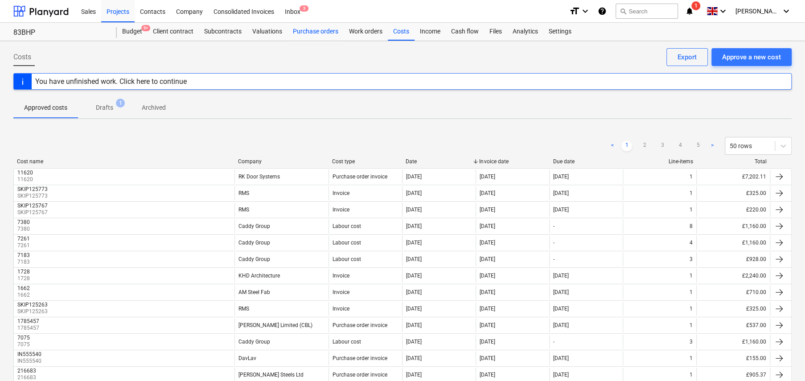
click at [312, 28] on div "Purchase orders" at bounding box center [315, 32] width 56 height 18
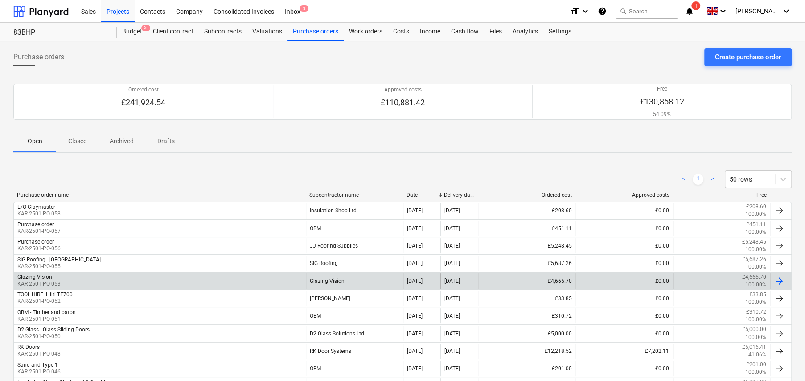
click at [93, 281] on div "Glazing Vision KAR-2501-PO-053" at bounding box center [160, 280] width 292 height 15
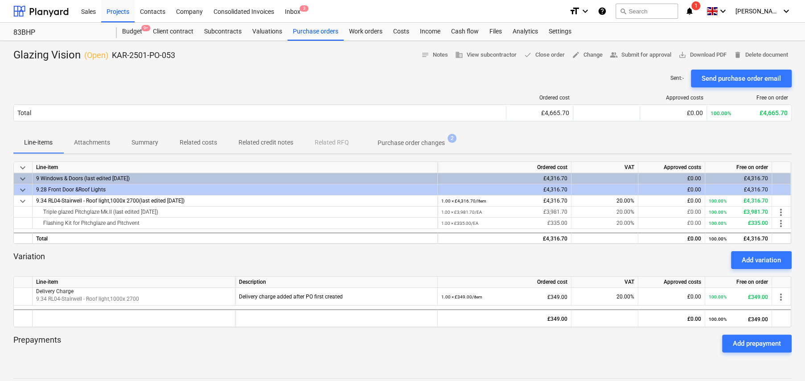
click at [210, 144] on p "Related costs" at bounding box center [198, 142] width 37 height 9
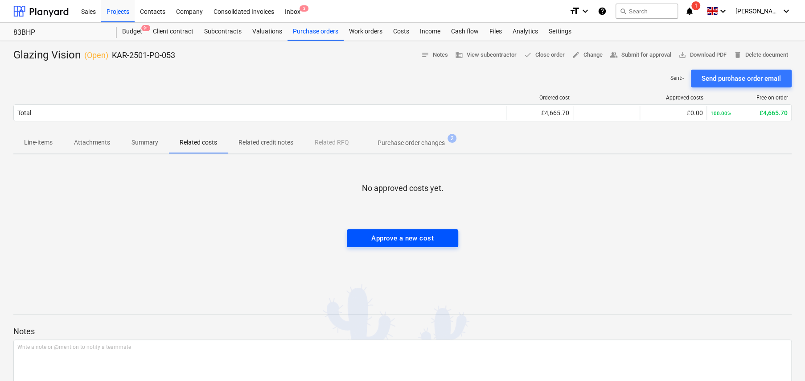
click at [410, 237] on div "Approve a new cost" at bounding box center [402, 238] width 62 height 12
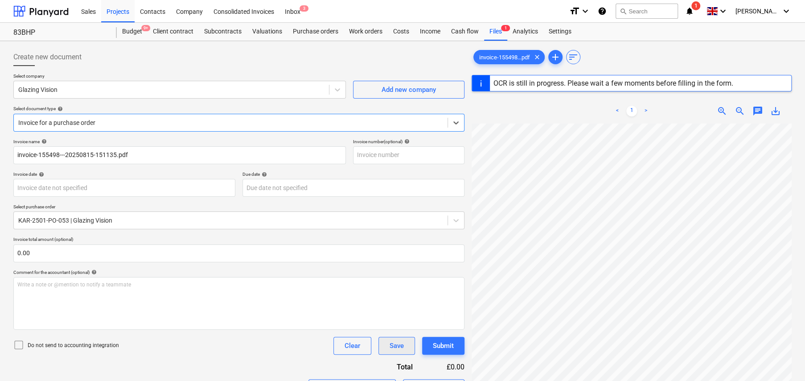
type input "20"
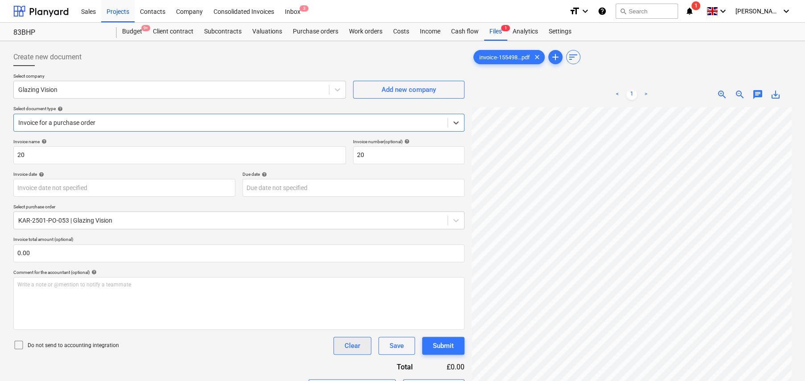
click at [363, 347] on button "Clear" at bounding box center [352, 345] width 38 height 18
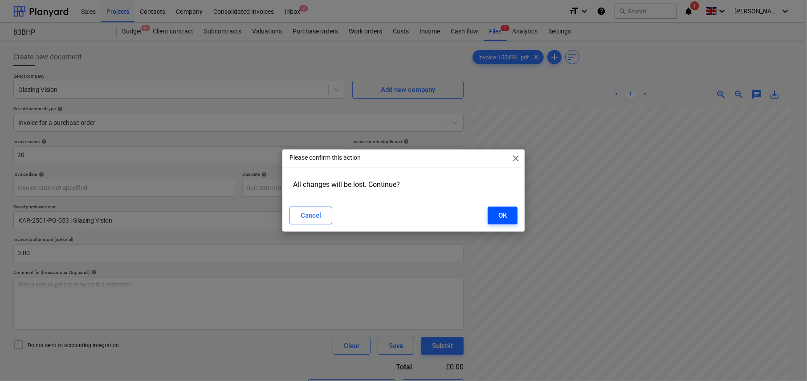
click at [499, 209] on div "OK" at bounding box center [503, 215] width 8 height 12
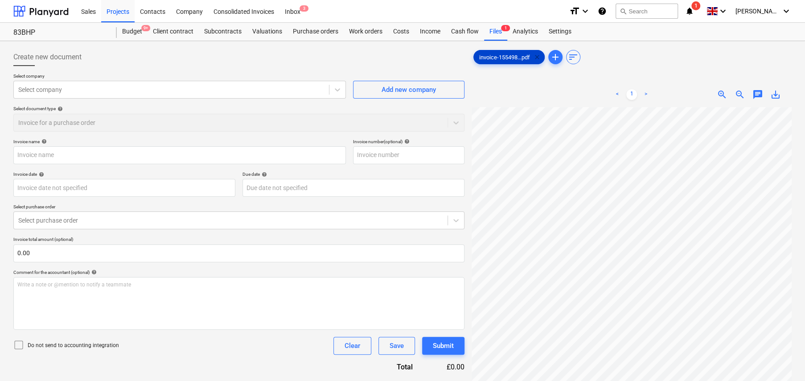
click at [539, 55] on span "clear" at bounding box center [537, 57] width 11 height 11
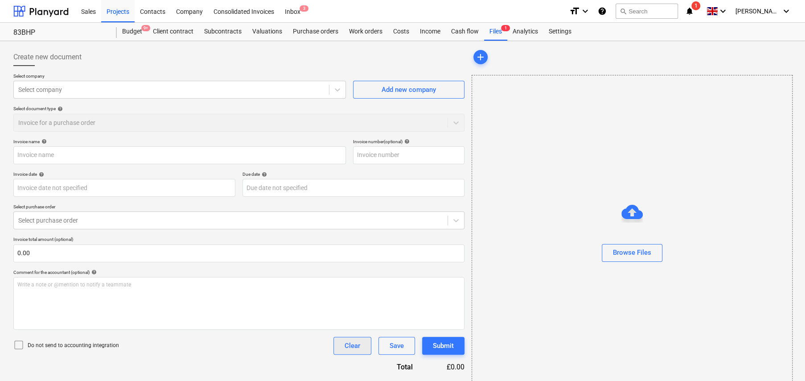
click at [354, 350] on div "Clear" at bounding box center [352, 346] width 16 height 12
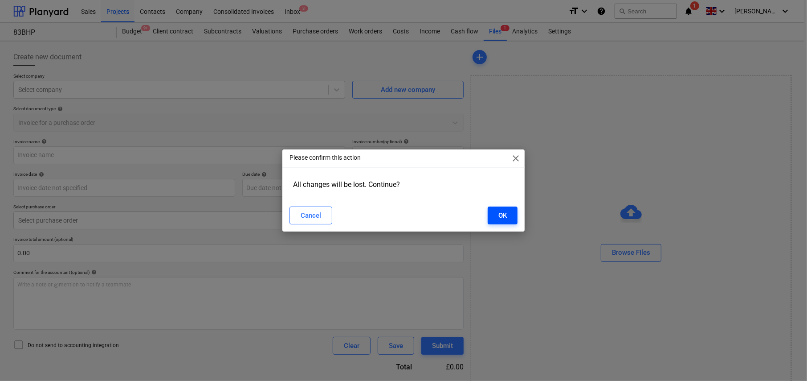
click at [505, 213] on div "OK" at bounding box center [503, 215] width 8 height 12
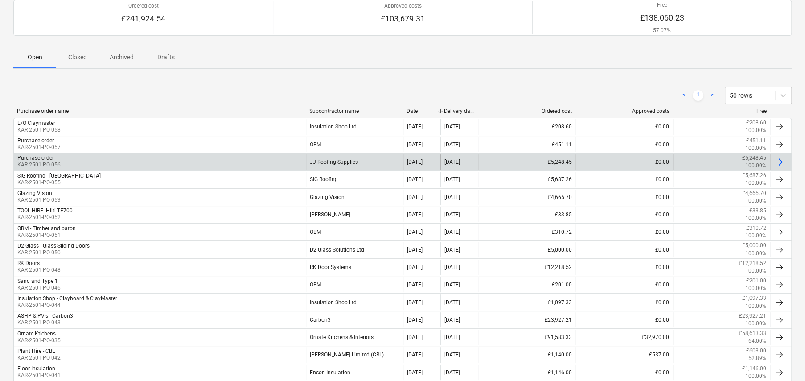
scroll to position [89, 0]
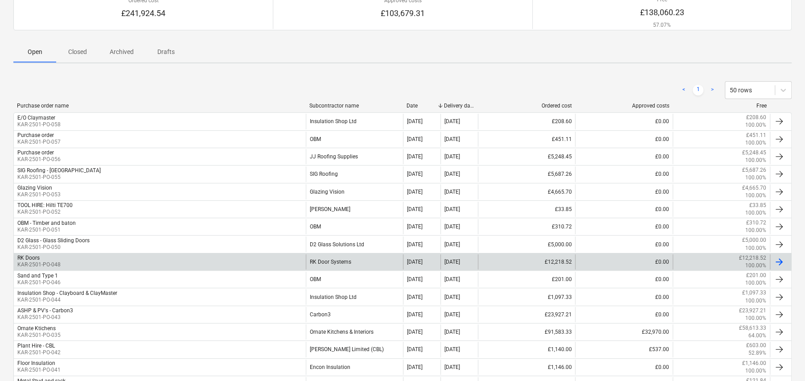
click at [246, 259] on div "RK Doors KAR-2501-PO-048" at bounding box center [160, 261] width 292 height 15
